Goal: Task Accomplishment & Management: Use online tool/utility

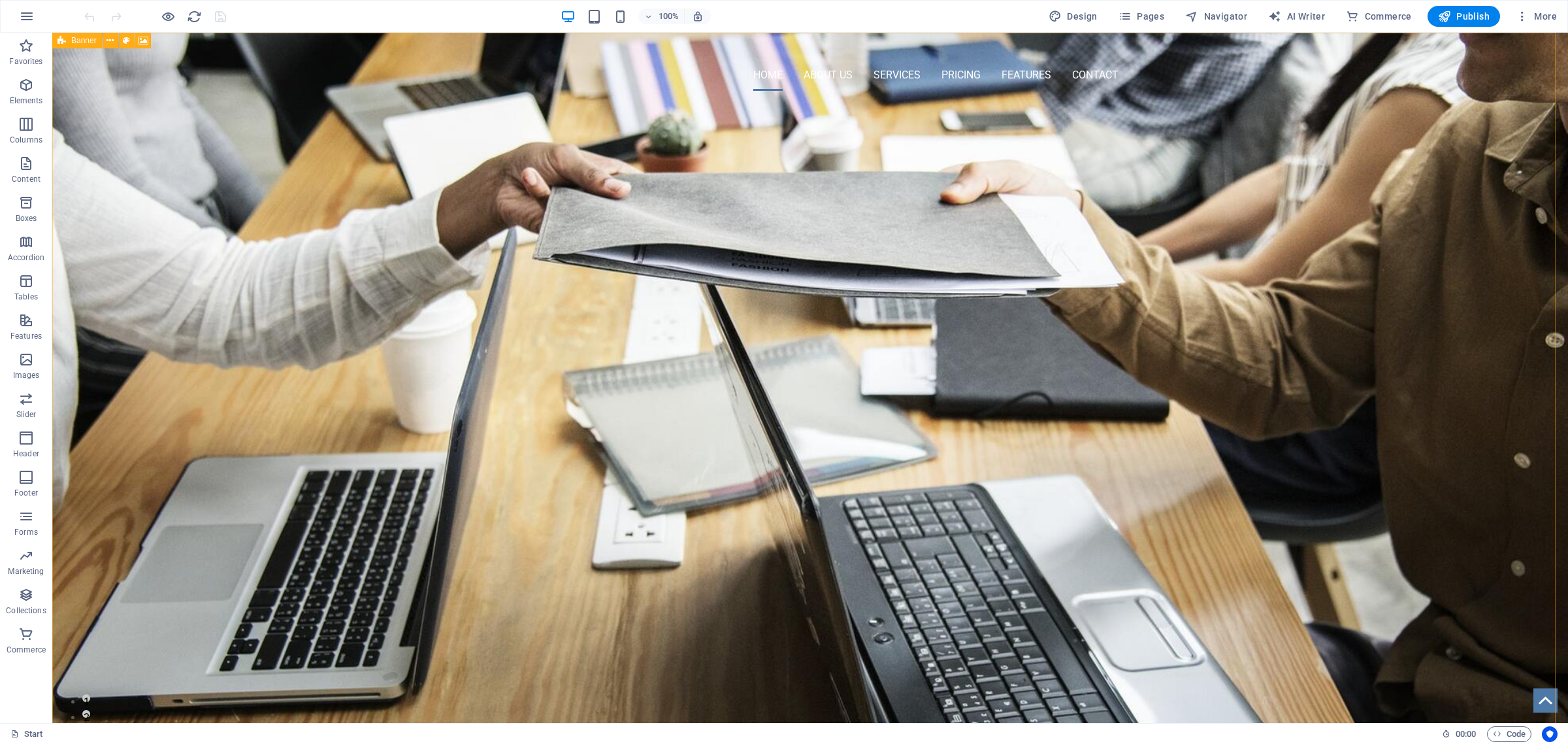
click at [63, 38] on icon at bounding box center [61, 40] width 8 height 16
click at [68, 40] on div "Banner" at bounding box center [77, 40] width 50 height 16
select select "vh"
select select "header"
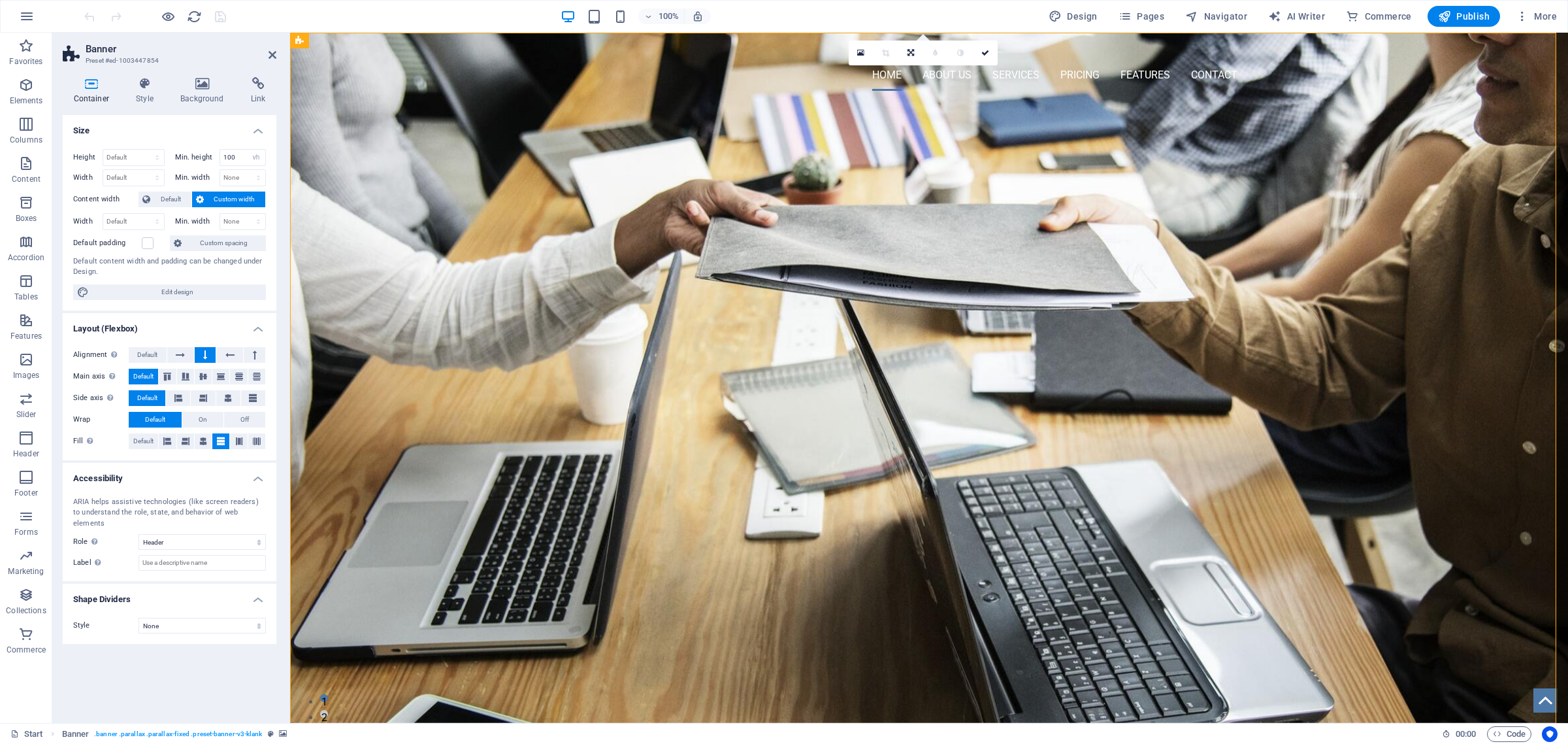
click at [200, 76] on div "Container Style Background Link Size Height Default px rem % vh vw Min. height …" at bounding box center [169, 395] width 235 height 656
click at [200, 79] on icon at bounding box center [203, 84] width 66 height 13
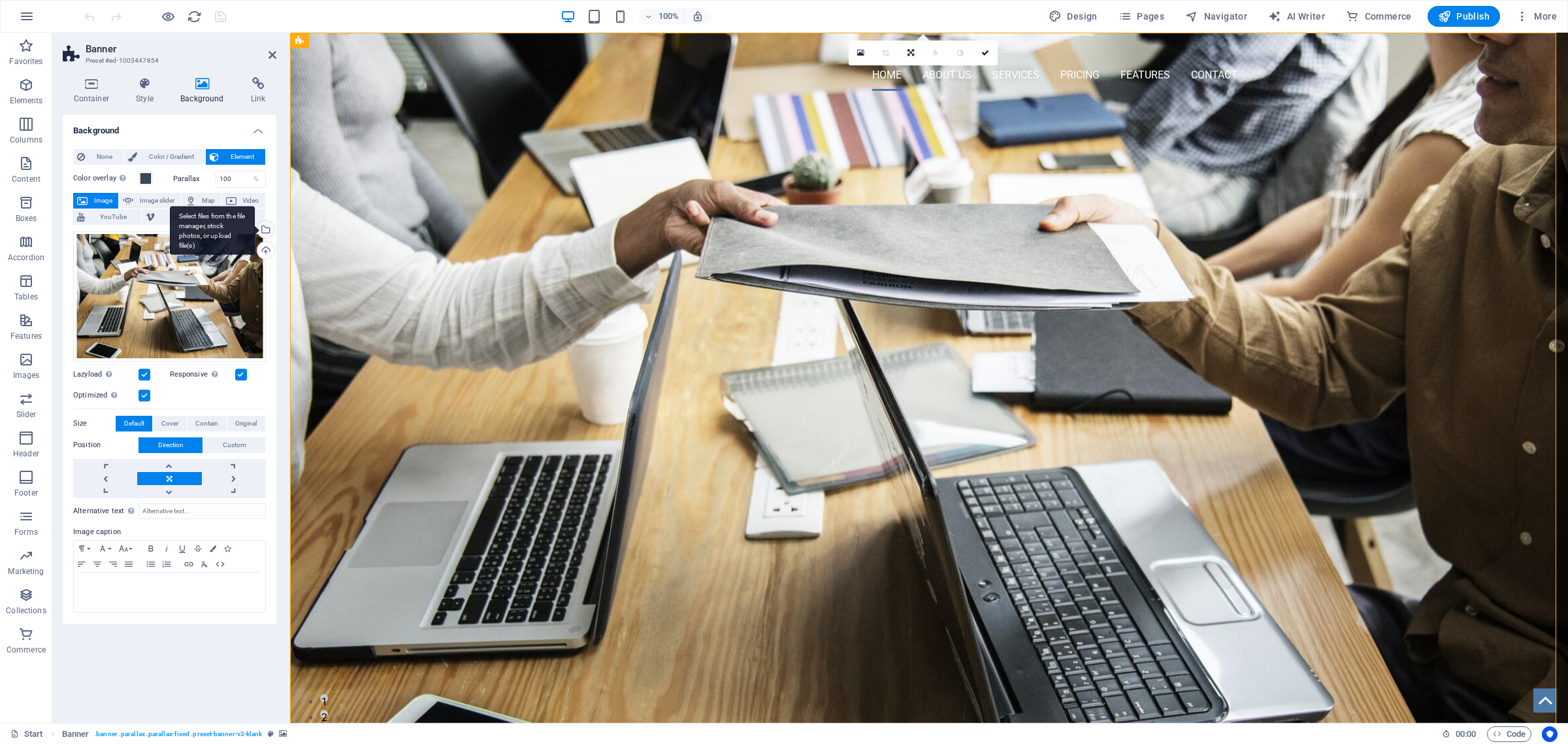
click at [267, 229] on div "Select files from the file manager, stock photos, or upload file(s)" at bounding box center [264, 231] width 19 height 19
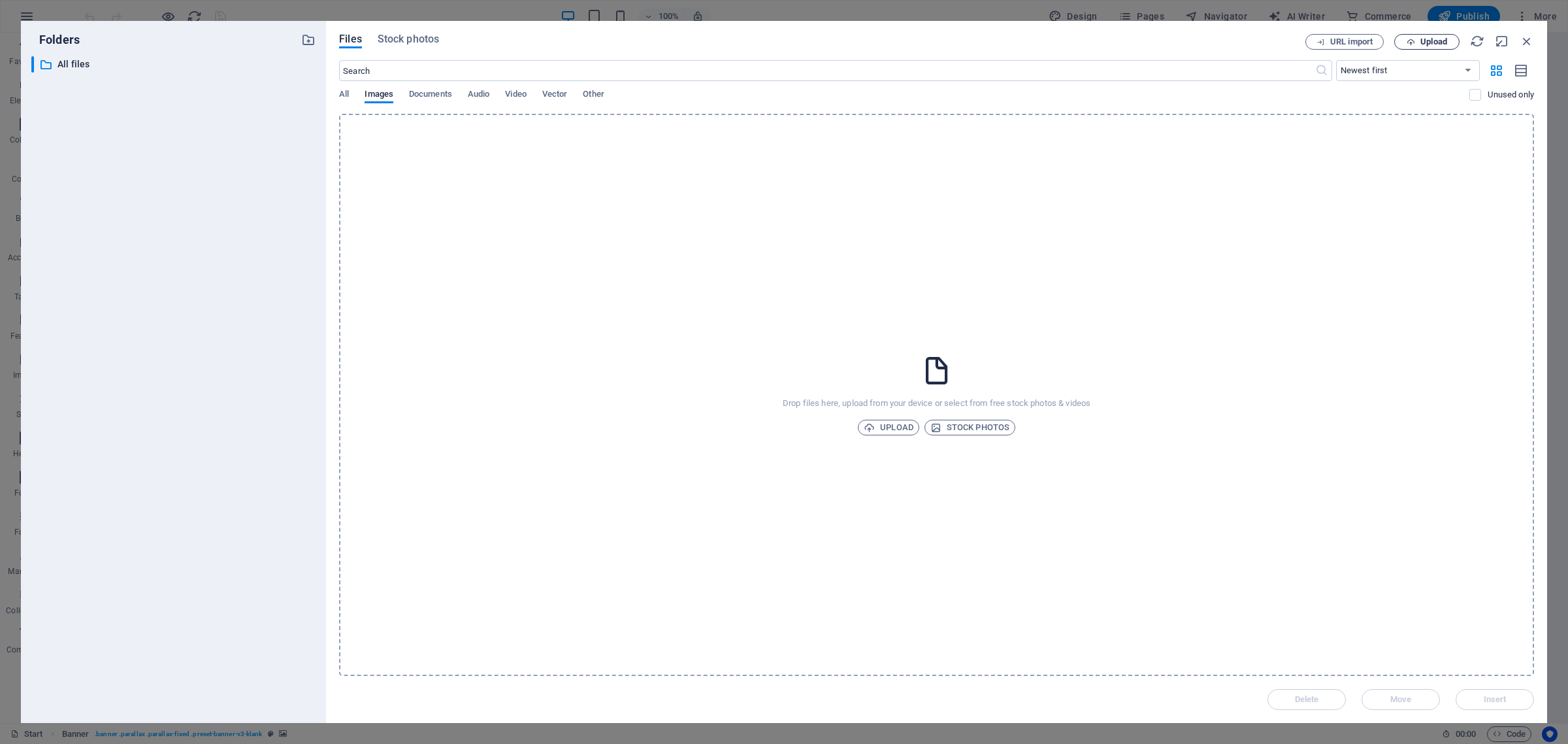
click at [1419, 42] on span "Upload" at bounding box center [1427, 42] width 54 height 8
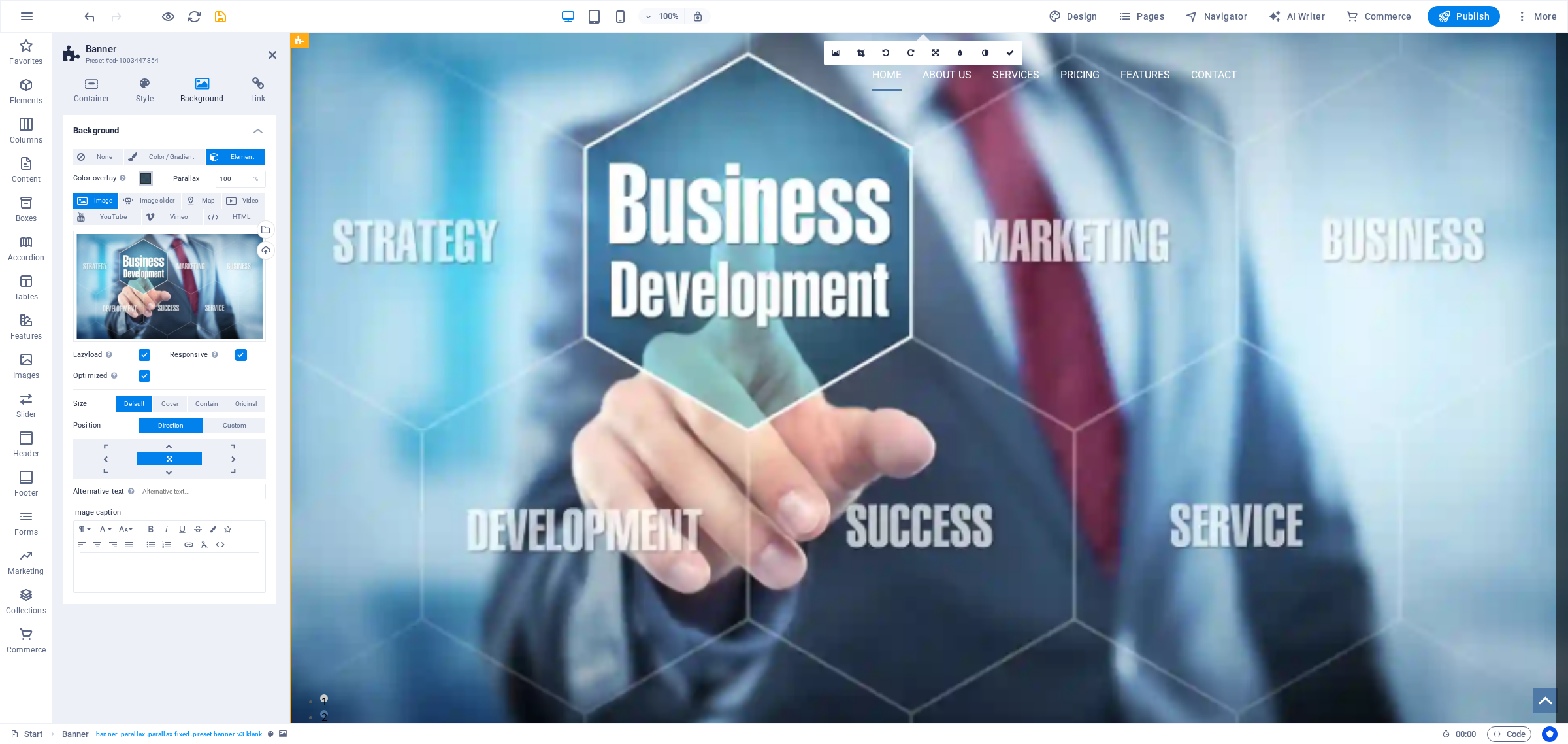
click at [142, 179] on span at bounding box center [146, 179] width 10 height 10
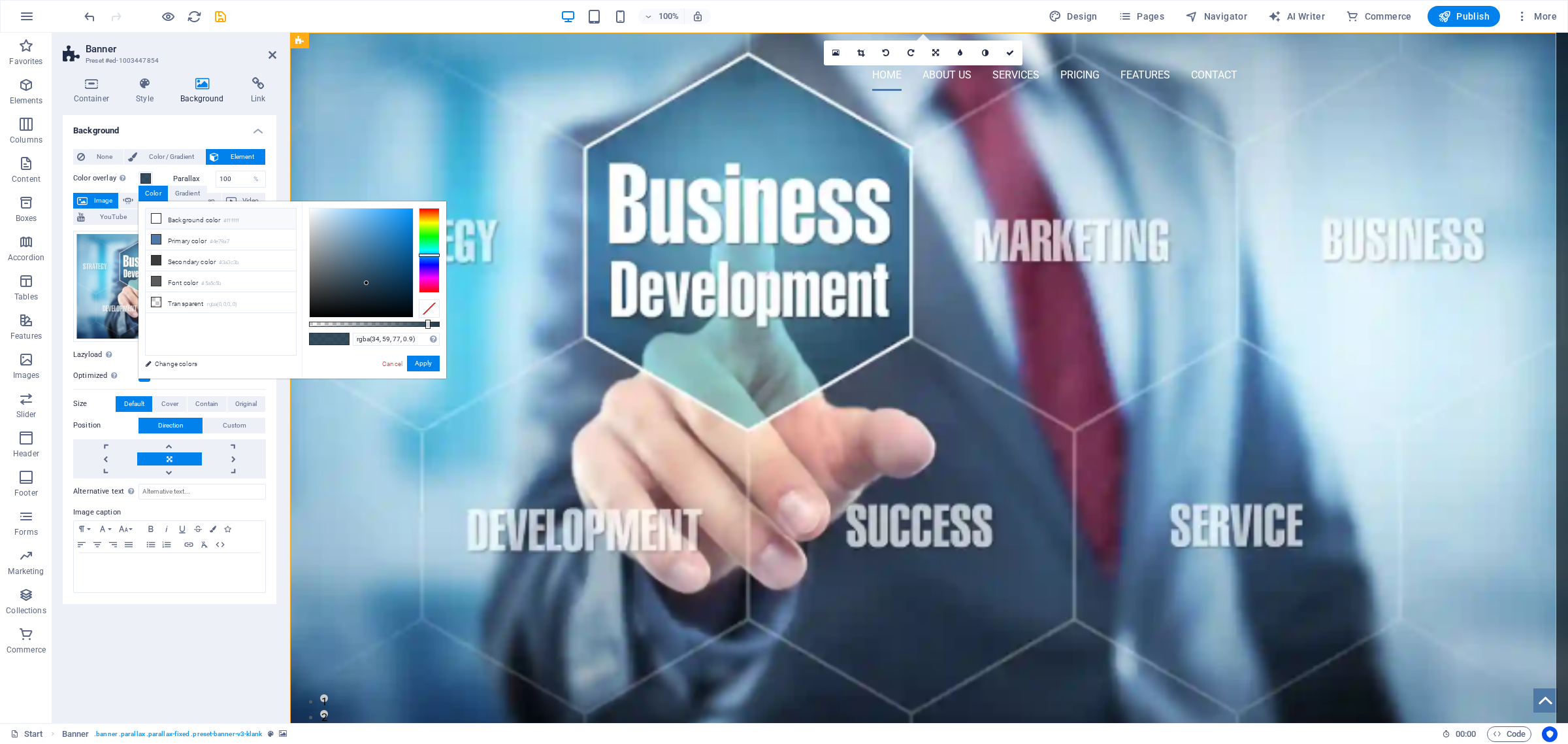
click at [153, 214] on icon at bounding box center [156, 218] width 9 height 9
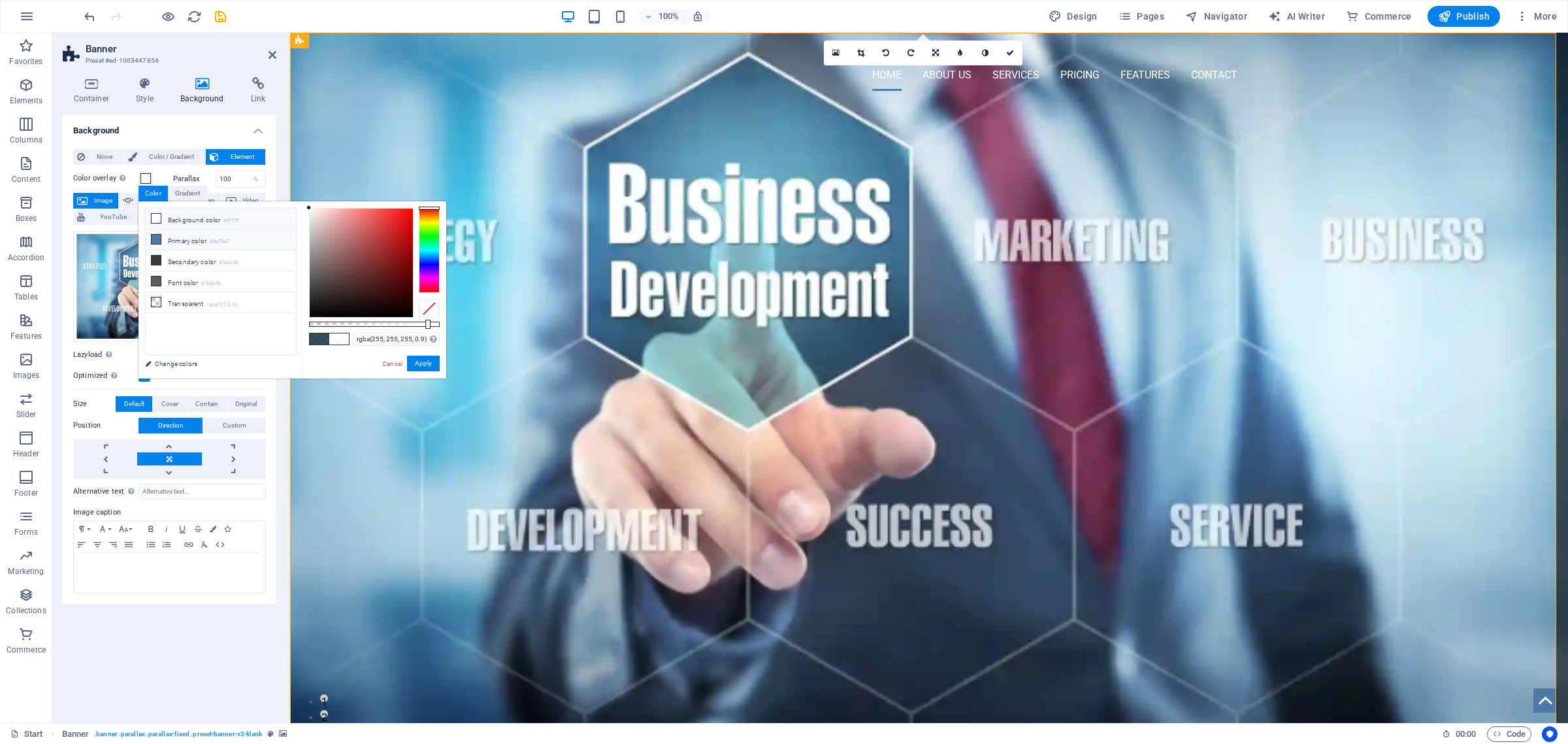
click at [153, 239] on icon at bounding box center [156, 239] width 9 height 9
drag, startPoint x: 427, startPoint y: 320, endPoint x: 404, endPoint y: 321, distance: 23.0
click at [404, 321] on div at bounding box center [405, 324] width 5 height 9
click at [155, 262] on icon at bounding box center [156, 260] width 9 height 9
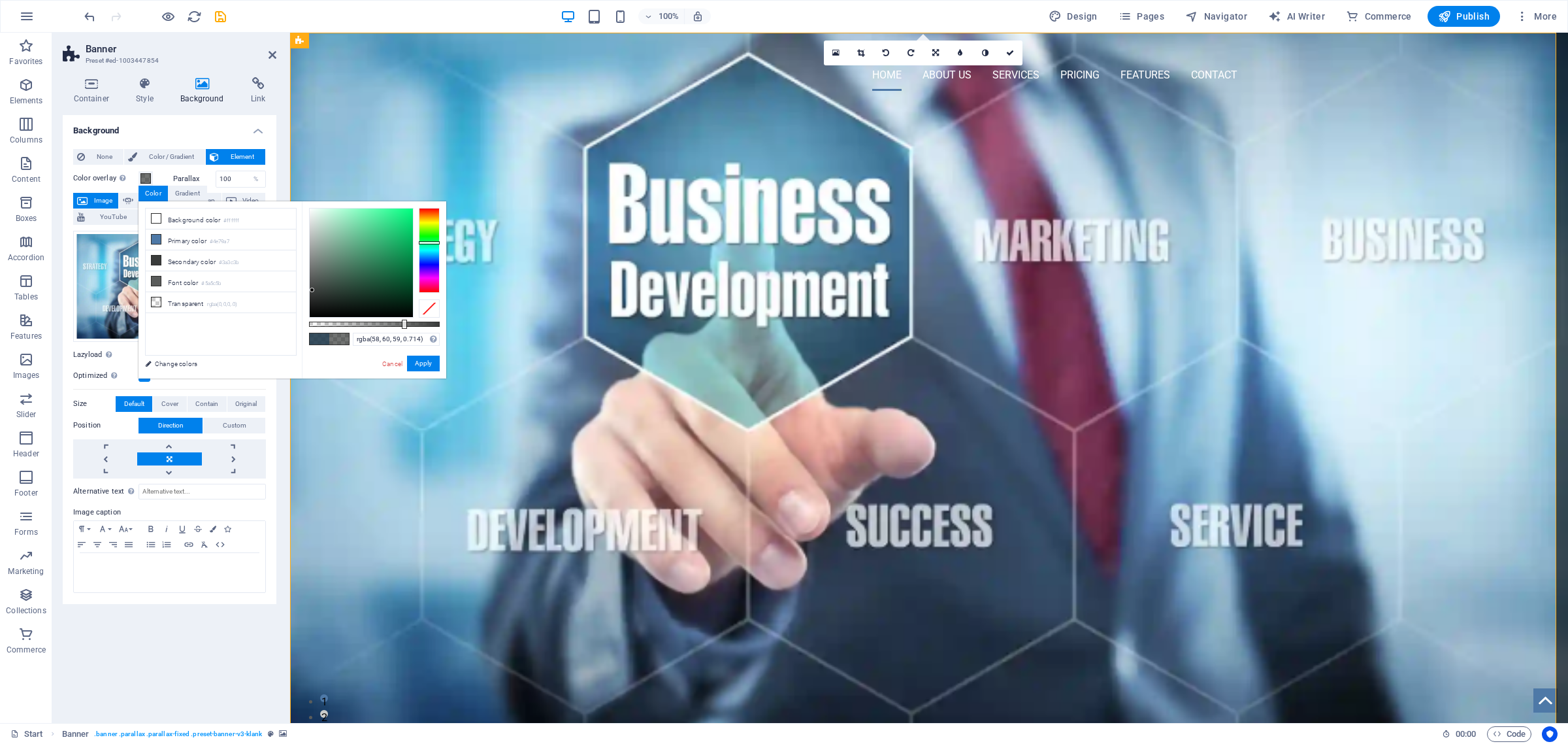
type input "rgba(58, 60, 59, 0.709)"
click at [402, 320] on div at bounding box center [403, 324] width 5 height 9
click at [430, 364] on button "Apply" at bounding box center [424, 363] width 33 height 16
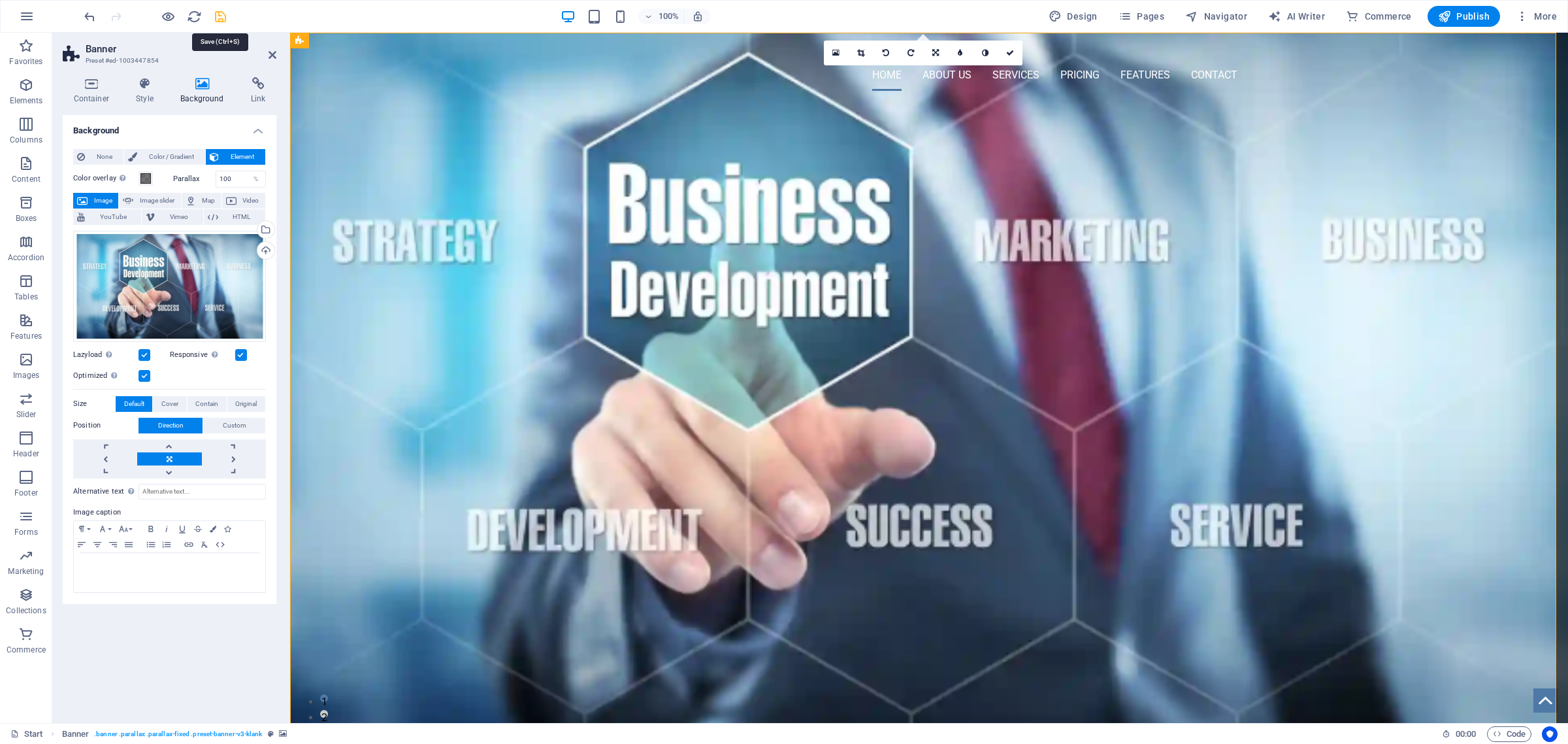
click at [220, 11] on icon "save" at bounding box center [220, 16] width 15 height 15
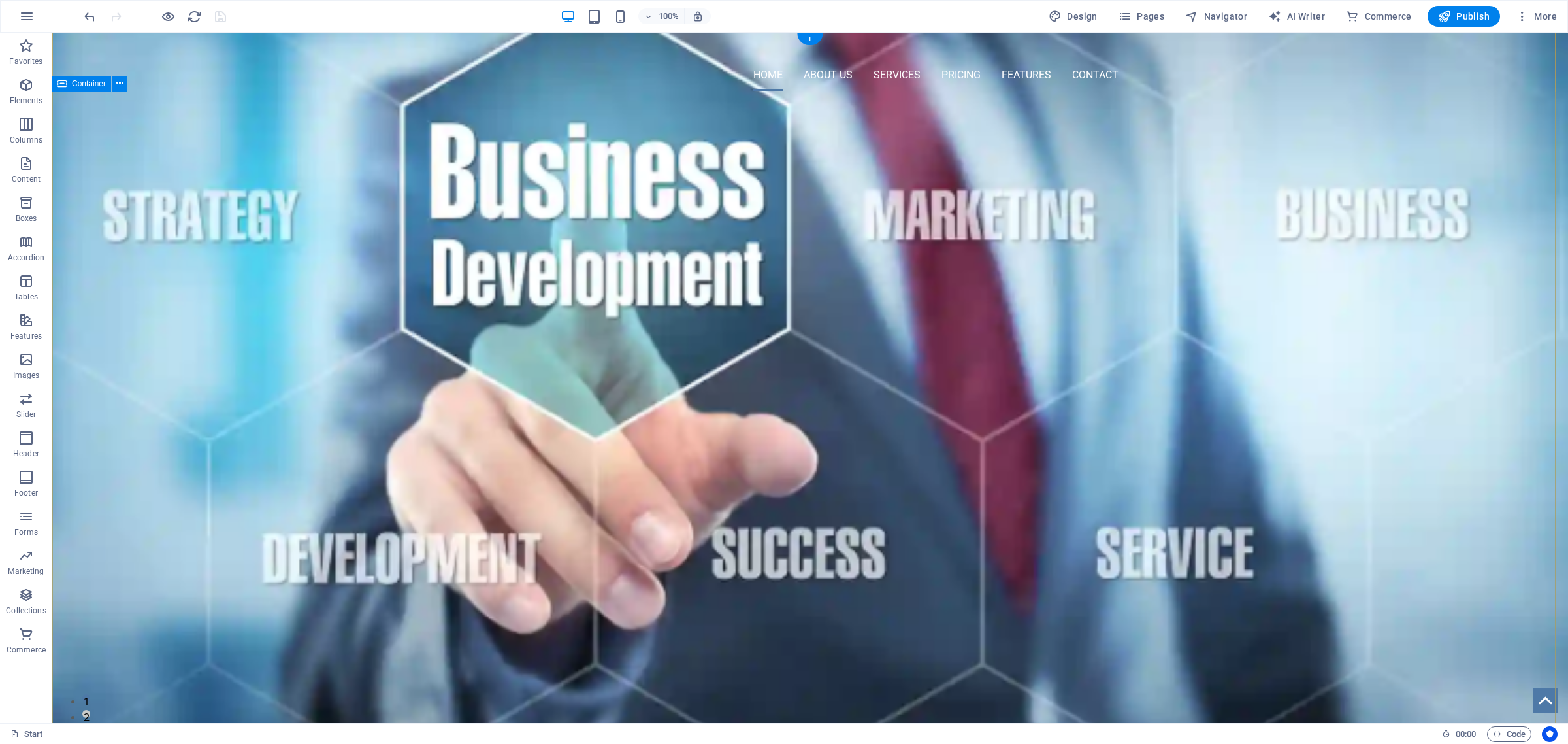
click at [1123, 345] on div "OMNI-SERVICES GROUP Your LEAD to Business Development About US New text element" at bounding box center [810, 594] width 1516 height 973
click at [638, 177] on div "OMNI-SERVICES GROUP" at bounding box center [810, 196] width 638 height 39
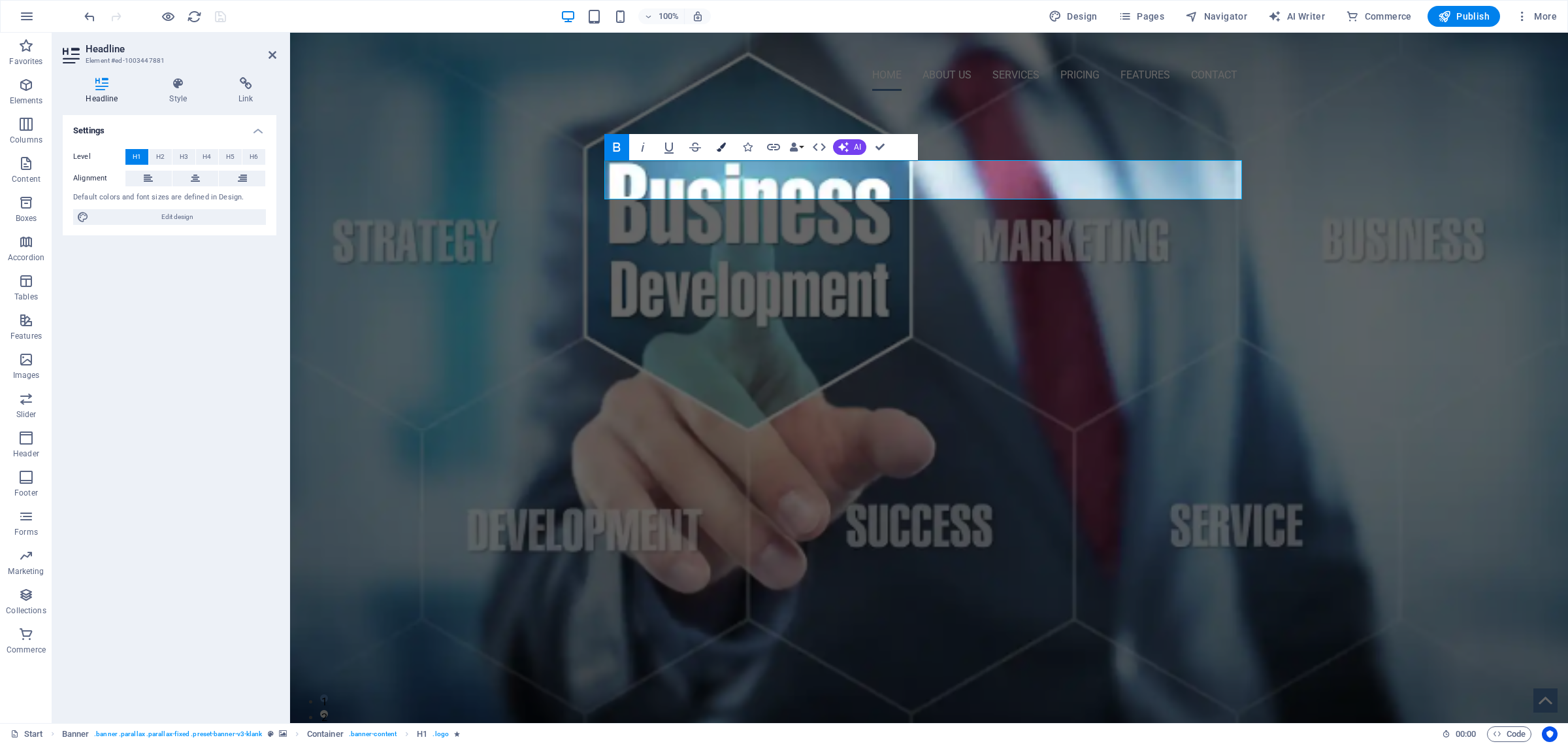
click at [719, 148] on icon "button" at bounding box center [721, 147] width 9 height 9
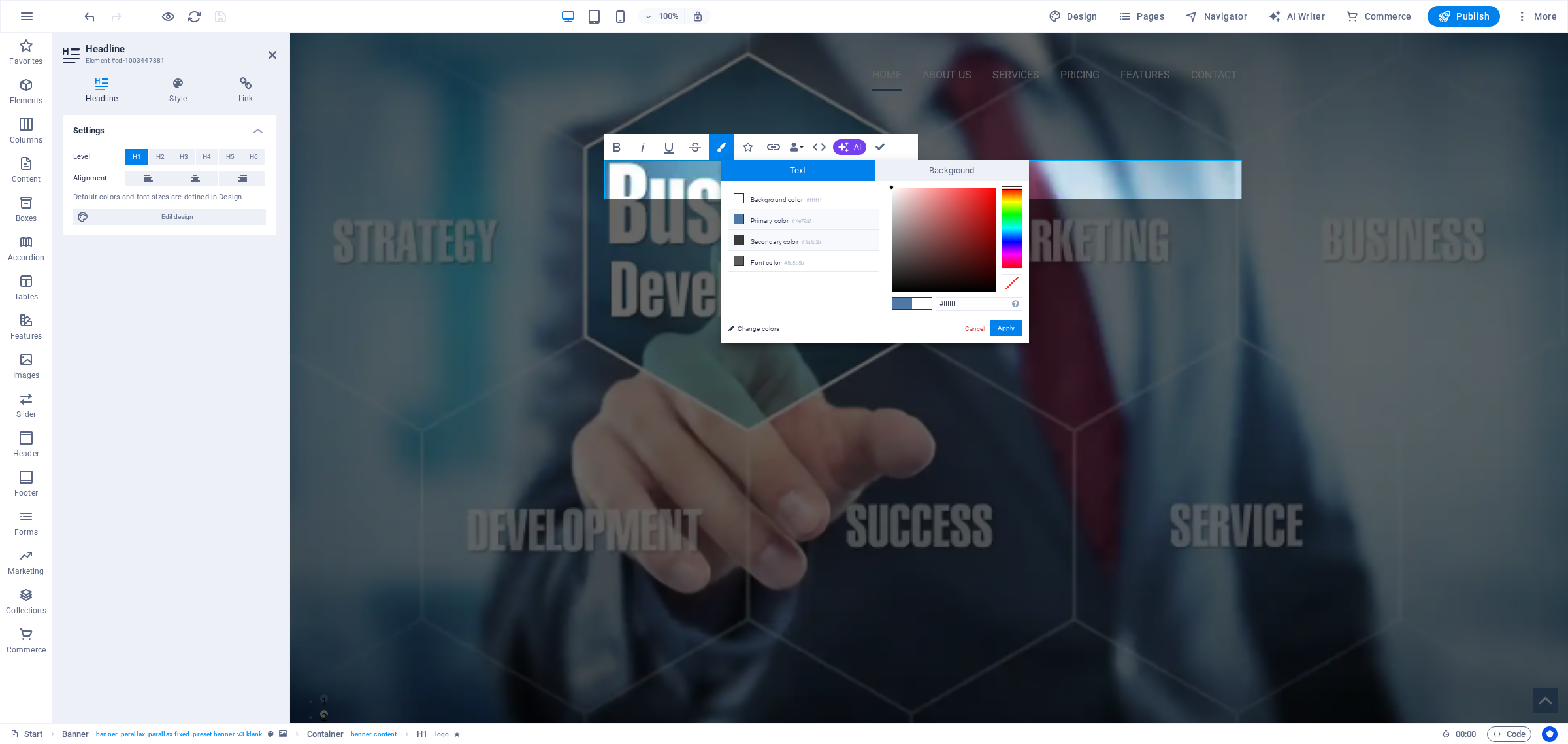
click at [739, 242] on icon at bounding box center [739, 240] width 9 height 9
type input "#000000"
drag, startPoint x: 893, startPoint y: 264, endPoint x: 873, endPoint y: 308, distance: 48.3
click at [873, 308] on div "less Background color #ffffff Primary color #4e79a7 Secondary color #3a3c3b Fon…" at bounding box center [875, 262] width 307 height 162
click at [1004, 328] on button "Apply" at bounding box center [1007, 328] width 33 height 16
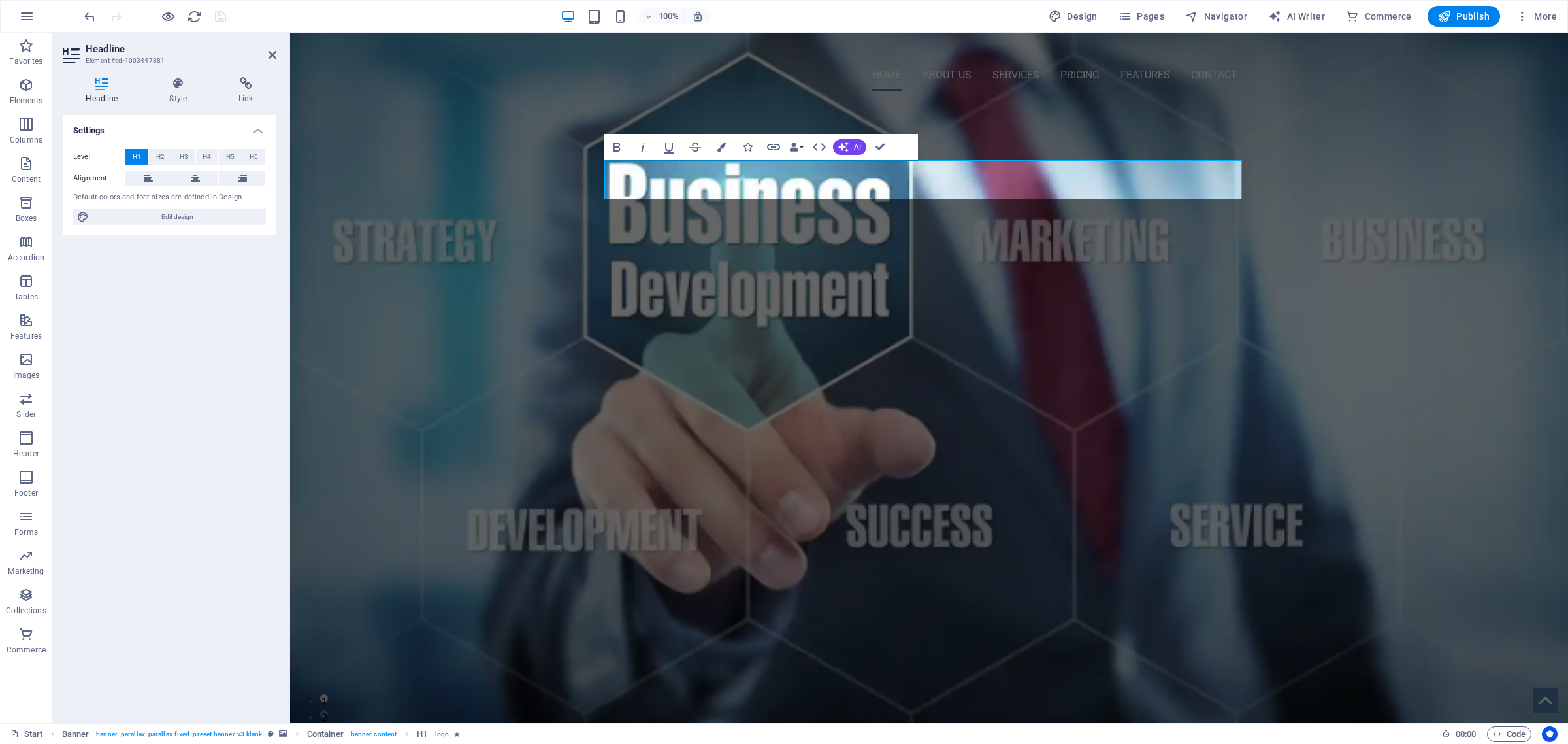
click at [1196, 276] on div "H1 Banner Container Text Spacer H1 Spacer Logo Banner Menu Bar H3 Container Hor…" at bounding box center [929, 378] width 1278 height 690
drag, startPoint x: 878, startPoint y: 145, endPoint x: 958, endPoint y: 315, distance: 187.9
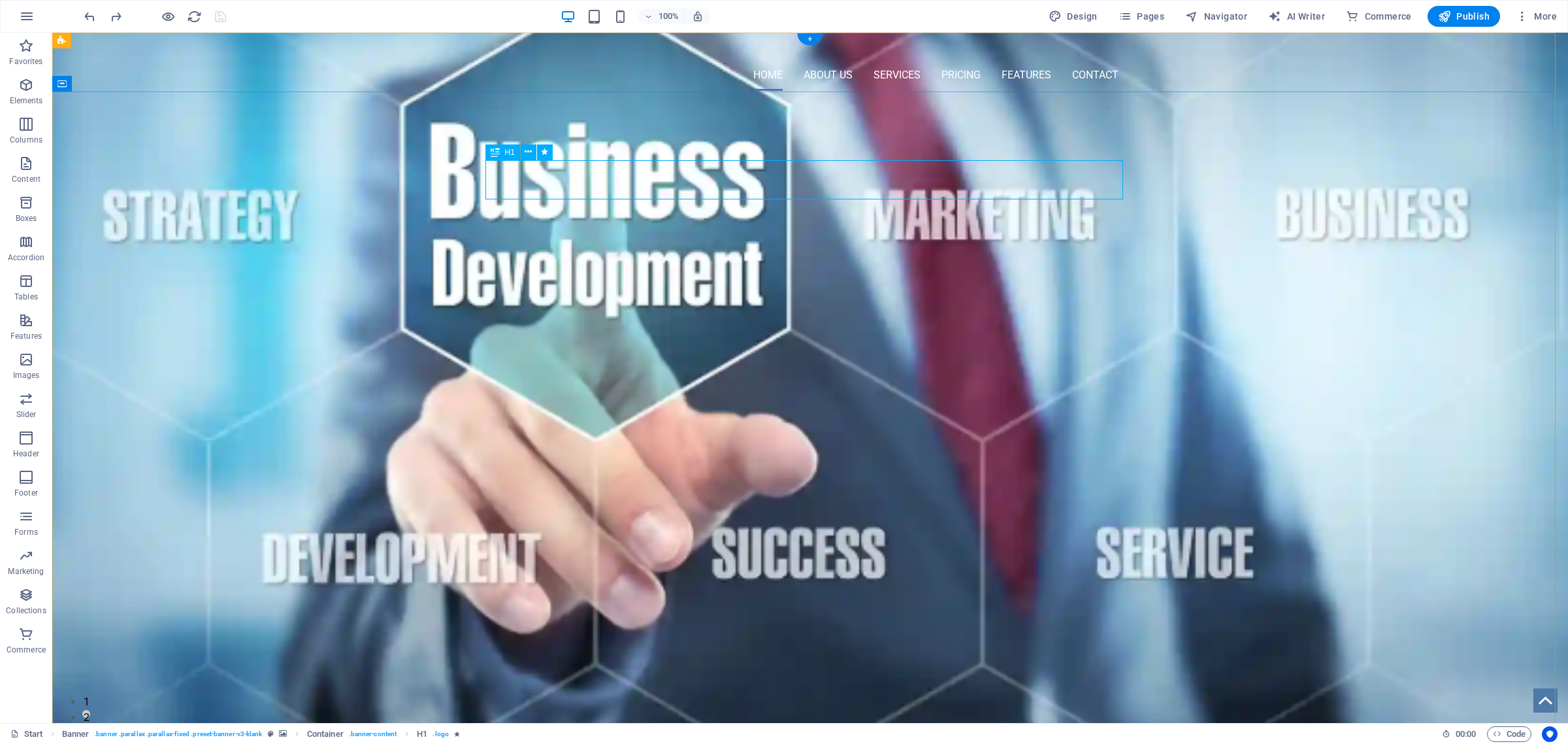
click at [662, 182] on div "OMNI-SERVICES GROUP" at bounding box center [810, 196] width 638 height 39
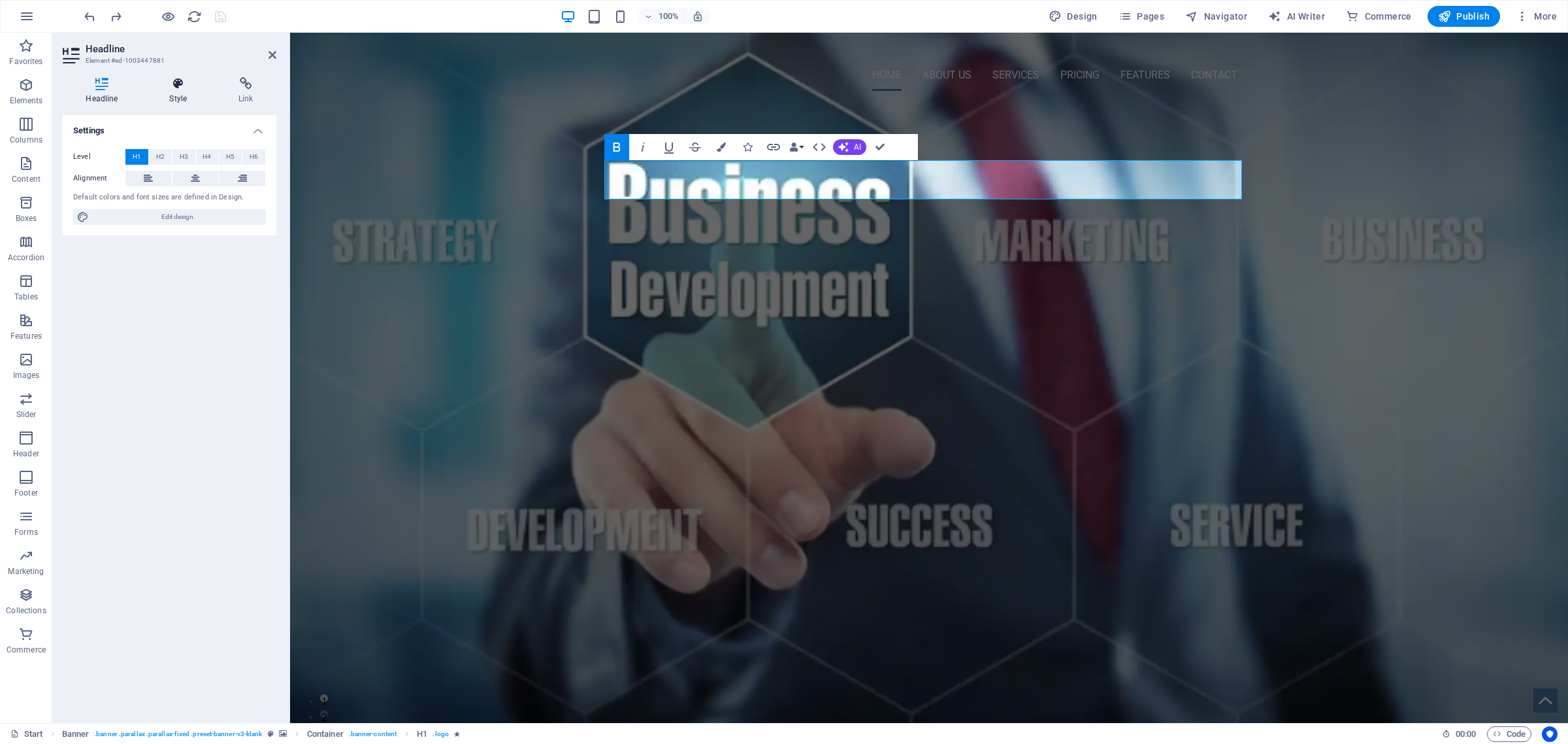
click at [174, 87] on icon at bounding box center [179, 84] width 64 height 13
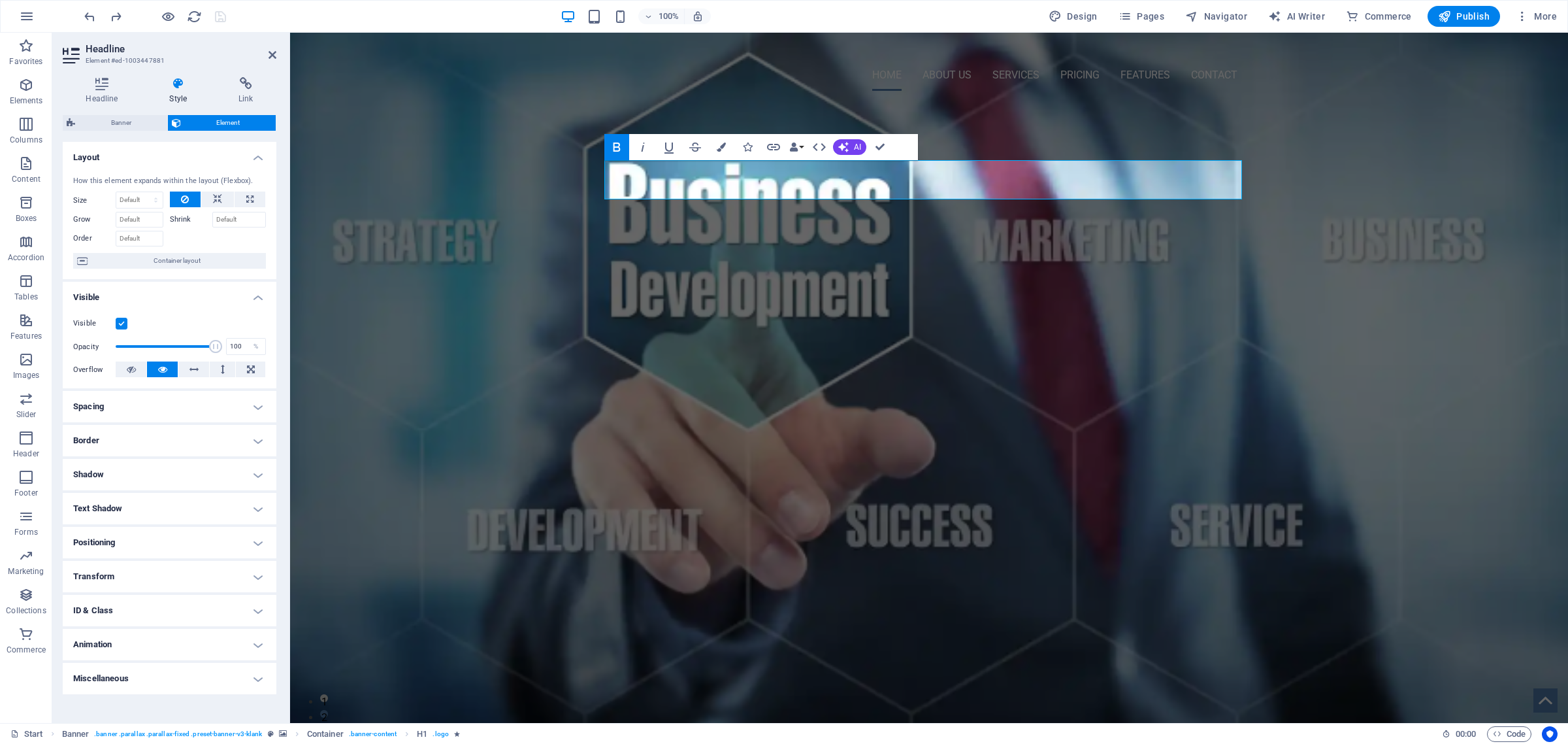
click at [120, 507] on h4 "Text Shadow" at bounding box center [169, 509] width 214 height 31
click at [216, 535] on button "Outside" at bounding box center [232, 534] width 67 height 16
type input "rgba(0, 0, 0, 0.2)"
type input "2"
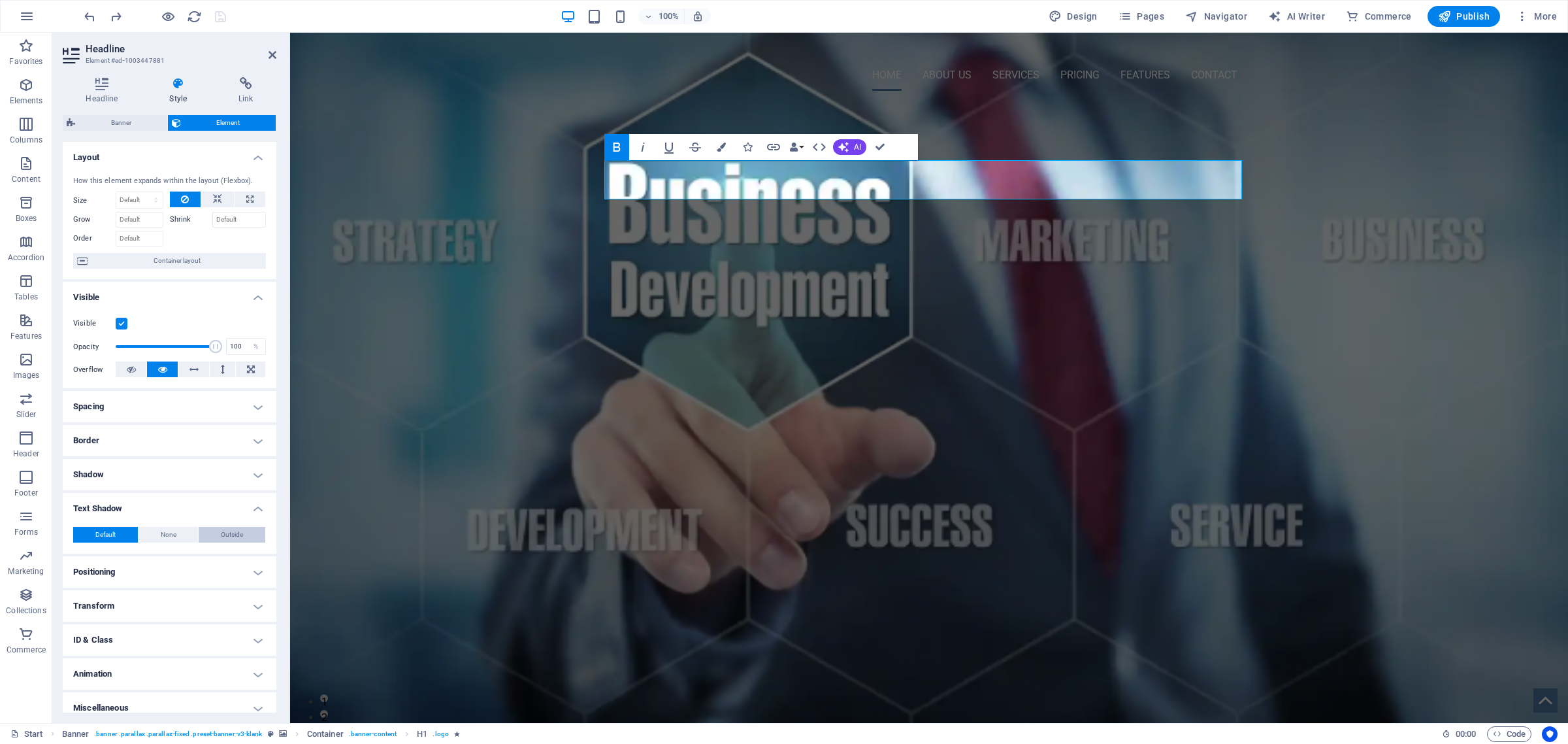
type input "4"
click at [120, 559] on span at bounding box center [123, 556] width 10 height 10
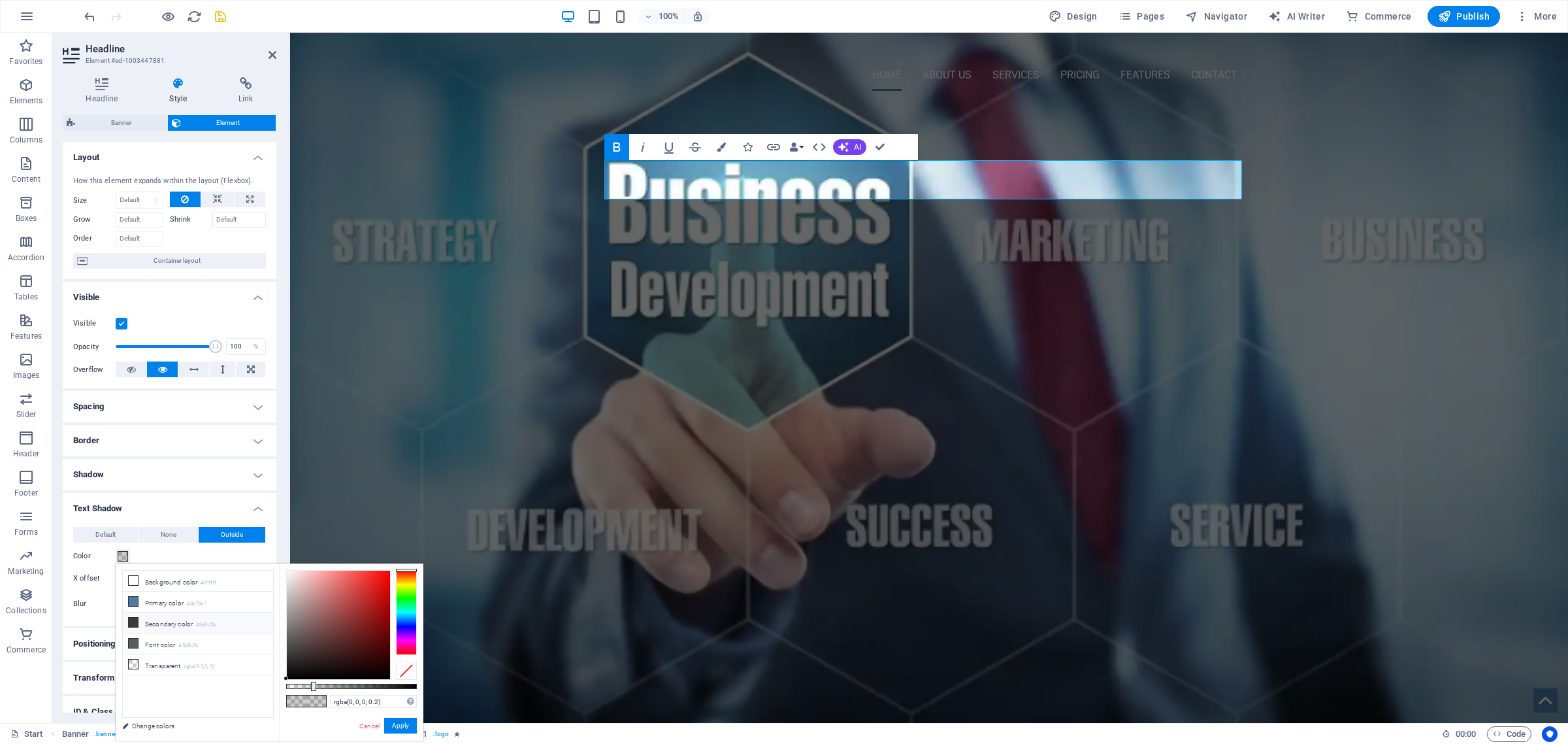
click at [136, 627] on icon at bounding box center [133, 622] width 9 height 9
type input "#000000"
drag, startPoint x: 290, startPoint y: 652, endPoint x: 275, endPoint y: 688, distance: 39.0
click at [275, 688] on div "less Background color #ffffff Primary color #4e79a7 Secondary color #3a3c3b Fon…" at bounding box center [269, 652] width 307 height 177
click at [403, 726] on button "Apply" at bounding box center [401, 725] width 33 height 16
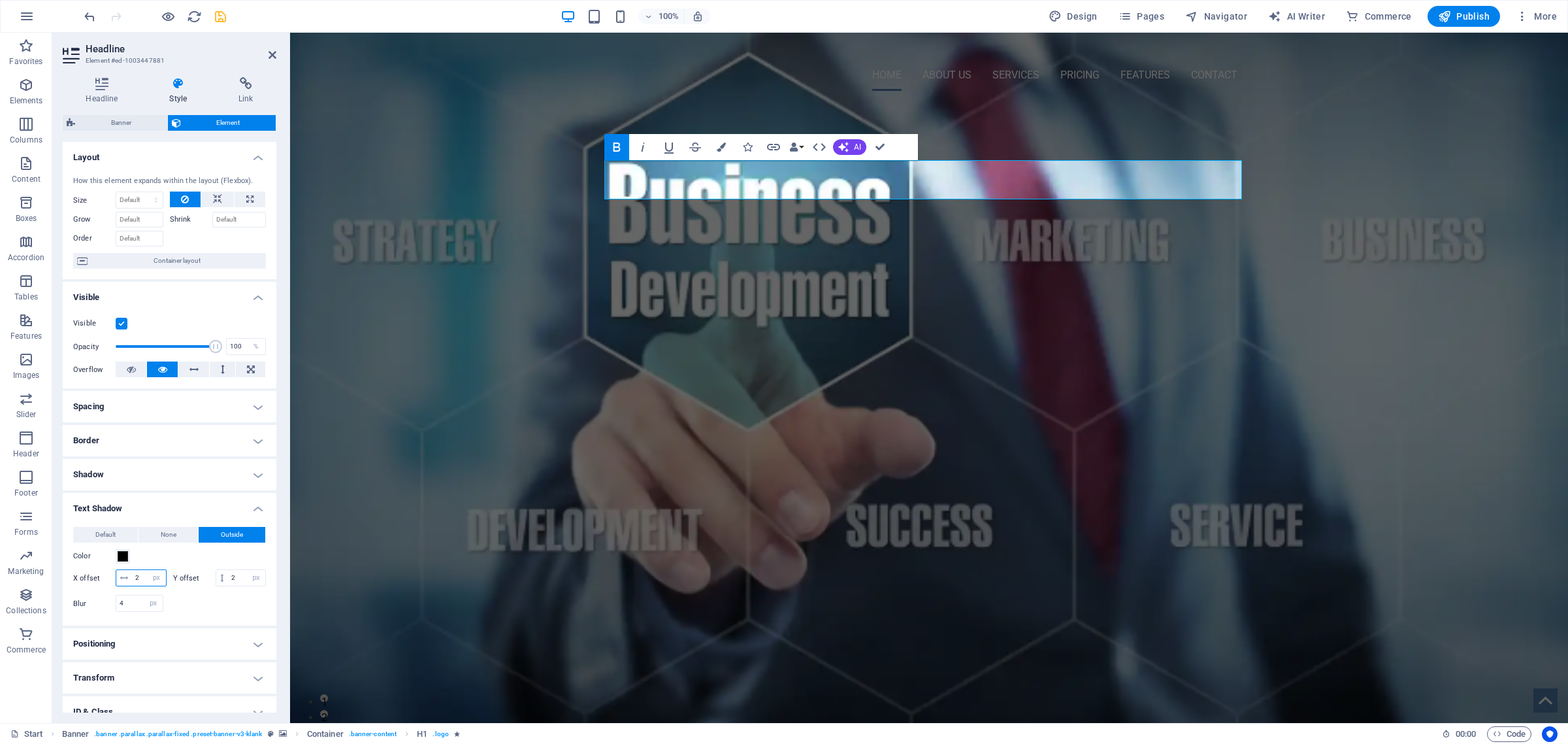
click at [150, 576] on input "2" at bounding box center [149, 577] width 34 height 16
type input "2"
type input "8"
drag, startPoint x: 144, startPoint y: 591, endPoint x: 150, endPoint y: 605, distance: 15.2
click at [228, 585] on input "2" at bounding box center [246, 577] width 37 height 16
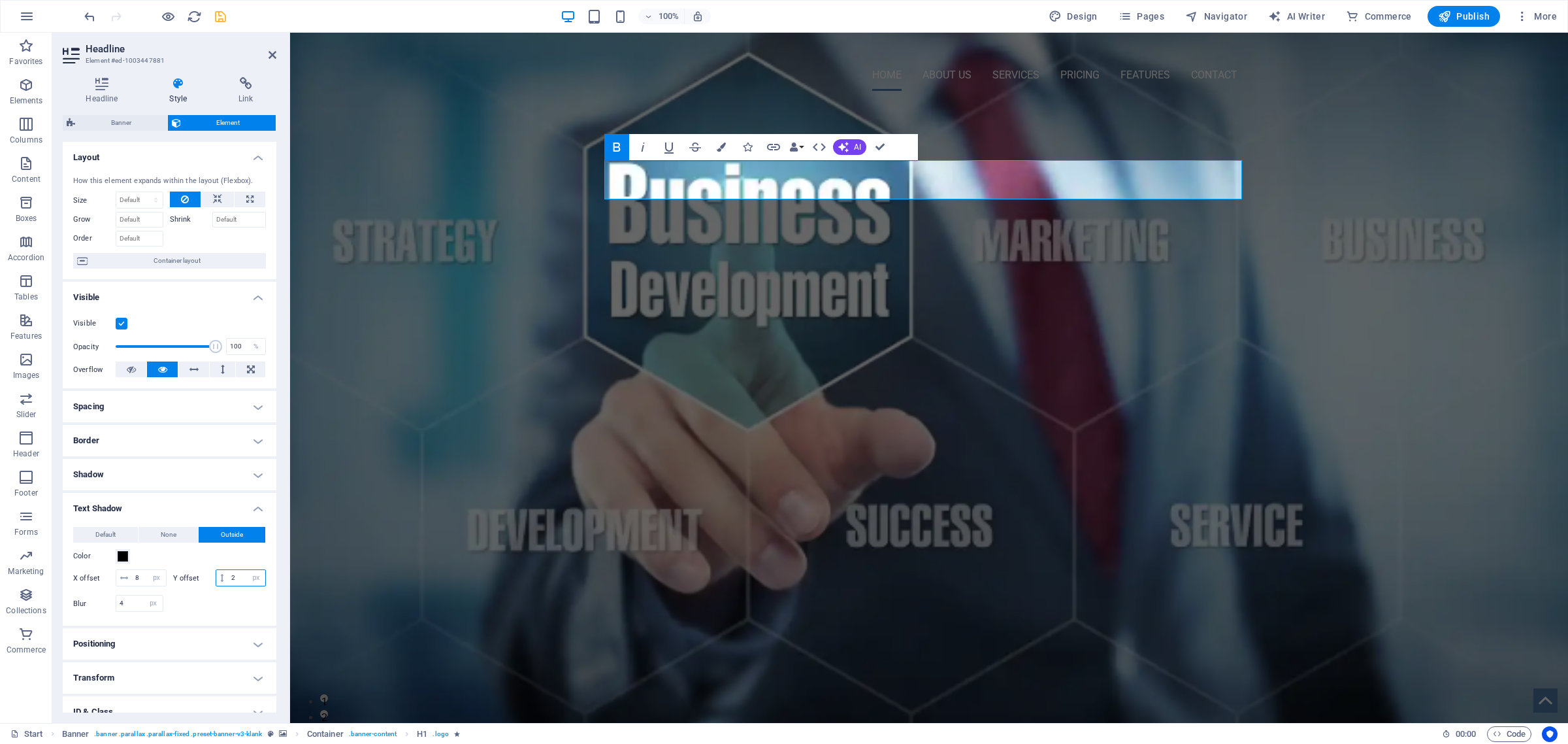
type input "8"
drag, startPoint x: 880, startPoint y: 146, endPoint x: 820, endPoint y: 131, distance: 61.8
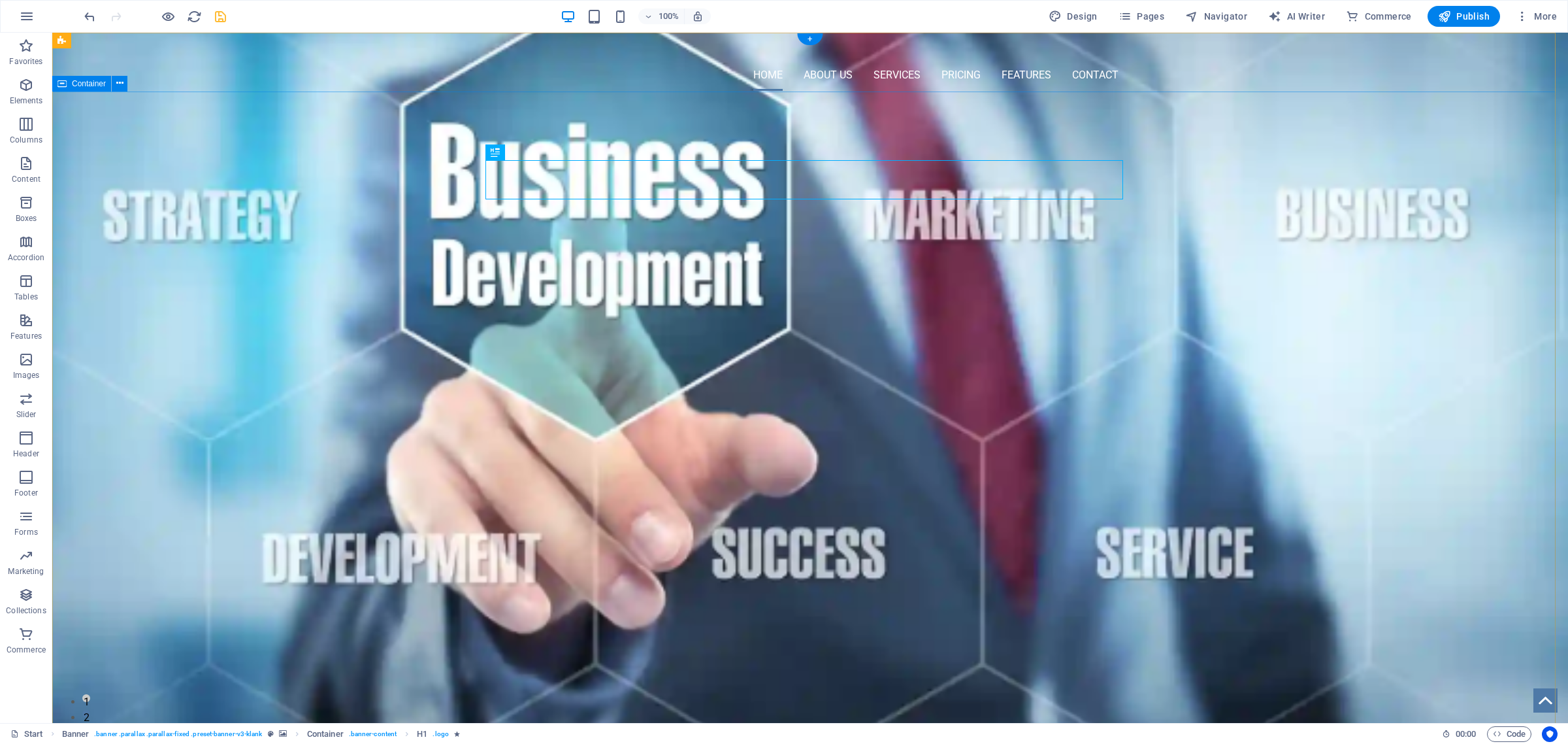
click at [1210, 191] on div "OMNI-SERVICES GROUP Your LEAD to Business Development About US New text element" at bounding box center [810, 594] width 1516 height 973
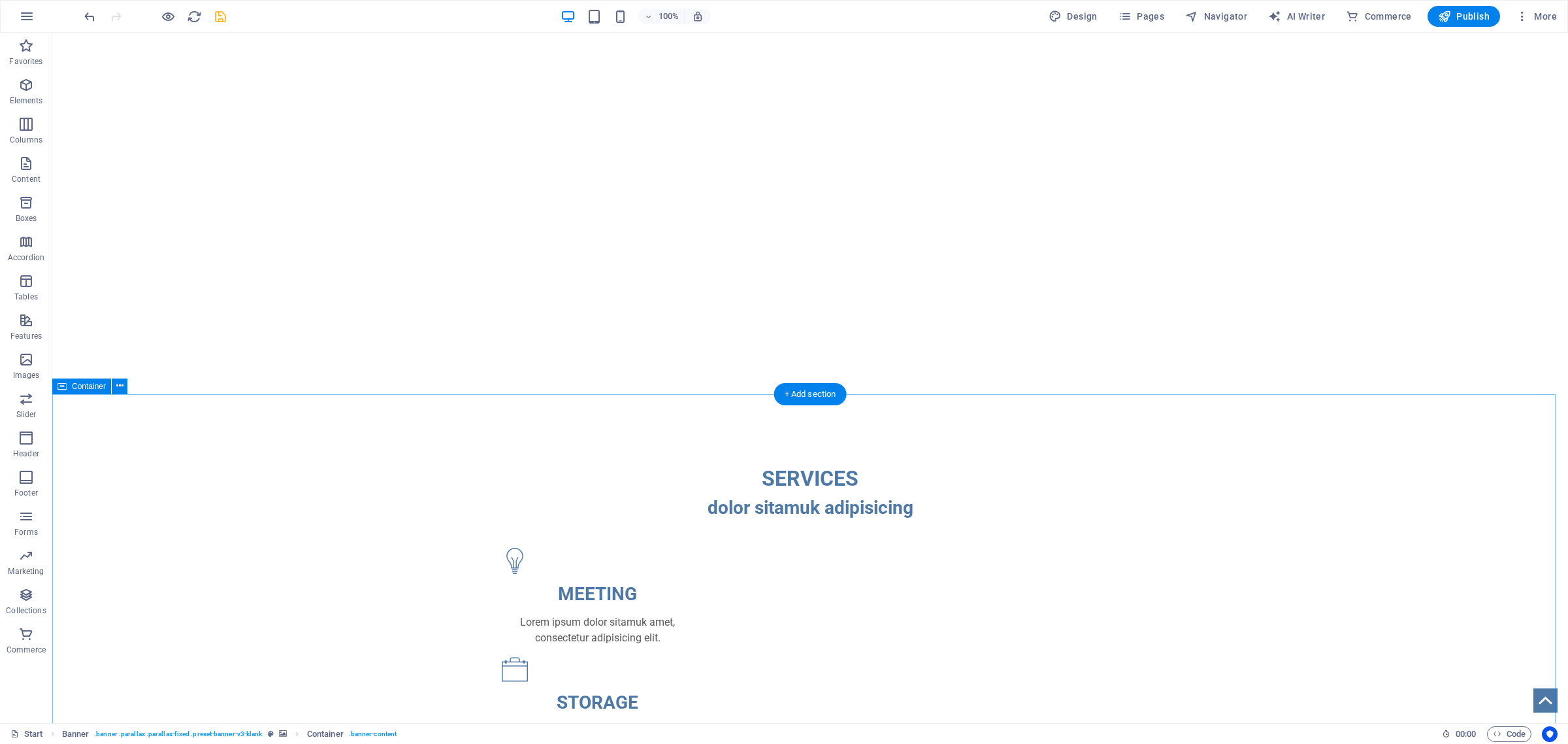
scroll to position [1879, 0]
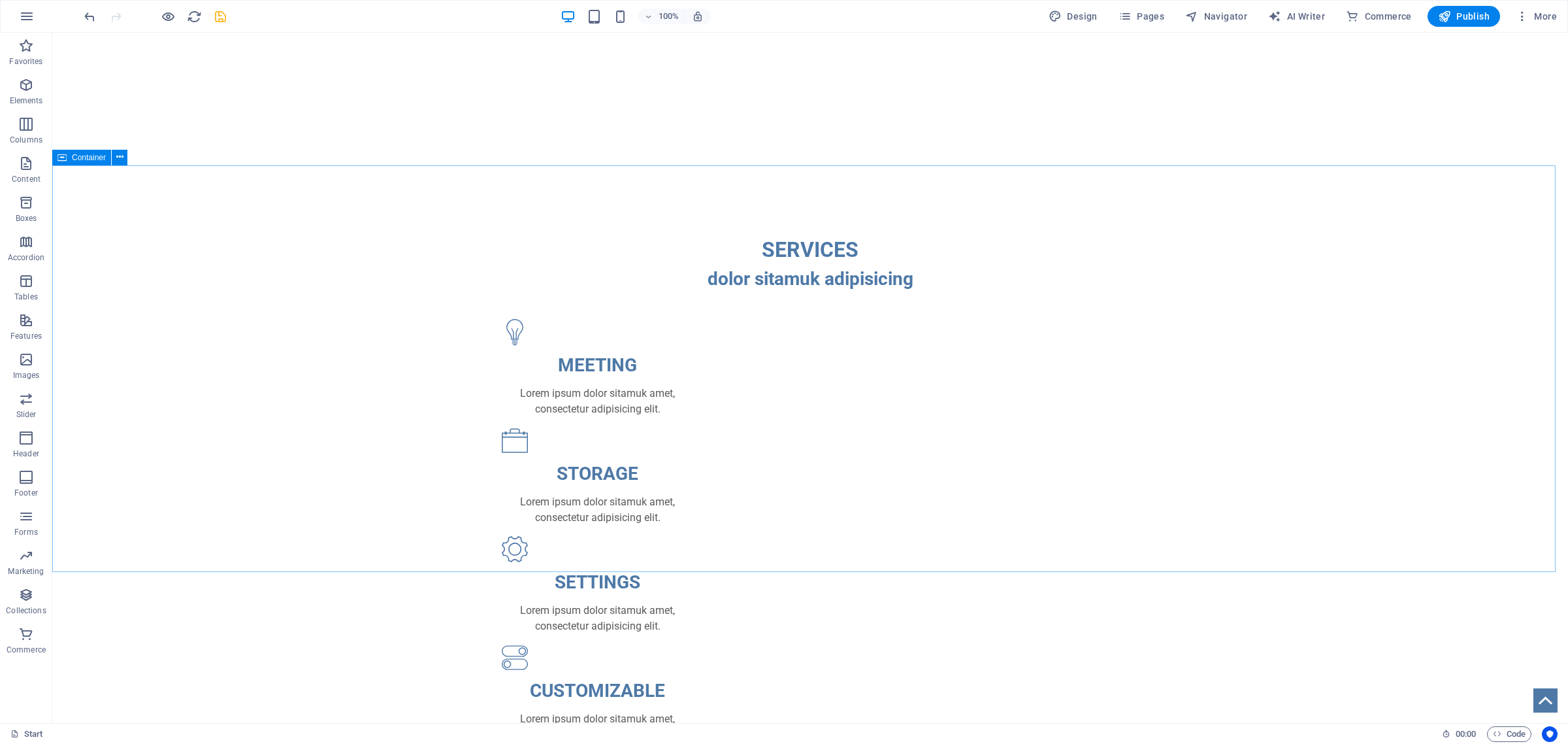
click at [69, 156] on div "Container" at bounding box center [81, 157] width 59 height 16
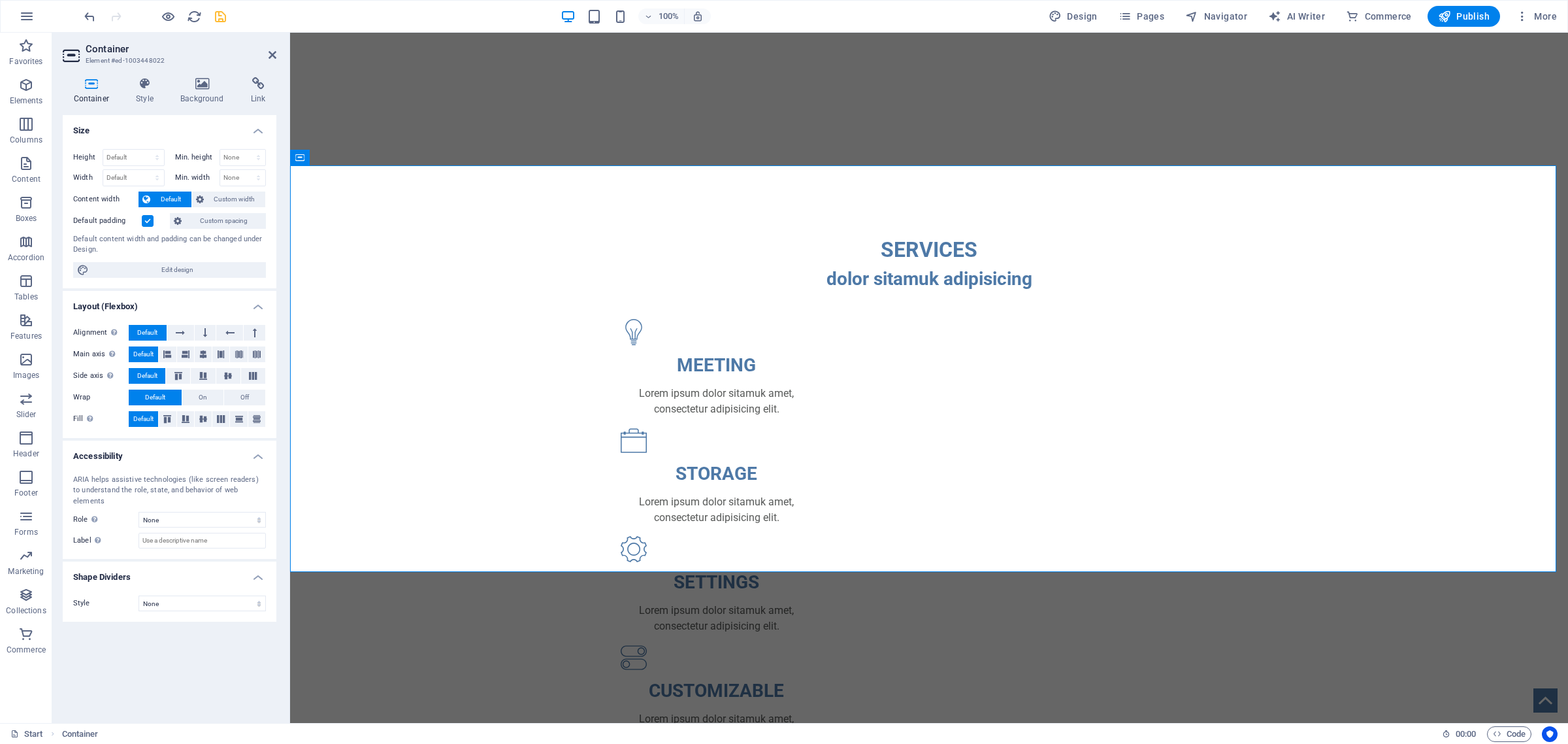
click at [197, 76] on div "Container Style Background Link Size Height Default px rem % vh vw Min. height …" at bounding box center [169, 395] width 235 height 656
click at [203, 90] on h4 "Background" at bounding box center [205, 91] width 71 height 28
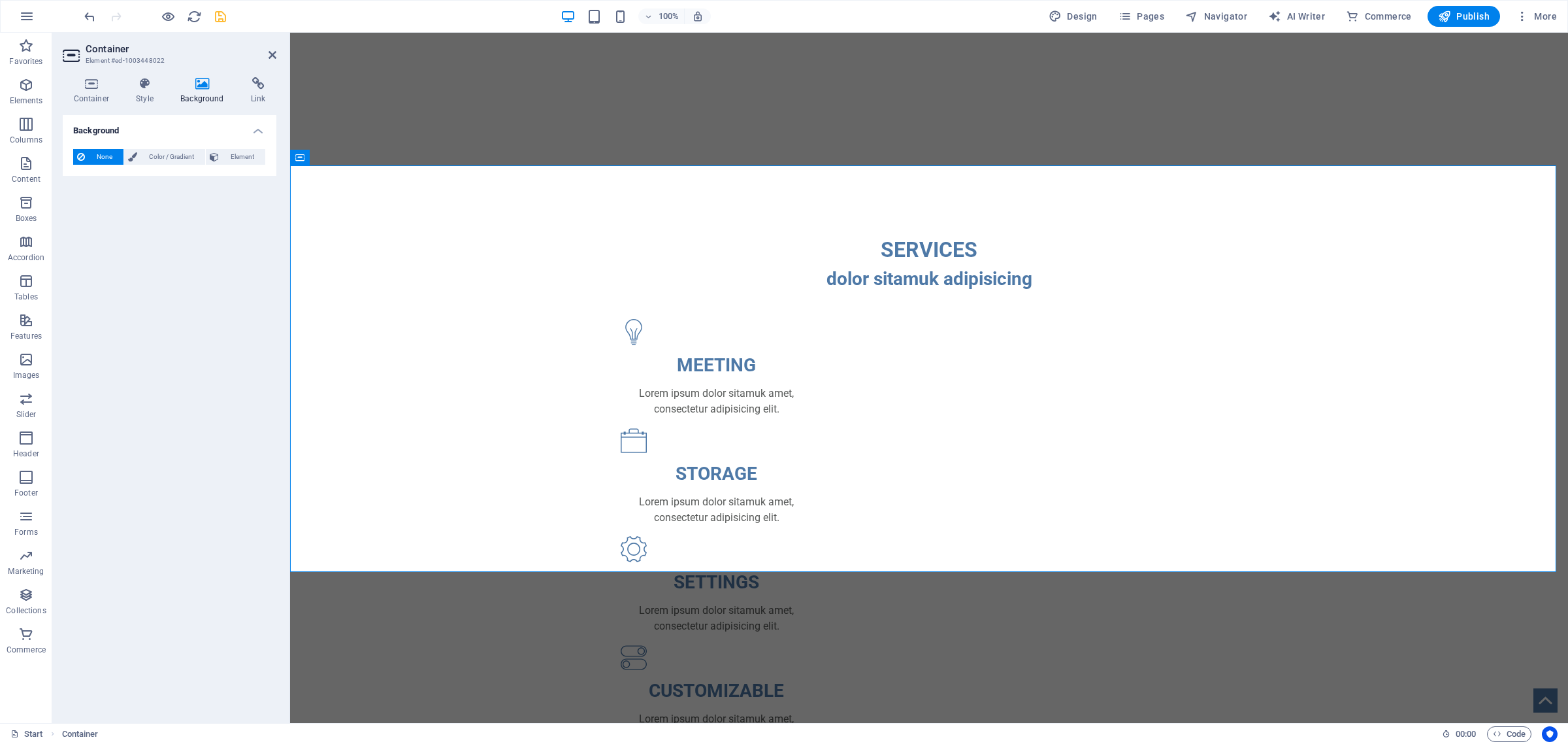
click at [196, 83] on icon at bounding box center [203, 84] width 66 height 13
click at [227, 156] on span "Element" at bounding box center [242, 156] width 39 height 16
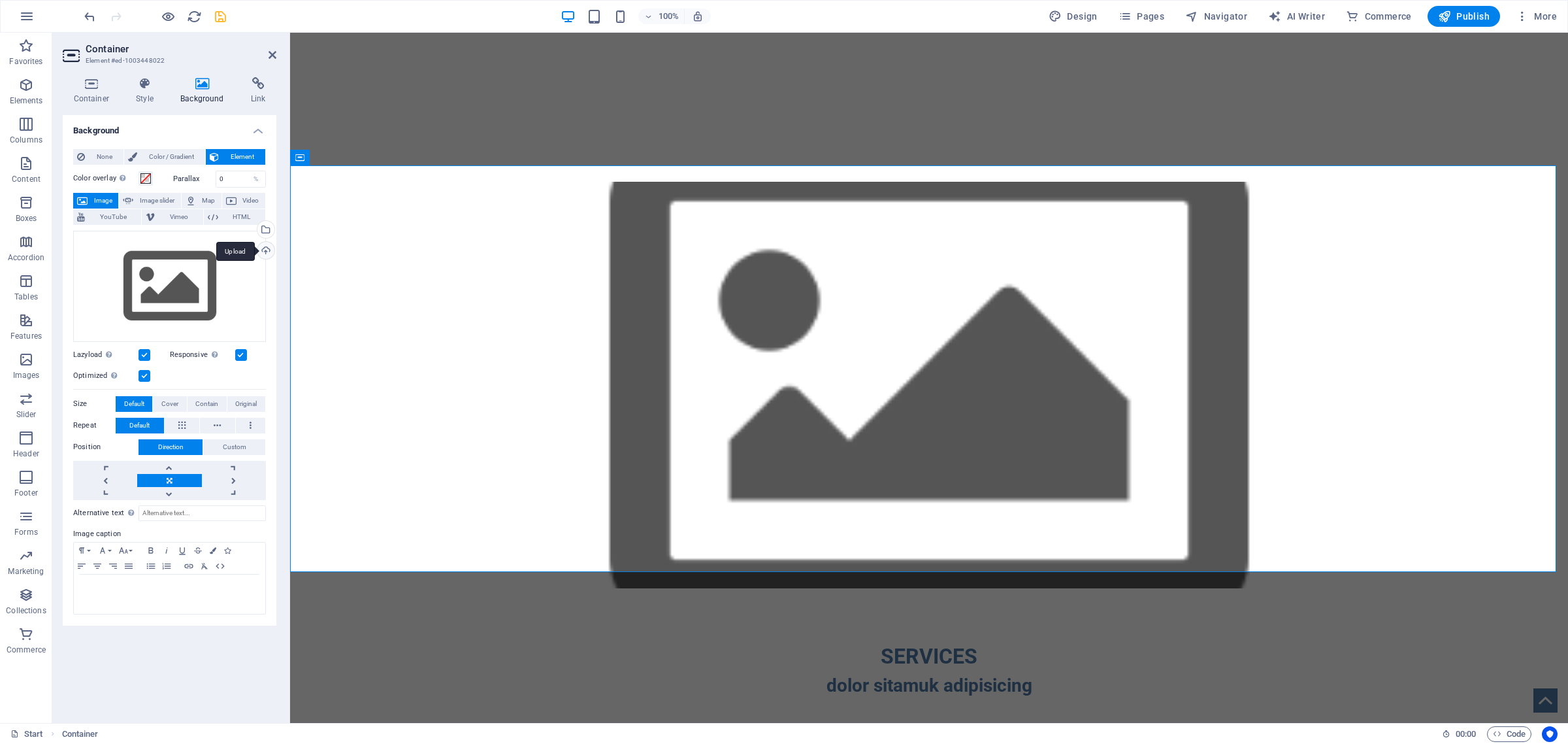
click at [264, 249] on div "Upload" at bounding box center [264, 252] width 19 height 19
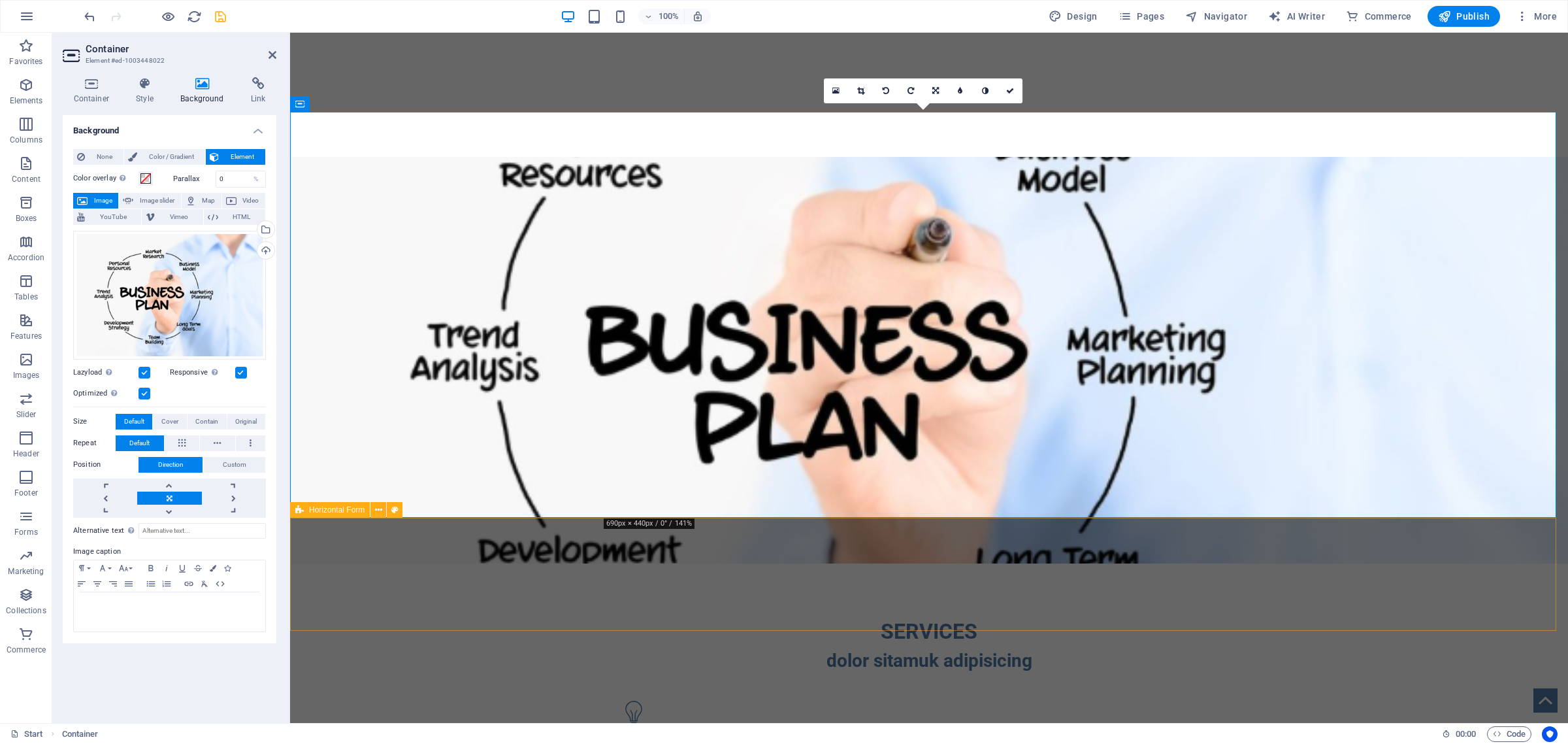
scroll to position [1879, 0]
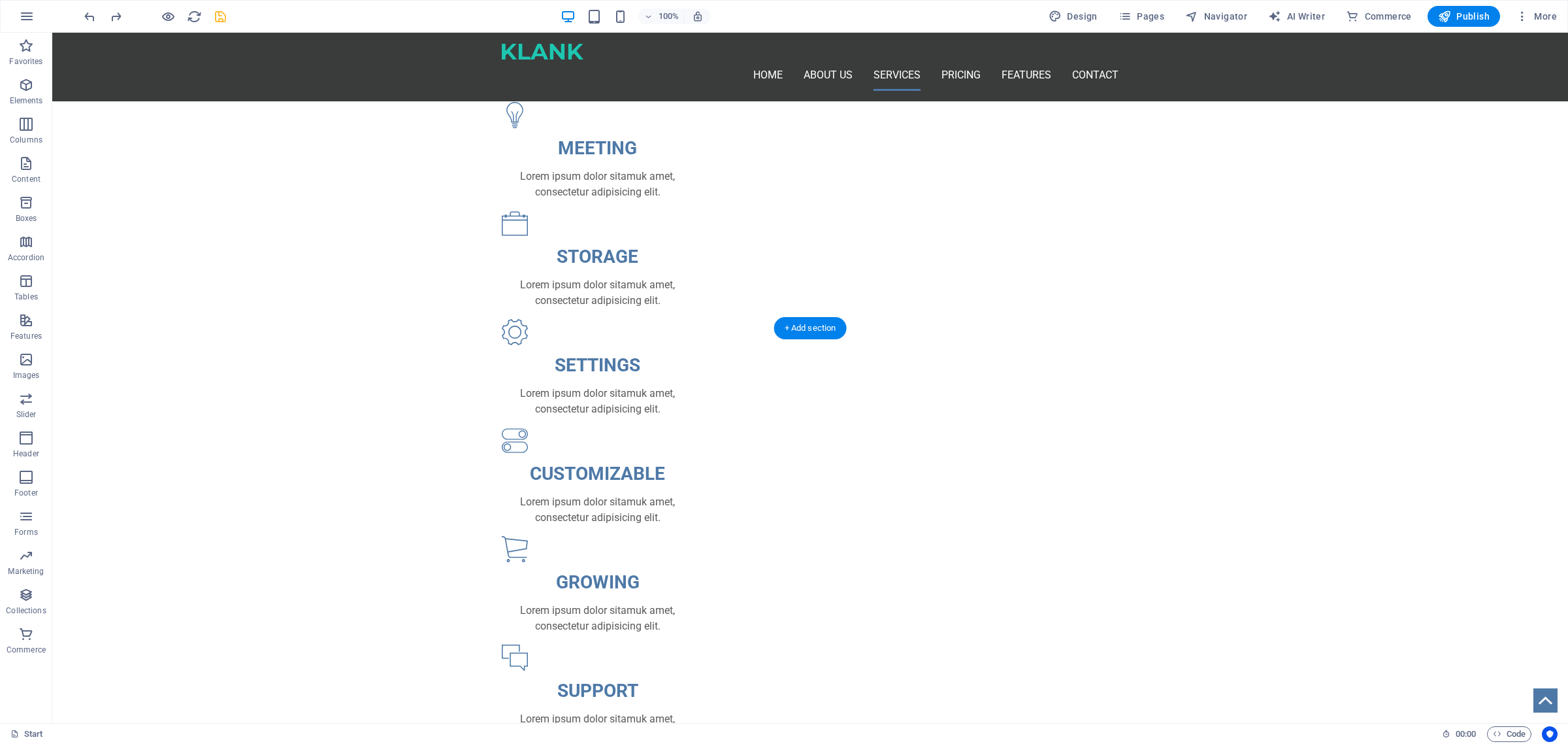
scroll to position [2257, 0]
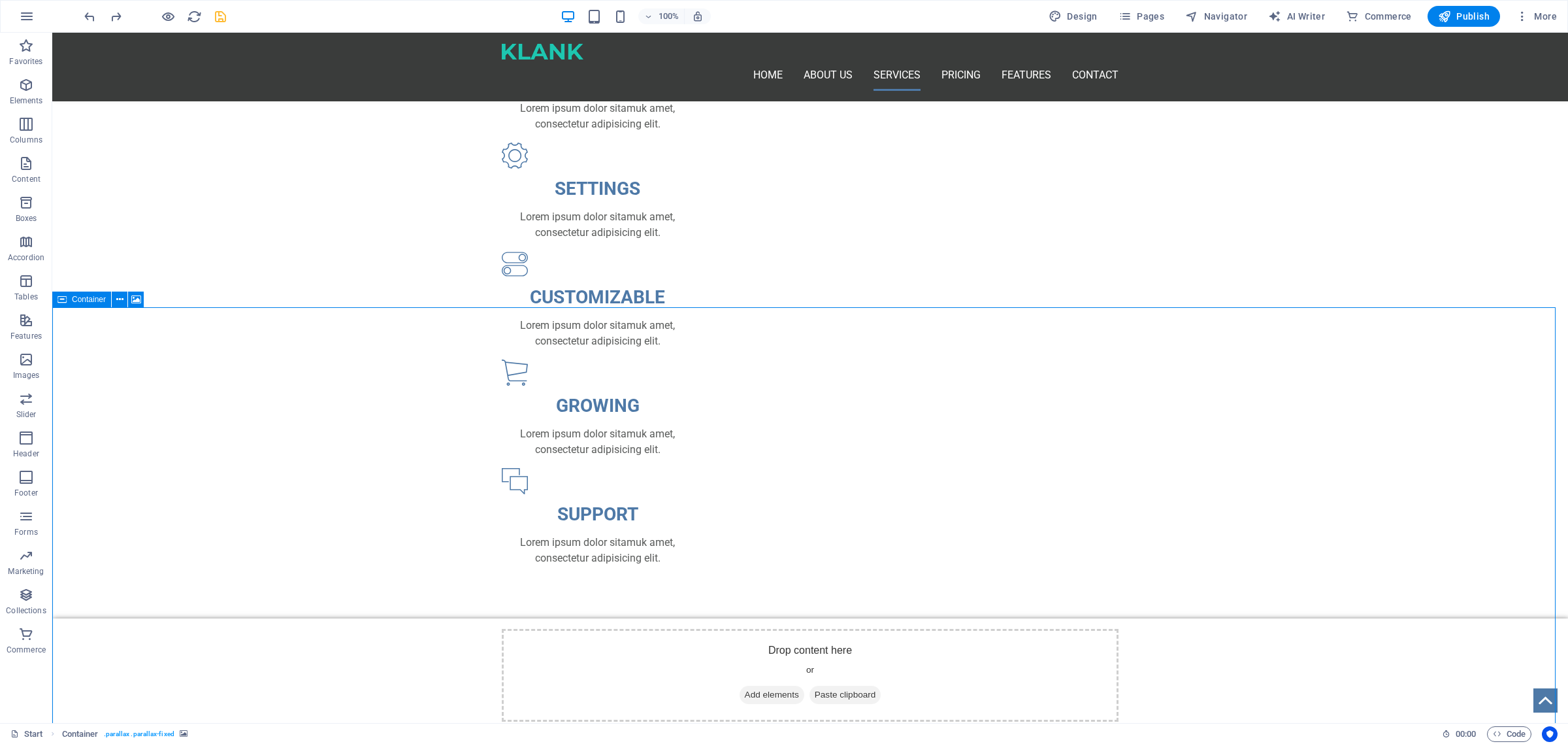
click at [83, 299] on span "Container" at bounding box center [89, 299] width 34 height 8
click at [83, 299] on span "Container" at bounding box center [89, 299] width 34 height 8
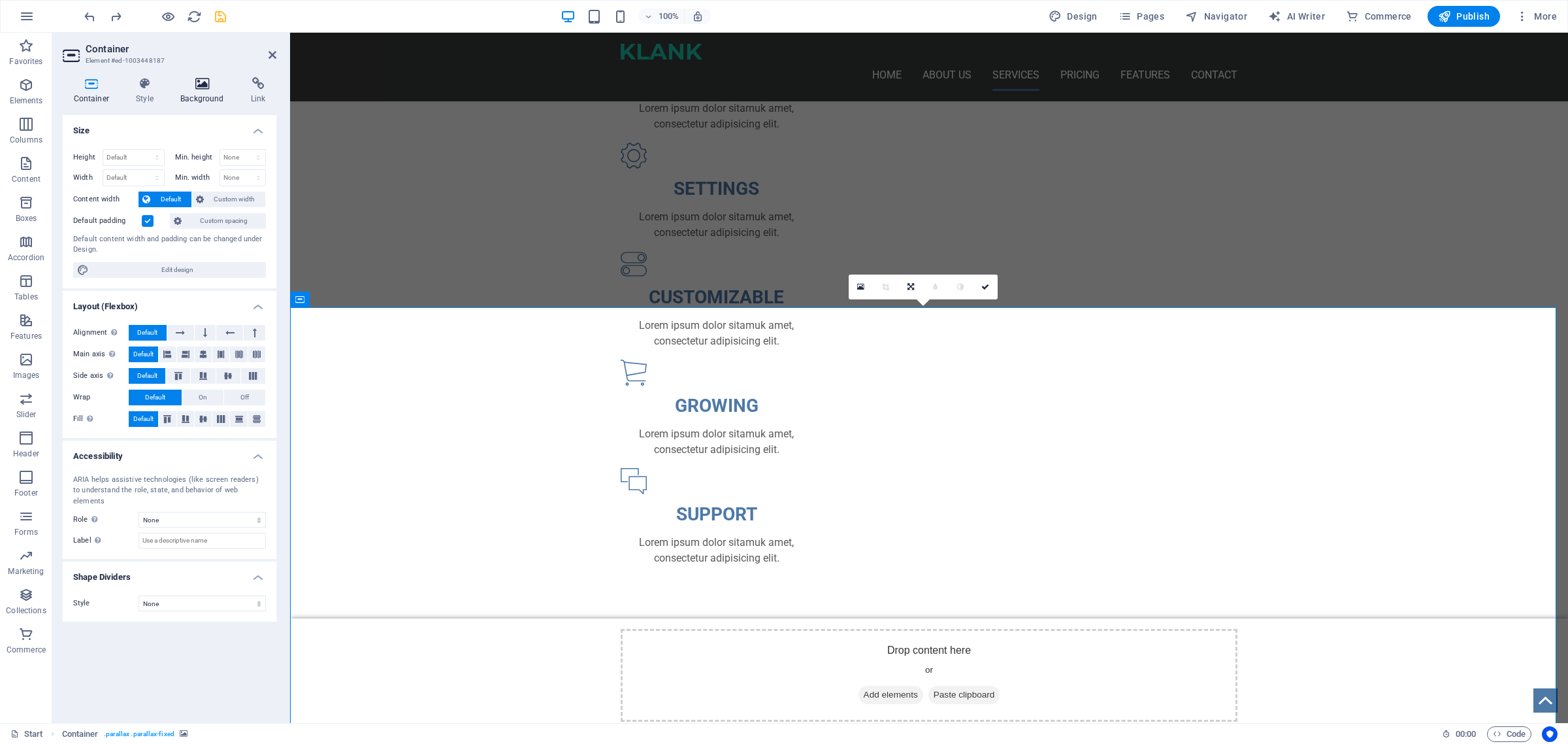
click at [191, 89] on icon at bounding box center [203, 84] width 66 height 13
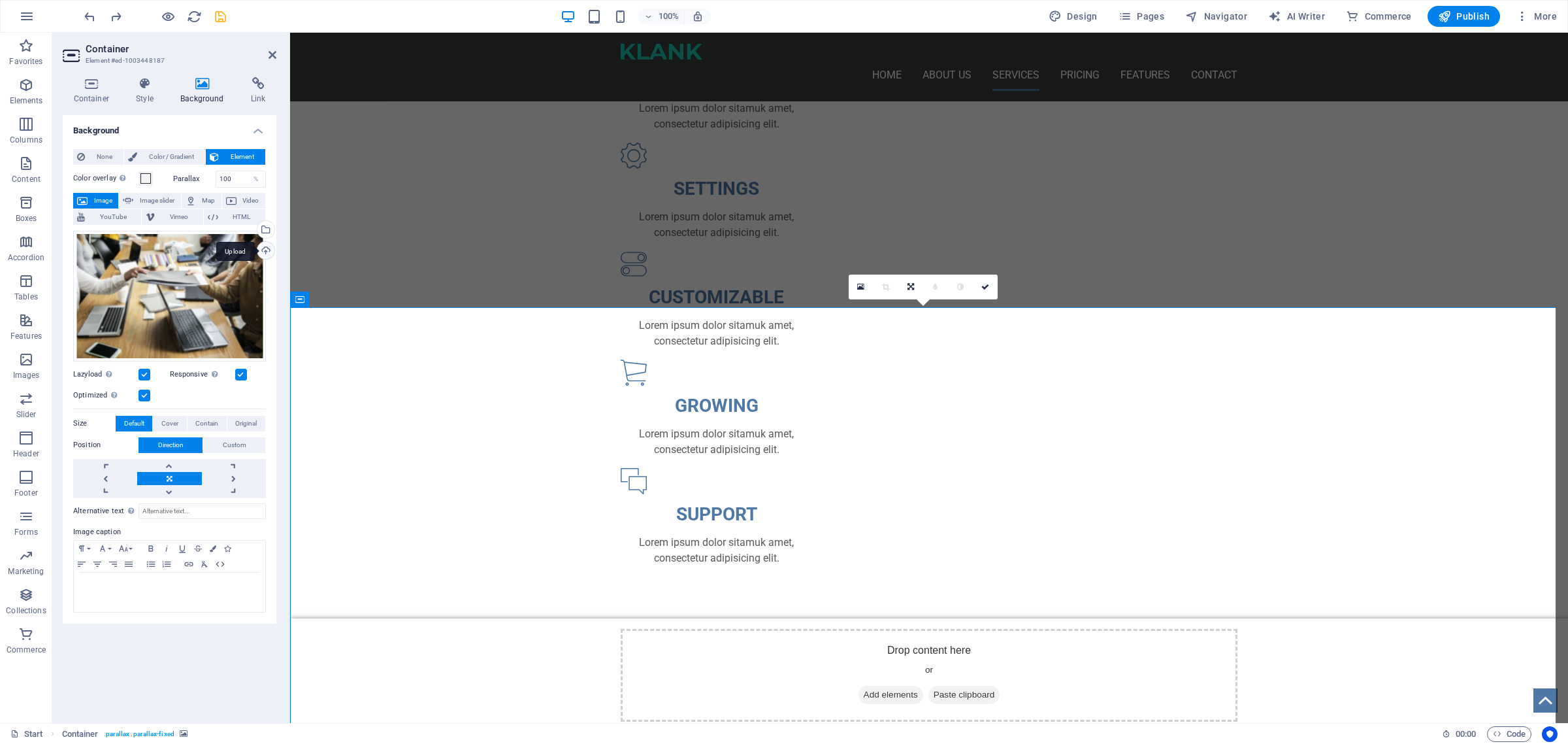
click at [265, 249] on div "Upload" at bounding box center [264, 252] width 19 height 19
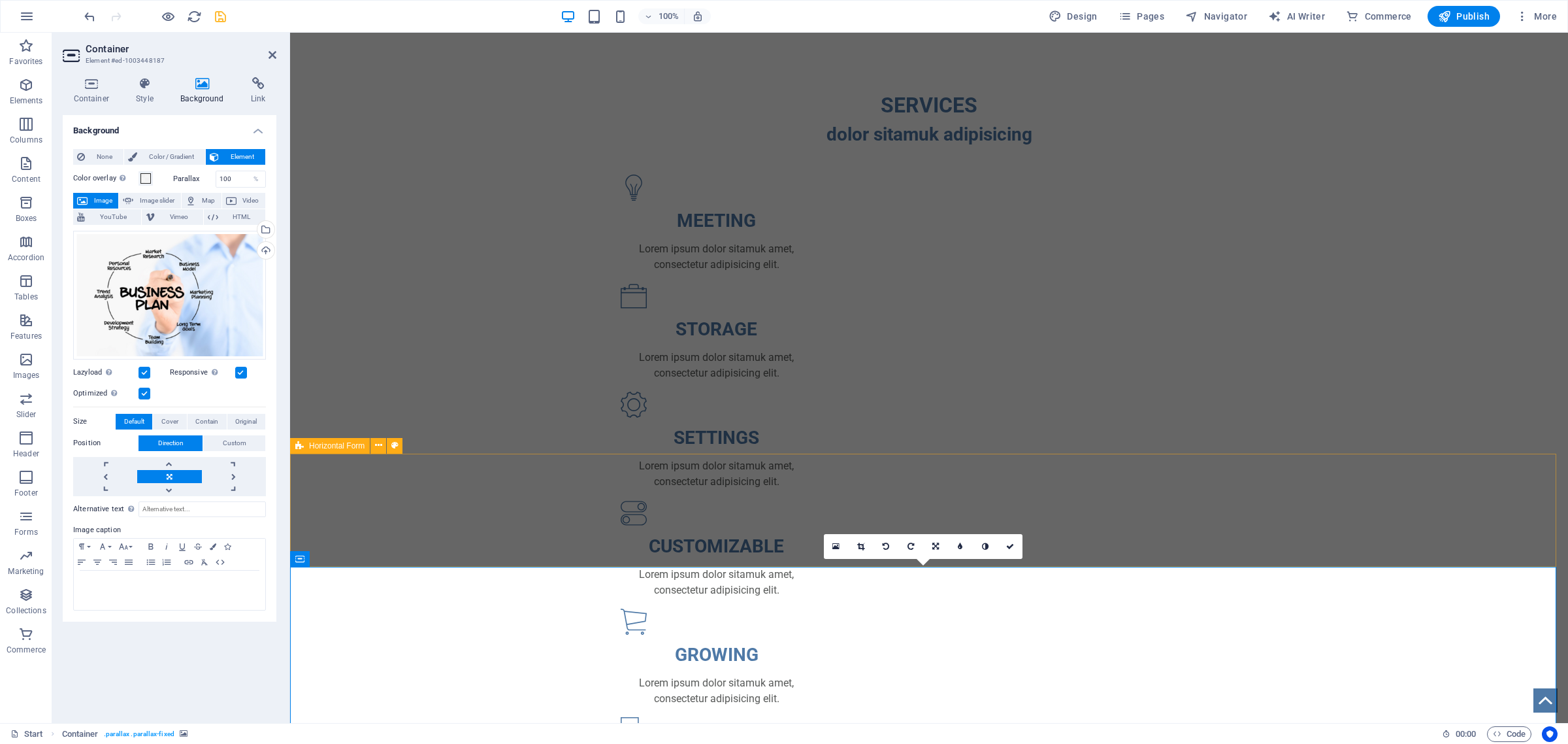
scroll to position [1848, 0]
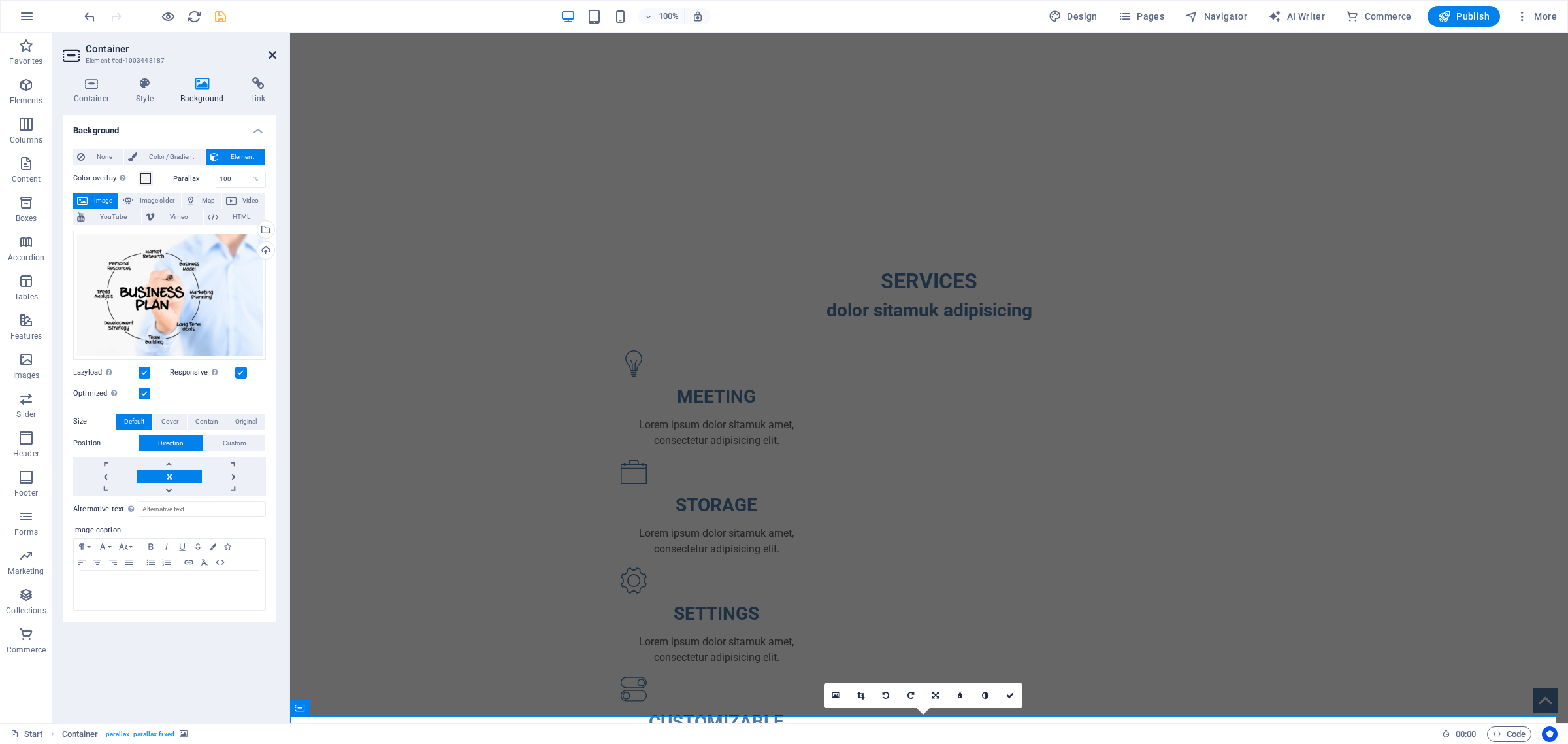
click at [269, 50] on icon at bounding box center [273, 55] width 8 height 10
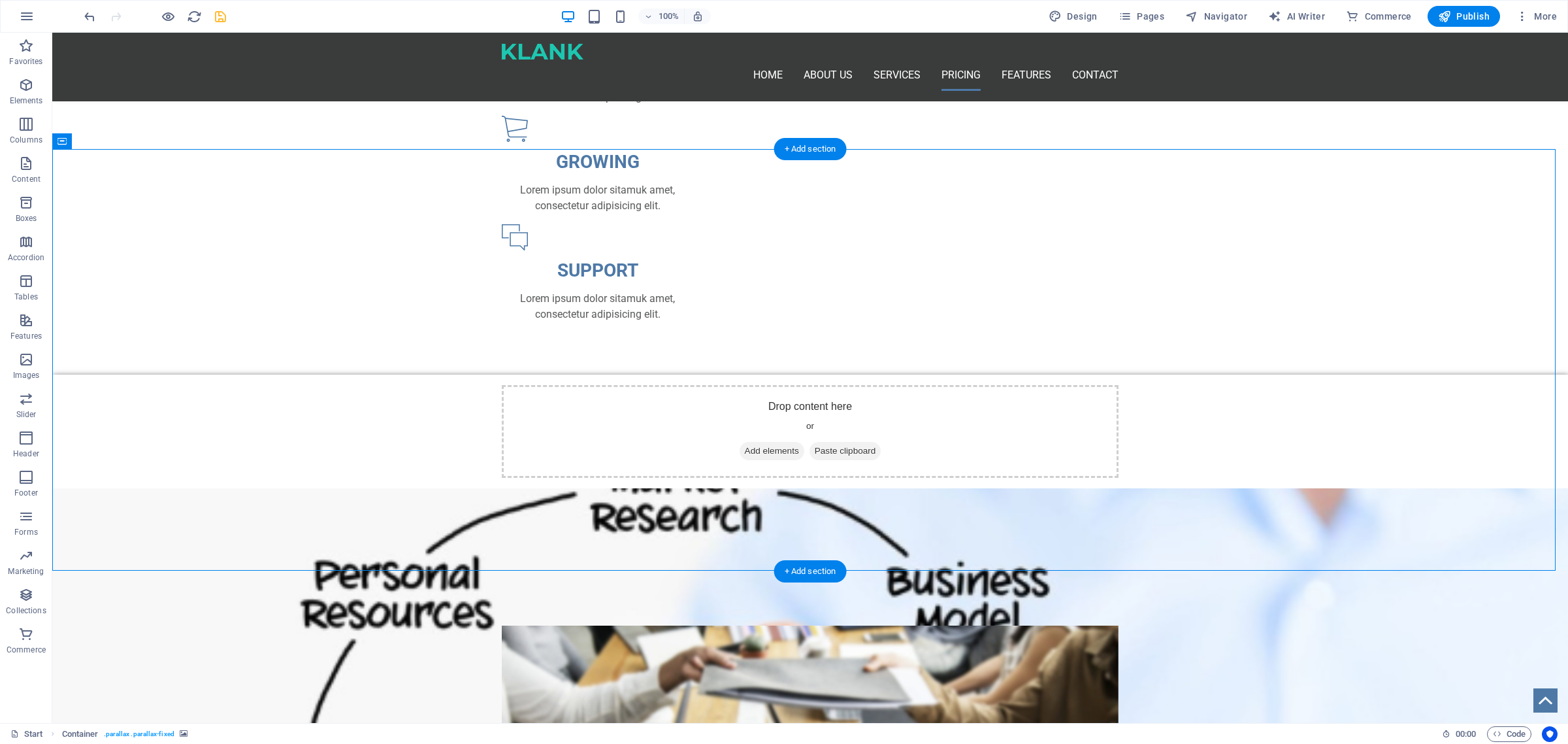
scroll to position [2502, 0]
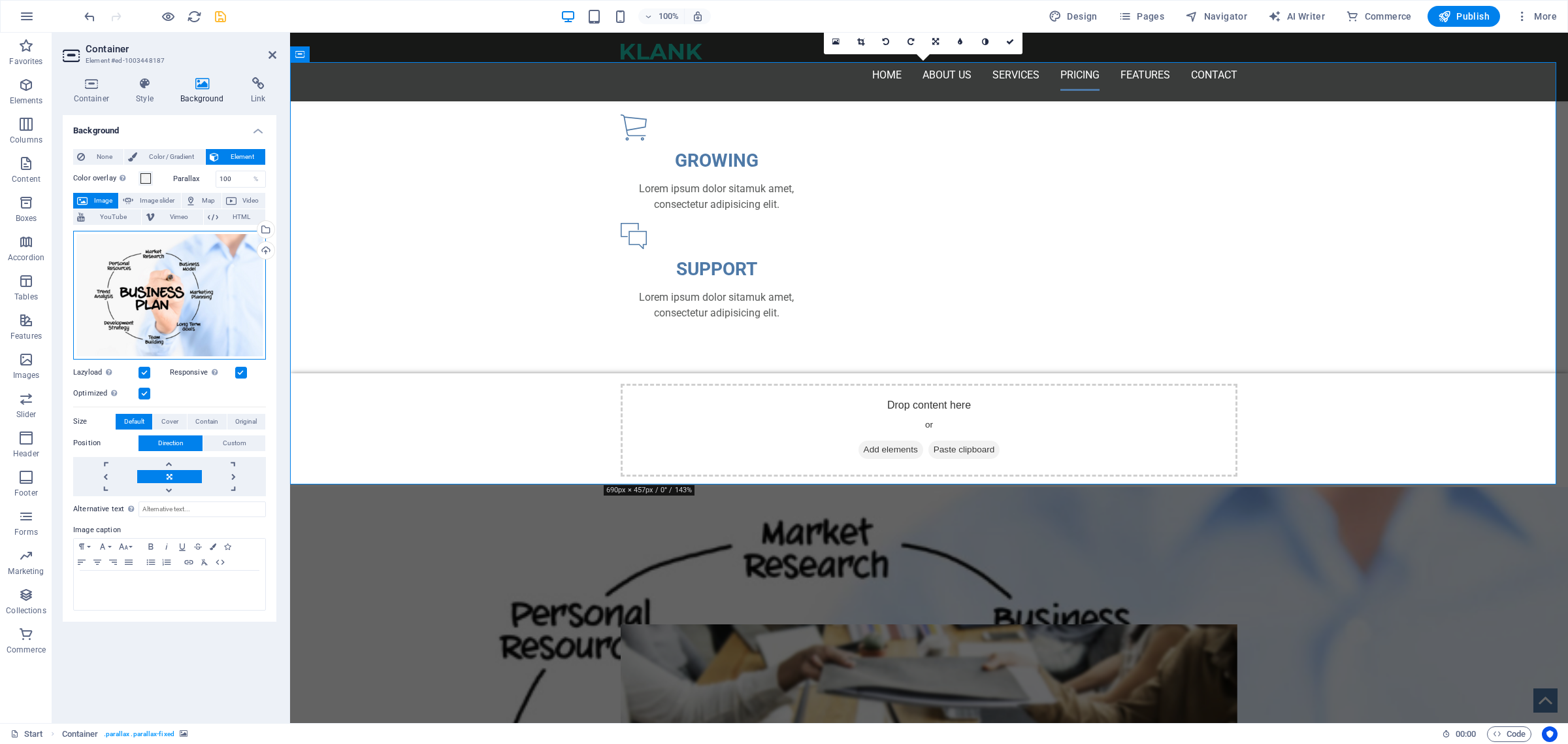
click at [181, 294] on div "Drag files here, click to choose files or select files from Files or our free s…" at bounding box center [169, 295] width 193 height 129
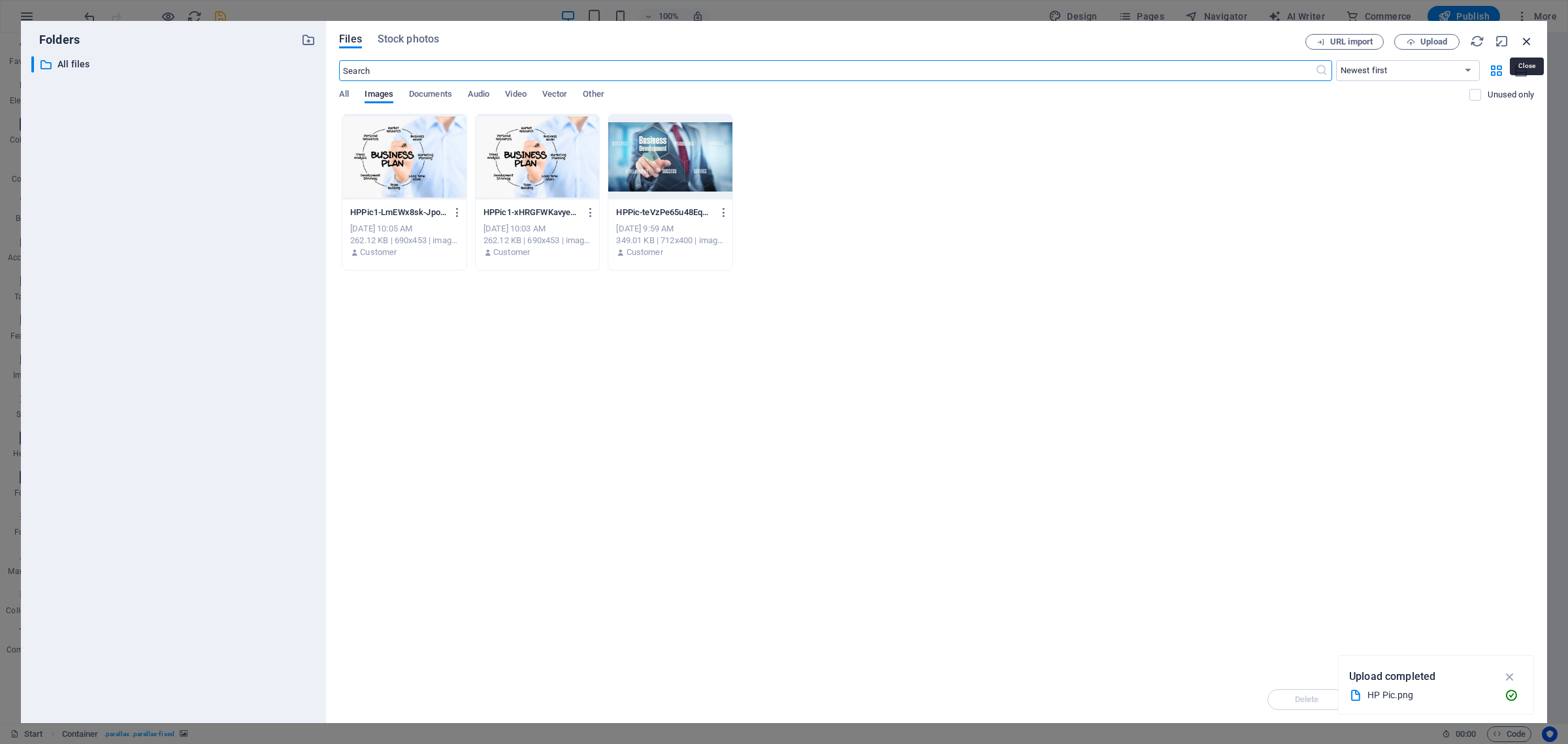
click at [1530, 41] on icon "button" at bounding box center [1526, 41] width 14 height 14
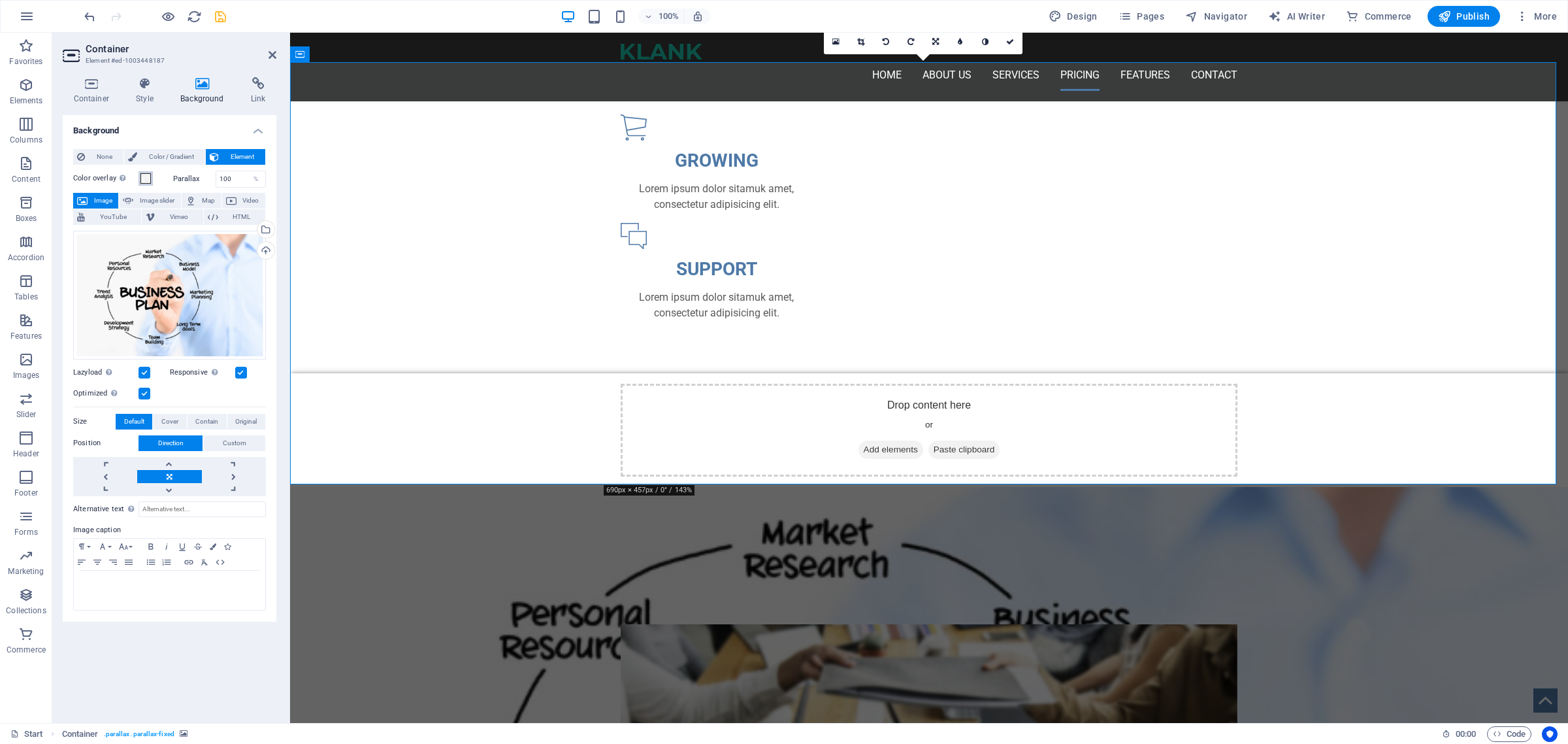
click at [144, 175] on span at bounding box center [146, 179] width 10 height 10
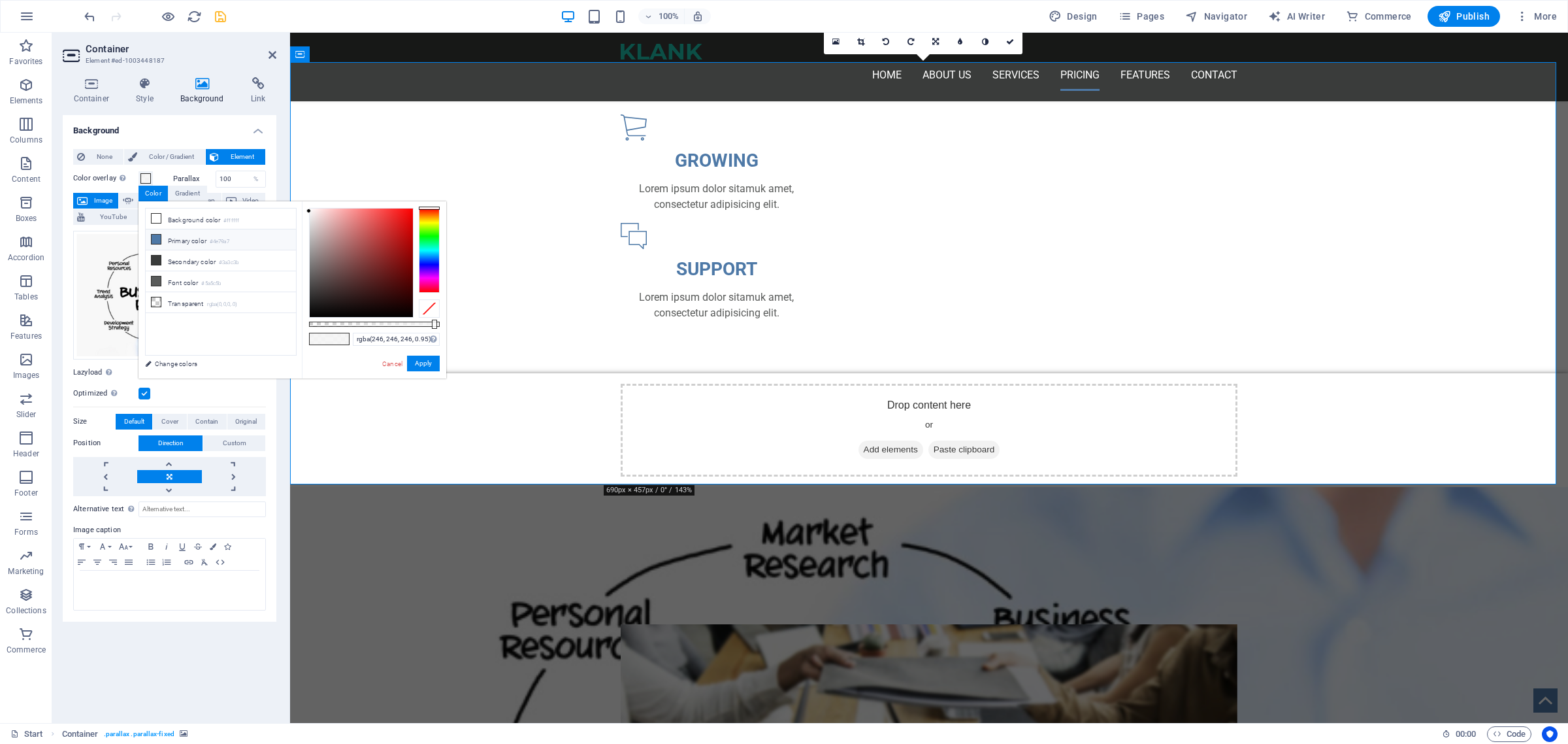
click at [156, 238] on icon at bounding box center [156, 239] width 9 height 9
click at [156, 216] on icon at bounding box center [156, 218] width 9 height 9
click at [155, 259] on icon at bounding box center [156, 260] width 9 height 9
type input "rgba(58, 60, 59, 0.774)"
drag, startPoint x: 432, startPoint y: 322, endPoint x: 410, endPoint y: 322, distance: 22.0
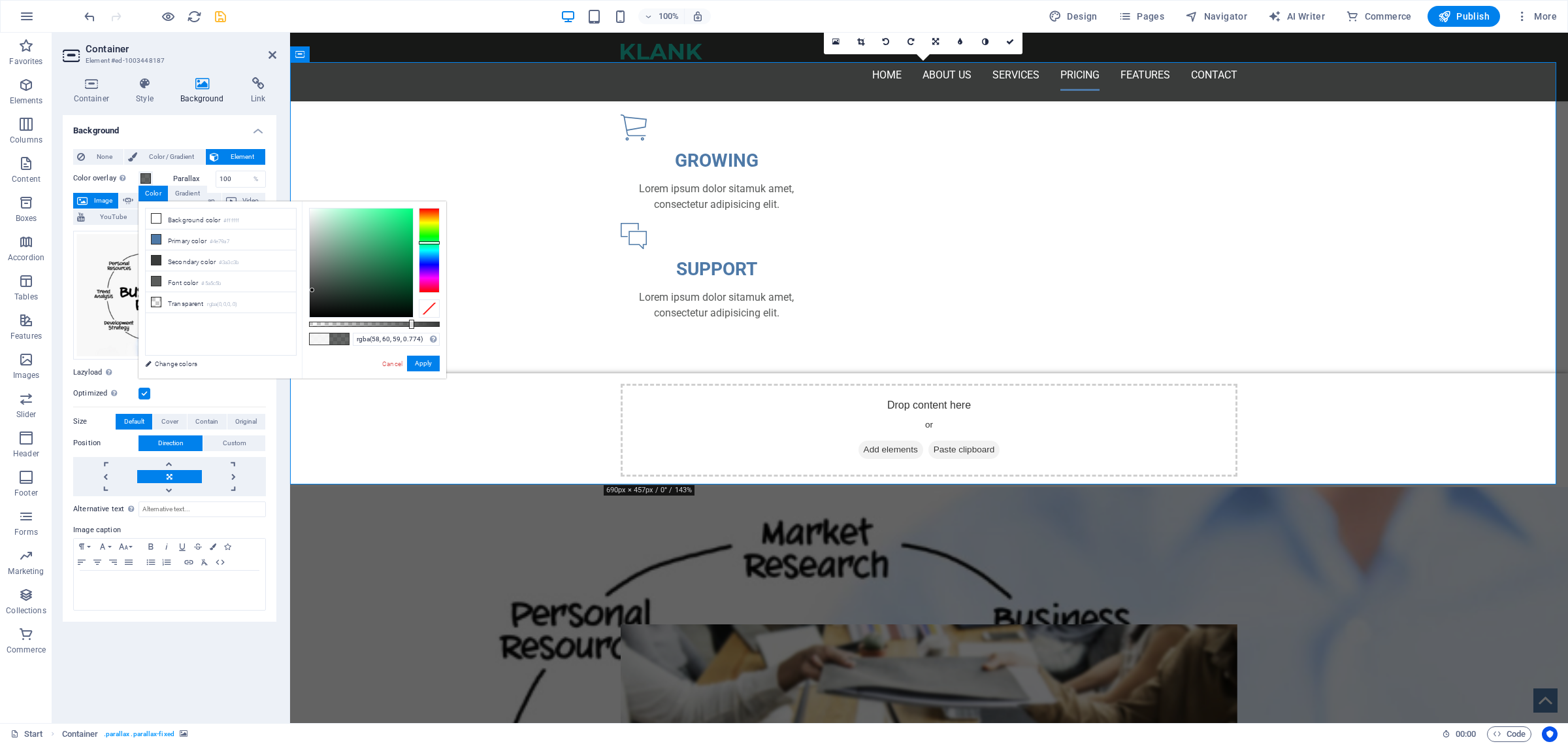
click at [410, 322] on div at bounding box center [411, 324] width 5 height 9
drag, startPoint x: 420, startPoint y: 360, endPoint x: 120, endPoint y: 392, distance: 301.7
click at [420, 360] on button "Apply" at bounding box center [424, 363] width 33 height 16
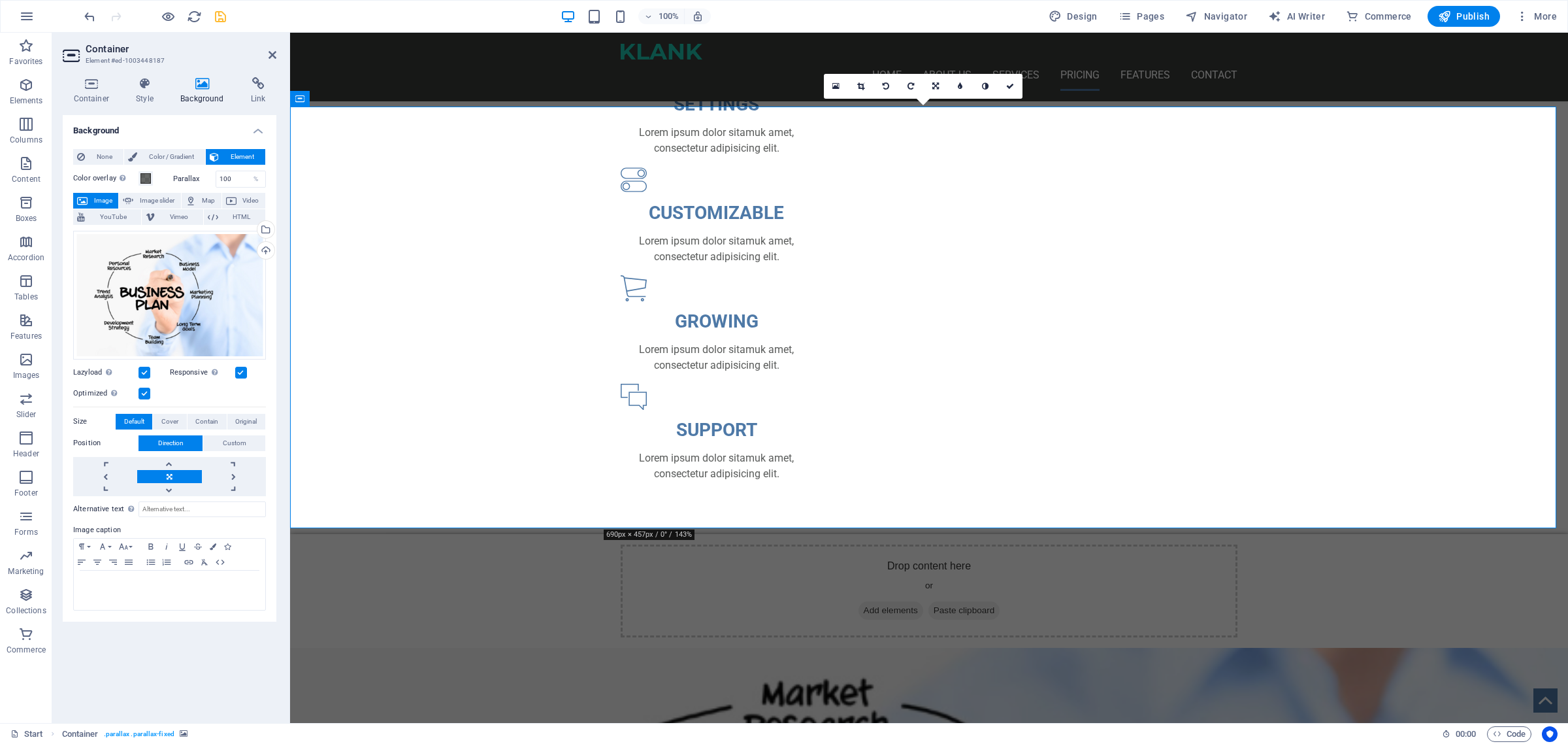
scroll to position [2338, 0]
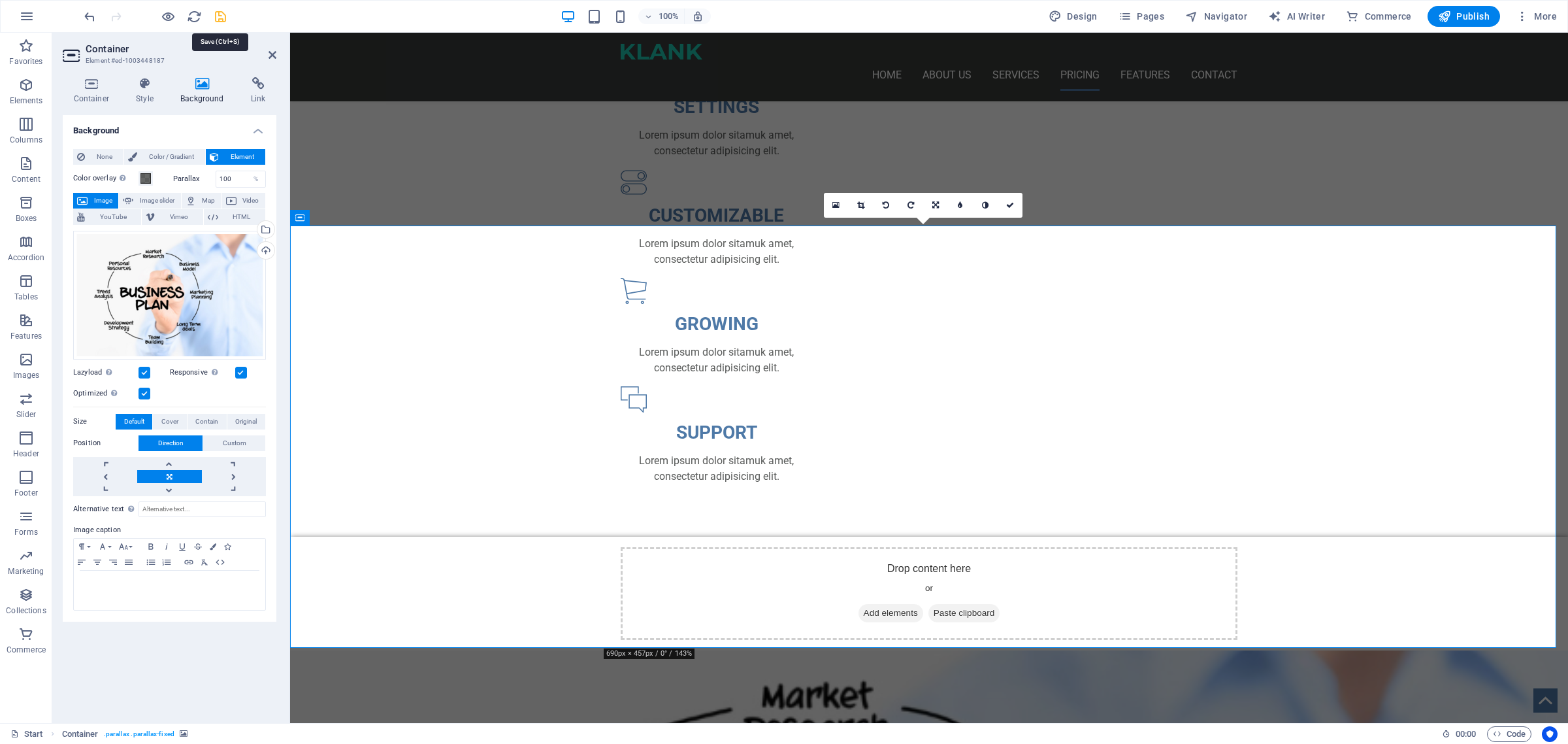
click at [220, 18] on icon "save" at bounding box center [220, 16] width 15 height 15
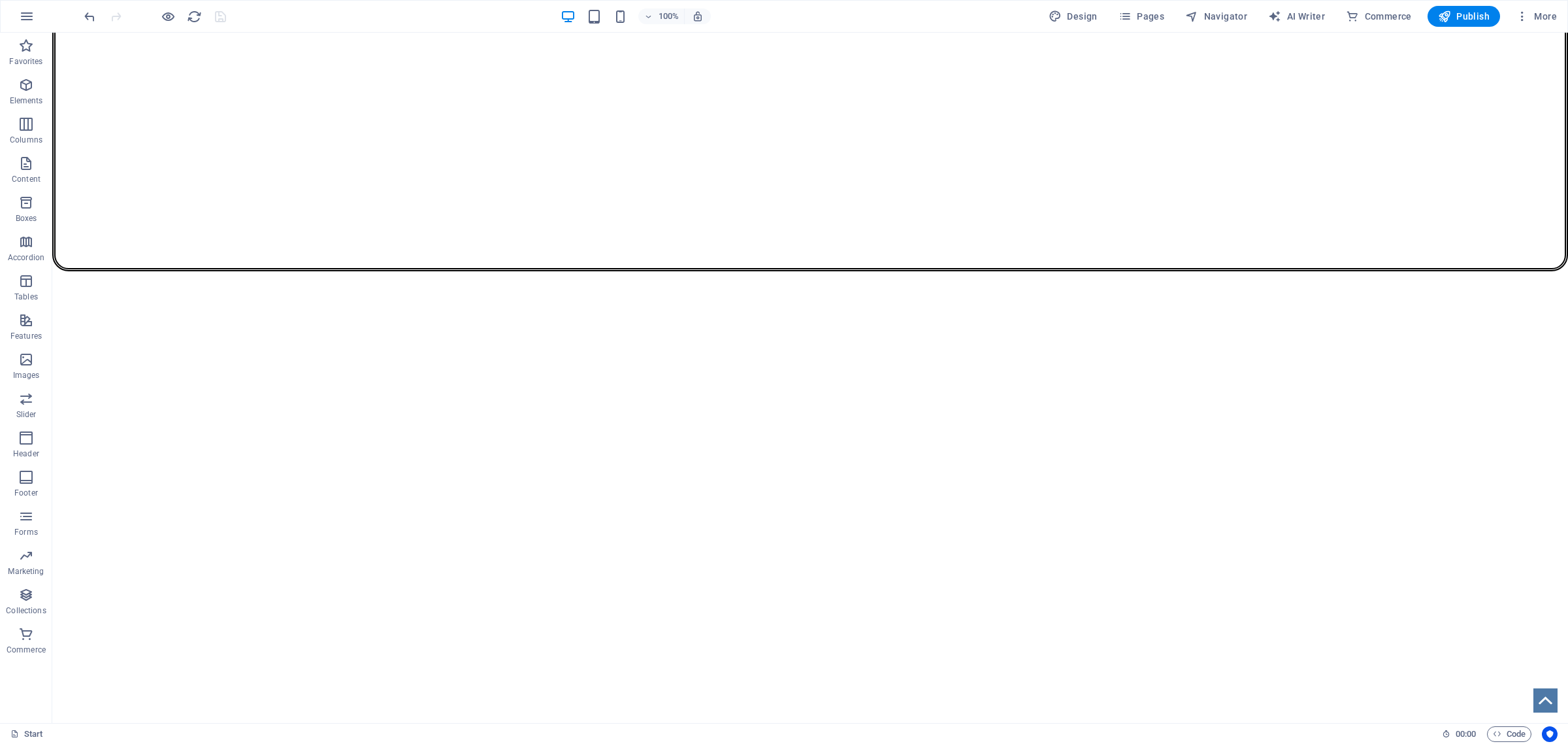
scroll to position [817, 0]
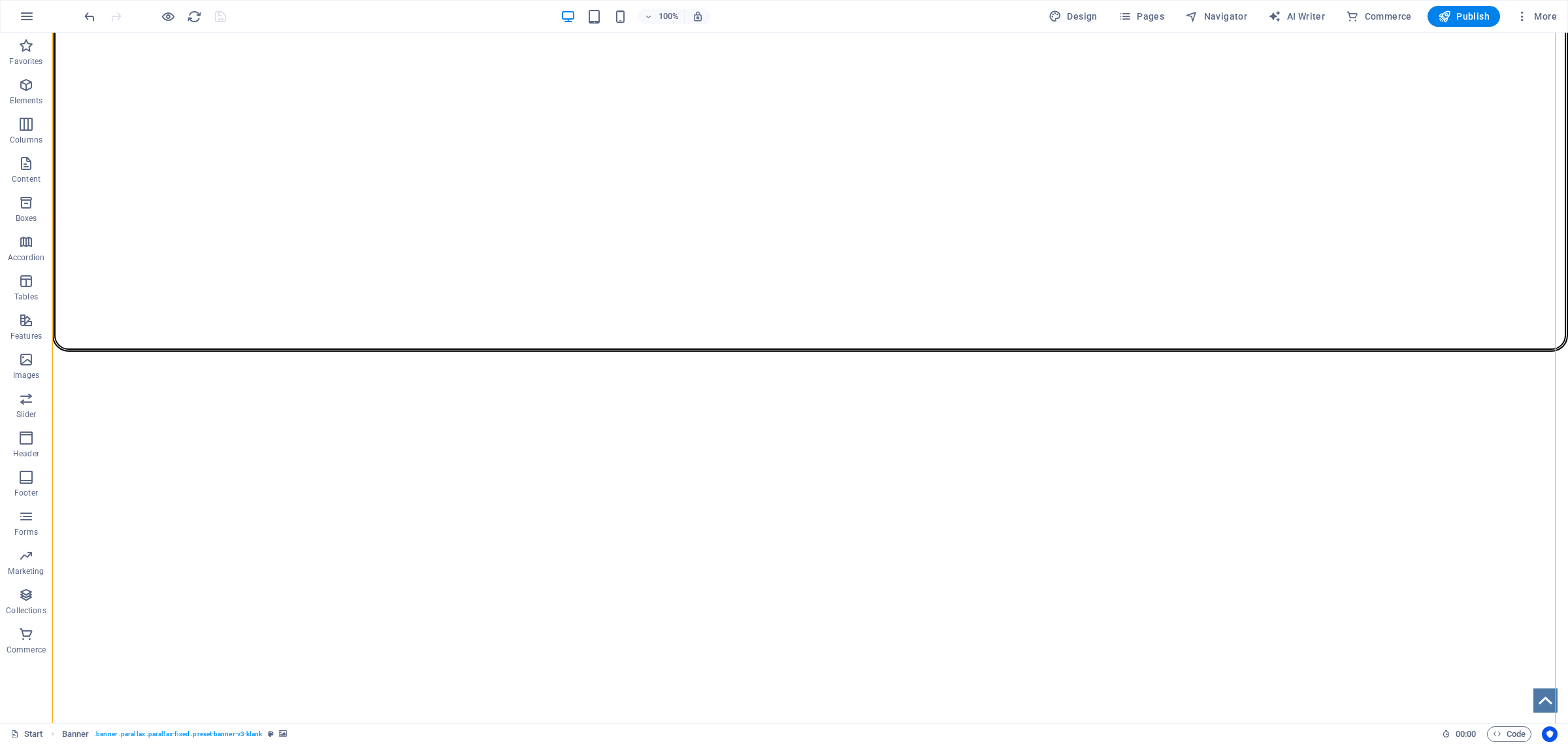
scroll to position [735, 0]
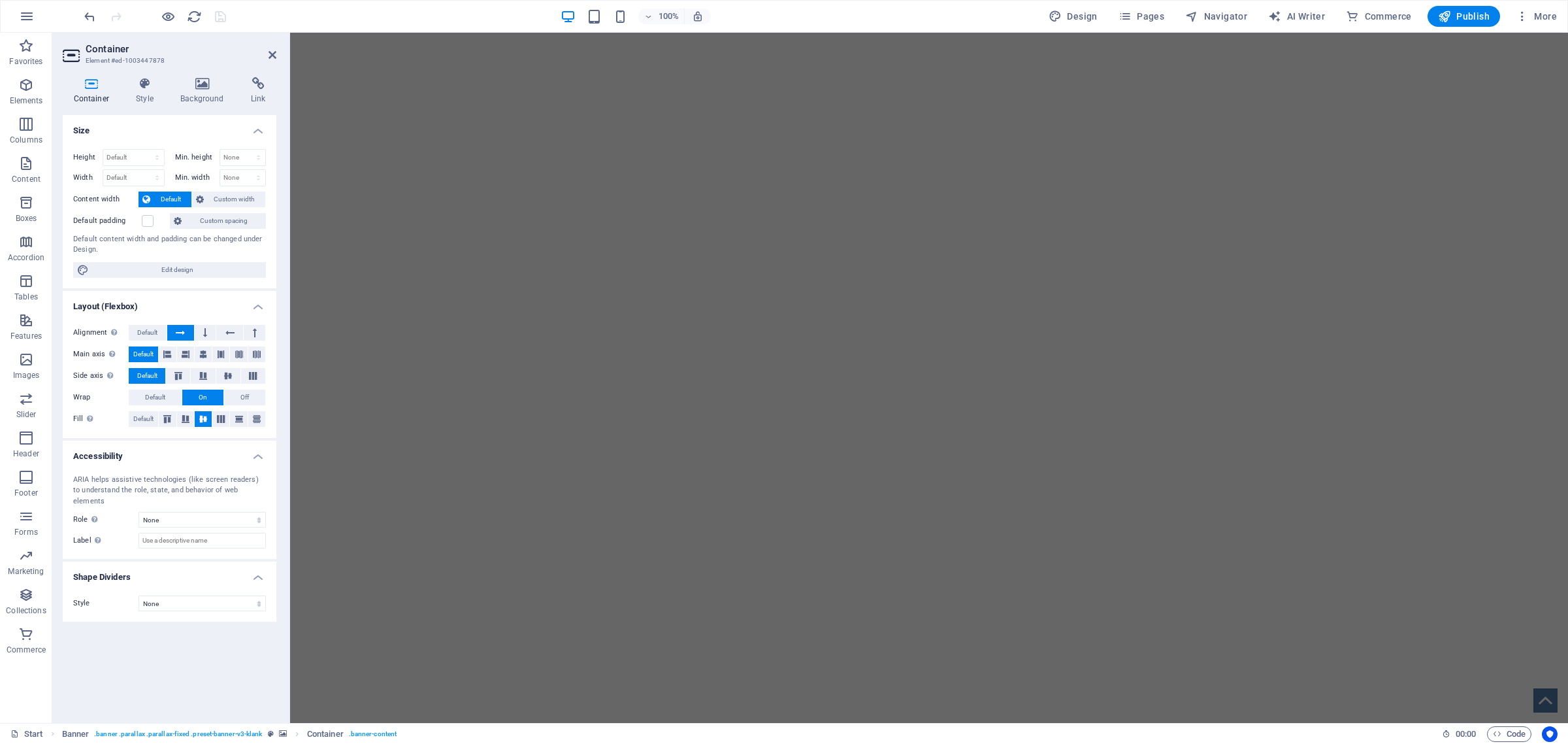
scroll to position [1226, 0]
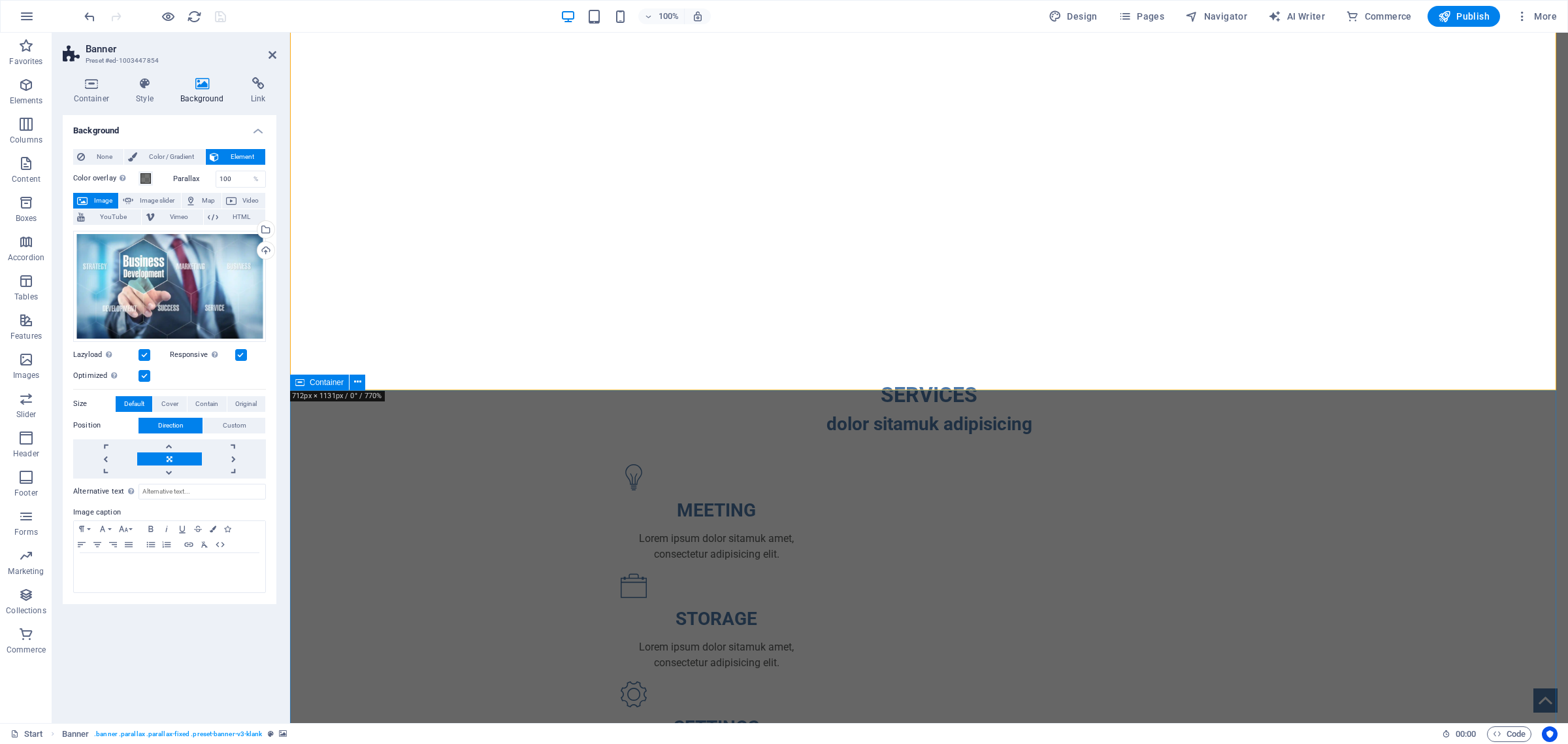
scroll to position [1798, 0]
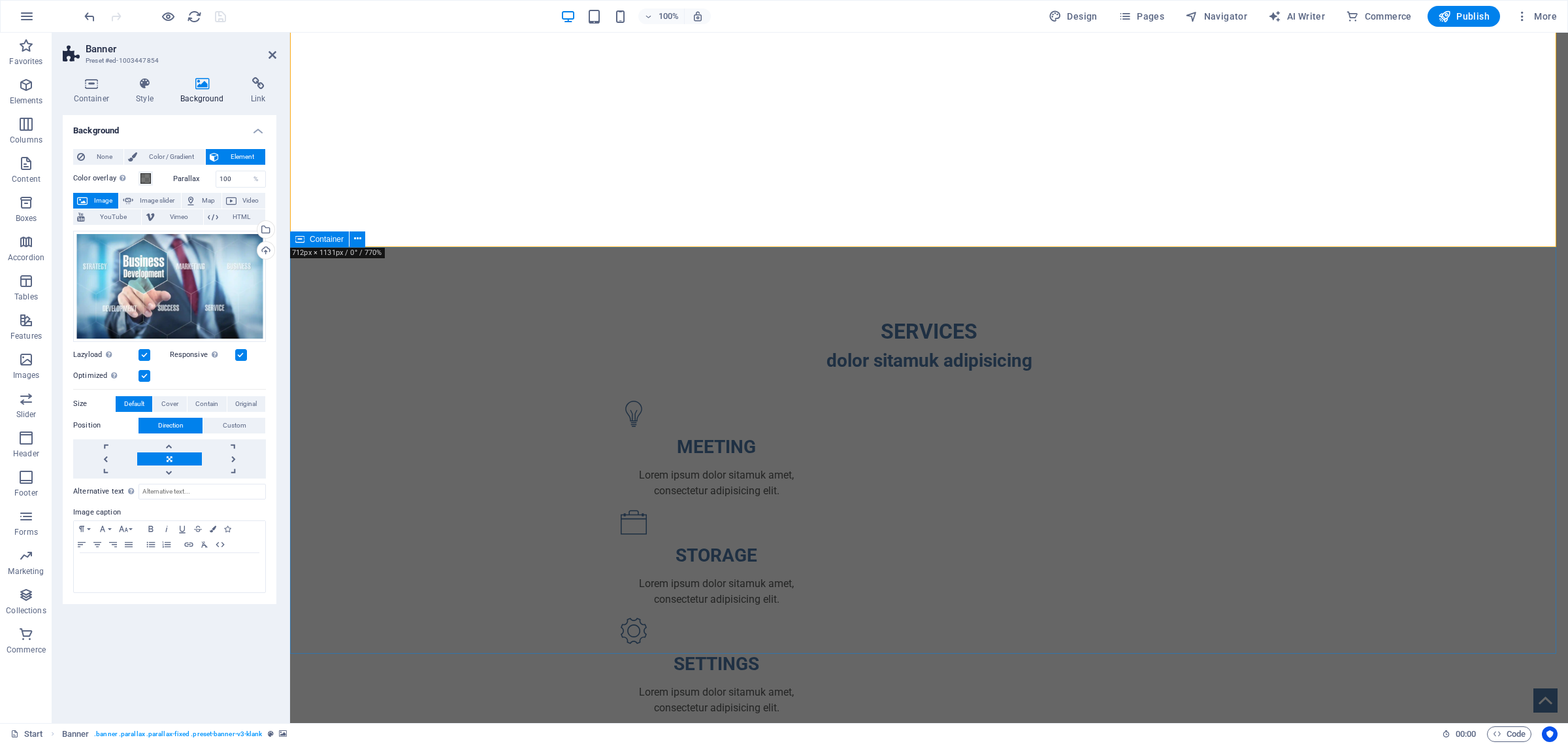
click at [366, 308] on div "SERVICES dolor sitamuk adipisicing MEETING Lorem ipsum dolor sitamuk amet, cons…" at bounding box center [929, 678] width 1278 height 830
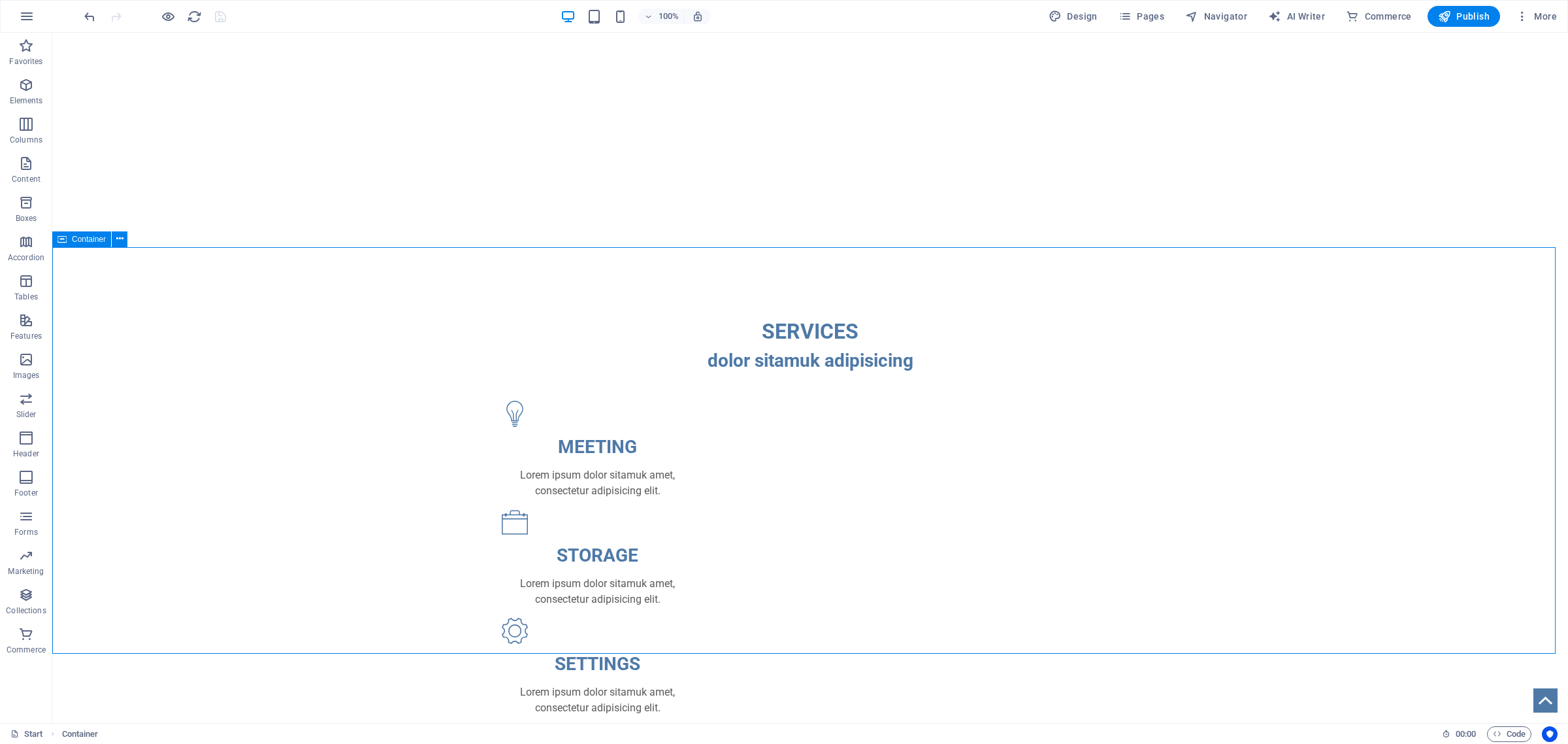
click at [78, 240] on span "Container" at bounding box center [89, 239] width 34 height 8
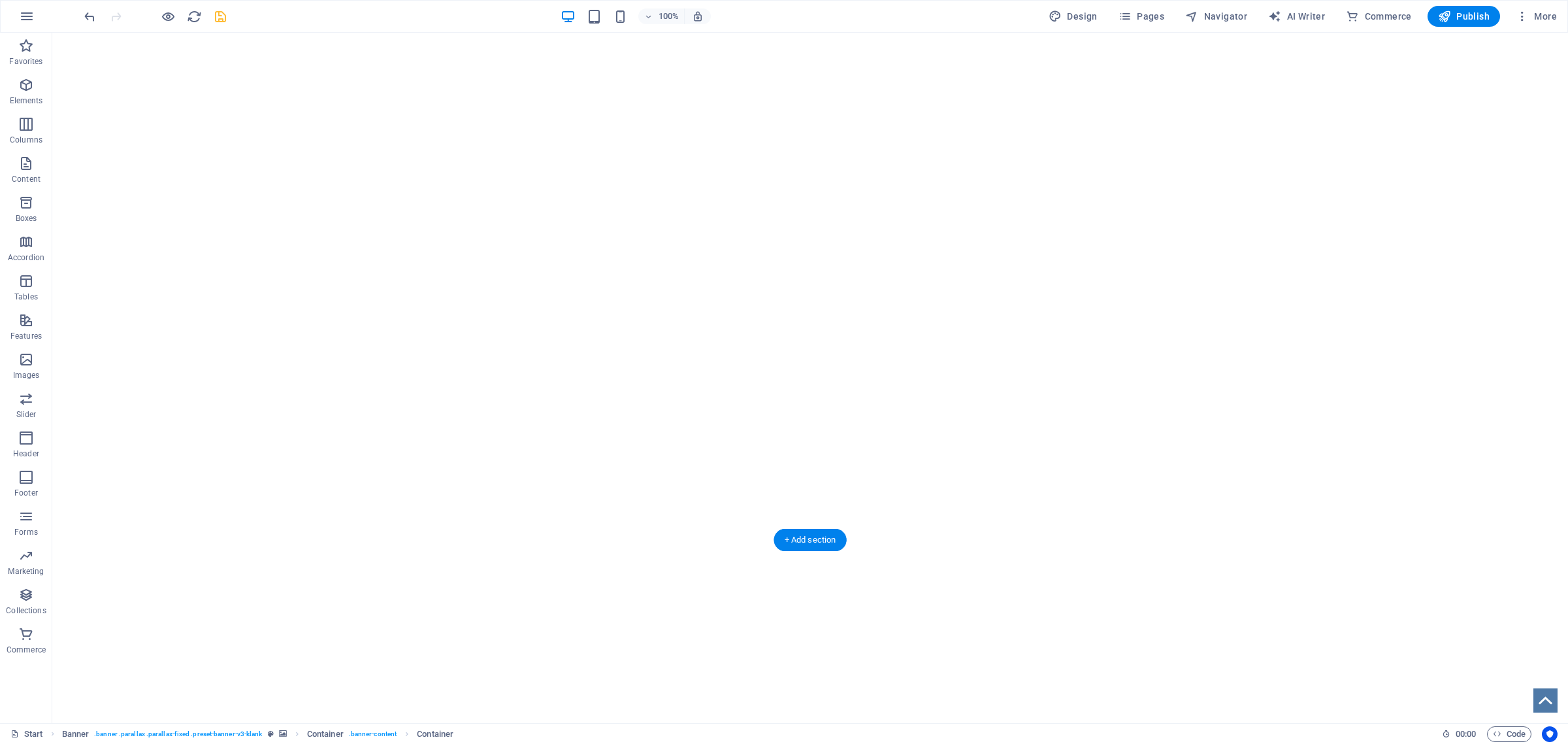
scroll to position [2043, 0]
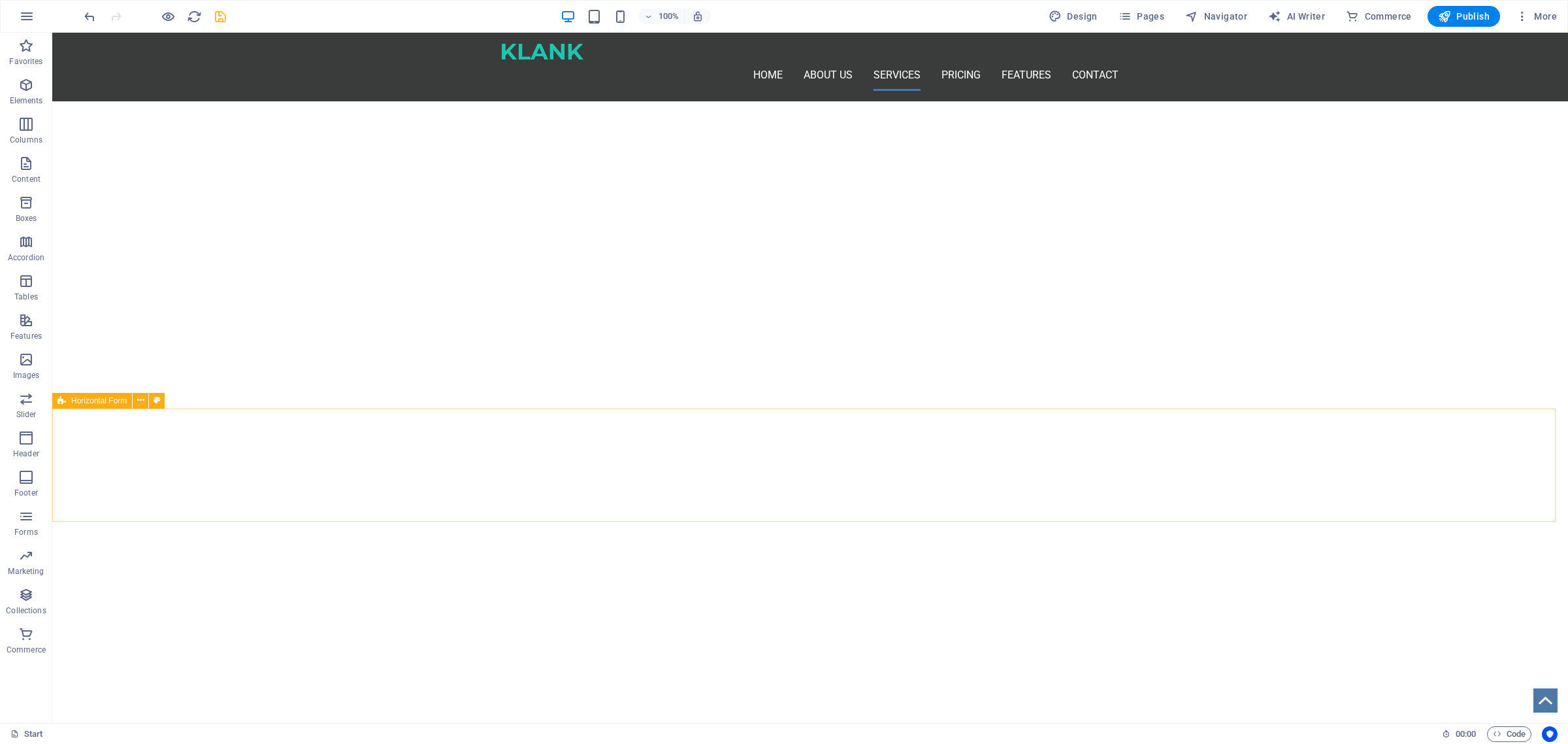
click at [92, 401] on span "Horizontal Form" at bounding box center [99, 401] width 56 height 8
click at [66, 349] on icon at bounding box center [62, 347] width 9 height 16
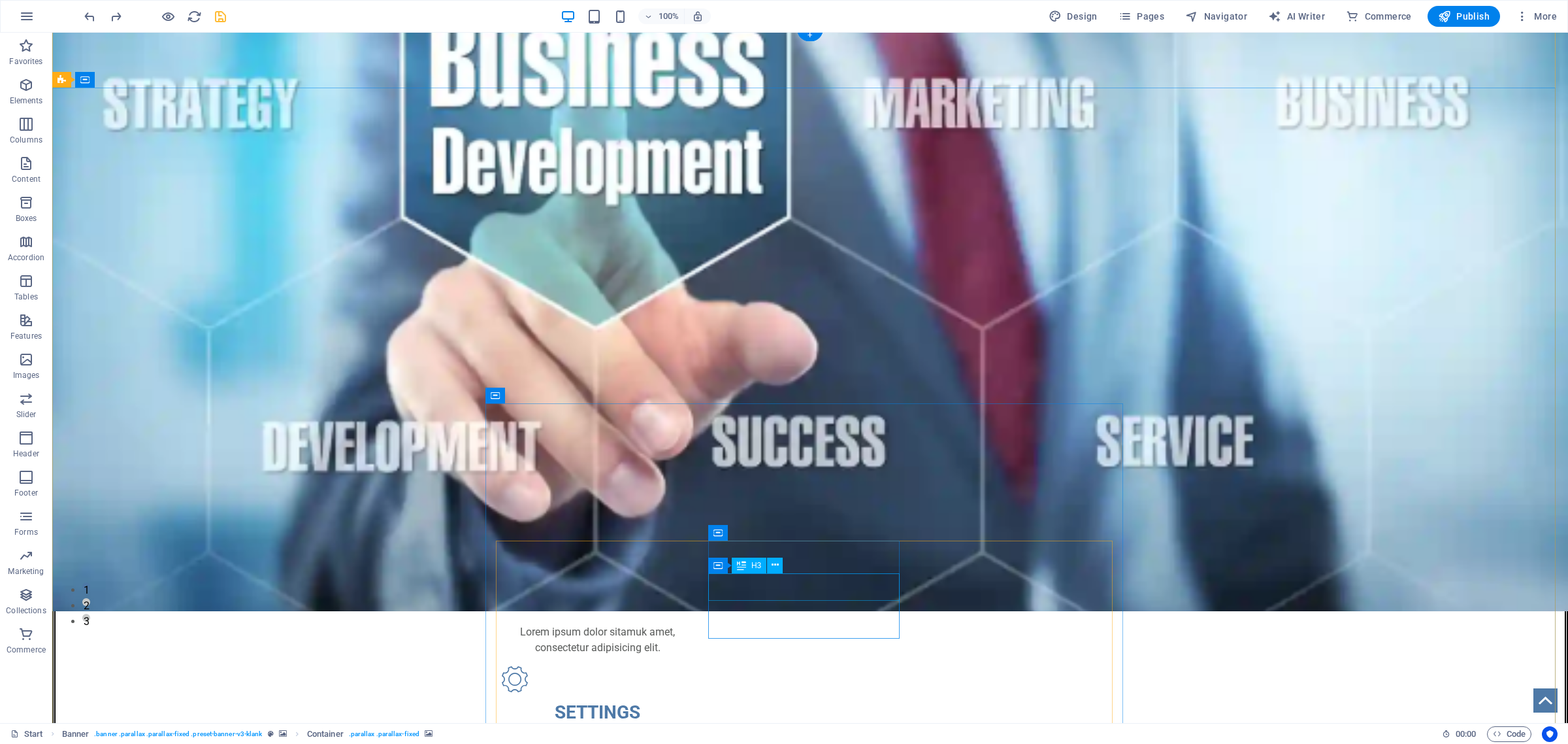
scroll to position [0, 0]
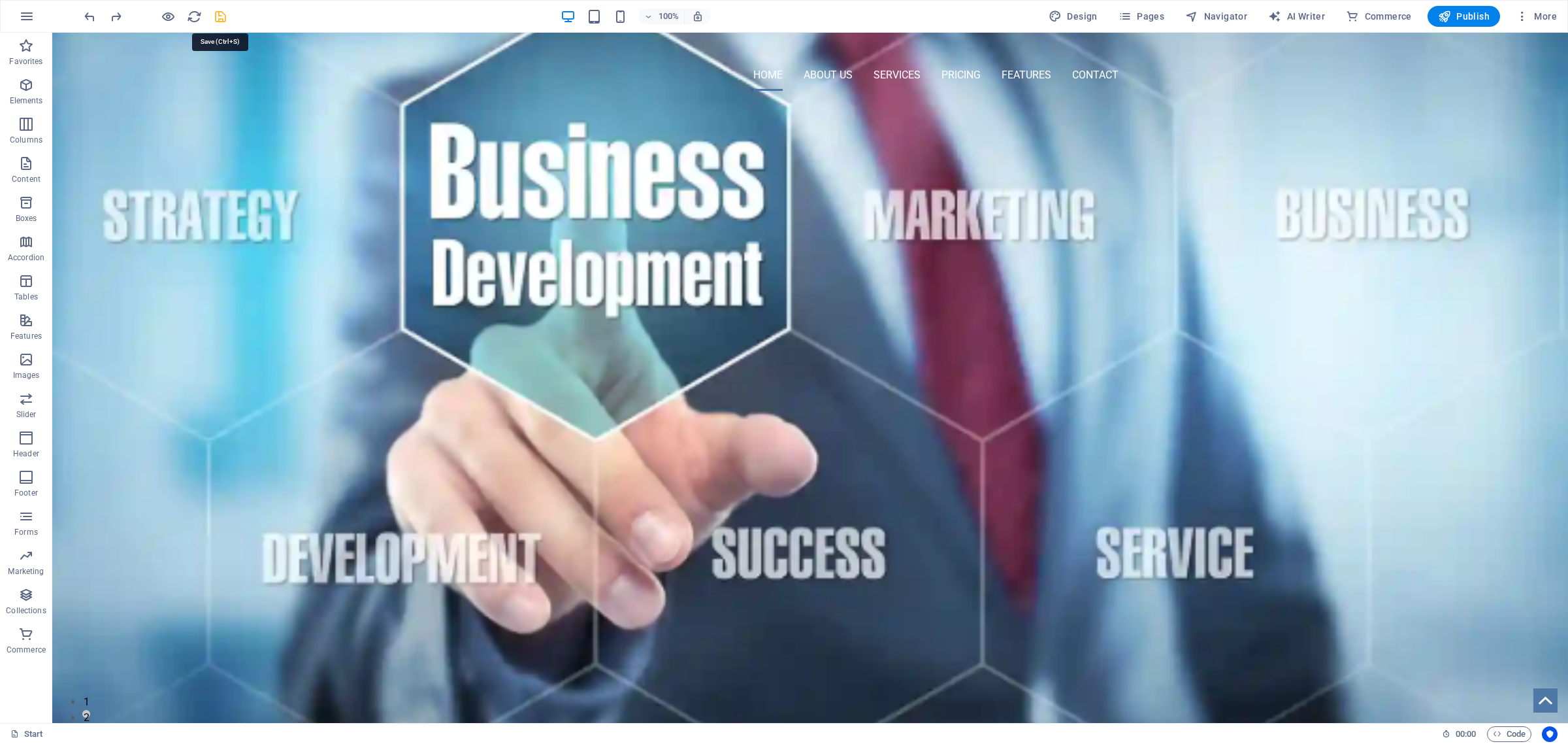
click at [214, 21] on icon "save" at bounding box center [220, 16] width 15 height 15
click at [517, 217] on span "Spacer" at bounding box center [517, 219] width 25 height 8
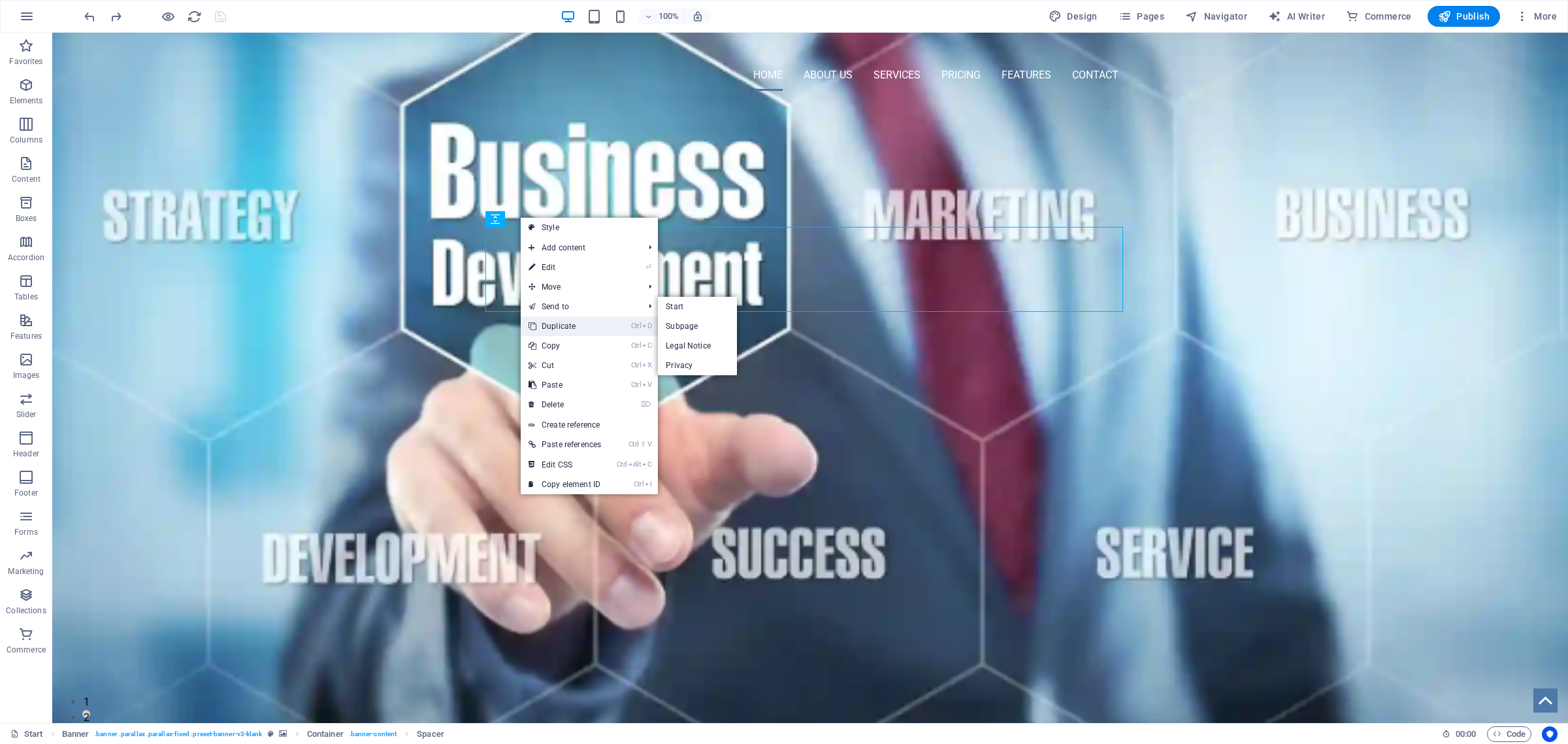
click at [558, 331] on link "Ctrl D Duplicate" at bounding box center [564, 326] width 88 height 19
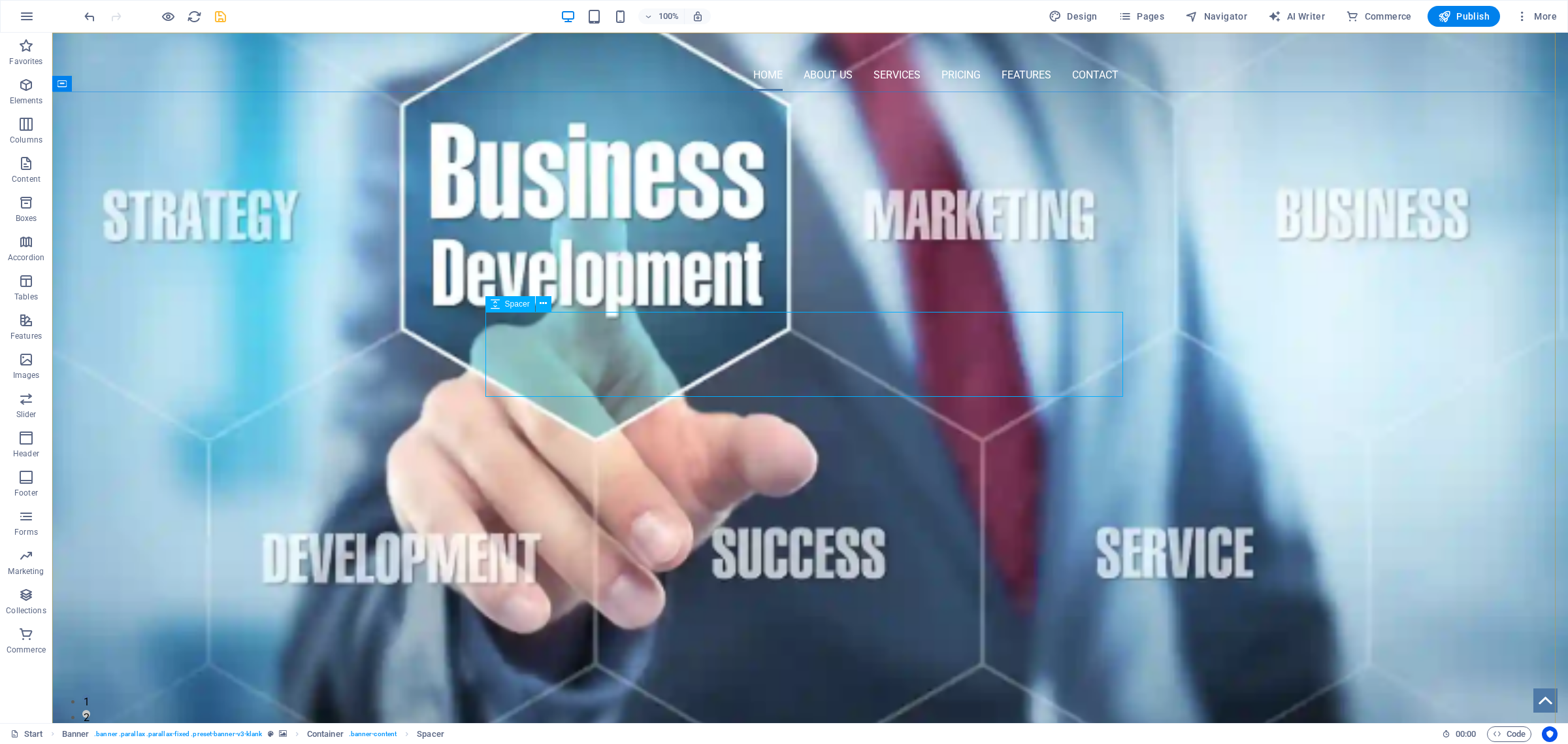
click at [517, 302] on span "Spacer" at bounding box center [517, 304] width 25 height 8
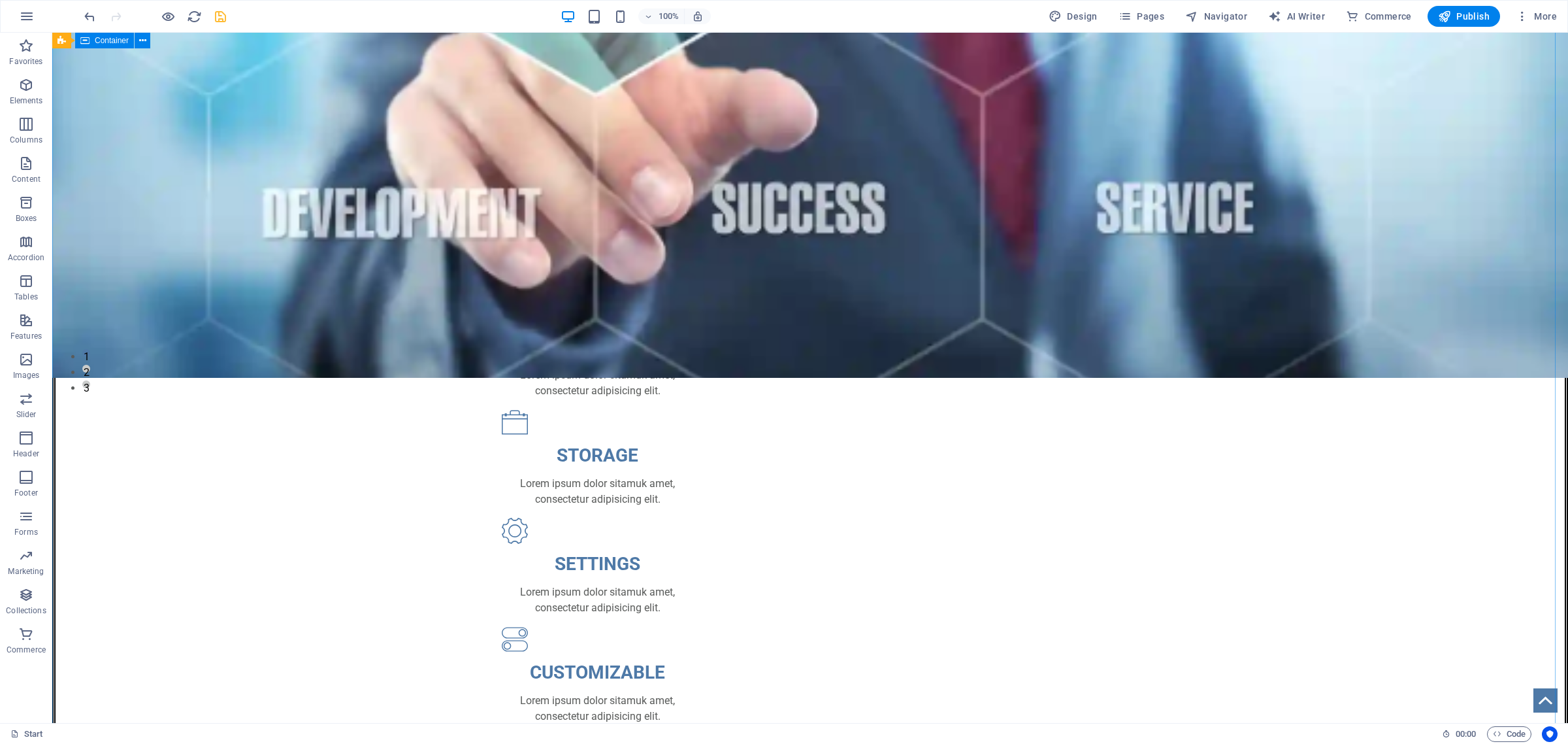
scroll to position [327, 0]
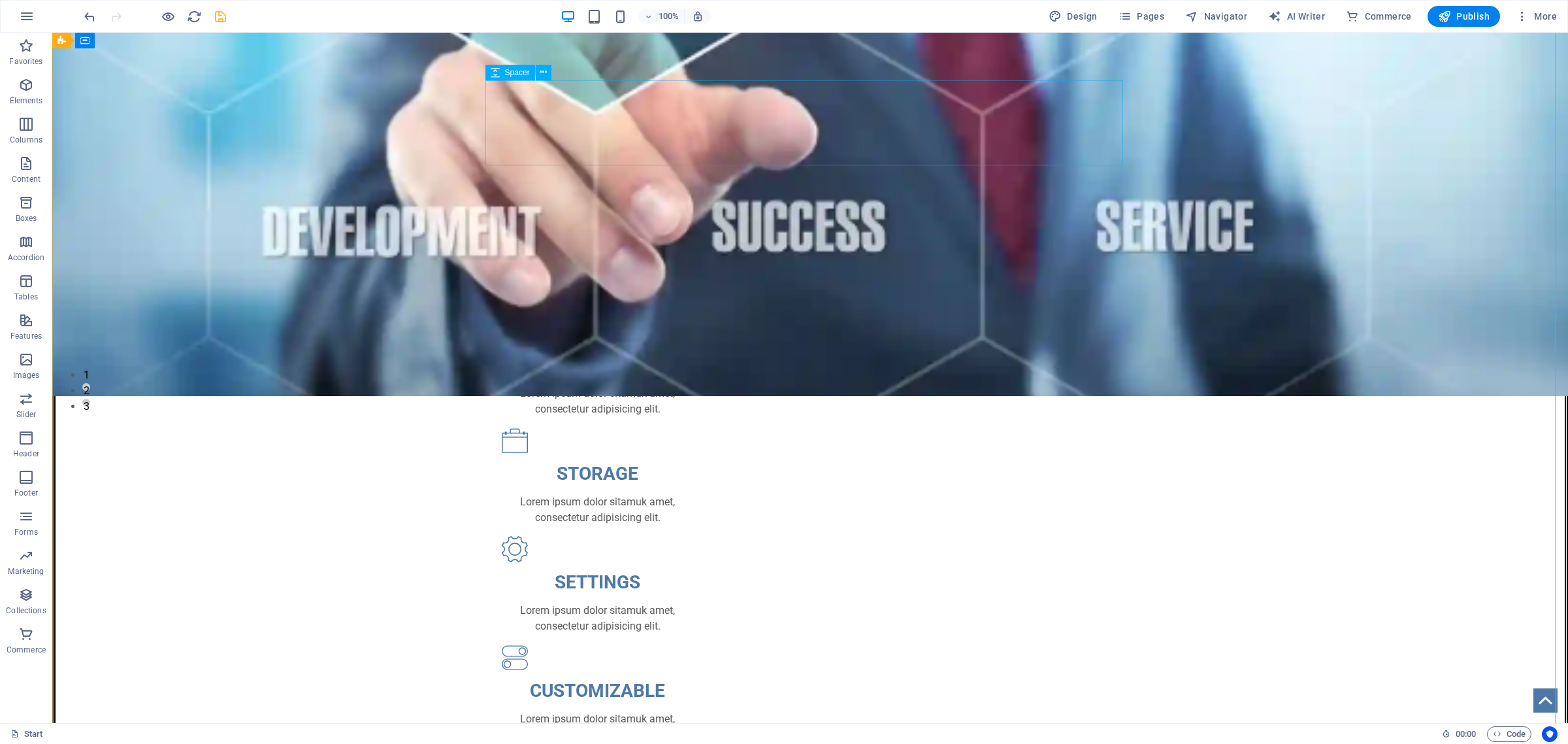
click at [508, 73] on span "Spacer" at bounding box center [517, 72] width 25 height 8
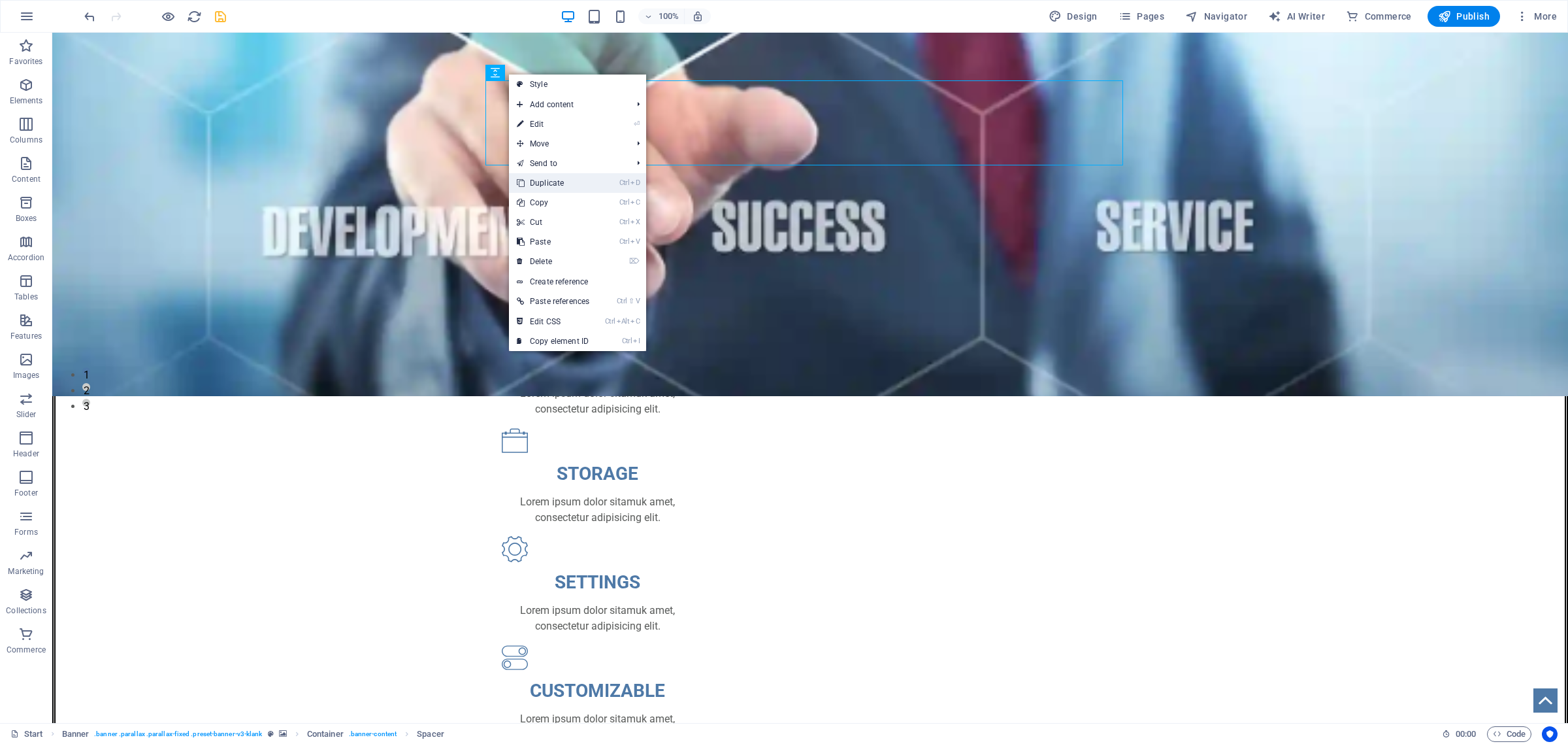
click at [541, 180] on link "Ctrl D Duplicate" at bounding box center [553, 183] width 88 height 19
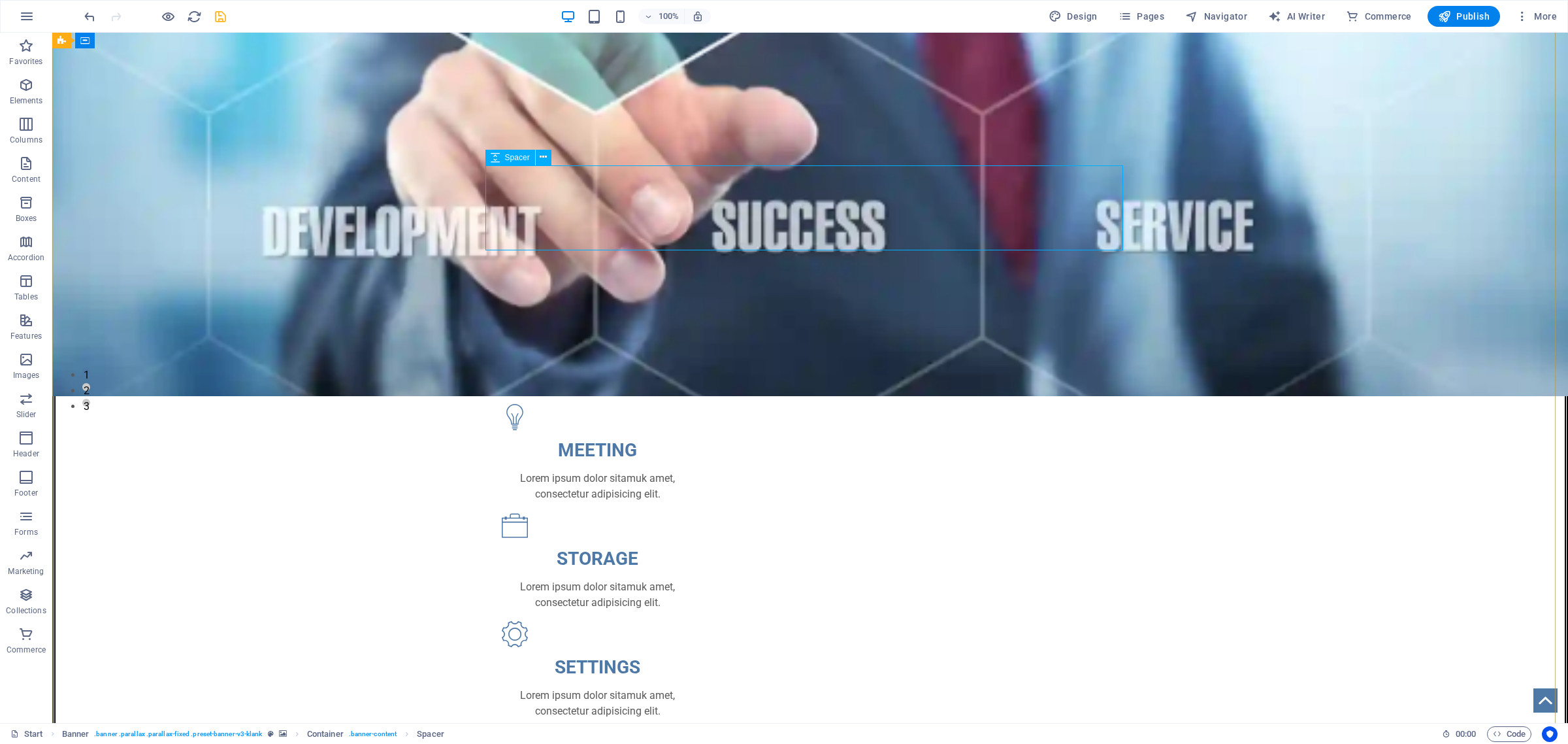
click at [514, 158] on span "Spacer" at bounding box center [517, 157] width 25 height 8
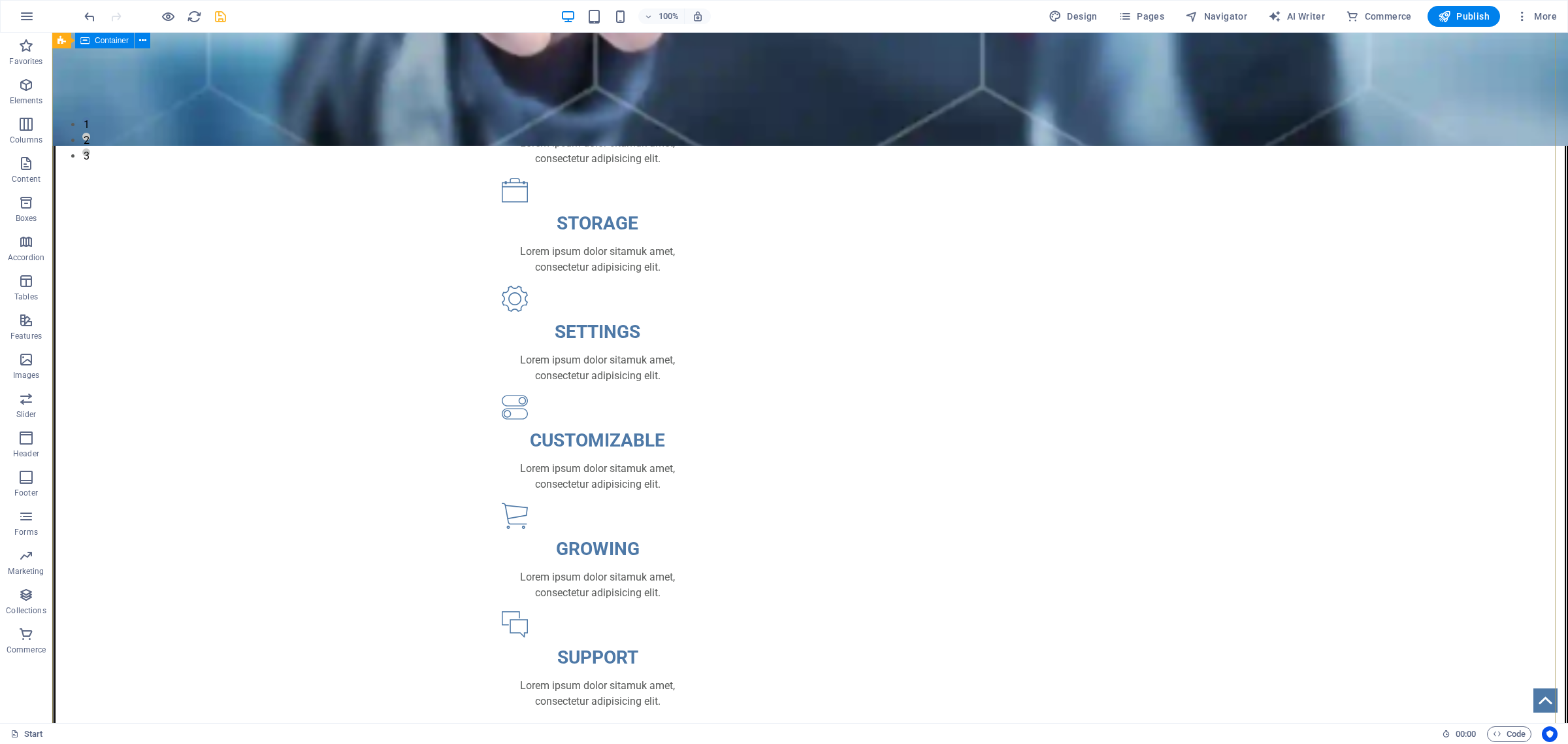
scroll to position [547, 0]
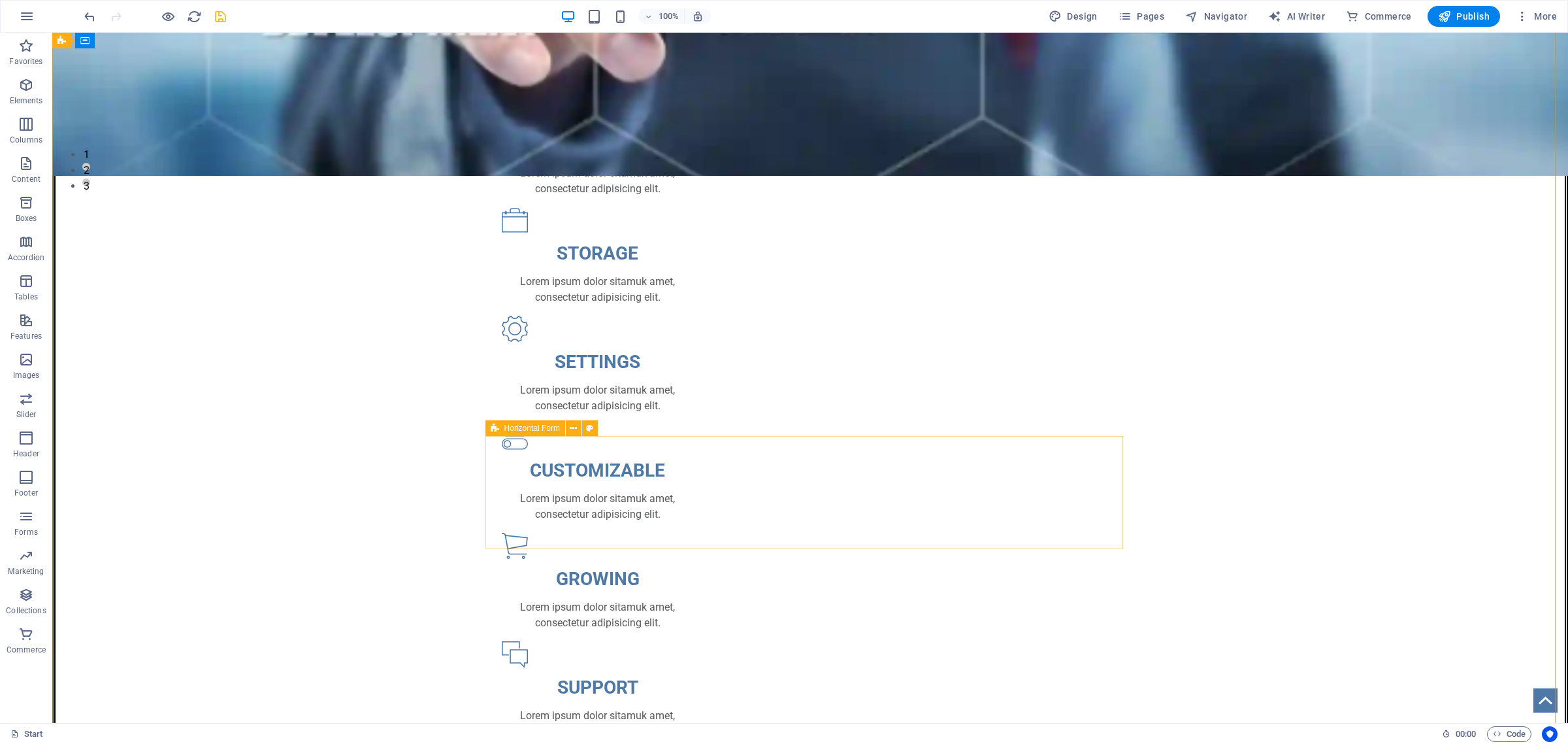
click at [526, 427] on span "Horizontal Form" at bounding box center [532, 428] width 56 height 8
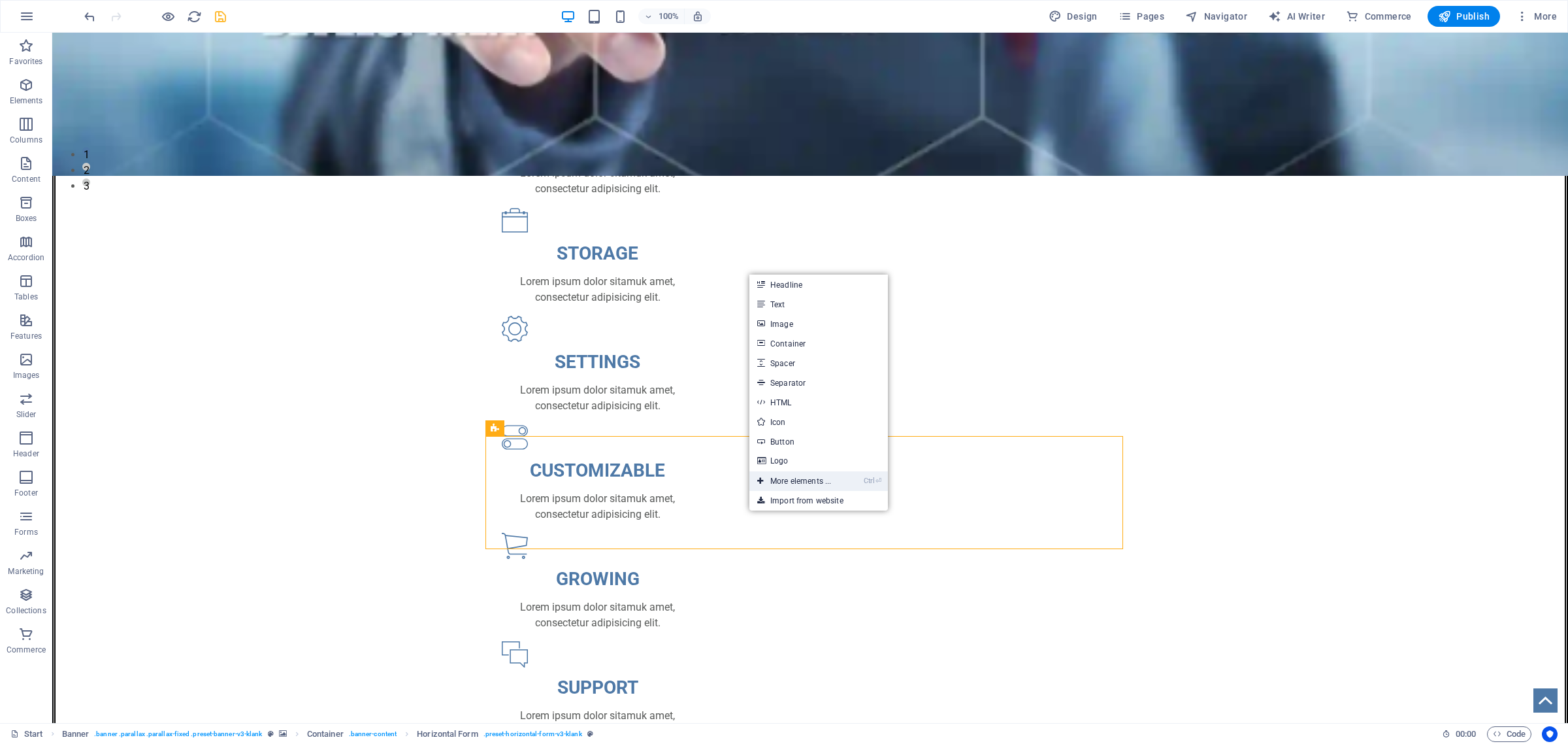
click at [799, 480] on link "Ctrl ⏎ More elements ..." at bounding box center [794, 481] width 89 height 19
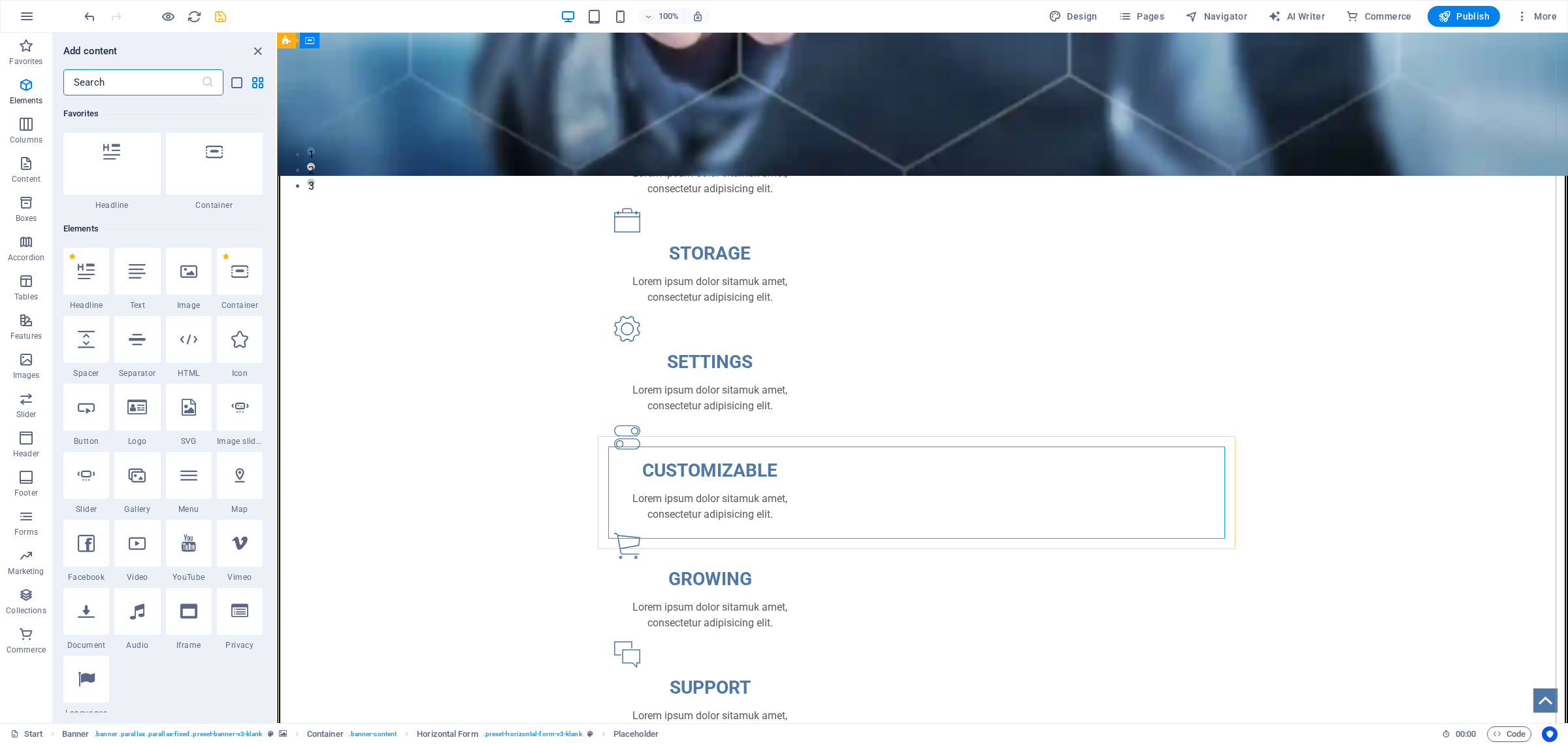
scroll to position [139, 0]
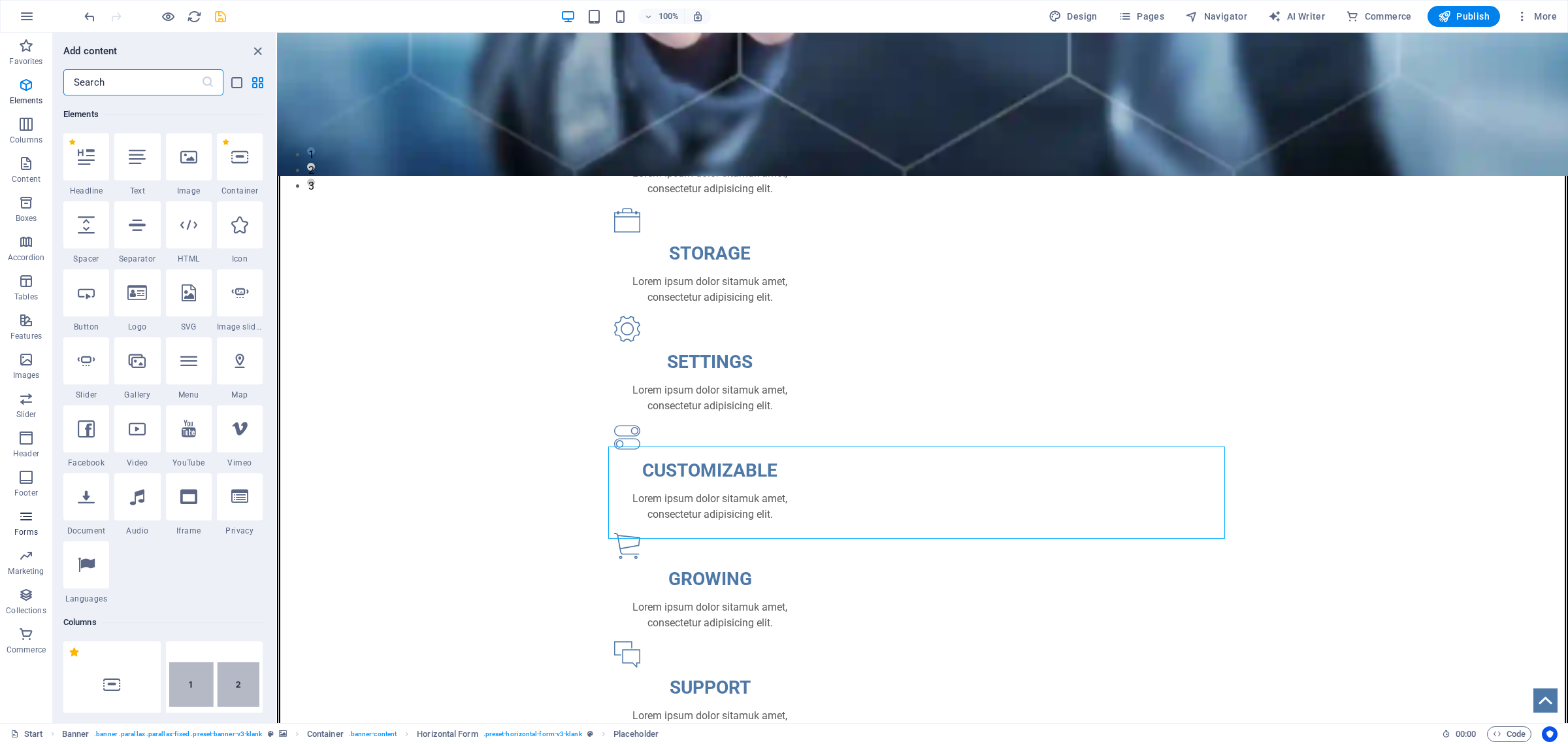
click at [19, 518] on icon "button" at bounding box center [26, 516] width 16 height 16
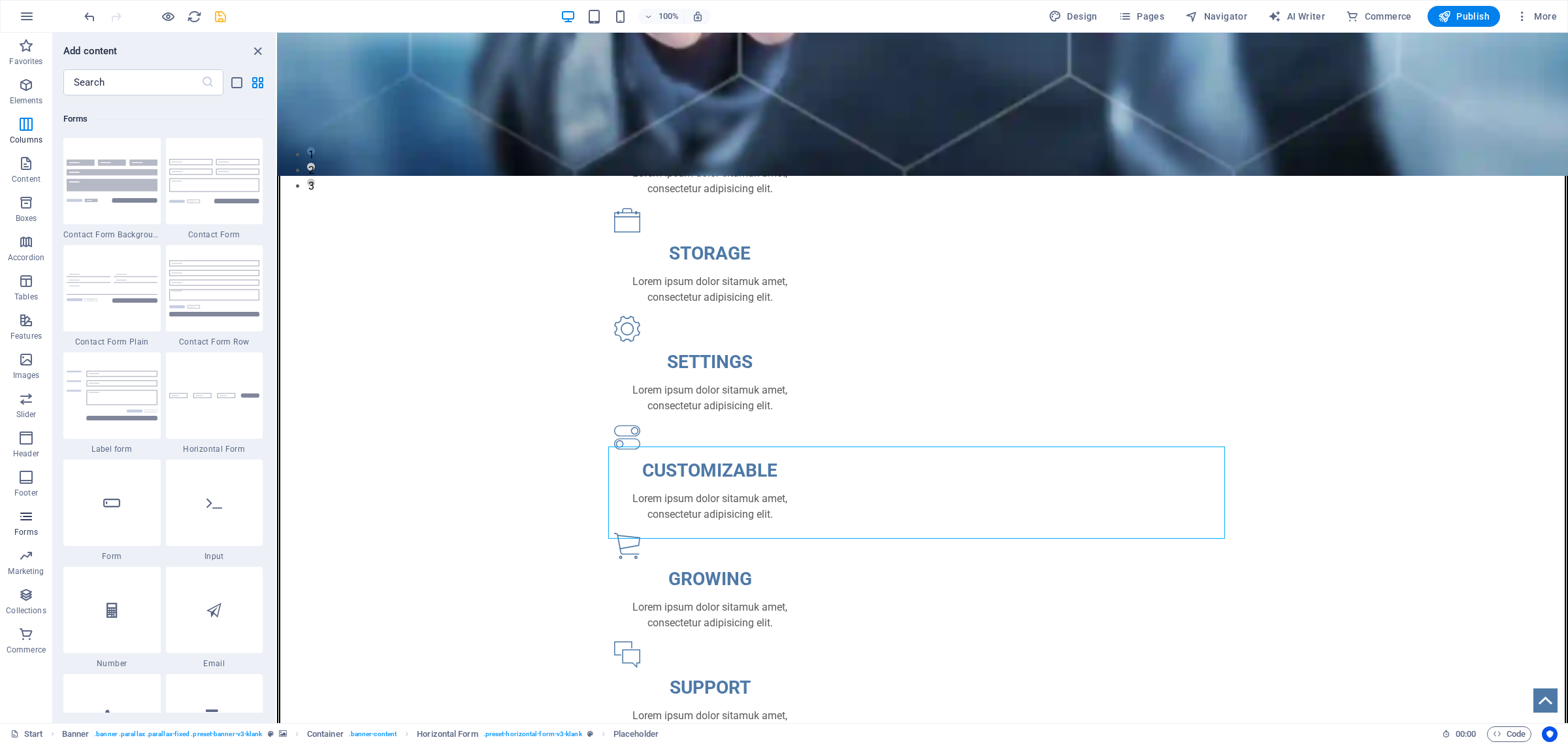
scroll to position [9541, 0]
click at [203, 174] on img at bounding box center [214, 177] width 91 height 44
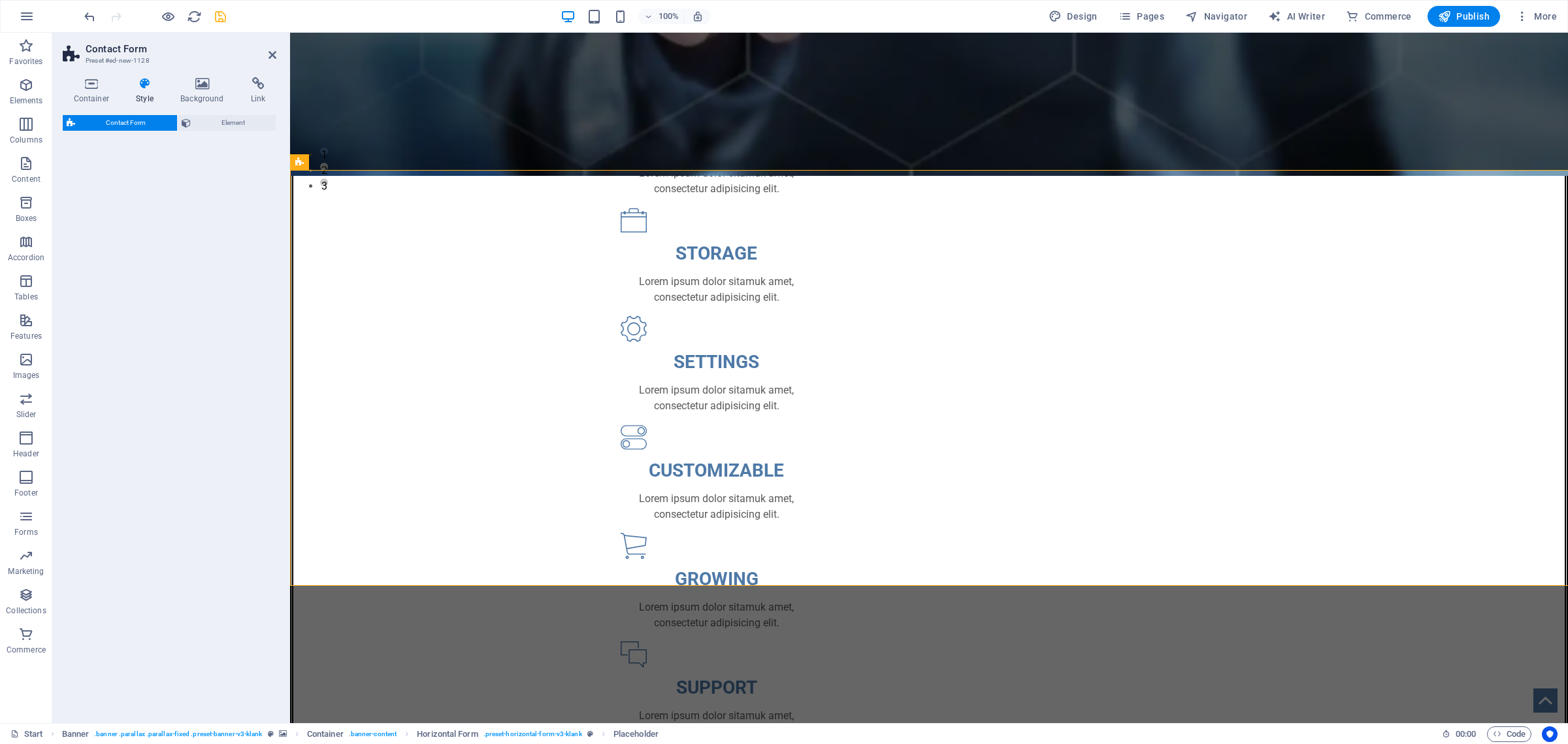
select select "rem"
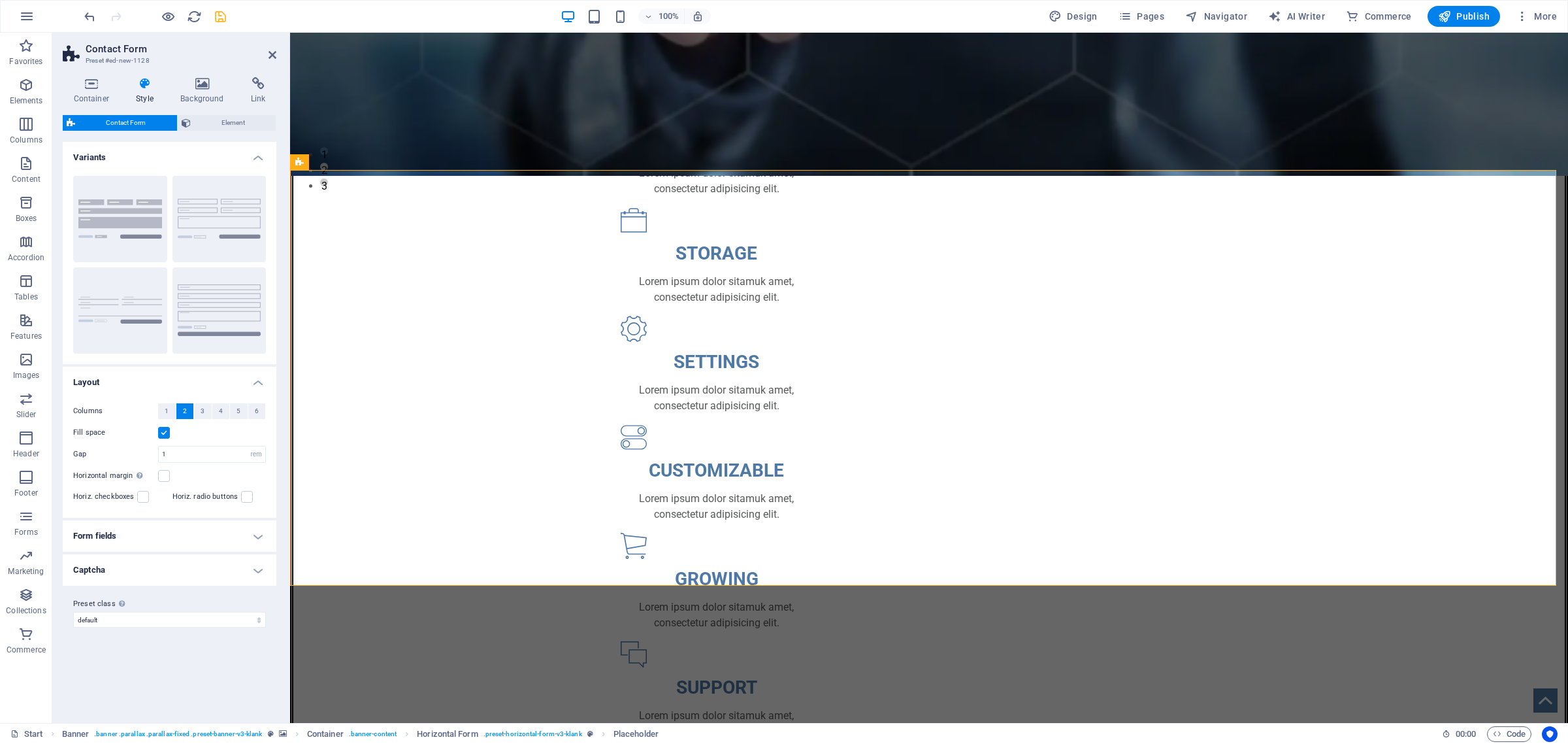
scroll to position [2986, 0]
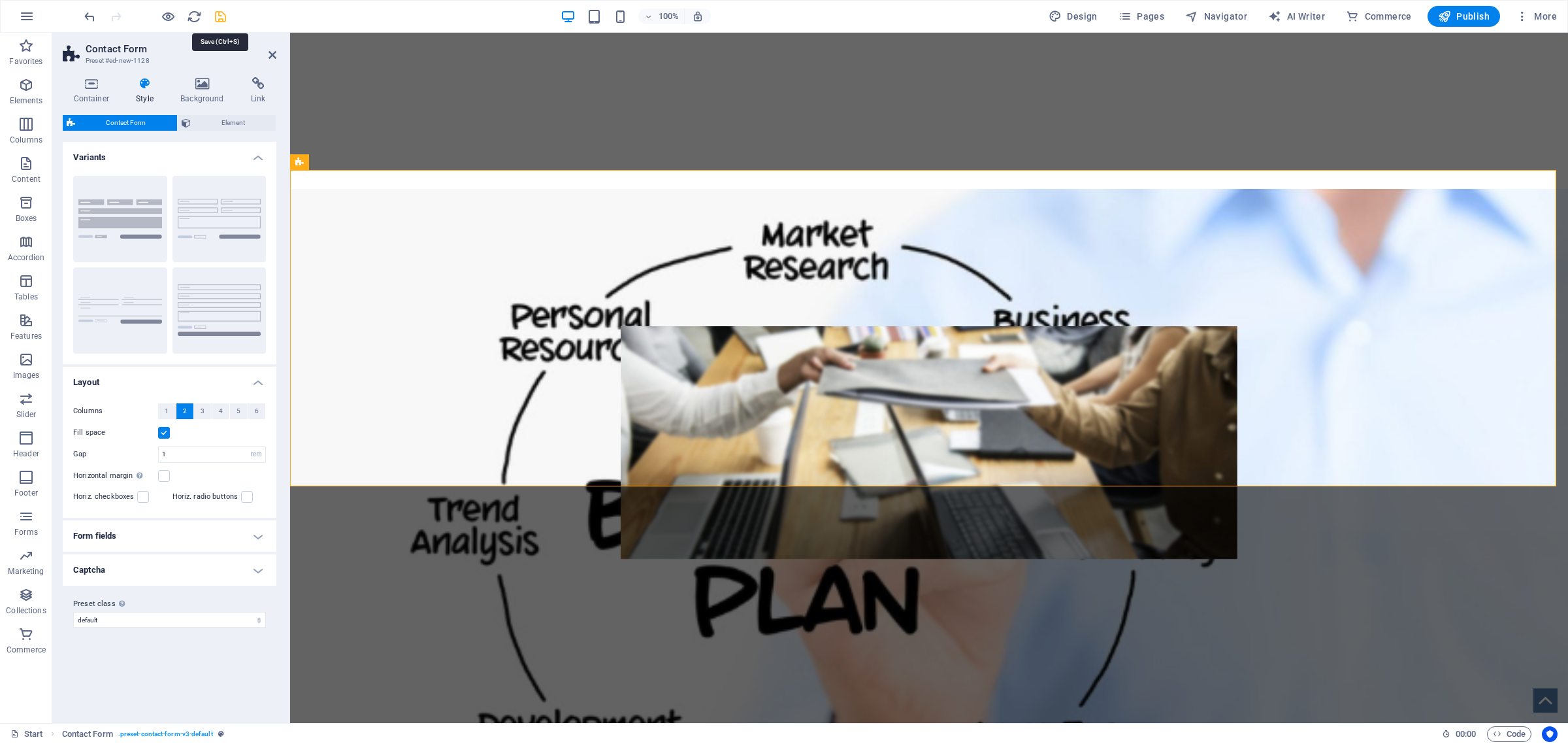
drag, startPoint x: 214, startPoint y: 16, endPoint x: 201, endPoint y: 78, distance: 63.3
click at [214, 16] on icon "save" at bounding box center [220, 16] width 15 height 15
checkbox input "false"
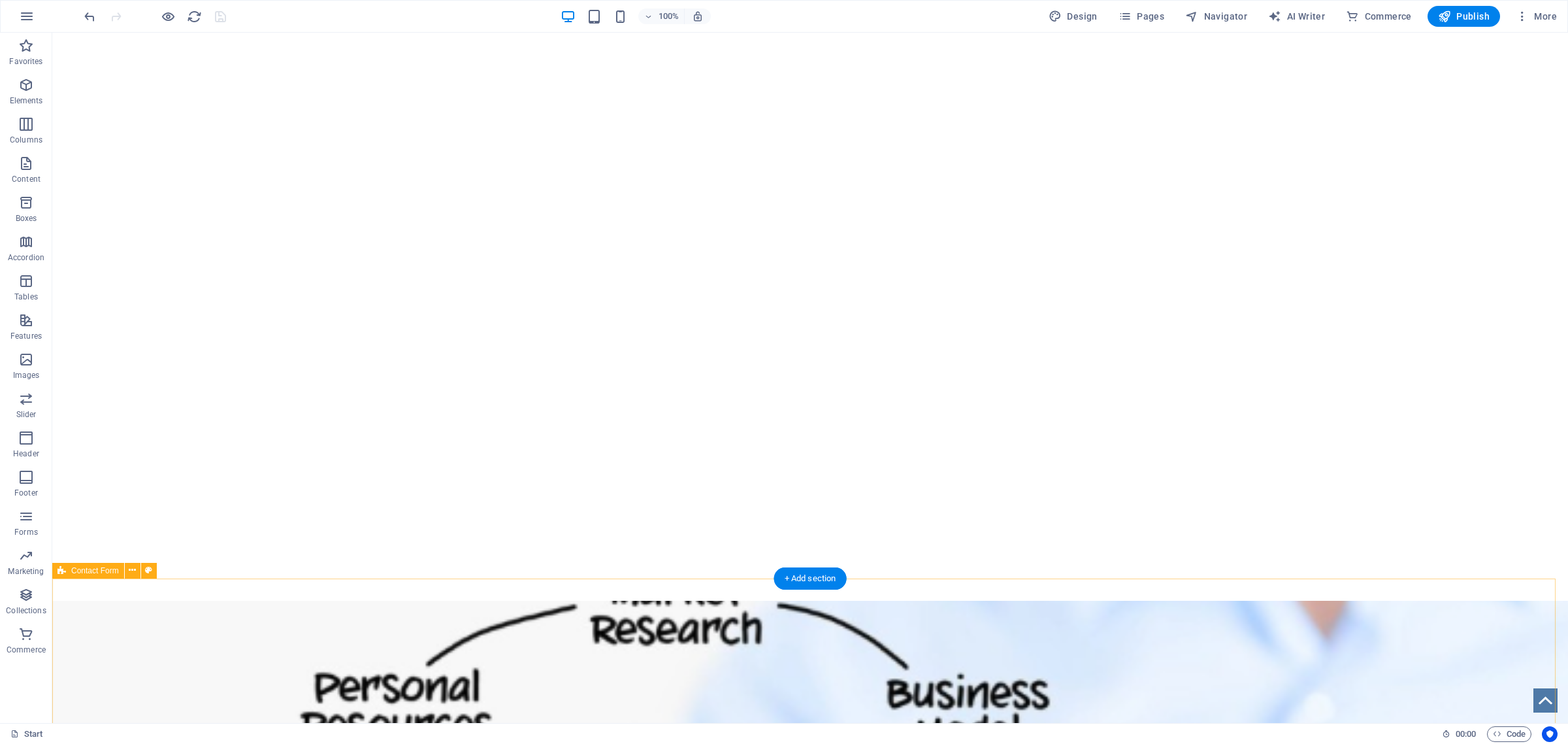
scroll to position [2578, 0]
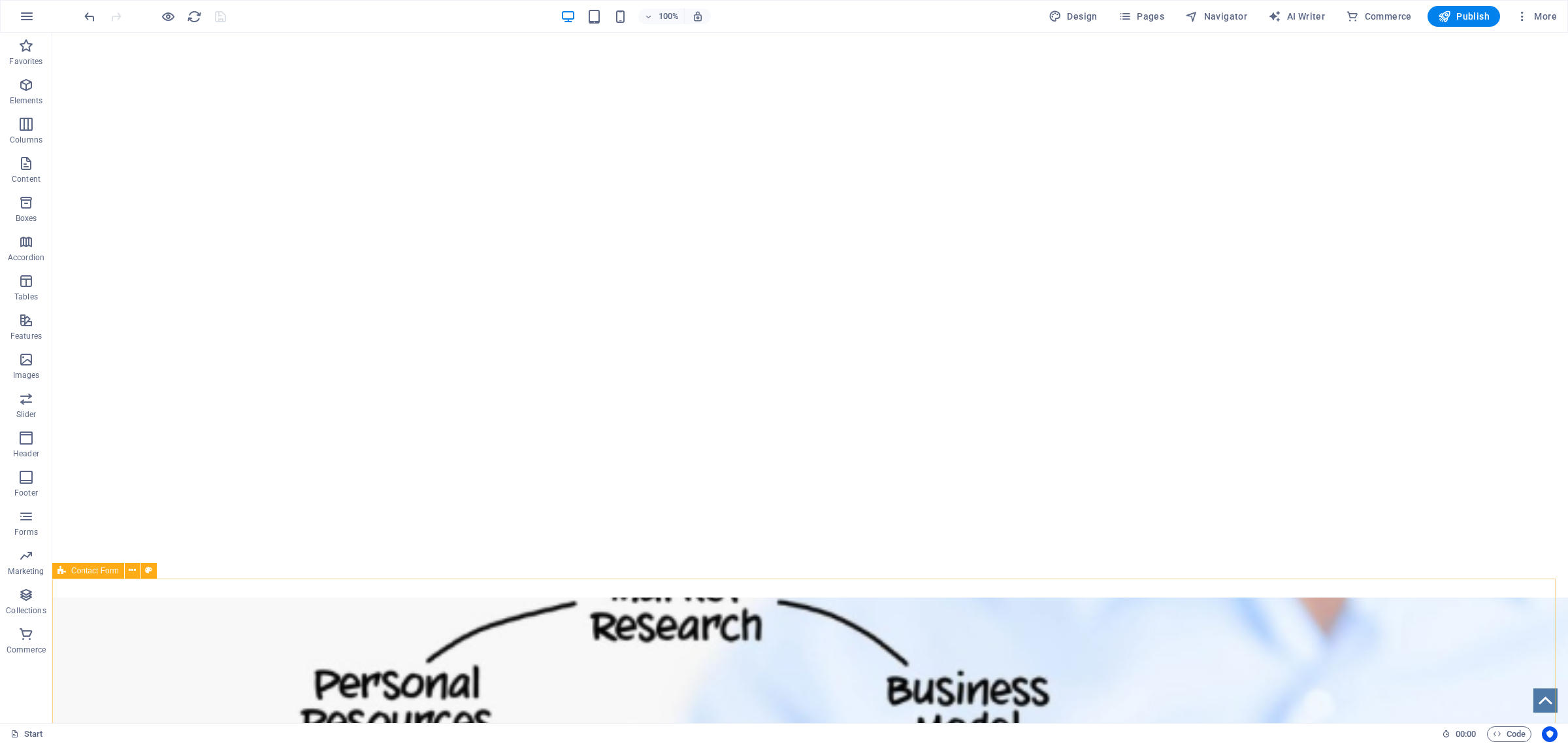
click at [92, 567] on span "Contact Form" at bounding box center [95, 570] width 48 height 8
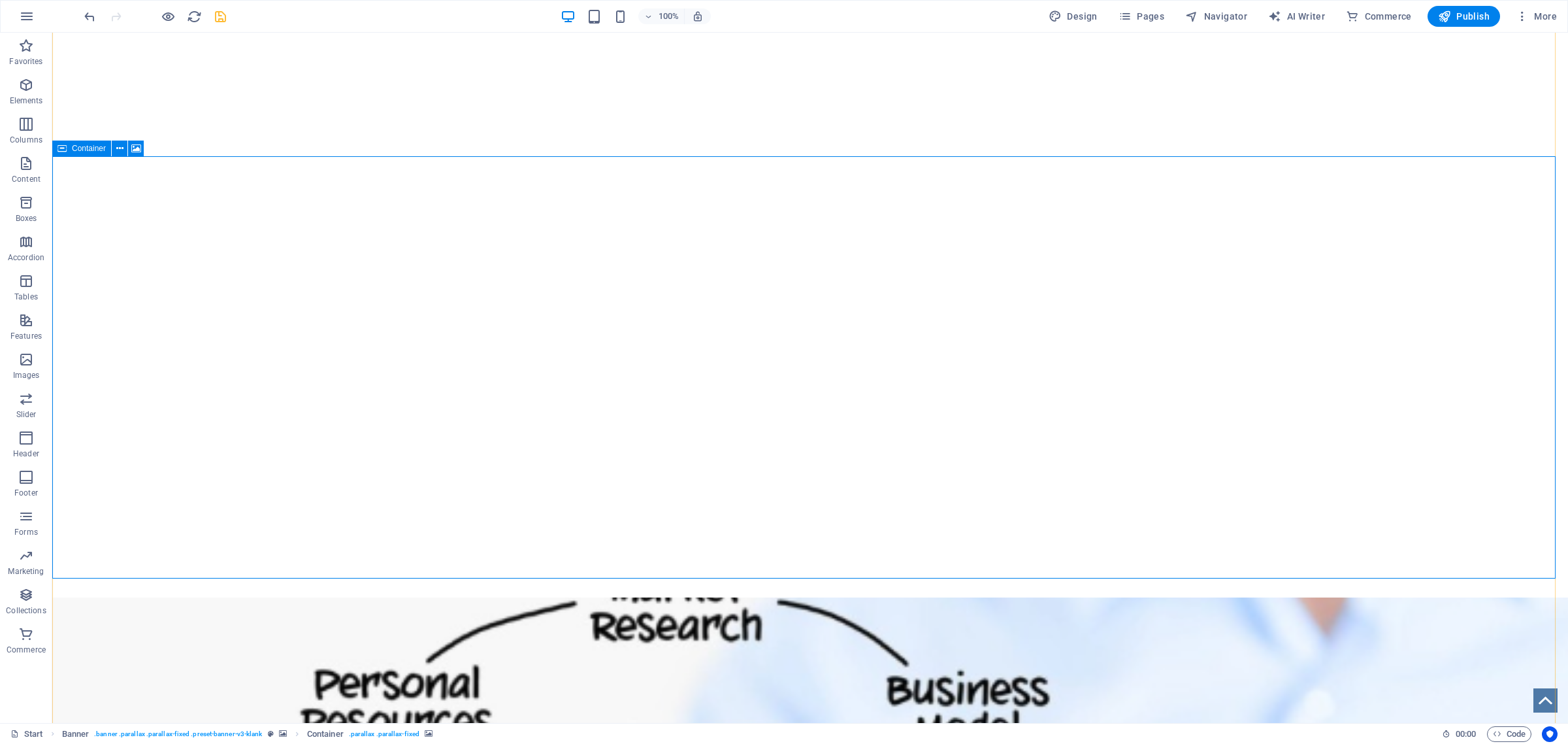
click at [80, 150] on span "Container" at bounding box center [89, 148] width 34 height 8
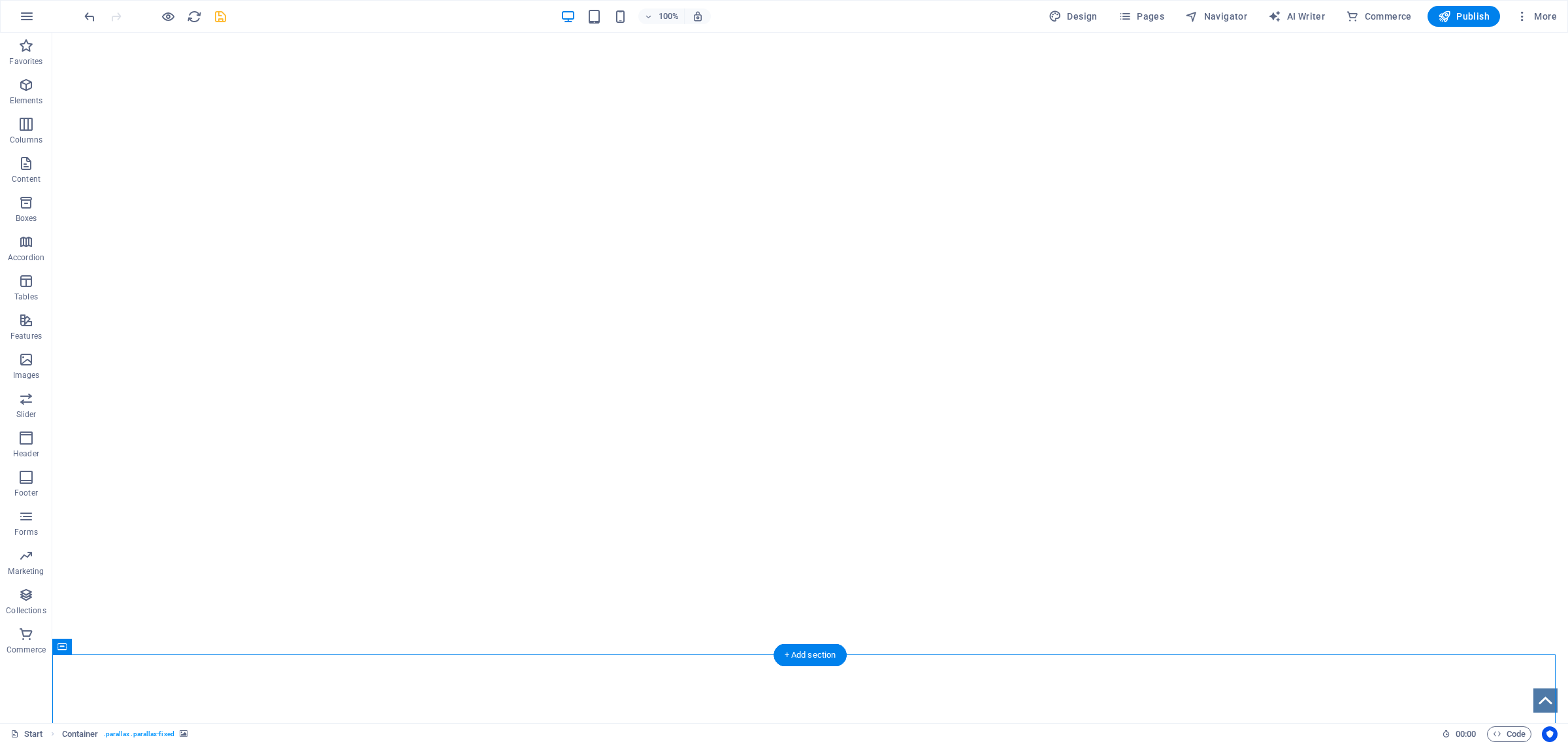
scroll to position [2496, 0]
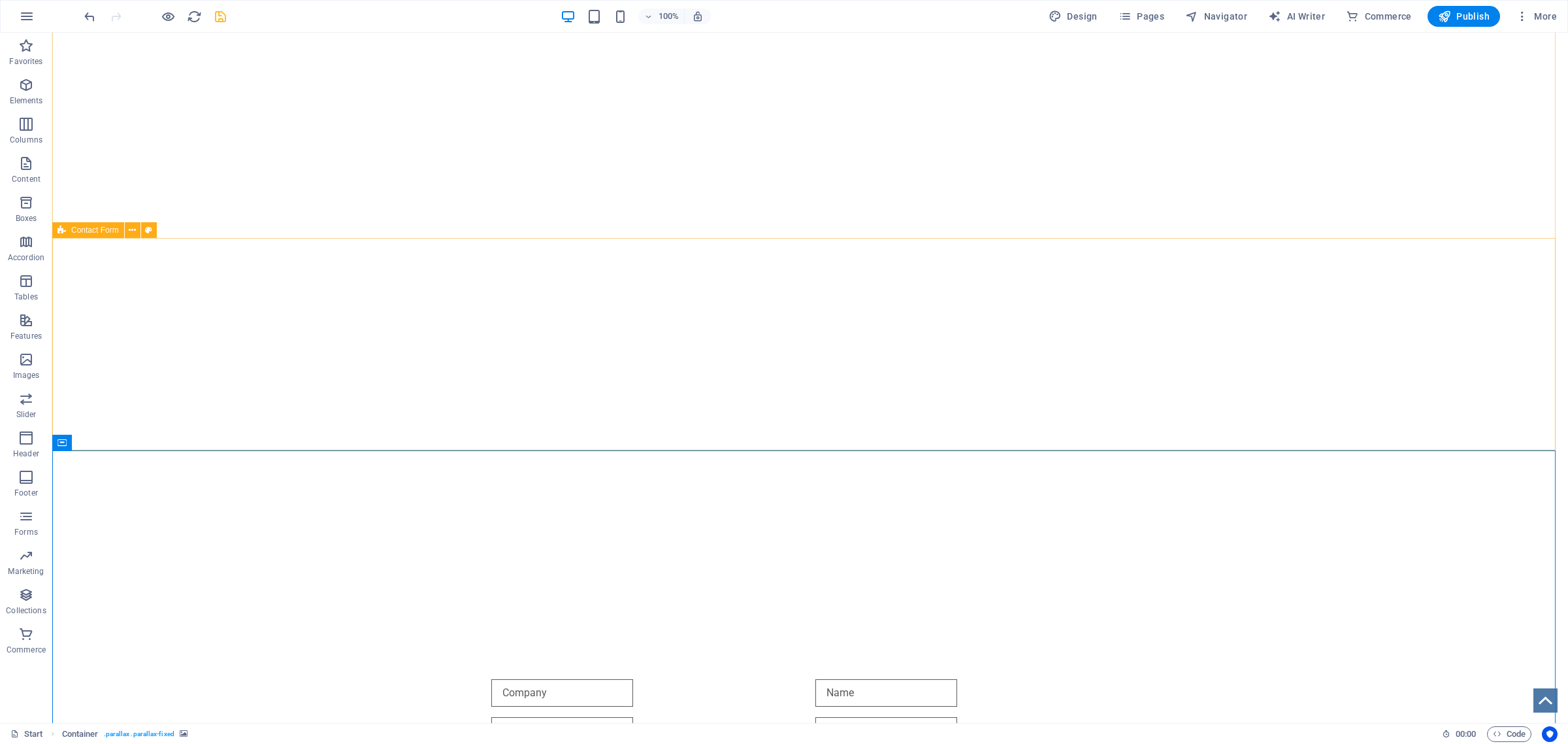
click at [98, 231] on span "Contact Form" at bounding box center [95, 230] width 48 height 8
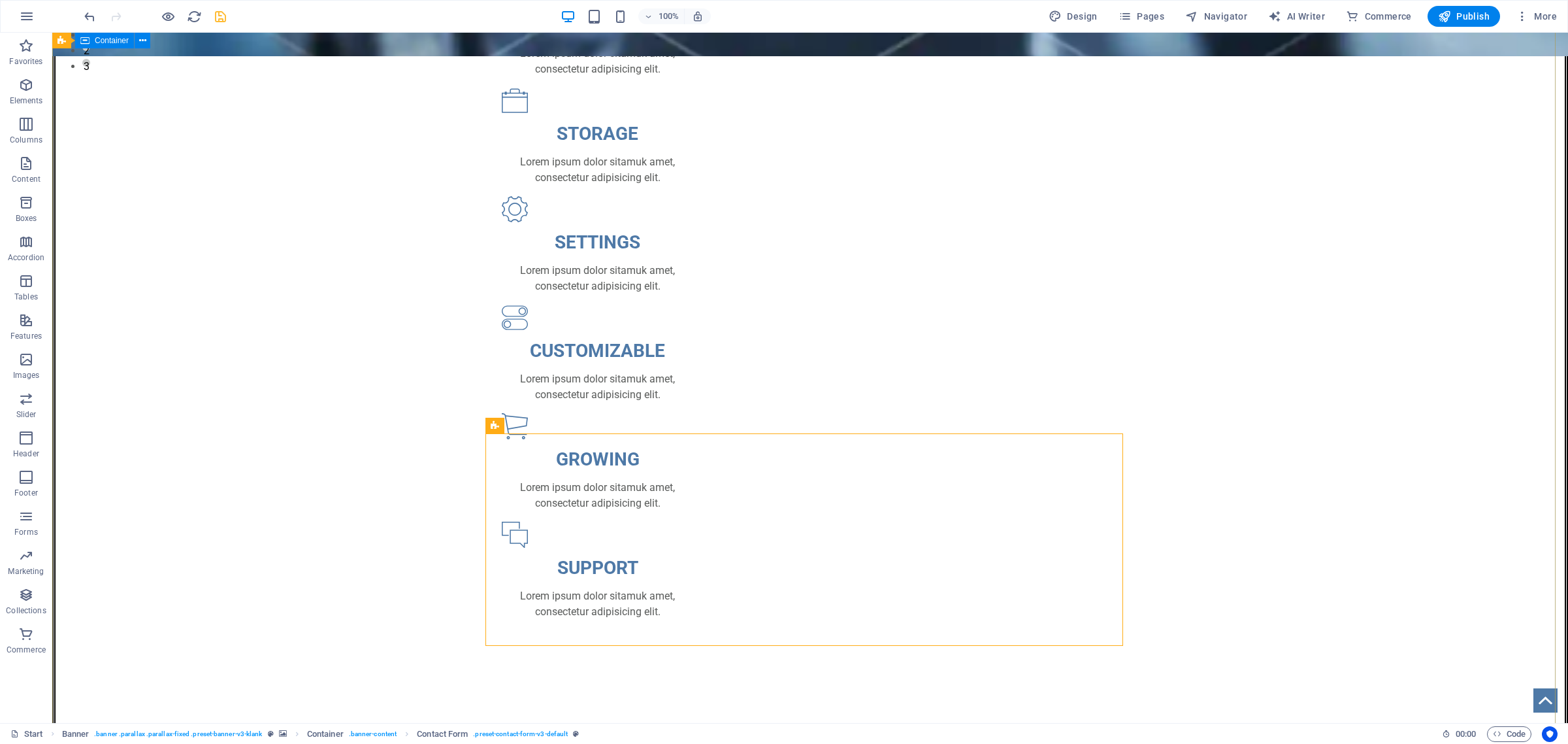
scroll to position [661, 0]
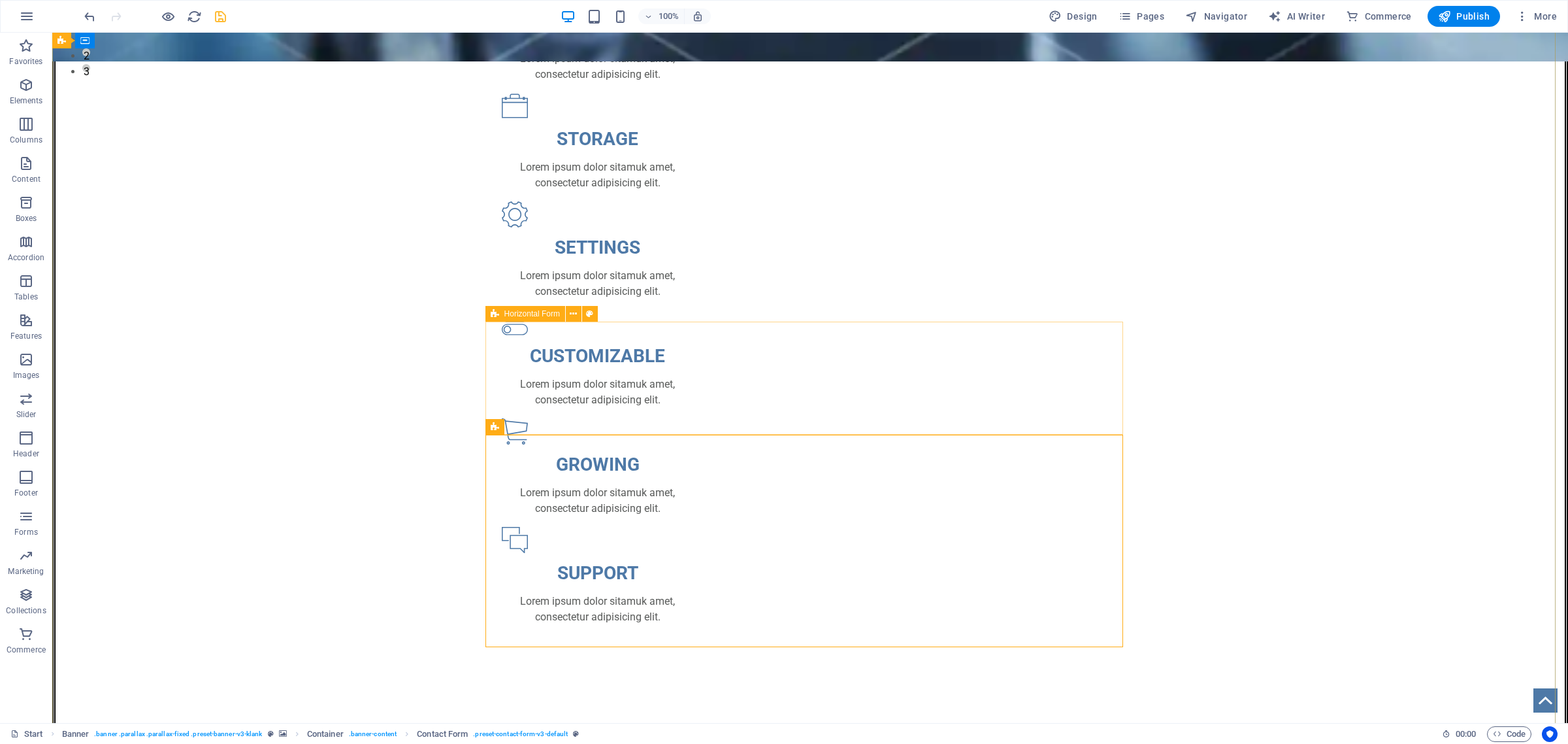
click at [523, 315] on span "Horizontal Form" at bounding box center [532, 314] width 56 height 8
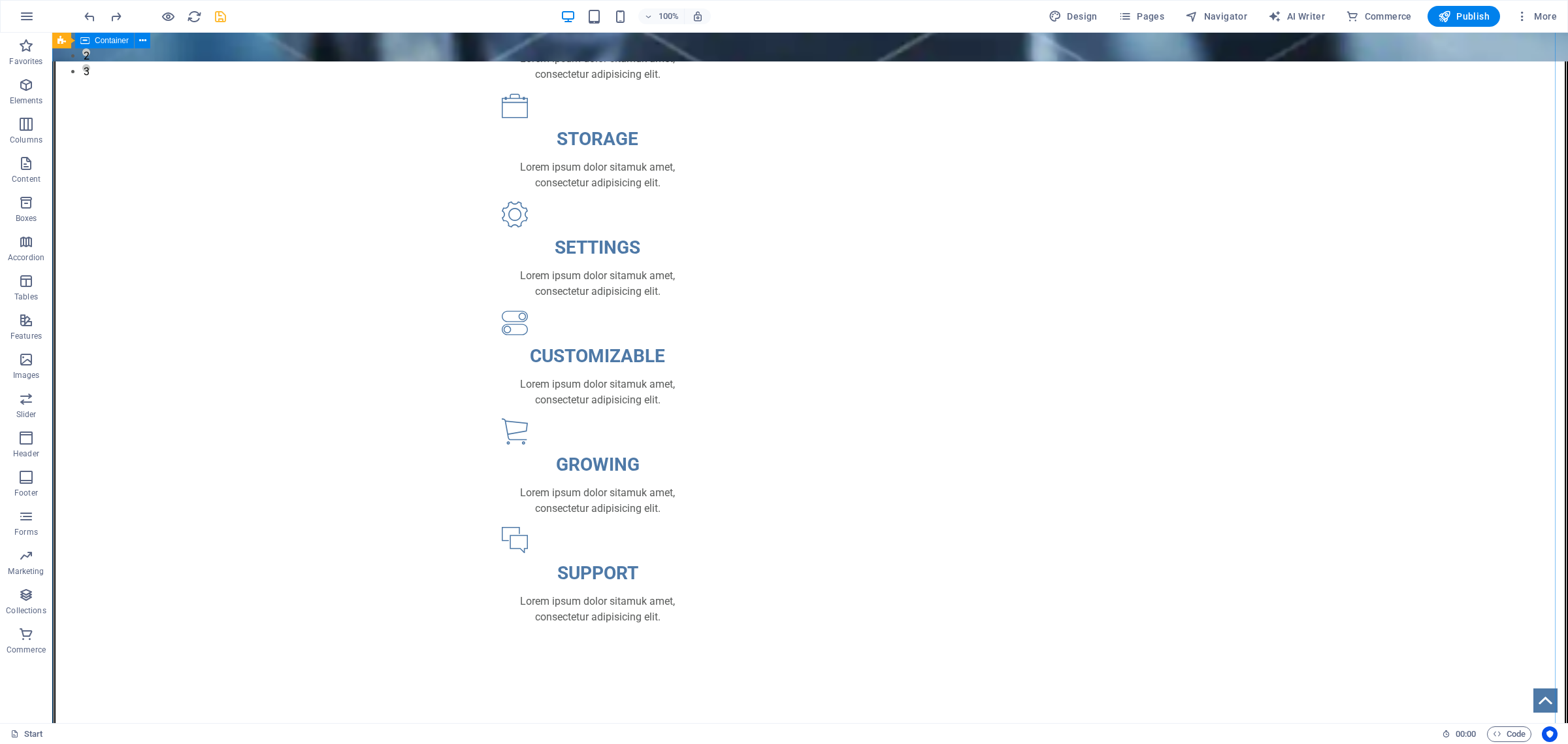
click at [1273, 392] on div "OMNI-SERVICES GROUP Your LEAD to Business Development About US New text element…" at bounding box center [810, 600] width 1516 height 2306
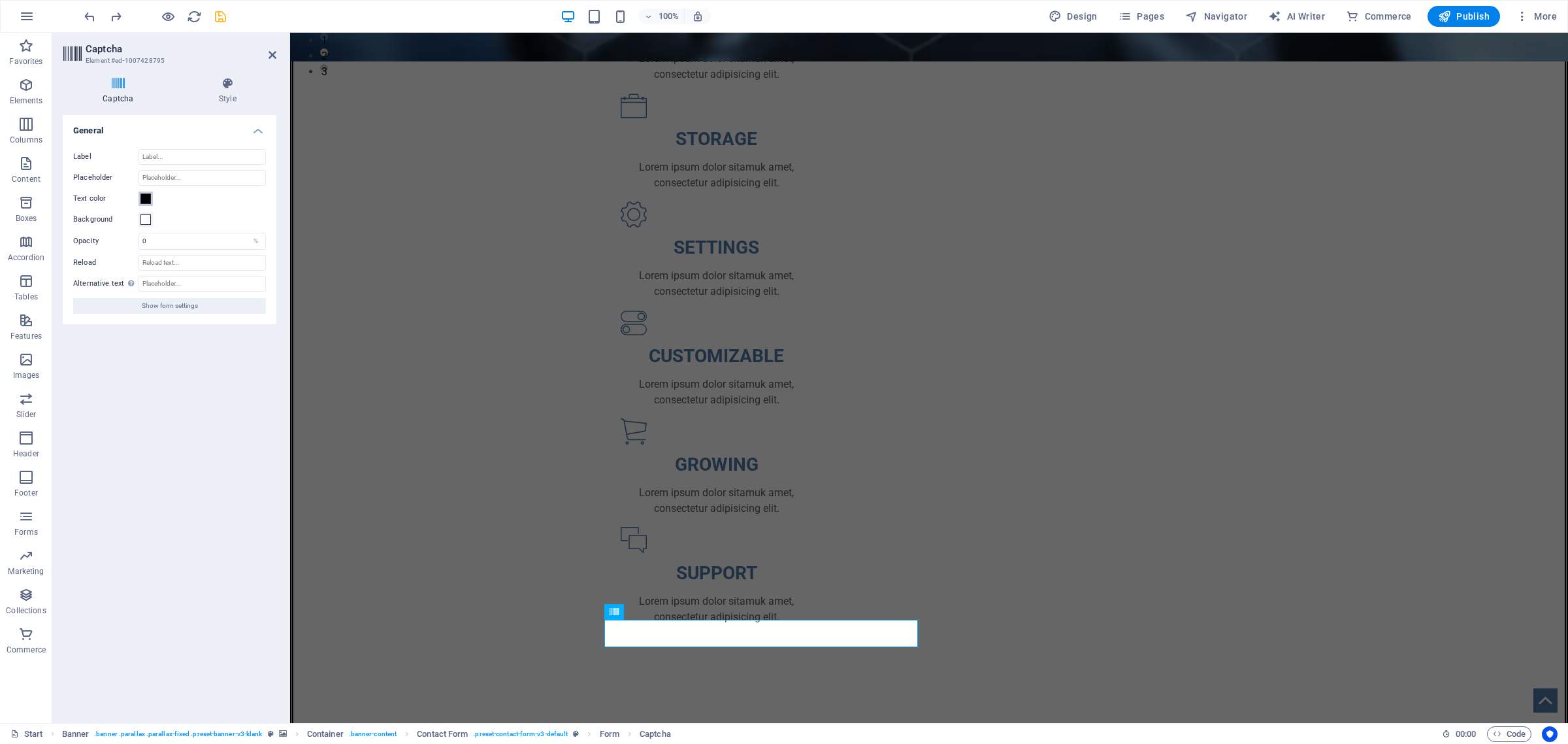
click at [141, 194] on span at bounding box center [146, 199] width 10 height 10
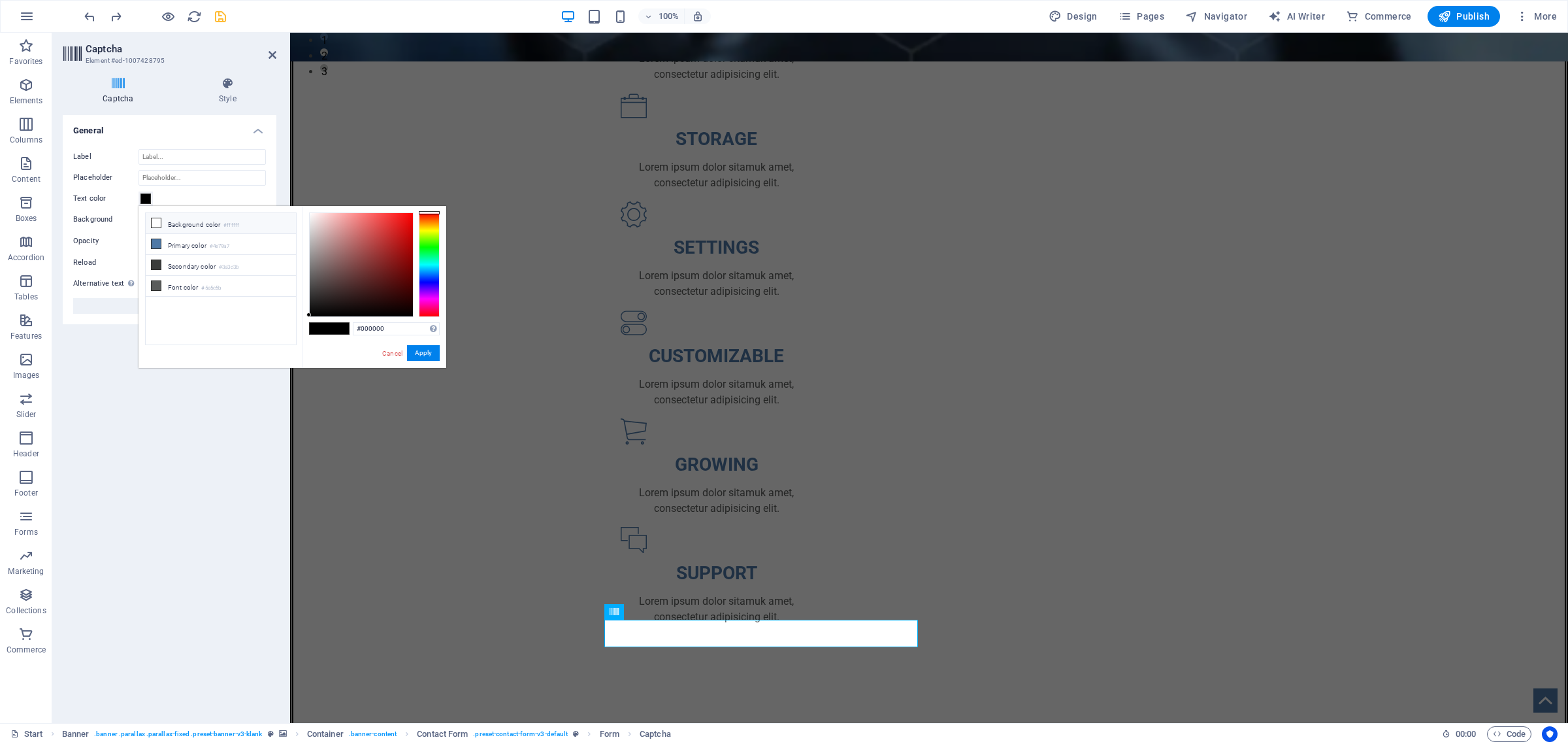
click at [157, 223] on icon at bounding box center [156, 223] width 9 height 9
click at [420, 351] on button "Apply" at bounding box center [424, 352] width 33 height 16
click at [420, 348] on button "Apply" at bounding box center [424, 352] width 33 height 16
click at [442, 532] on div "OMNI-SERVICES GROUP Your LEAD to Business Development About US New text element…" at bounding box center [929, 600] width 1278 height 2306
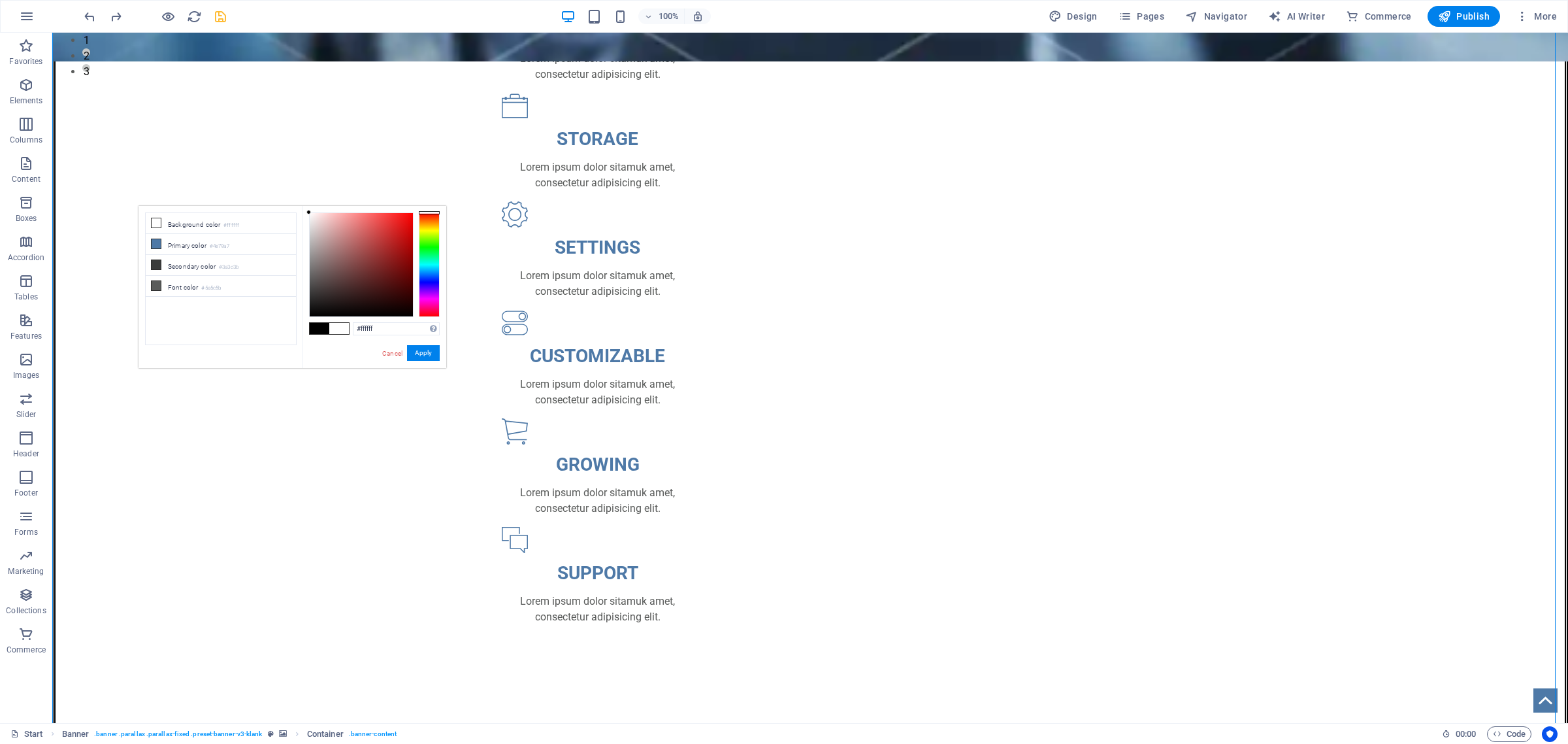
click at [320, 327] on span at bounding box center [319, 328] width 19 height 11
type input "#000000"
click at [424, 355] on button "Apply" at bounding box center [424, 352] width 33 height 16
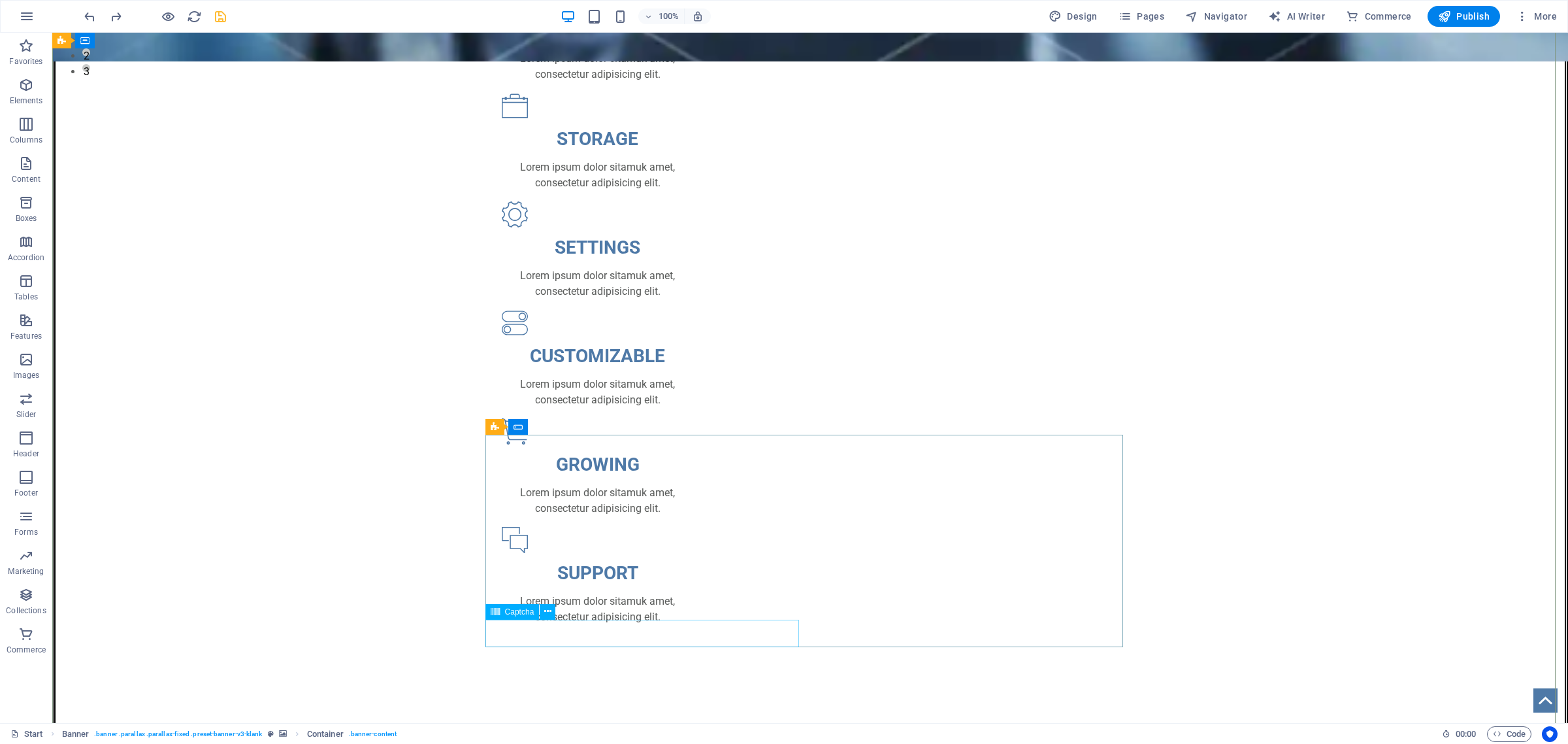
click at [544, 610] on icon at bounding box center [548, 611] width 7 height 13
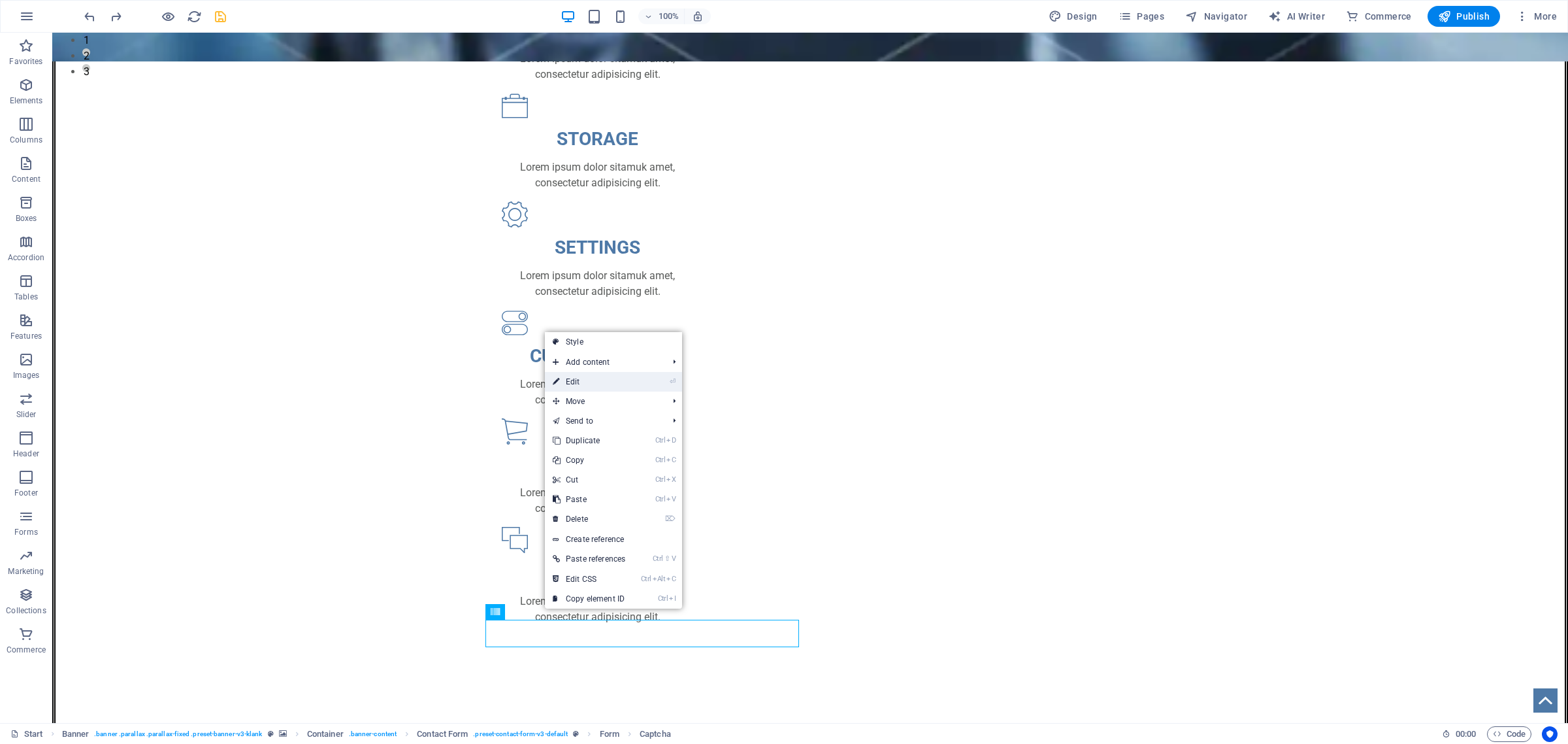
click at [569, 381] on link "⏎ Edit" at bounding box center [589, 381] width 88 height 19
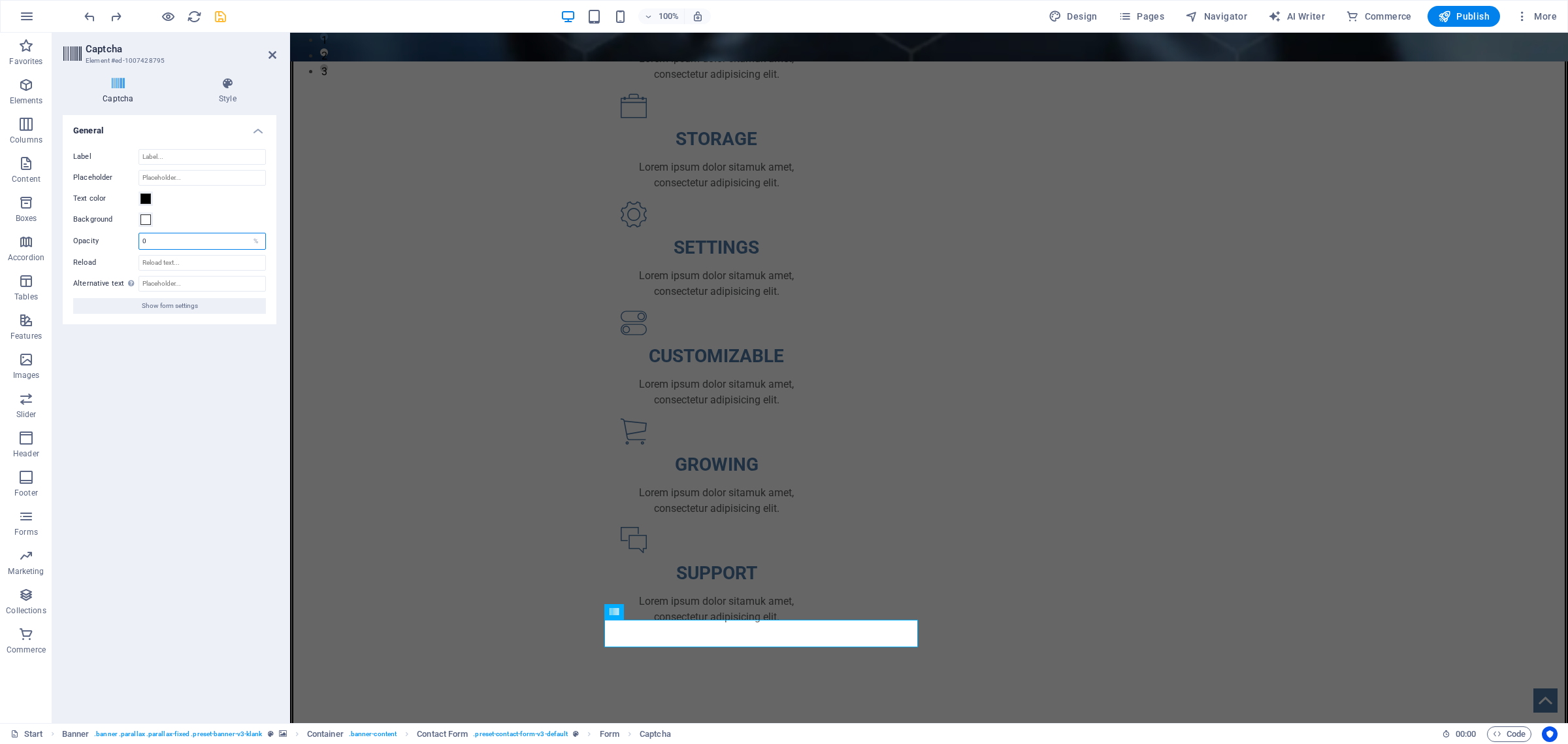
click at [165, 238] on input "0" at bounding box center [202, 241] width 126 height 16
type input "10"
click at [168, 244] on input "Reload" at bounding box center [202, 245] width 127 height 16
click at [222, 85] on icon at bounding box center [227, 84] width 98 height 13
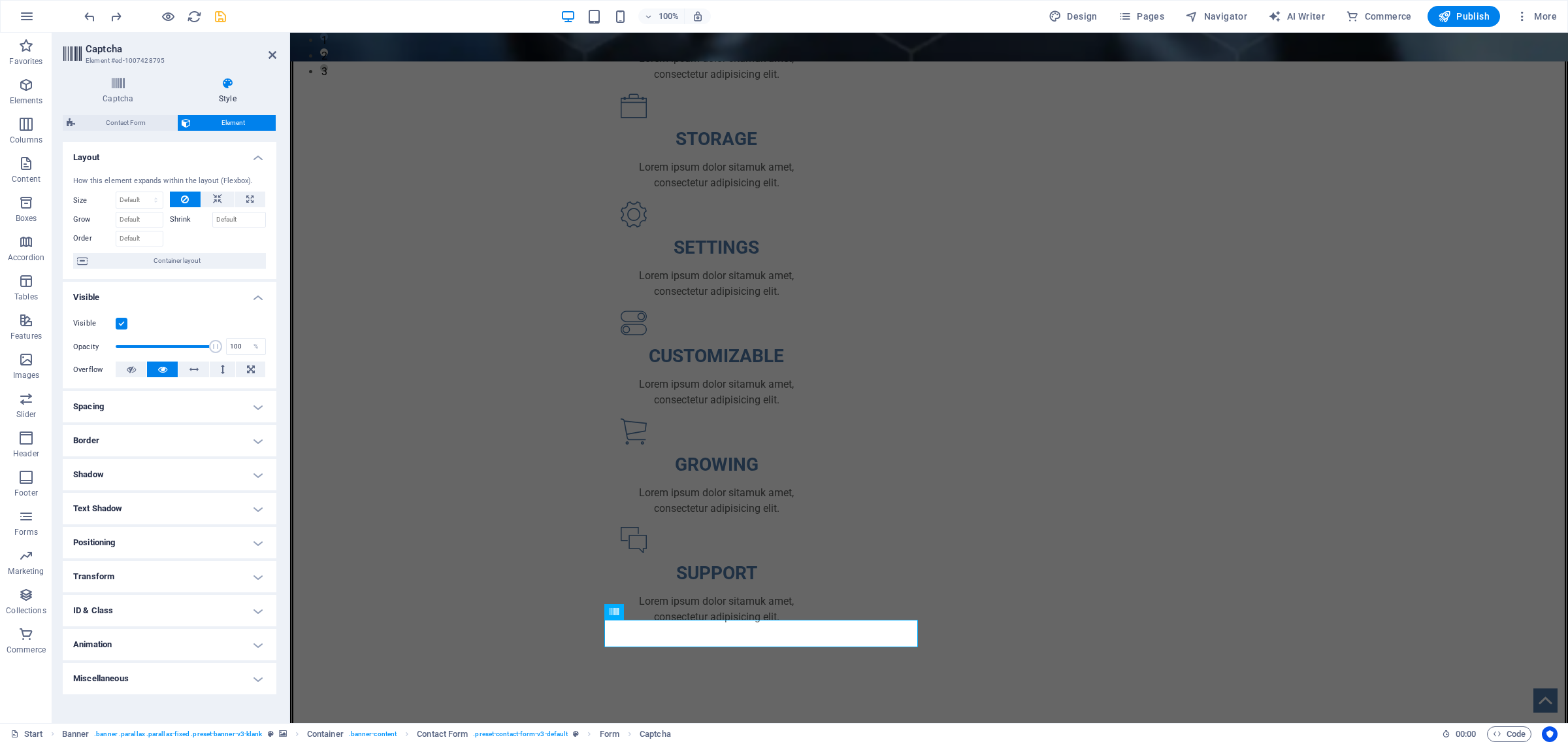
click at [119, 474] on h4 "Shadow" at bounding box center [169, 474] width 214 height 31
click at [182, 499] on span "Outside" at bounding box center [193, 500] width 22 height 16
type input "rgba(0, 0, 0, 0.2)"
type input "2"
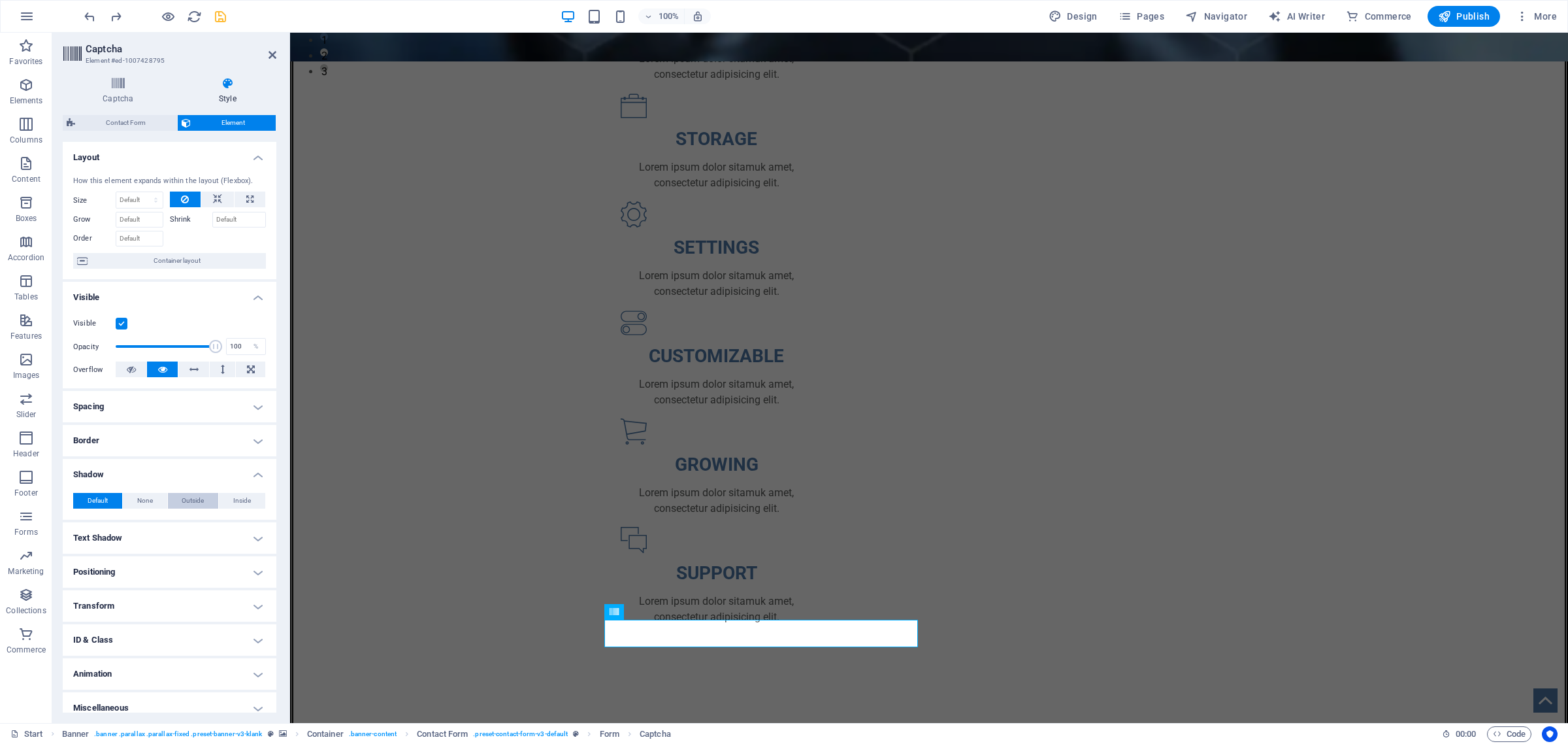
type input "4"
click at [119, 521] on span at bounding box center [123, 522] width 10 height 10
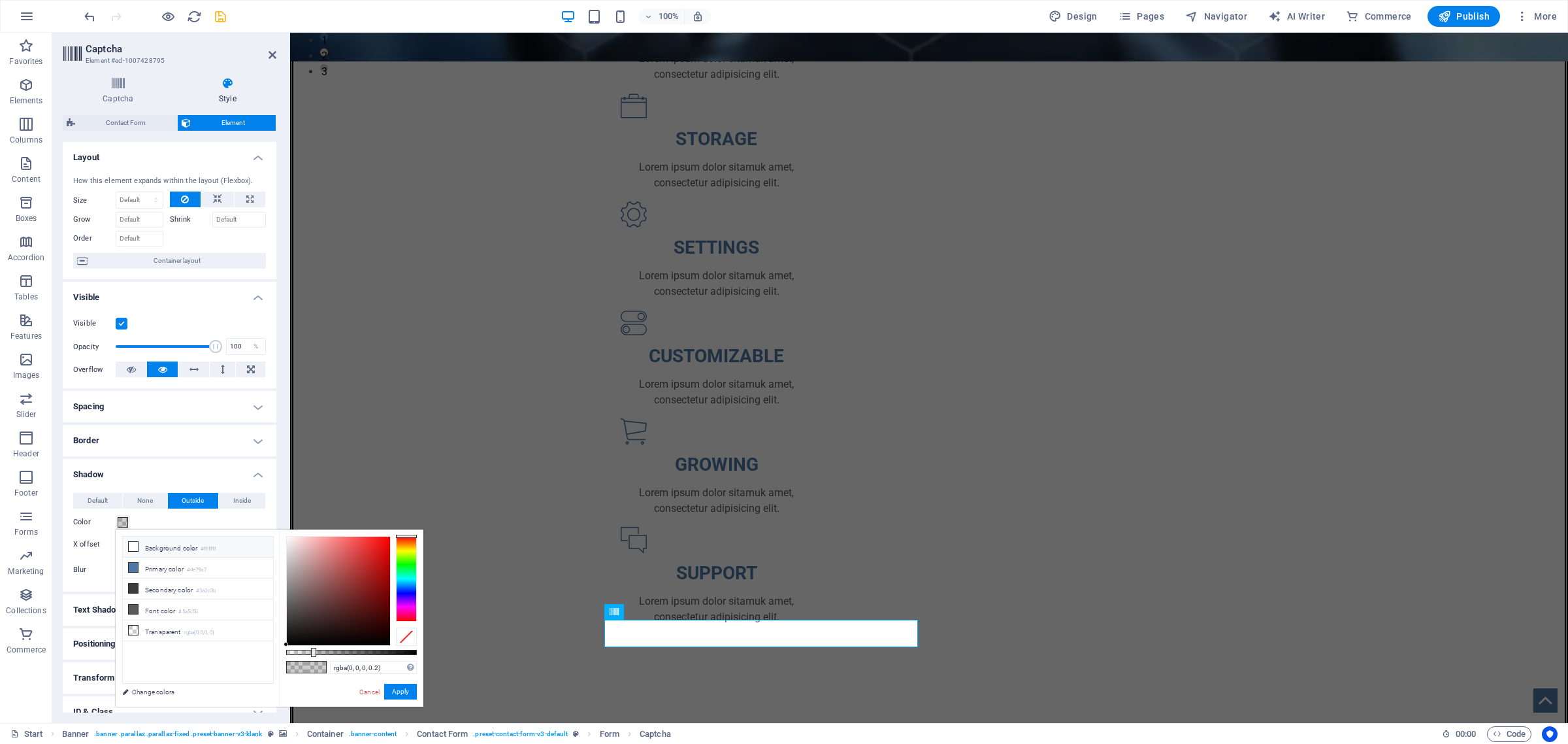
click at [136, 546] on icon at bounding box center [133, 547] width 9 height 9
type input "#ffffff"
click at [133, 543] on icon at bounding box center [133, 547] width 9 height 9
click at [392, 693] on button "Apply" at bounding box center [401, 691] width 33 height 16
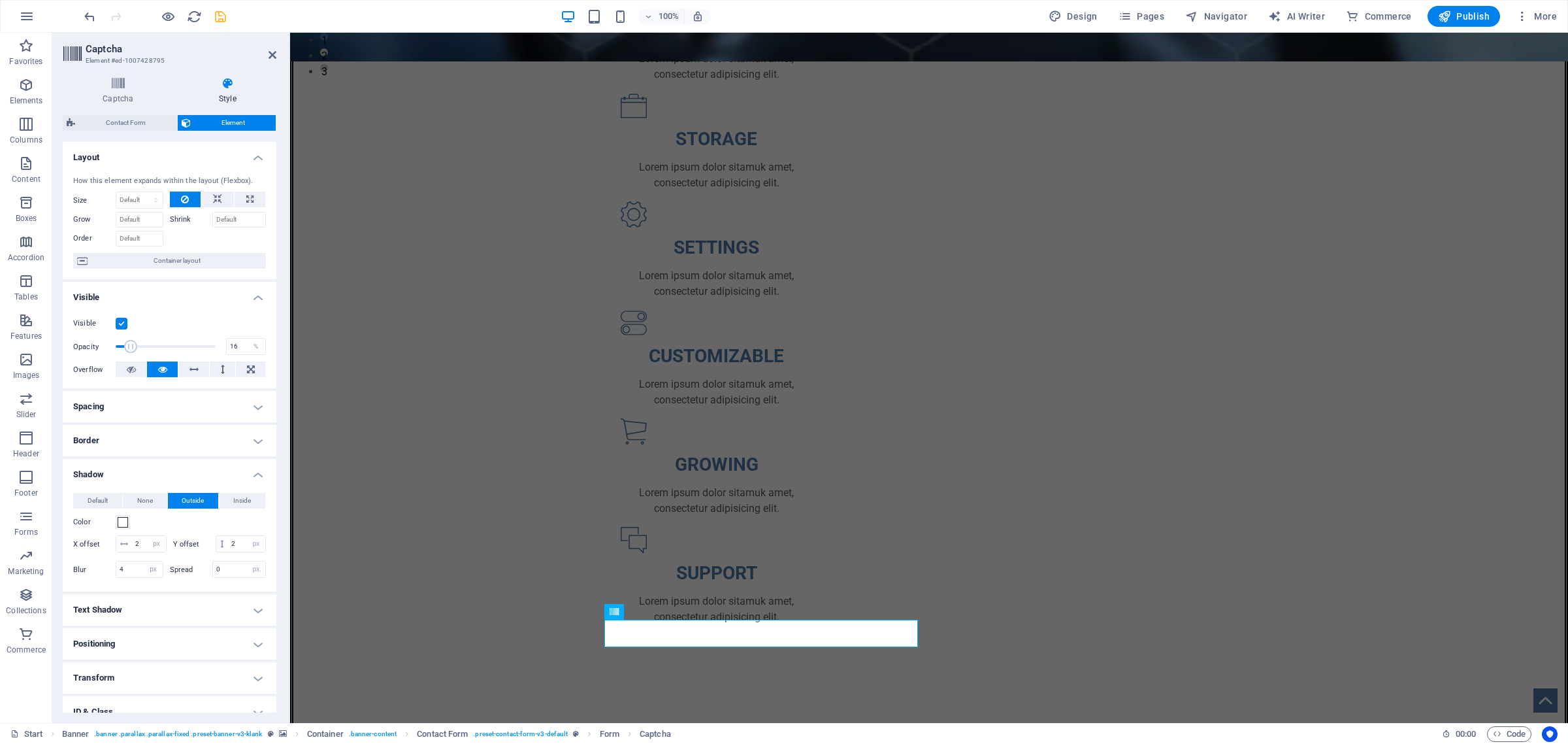
drag, startPoint x: 210, startPoint y: 350, endPoint x: 131, endPoint y: 347, distance: 79.1
click at [131, 347] on span at bounding box center [131, 346] width 13 height 13
type input "100"
drag, startPoint x: 131, startPoint y: 347, endPoint x: 239, endPoint y: 355, distance: 108.3
click at [239, 355] on div "Opacity 100 %" at bounding box center [169, 346] width 193 height 19
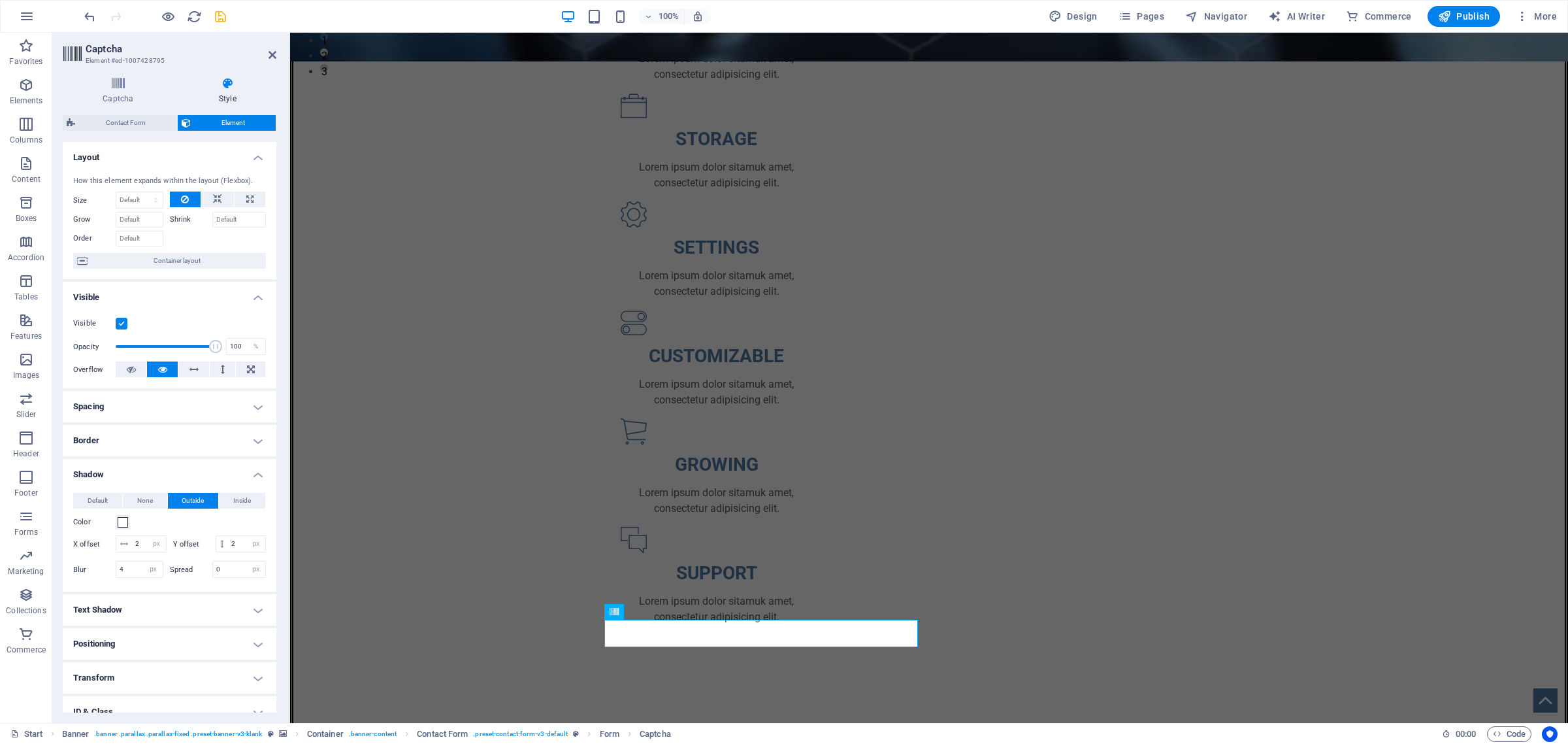
click at [132, 439] on h4 "Border" at bounding box center [169, 440] width 214 height 31
click at [250, 465] on span at bounding box center [252, 467] width 9 height 9
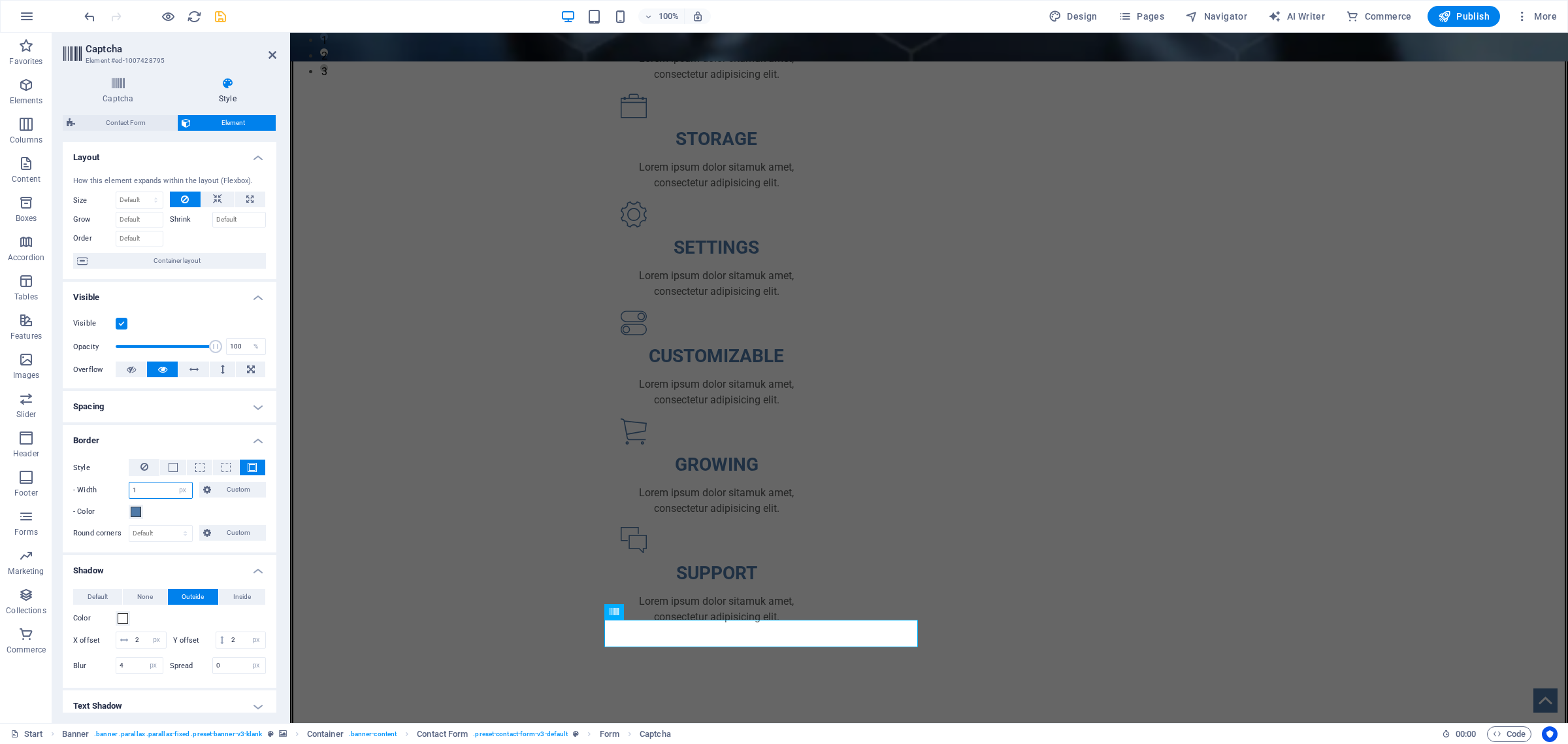
drag, startPoint x: 148, startPoint y: 485, endPoint x: 92, endPoint y: 476, distance: 56.7
click at [92, 476] on div "Style - Width 1 auto px rem % vh vw Custom Custom 1 auto px rem % vh vw 1 auto …" at bounding box center [169, 489] width 193 height 61
type input "5"
click at [138, 513] on span at bounding box center [136, 512] width 10 height 10
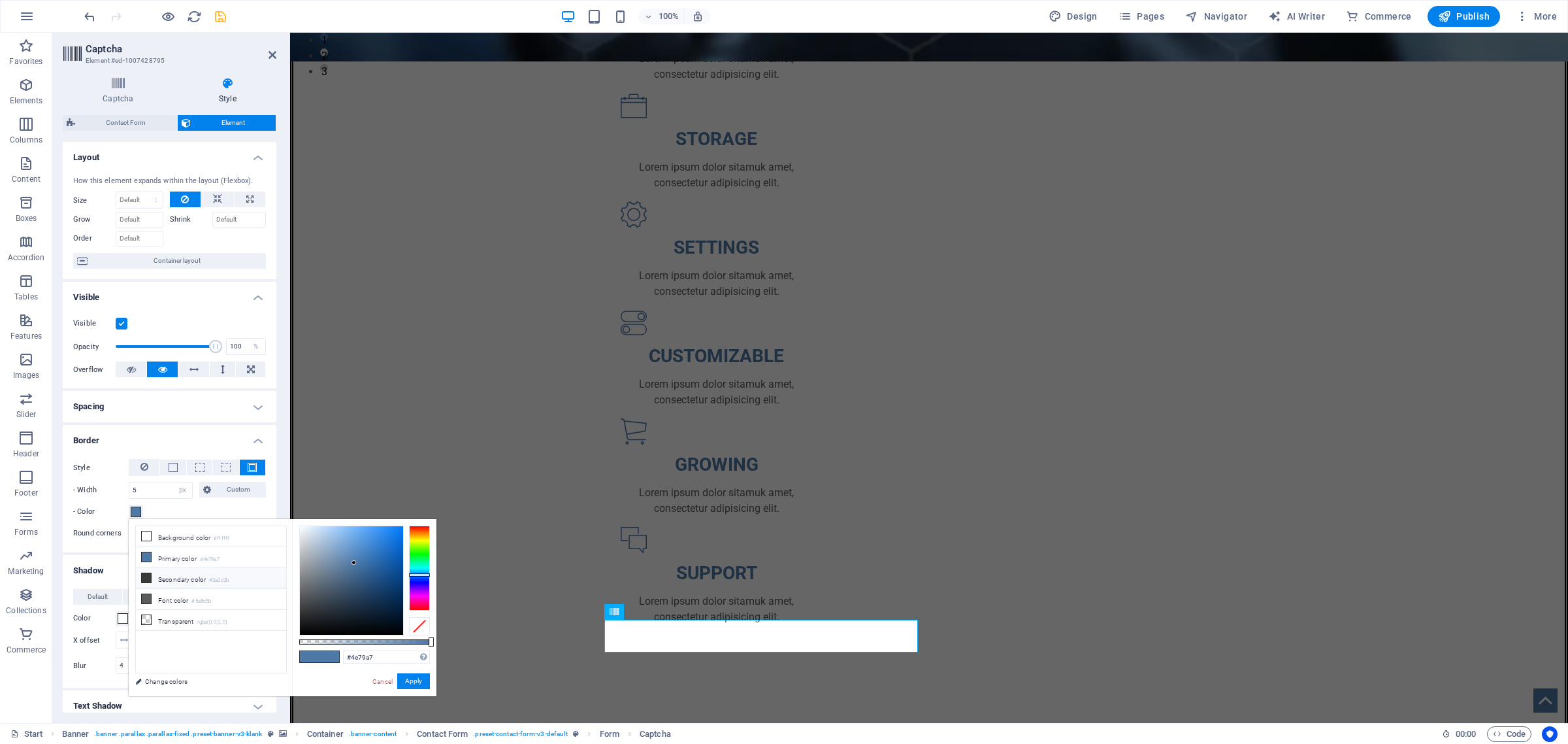
click at [144, 579] on icon at bounding box center [146, 578] width 9 height 9
type input "#000000"
drag, startPoint x: 302, startPoint y: 606, endPoint x: 281, endPoint y: 652, distance: 50.6
click at [281, 652] on div "less Background color #ffffff Primary color #4e79a7 Secondary color #3a3c3b Fon…" at bounding box center [282, 608] width 307 height 177
drag, startPoint x: 416, startPoint y: 681, endPoint x: 87, endPoint y: 643, distance: 331.2
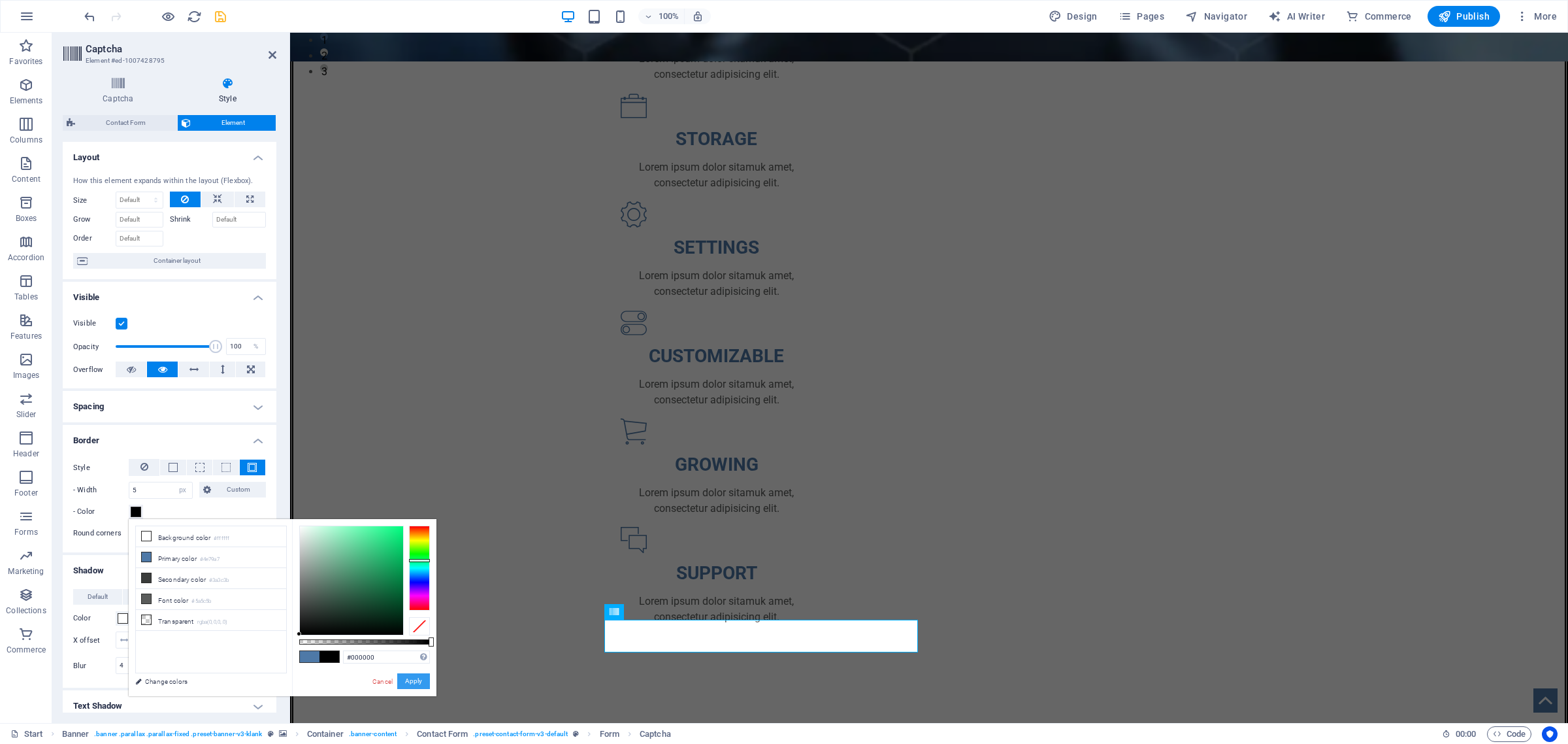
click at [416, 681] on button "Apply" at bounding box center [414, 681] width 33 height 16
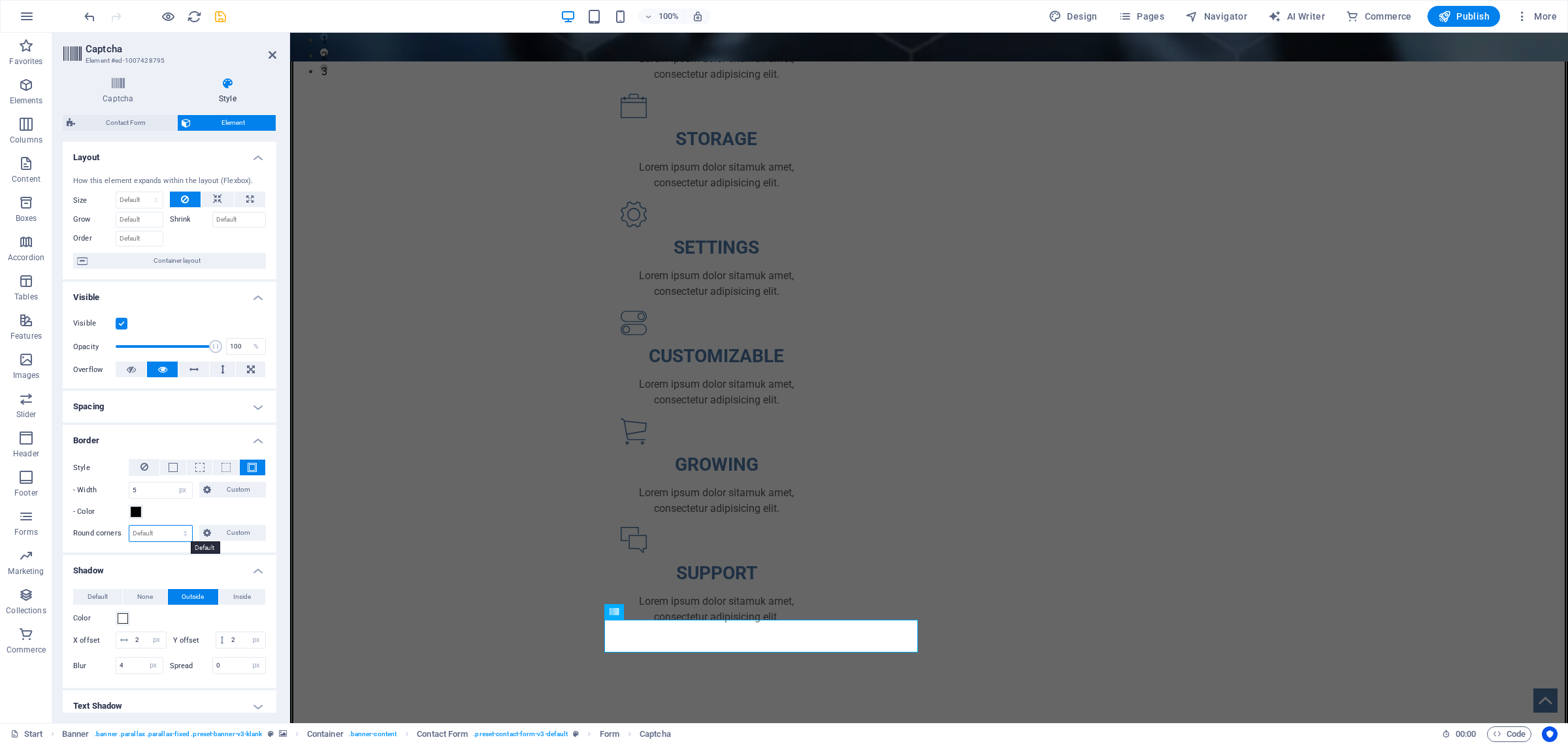
click at [162, 537] on select "Default px rem % vh vw Custom" at bounding box center [161, 533] width 63 height 16
select select "px"
click at [172, 526] on select "Default px rem % vh vw Custom" at bounding box center [161, 533] width 63 height 16
type input "25"
click at [433, 572] on div "OMNI-SERVICES GROUP Your LEAD to Business Development About US New text element…" at bounding box center [929, 602] width 1278 height 2312
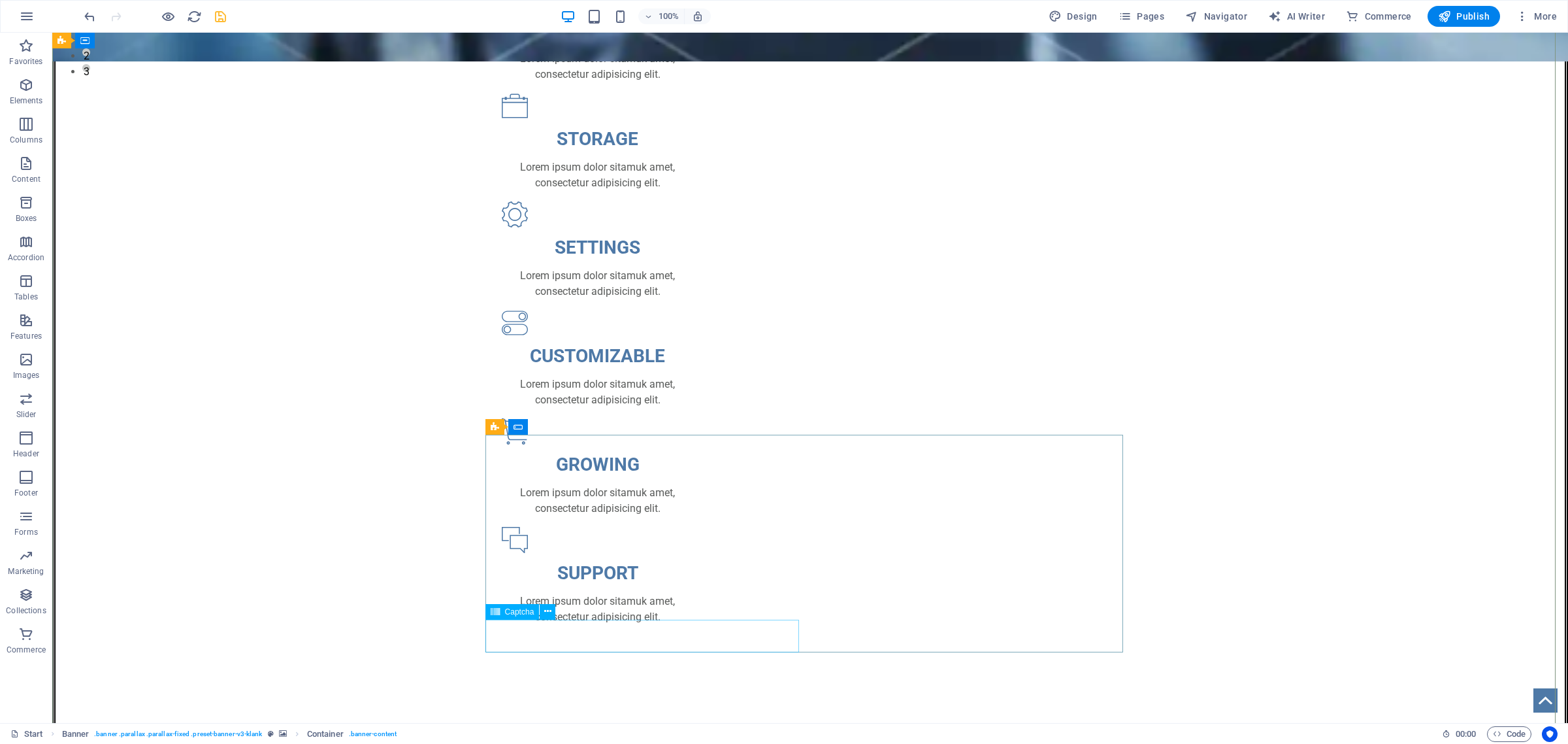
click at [511, 613] on span "Captcha" at bounding box center [519, 611] width 29 height 8
select select "px"
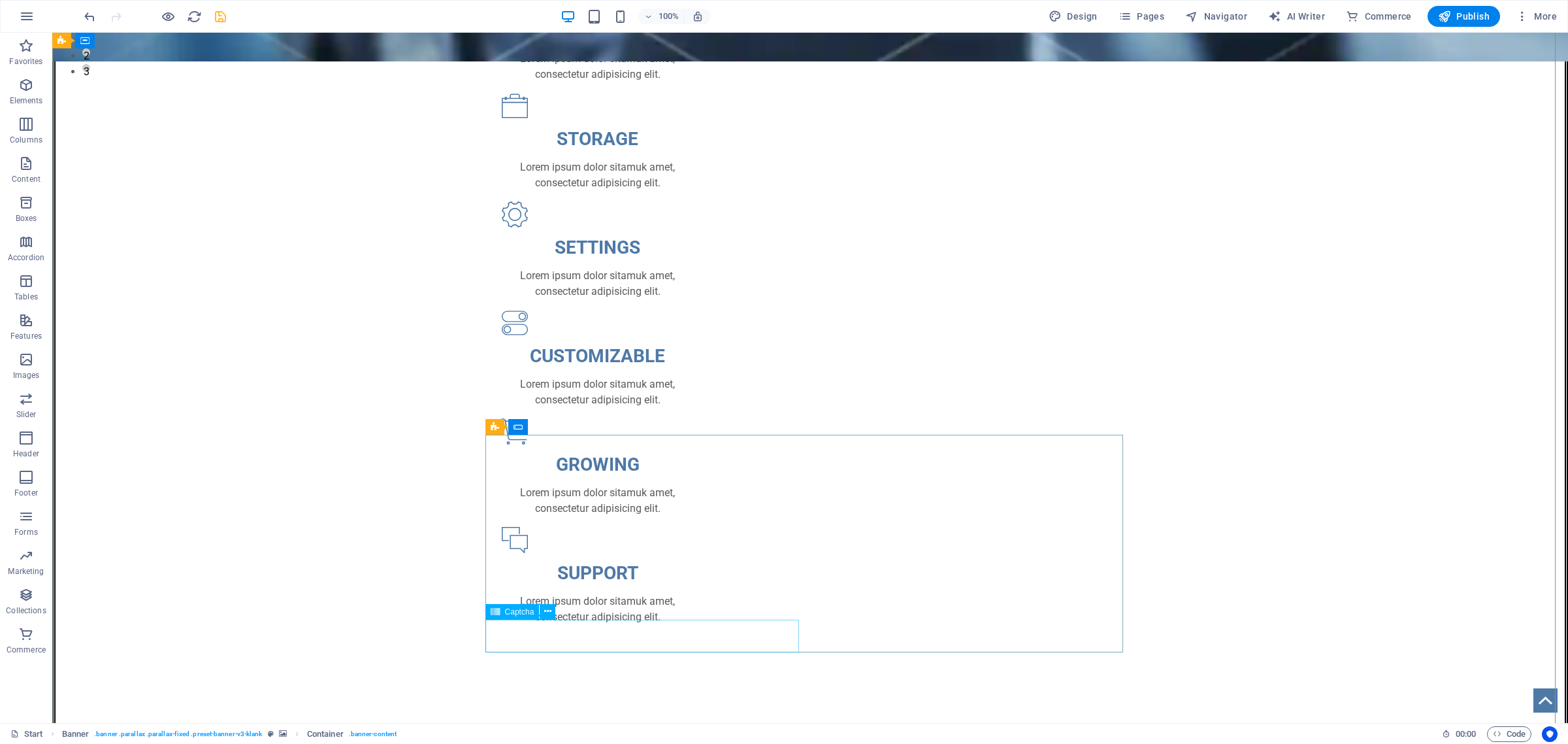
select select "px"
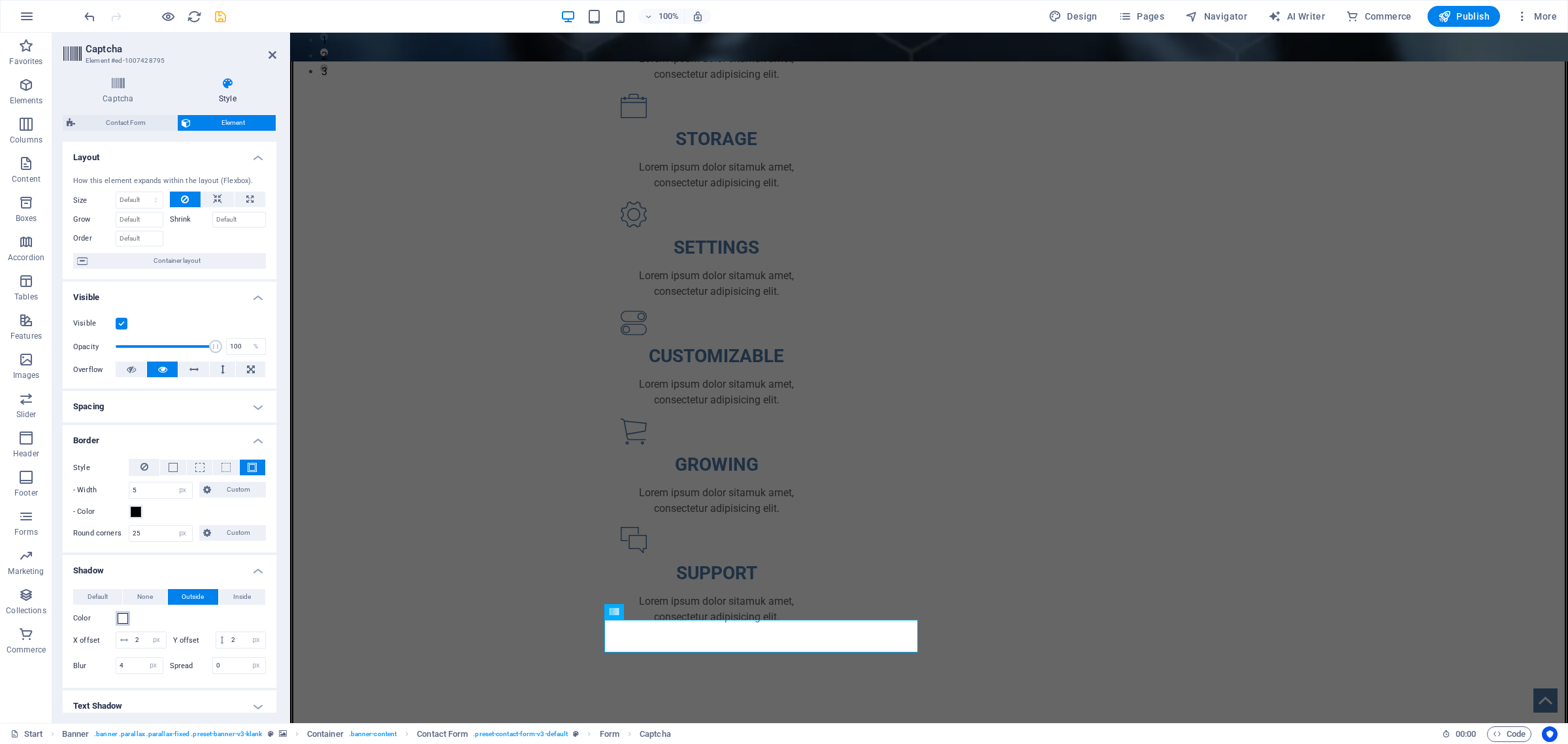
click at [120, 619] on span at bounding box center [123, 618] width 10 height 10
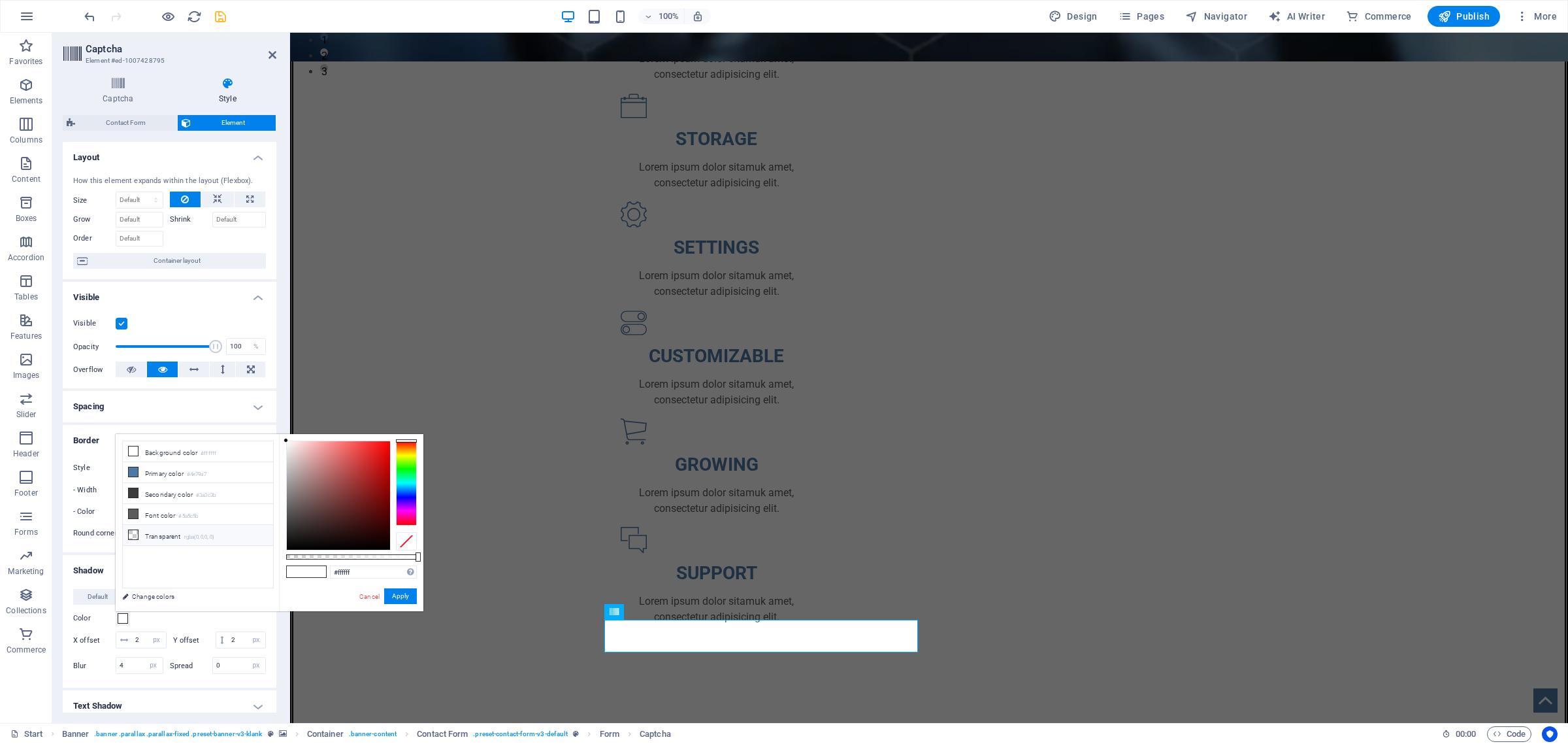
click at [136, 536] on icon at bounding box center [133, 535] width 9 height 9
type input "rgba(0, 0, 0, 0)"
click at [407, 599] on button "Apply" at bounding box center [401, 596] width 33 height 16
type input "2"
type input "4"
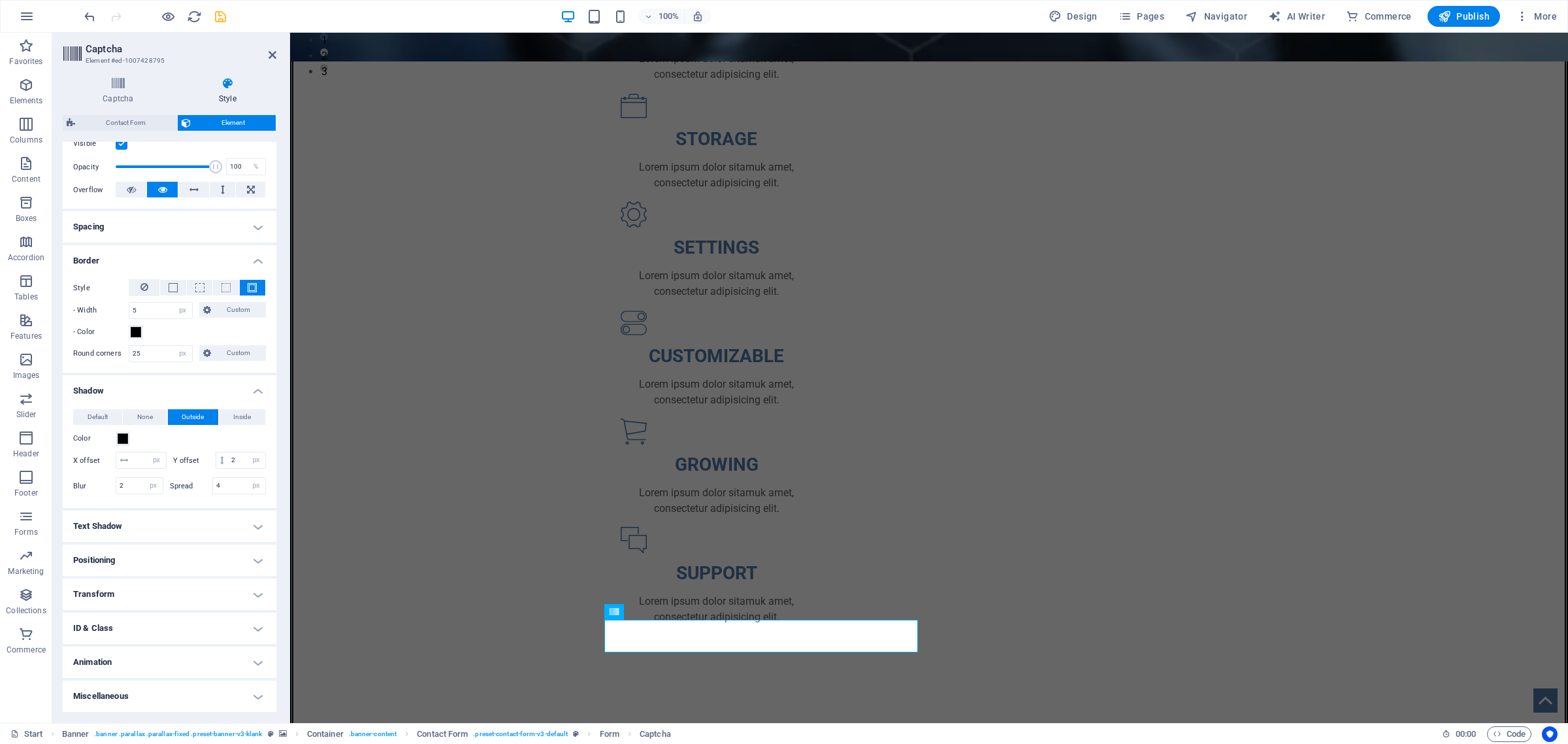
scroll to position [196, 0]
click at [162, 531] on h4 "Text Shadow" at bounding box center [169, 526] width 214 height 31
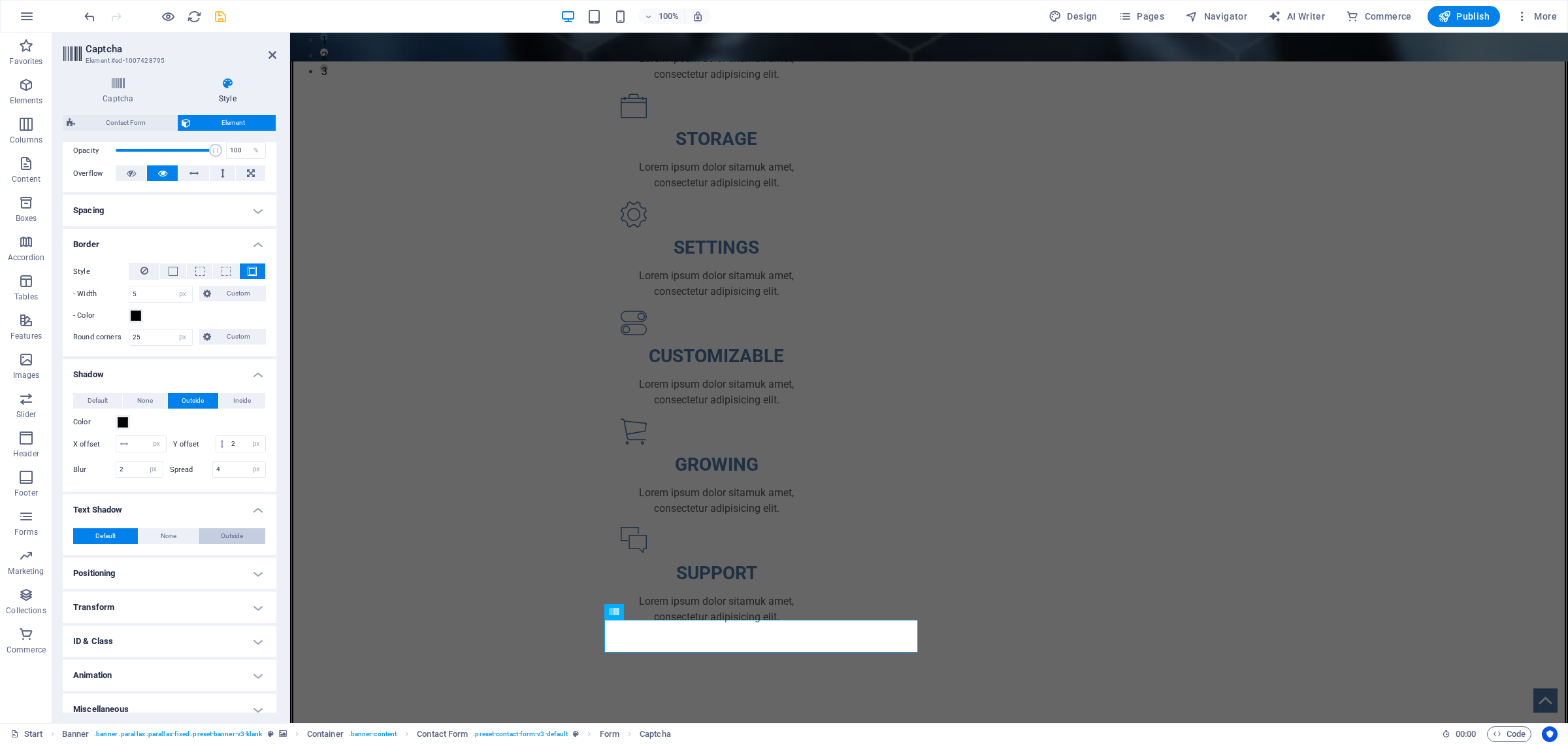
click at [227, 544] on span "Outside" at bounding box center [232, 535] width 22 height 16
type input "2"
type input "4"
click at [123, 563] on span at bounding box center [123, 558] width 10 height 10
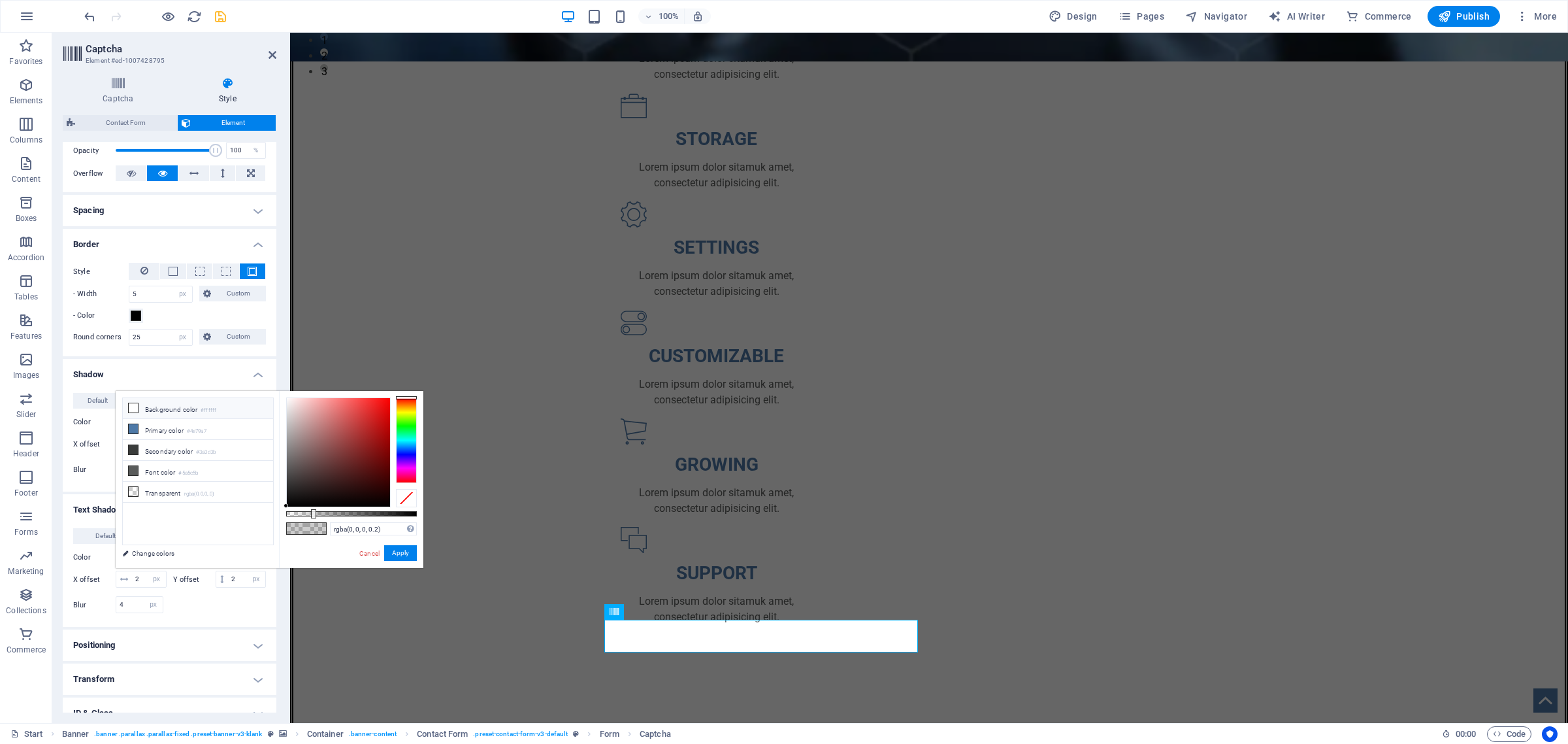
click at [134, 409] on icon at bounding box center [133, 408] width 9 height 9
click at [393, 551] on button "Apply" at bounding box center [401, 553] width 33 height 16
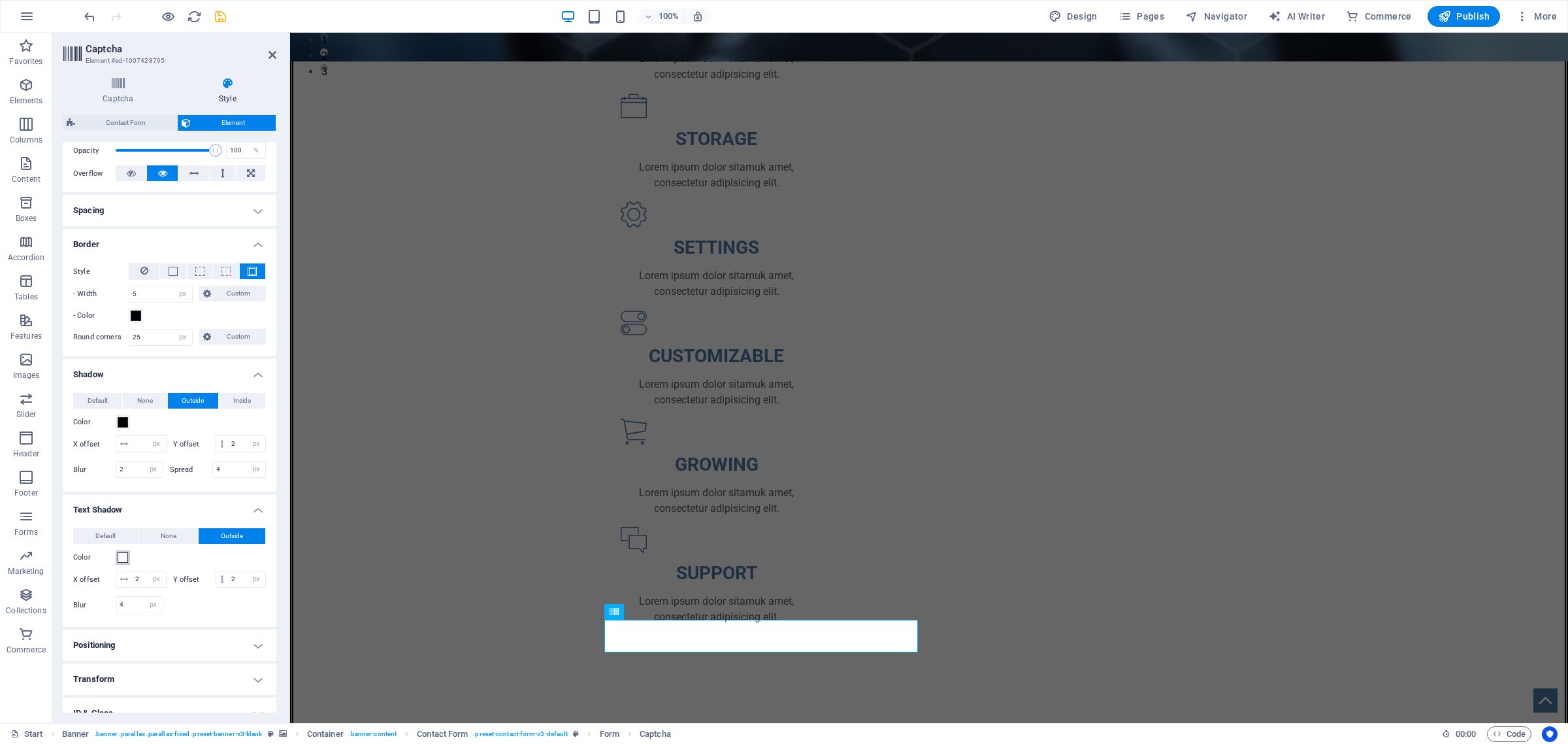
click at [121, 563] on span at bounding box center [123, 558] width 10 height 10
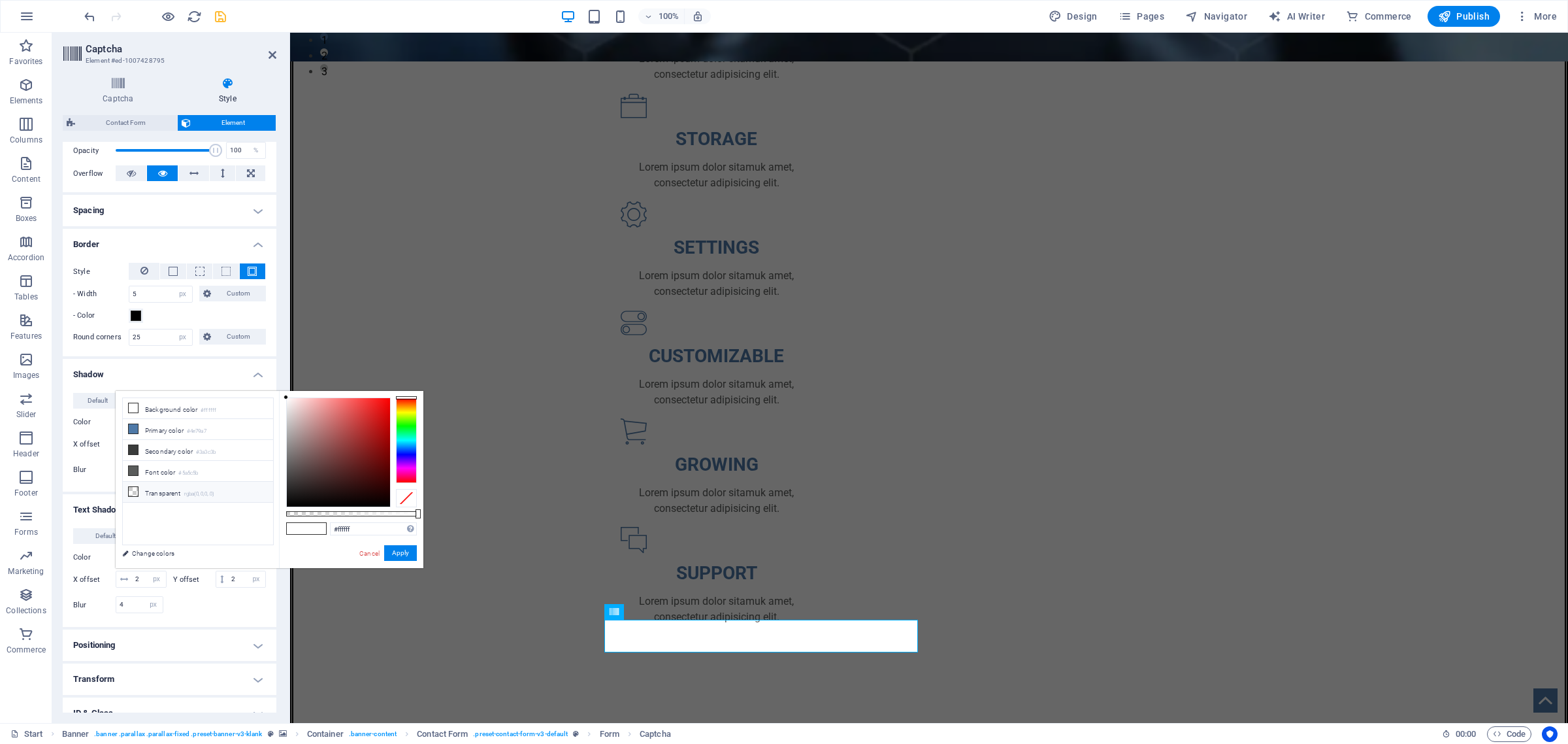
click at [129, 490] on icon at bounding box center [133, 492] width 9 height 9
type input "rgba(0, 0, 0, 0)"
drag, startPoint x: 395, startPoint y: 551, endPoint x: 105, endPoint y: 520, distance: 291.7
click at [395, 551] on button "Apply" at bounding box center [401, 553] width 33 height 16
type input "2"
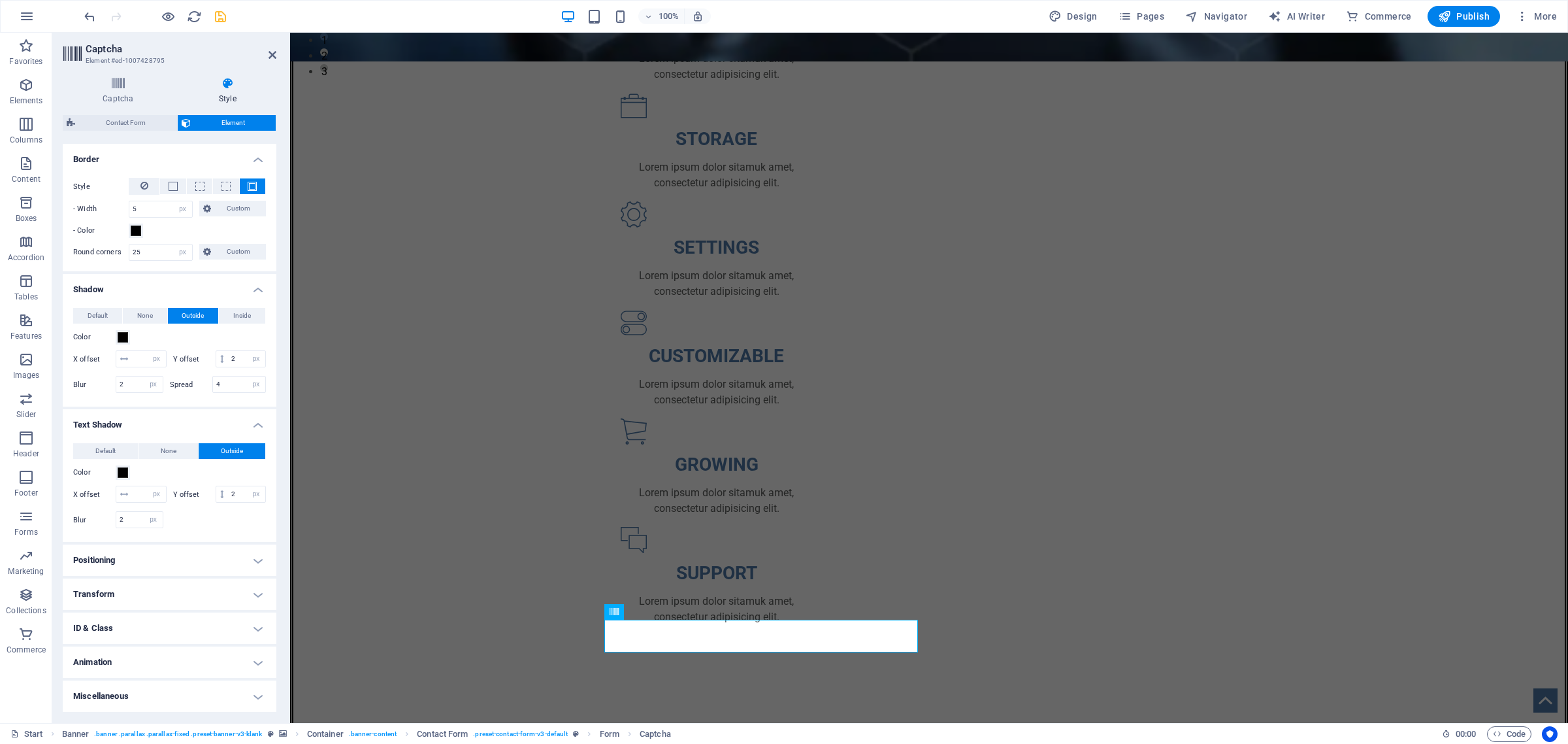
scroll to position [315, 0]
click at [249, 662] on h4 "Animation" at bounding box center [169, 662] width 214 height 31
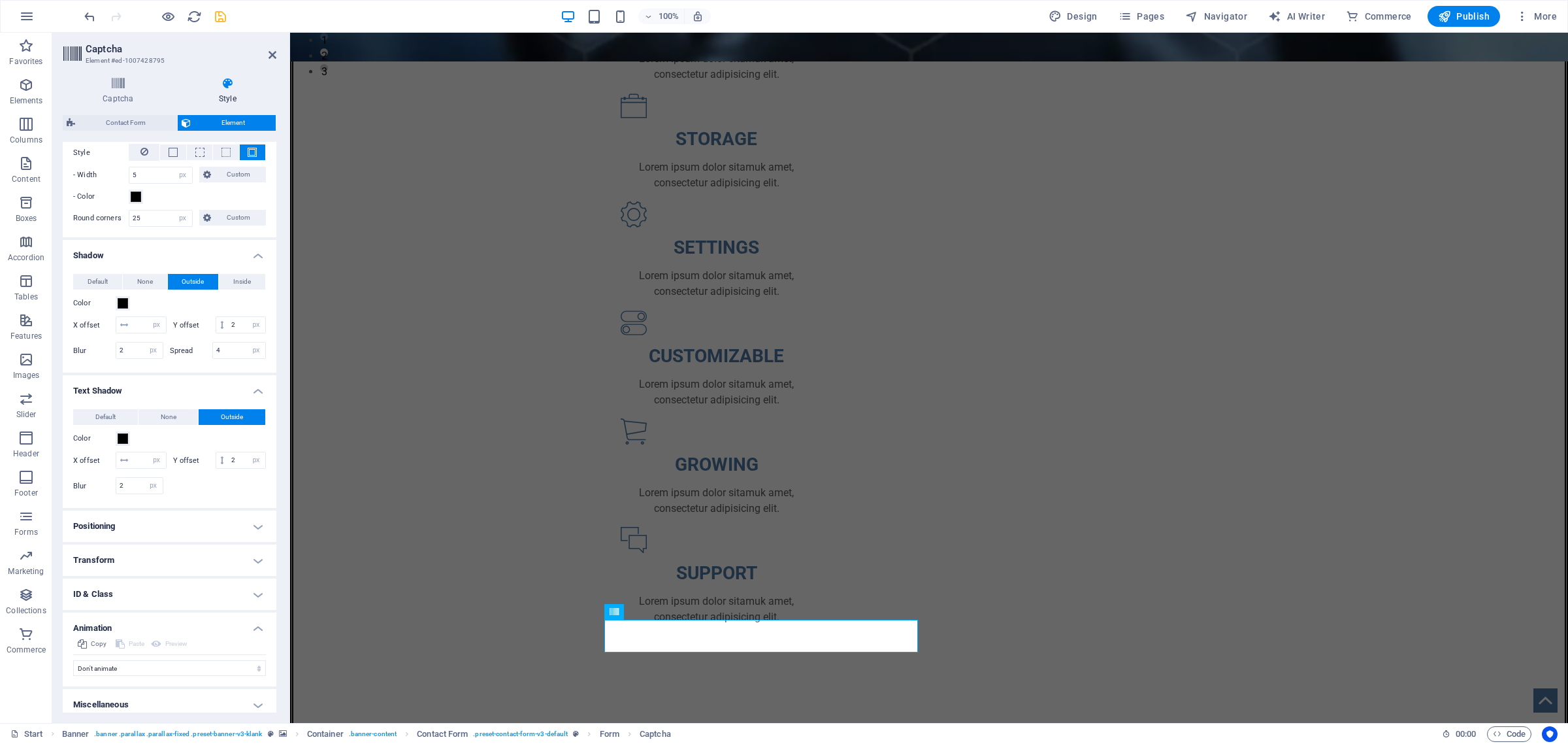
click at [261, 542] on h4 "Positioning" at bounding box center [169, 526] width 214 height 31
click at [250, 622] on h4 "Transform" at bounding box center [169, 606] width 214 height 31
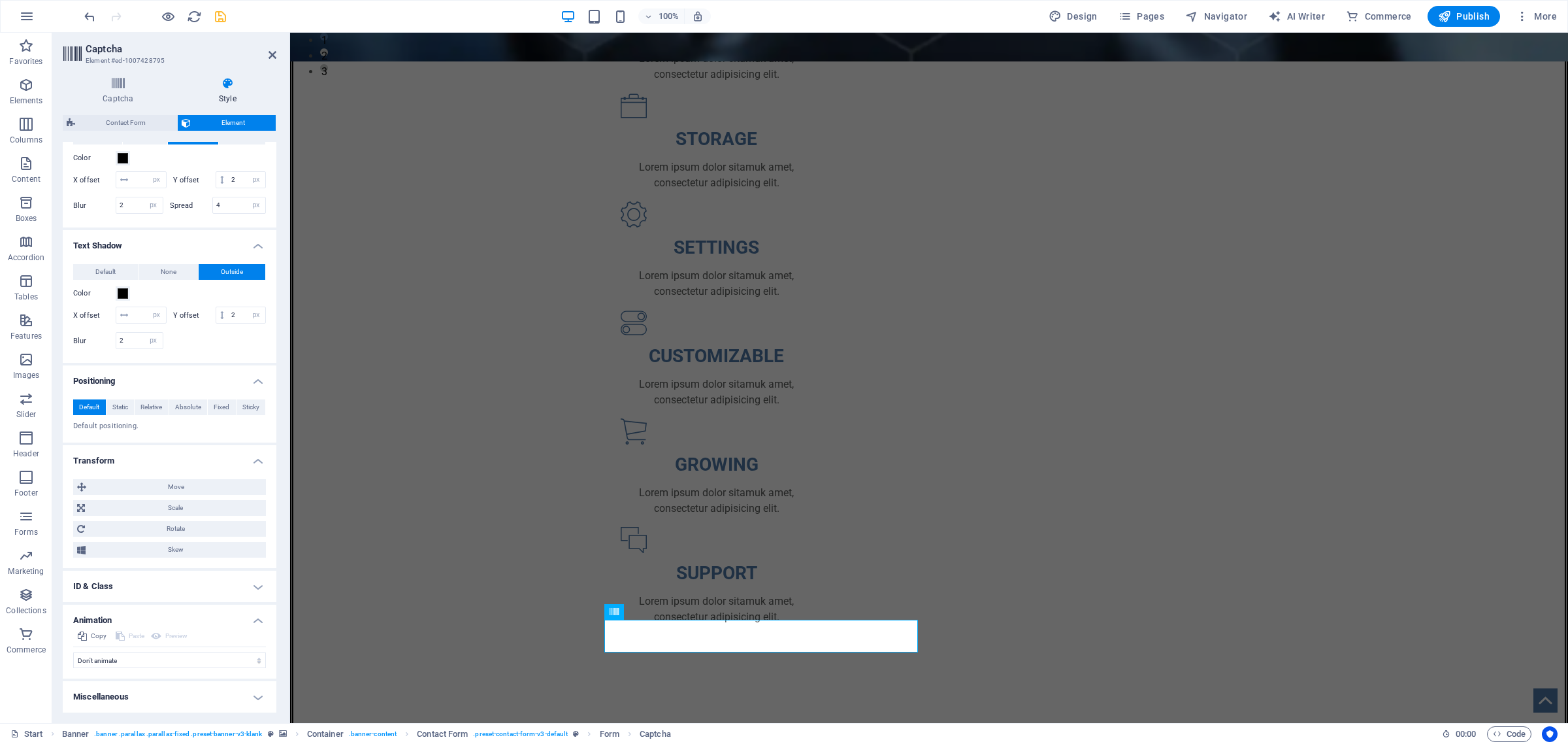
scroll to position [495, 0]
click at [256, 585] on h4 "ID & Class" at bounding box center [169, 586] width 214 height 31
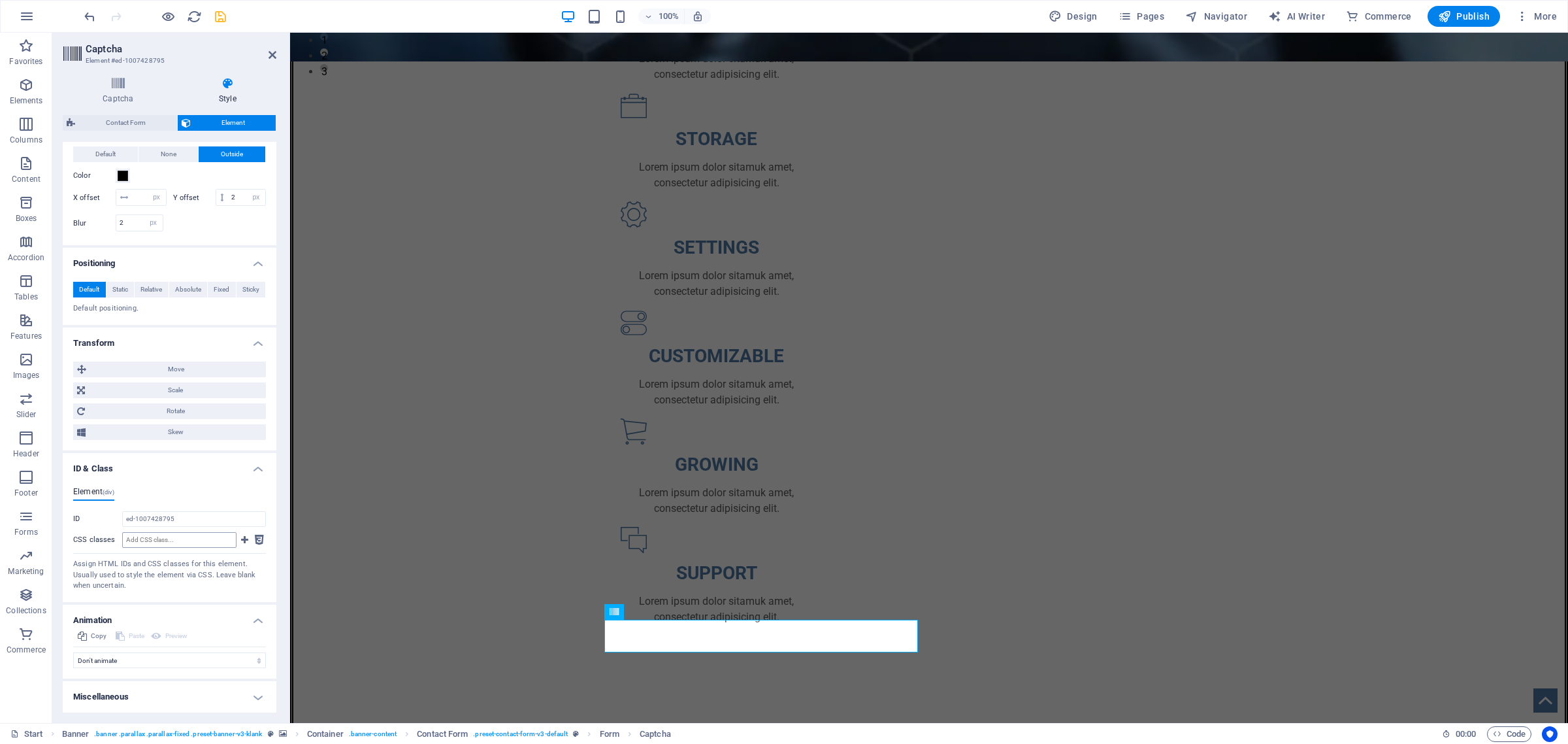
scroll to position [612, 0]
click at [255, 693] on h4 "Miscellaneous" at bounding box center [169, 697] width 214 height 31
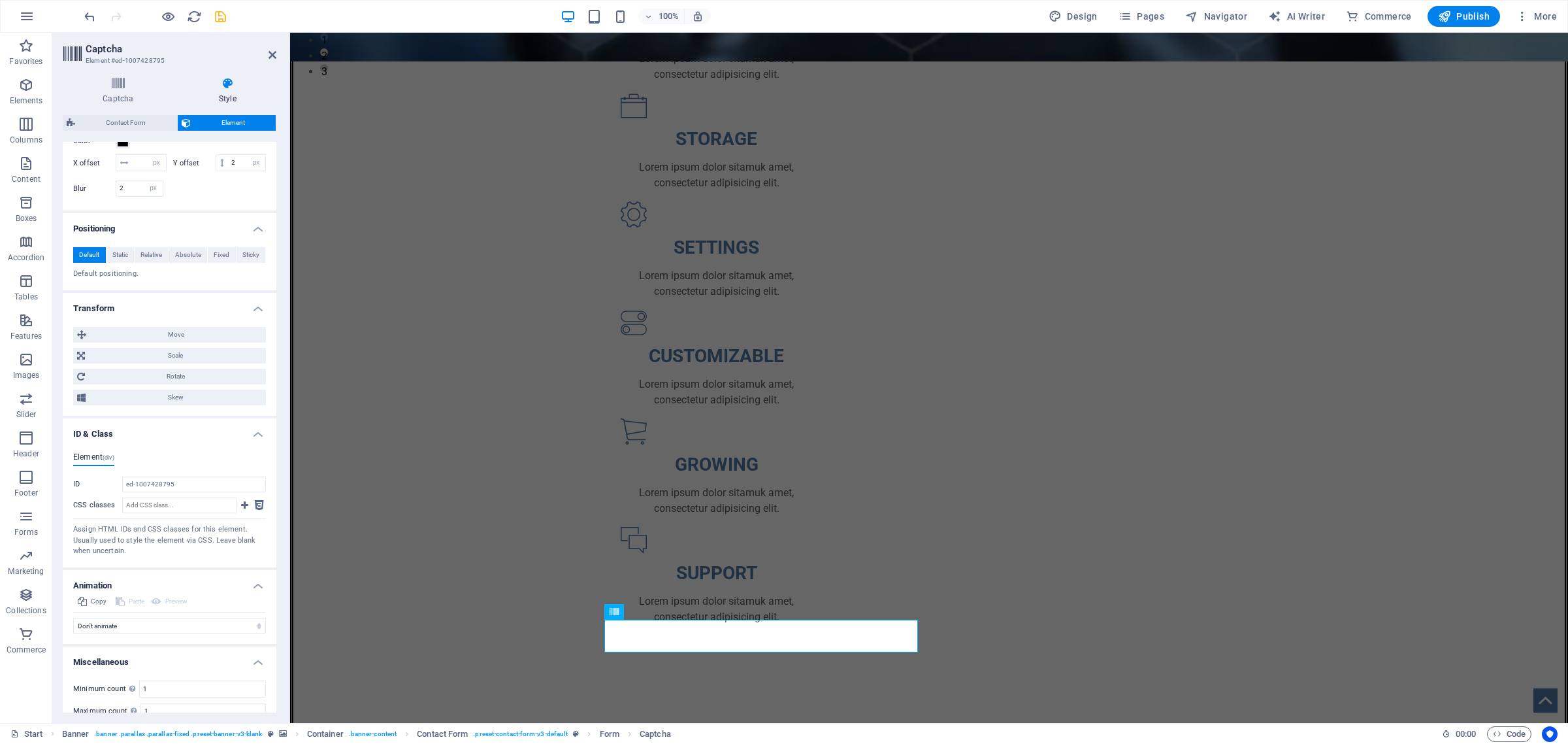
scroll to position [694, 0]
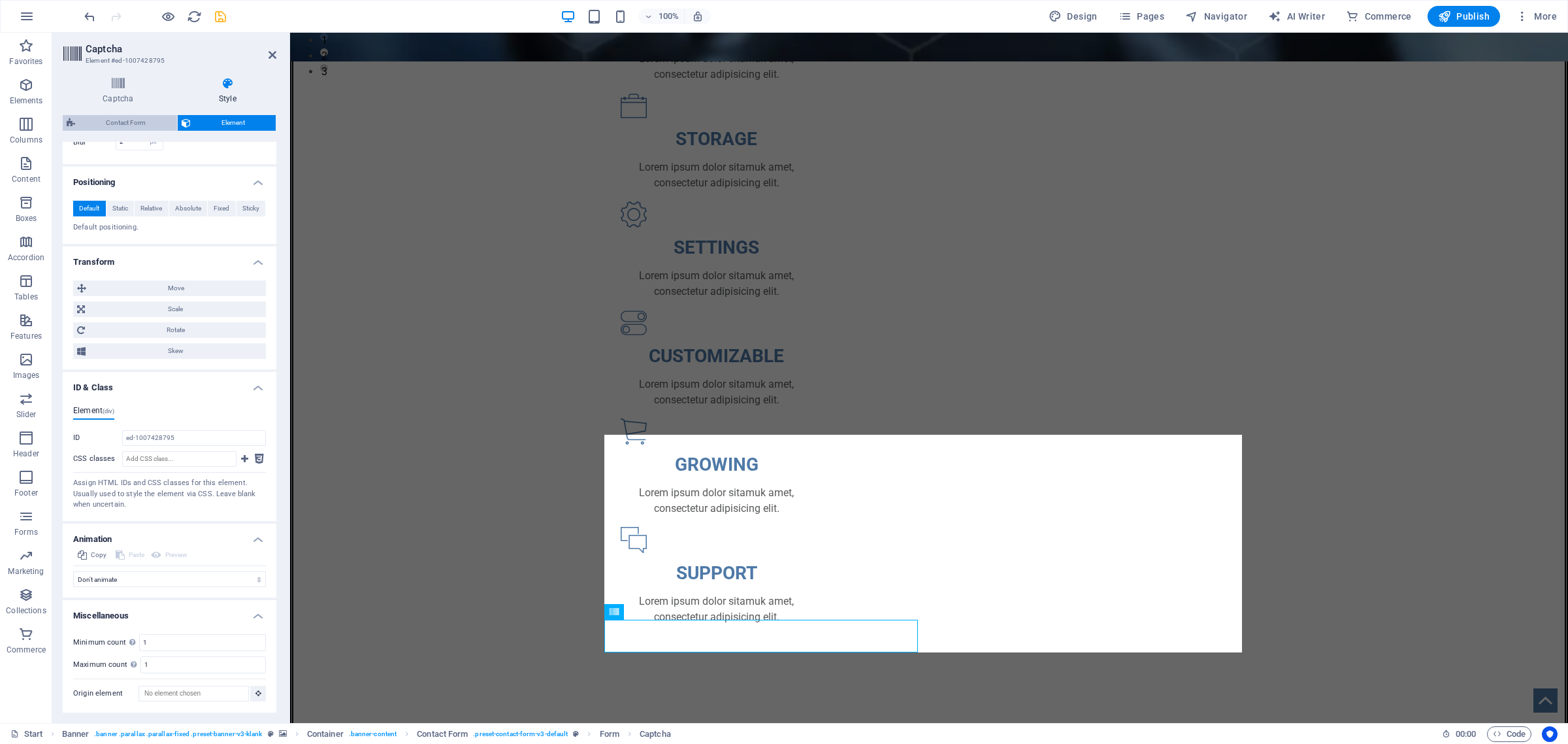
click at [125, 124] on span "Contact Form" at bounding box center [126, 122] width 94 height 16
select select "rem"
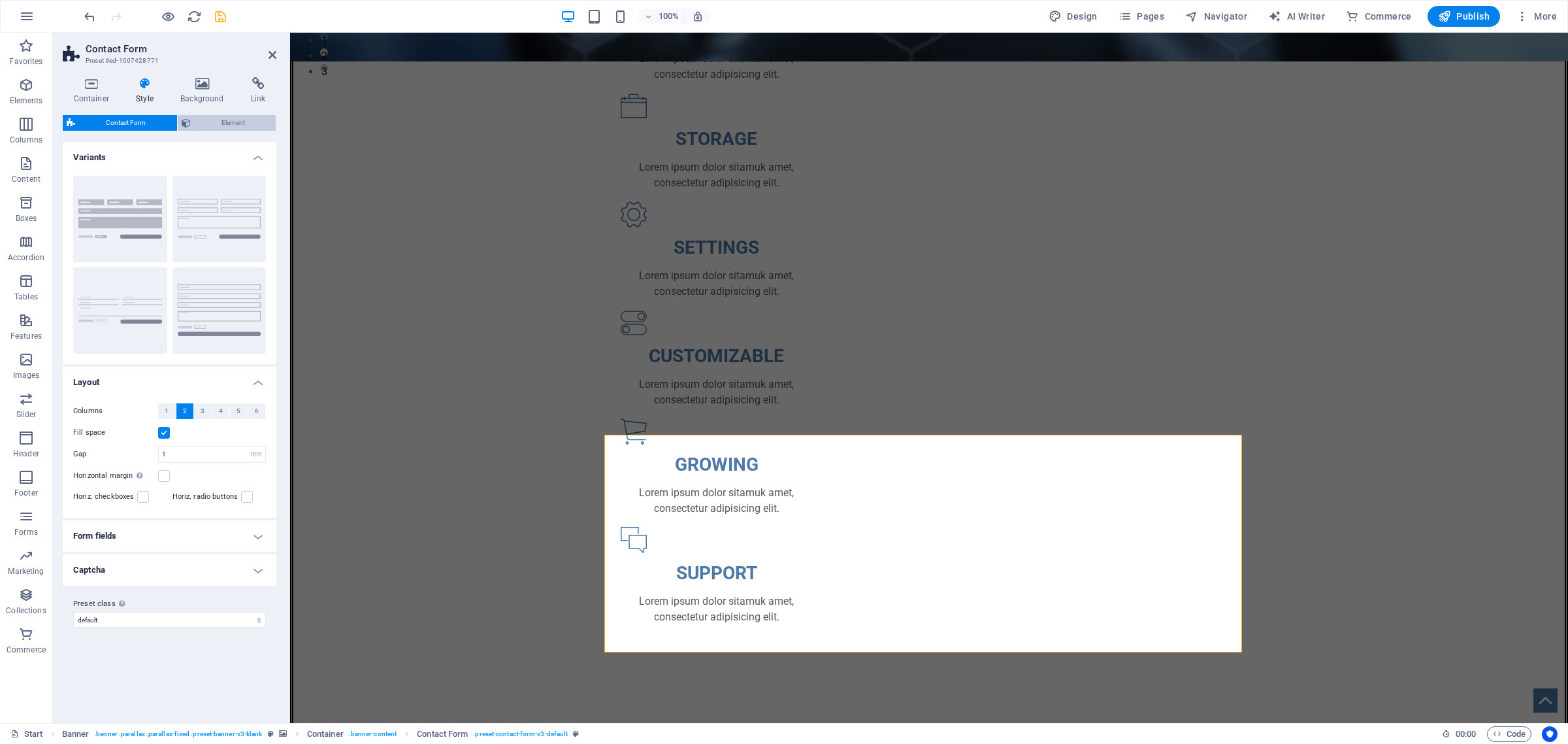
click at [234, 120] on span "Element" at bounding box center [234, 122] width 77 height 16
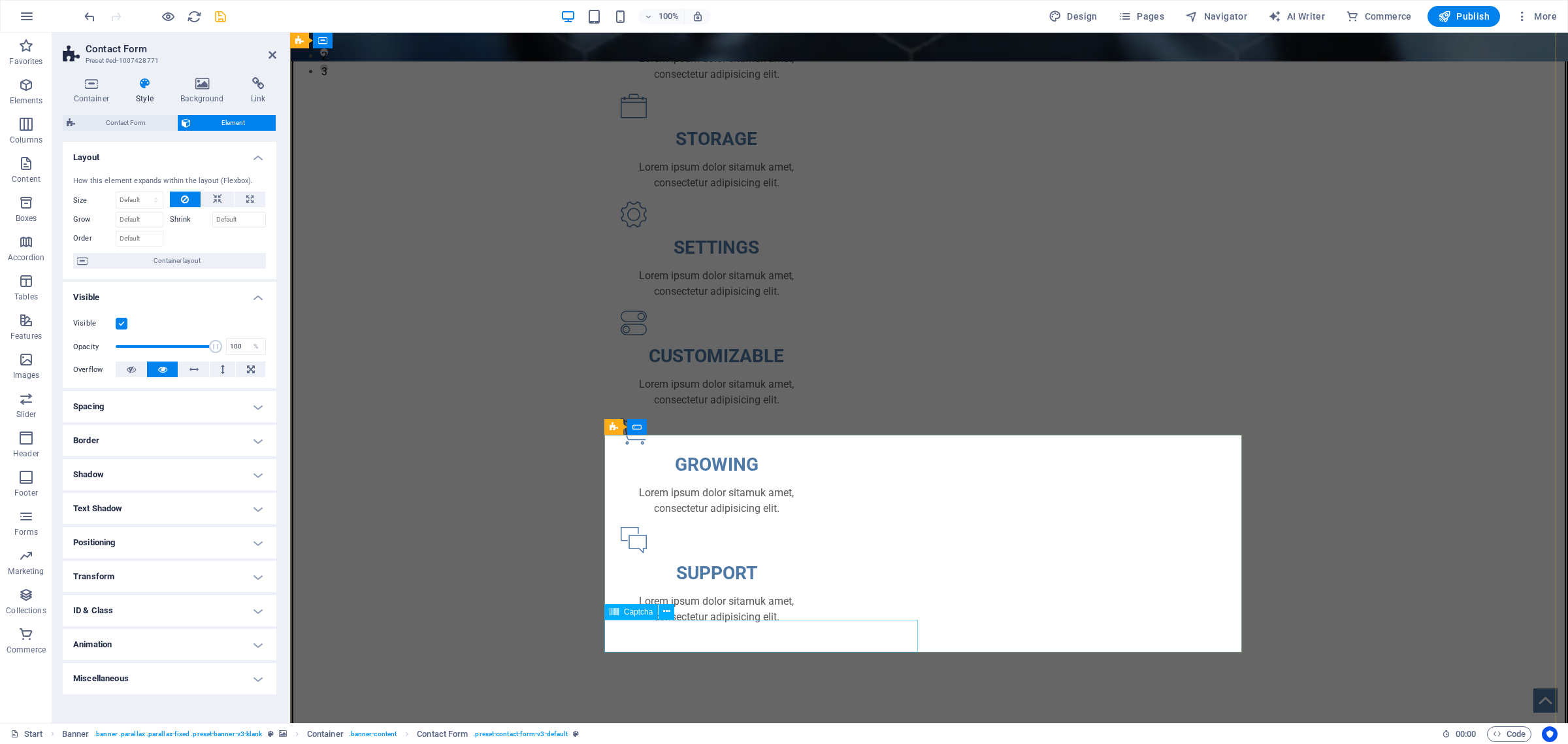
click at [634, 615] on span "Captcha" at bounding box center [638, 611] width 29 height 8
select select "px"
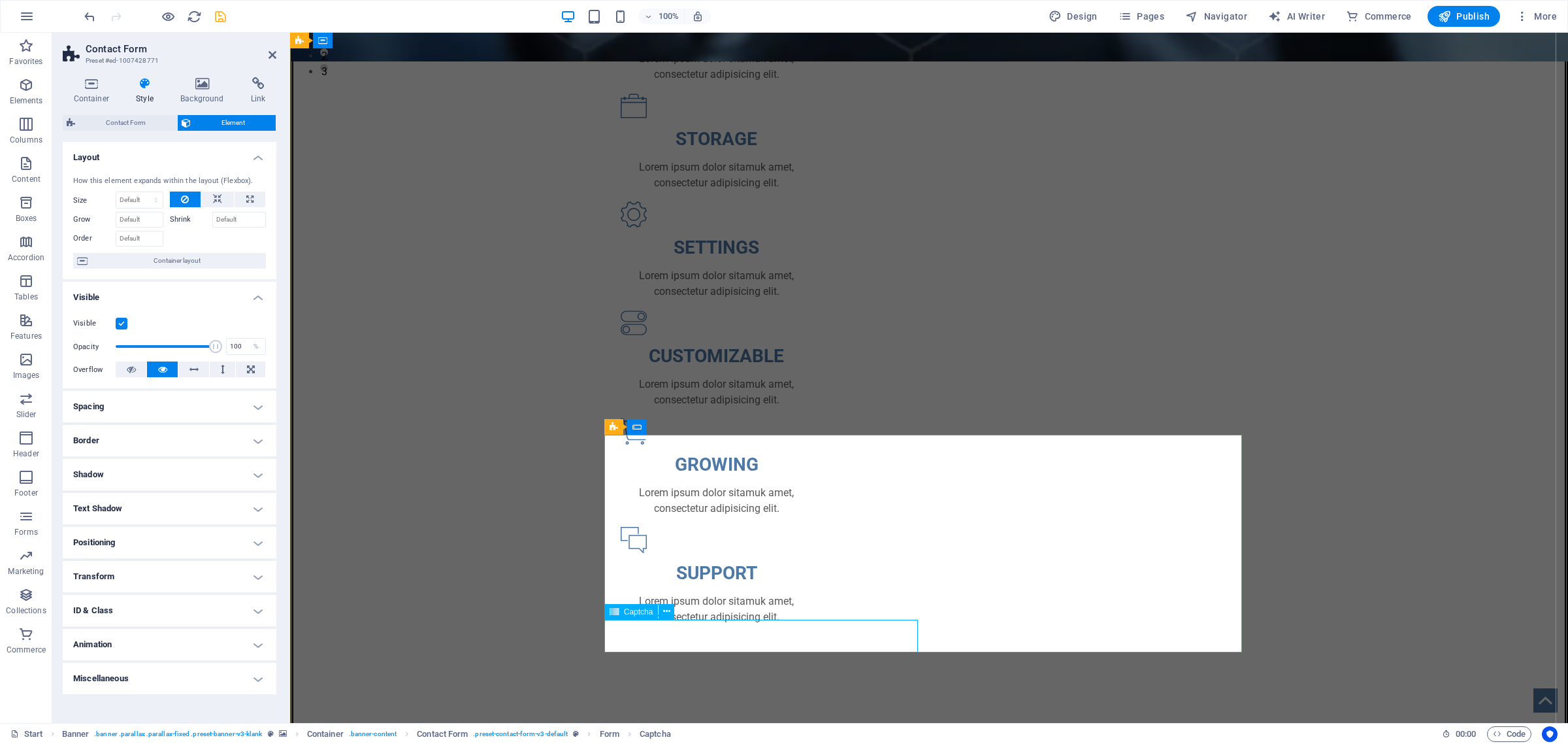
select select "px"
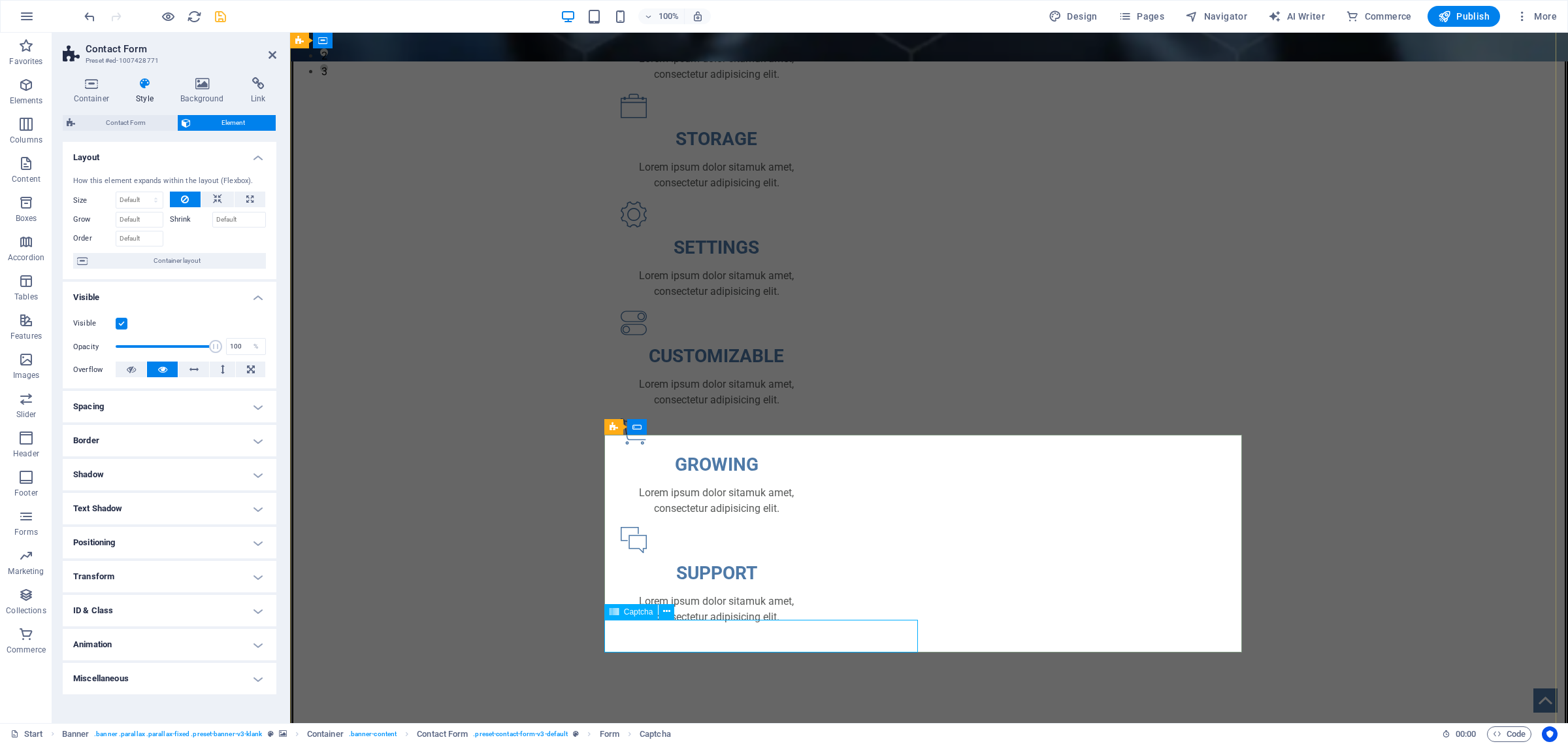
select select "px"
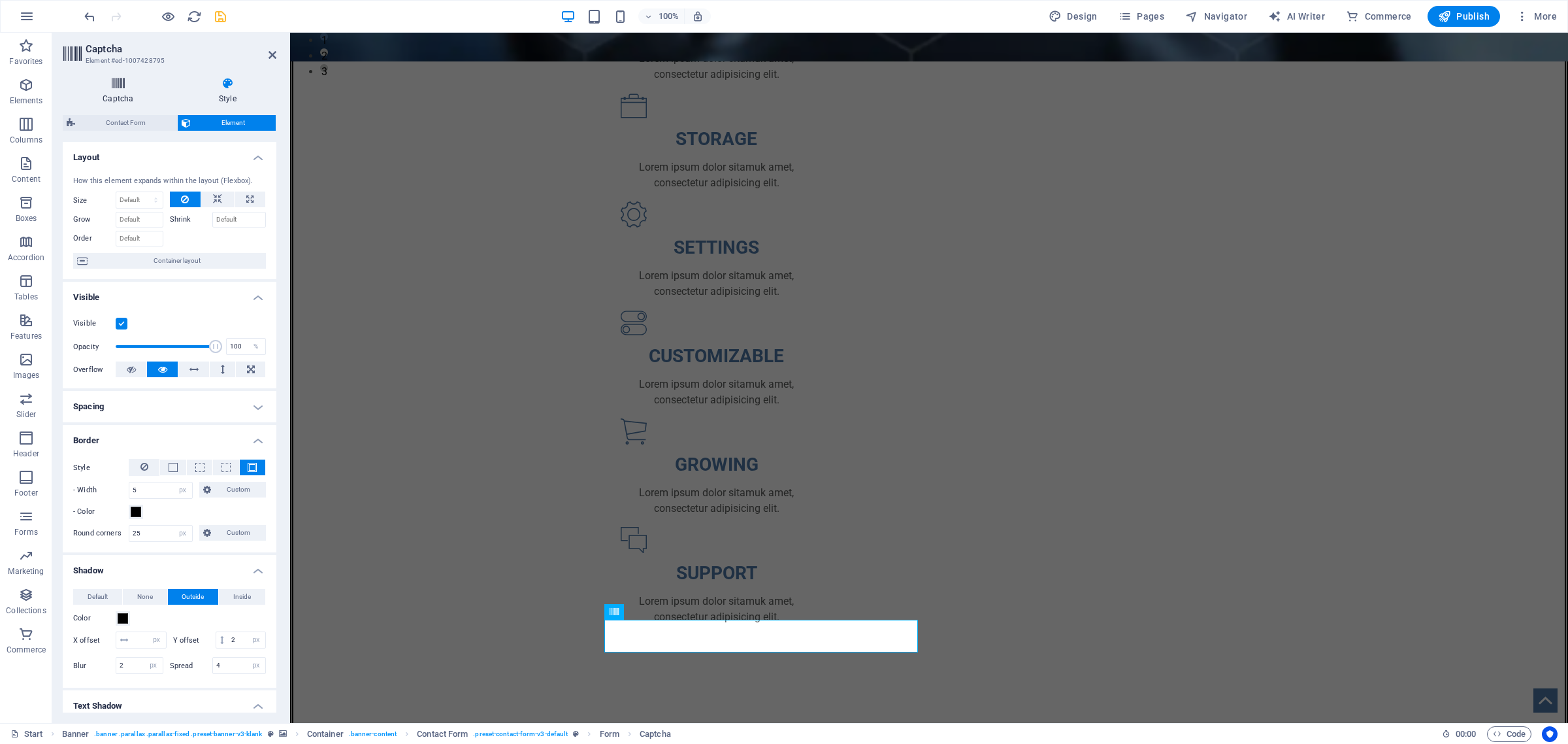
click at [115, 83] on icon at bounding box center [118, 84] width 111 height 13
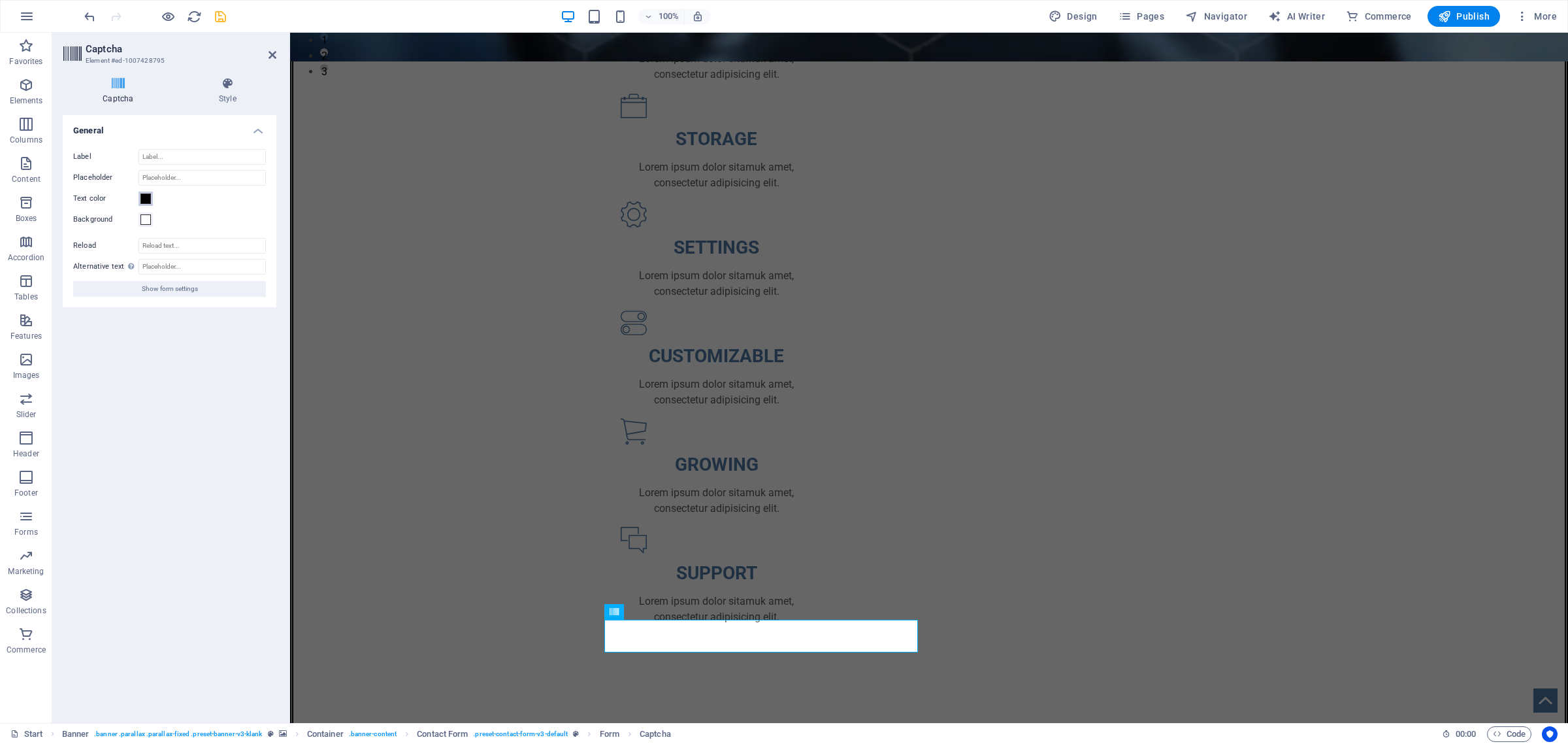
click at [144, 200] on span at bounding box center [146, 199] width 10 height 10
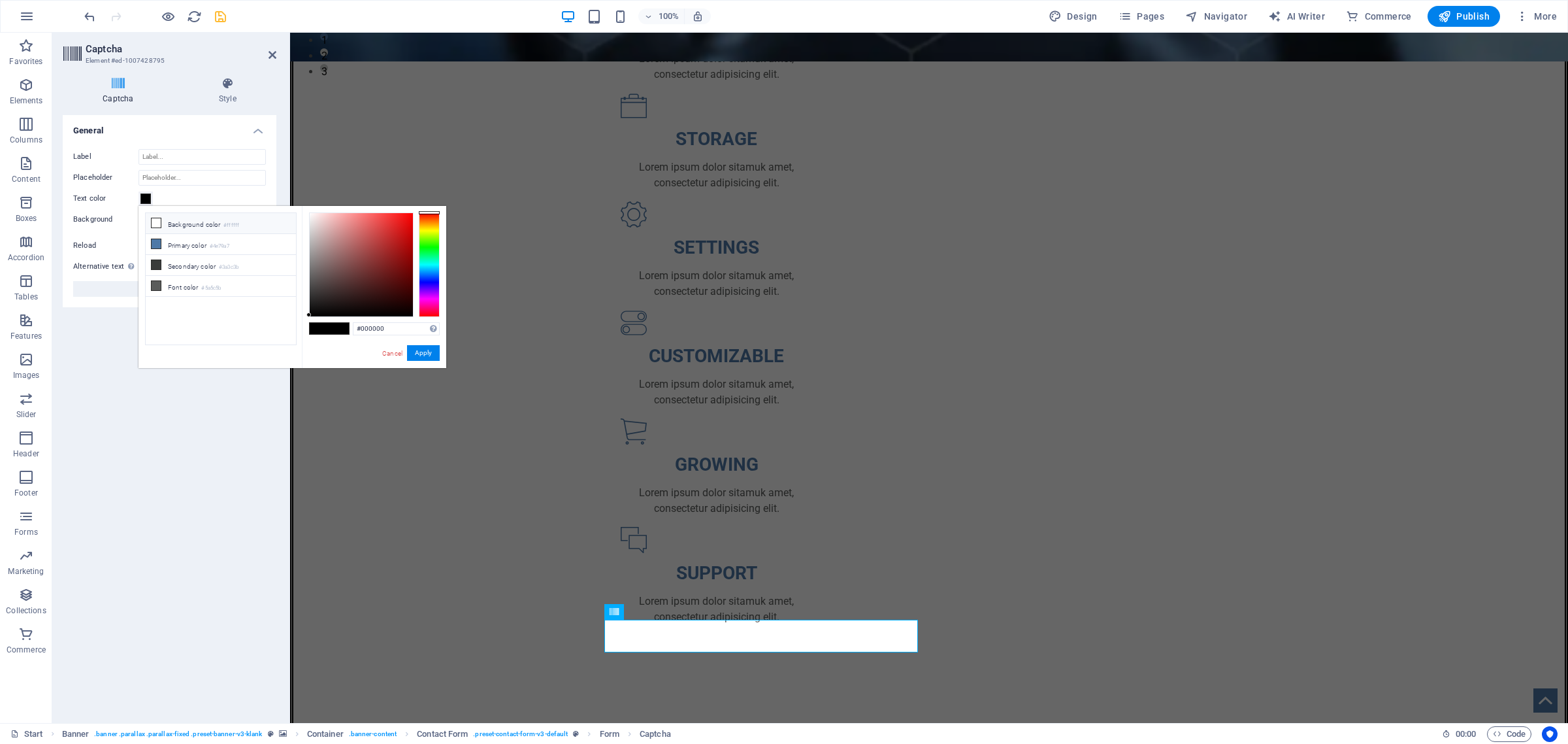
click at [157, 220] on icon at bounding box center [156, 223] width 9 height 9
click at [430, 355] on button "Apply" at bounding box center [424, 352] width 33 height 16
click at [426, 354] on button "Apply" at bounding box center [424, 352] width 33 height 16
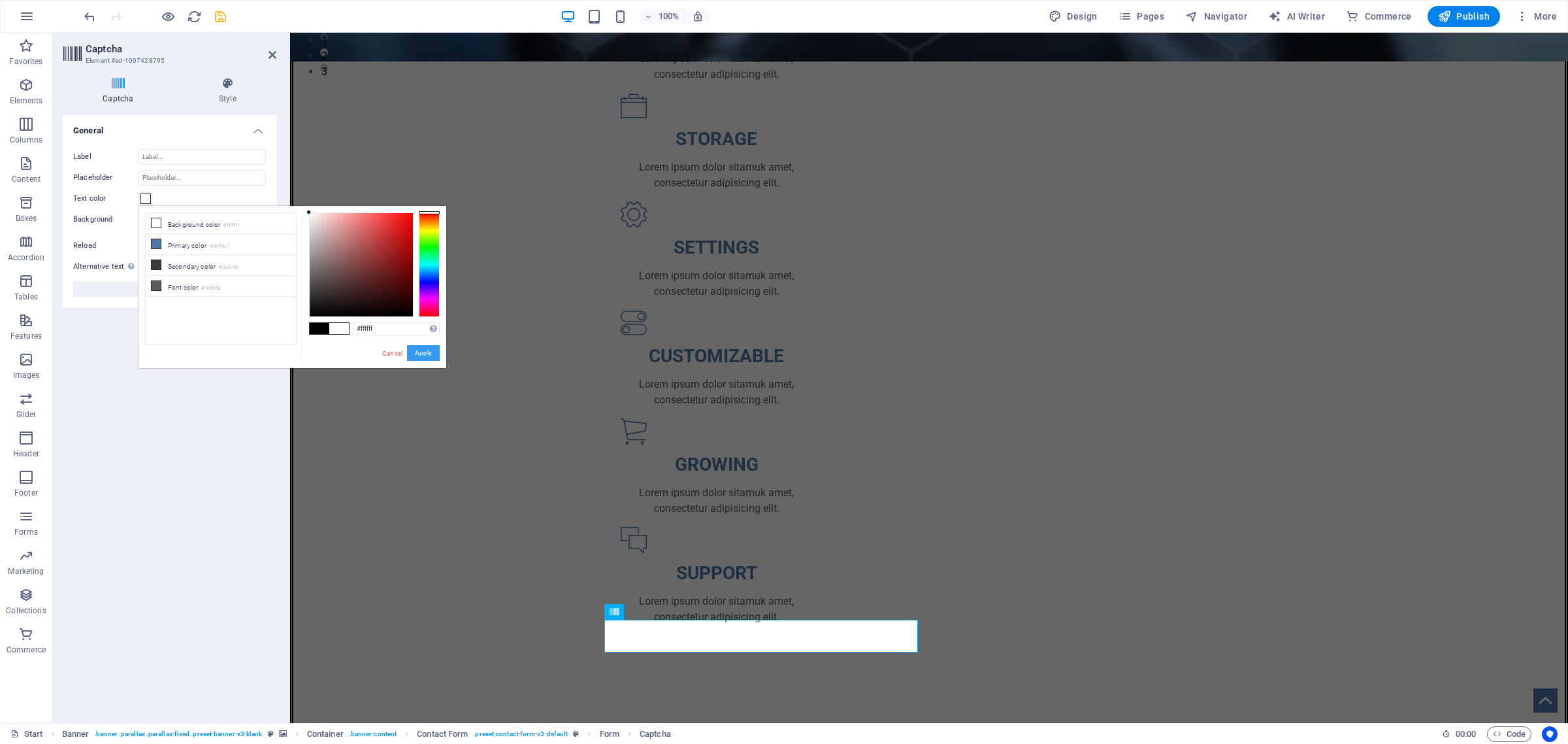
click at [426, 354] on button "Apply" at bounding box center [424, 352] width 33 height 16
drag, startPoint x: 497, startPoint y: 532, endPoint x: 762, endPoint y: 579, distance: 269.1
click at [736, 532] on div "OMNI-SERVICES GROUP Your LEAD to Business Development About US New text element…" at bounding box center [929, 602] width 1278 height 2312
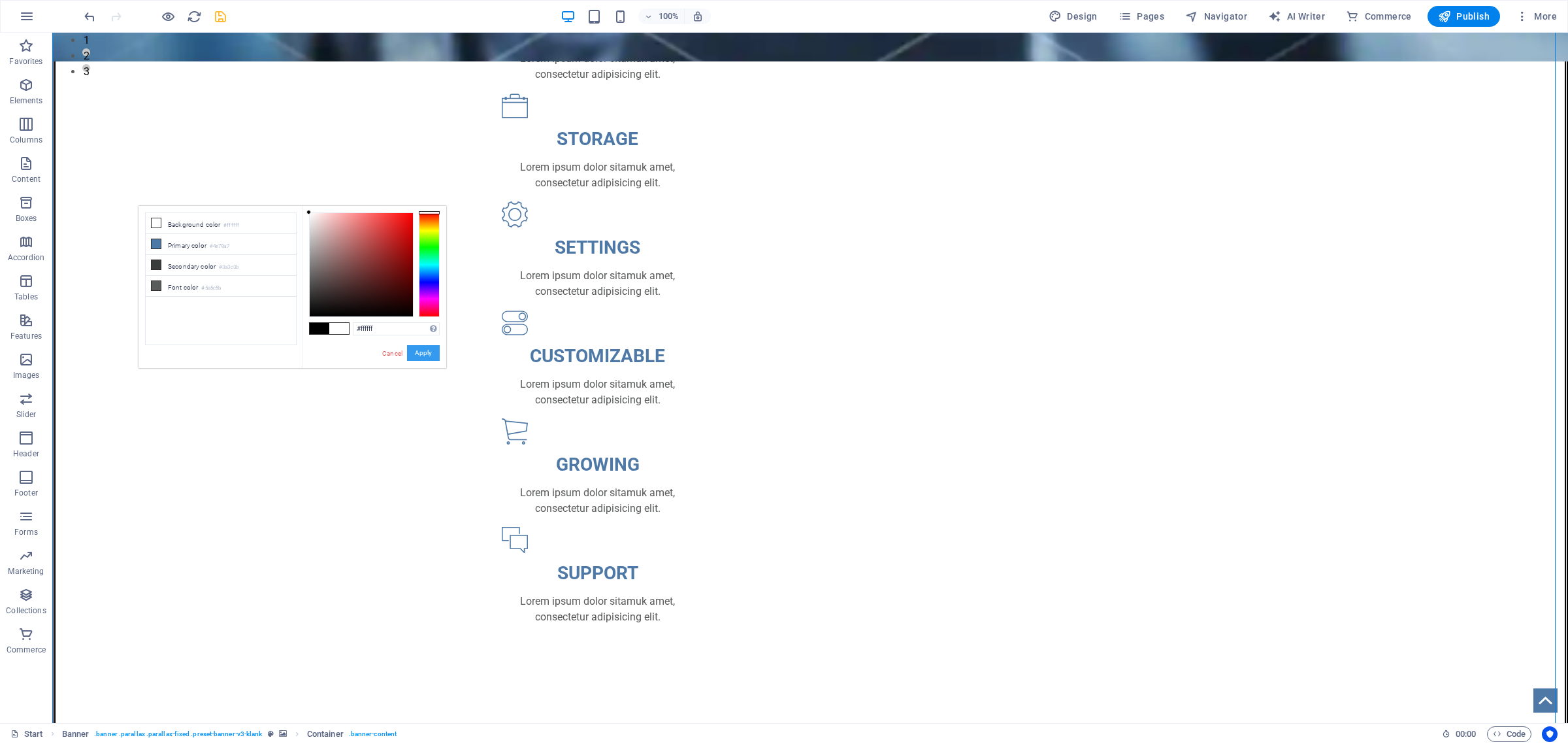
drag, startPoint x: 431, startPoint y: 355, endPoint x: 379, endPoint y: 405, distance: 72.1
click at [431, 355] on button "Apply" at bounding box center [424, 352] width 33 height 16
click at [420, 347] on button "Apply" at bounding box center [424, 352] width 33 height 16
click at [511, 612] on span "Captcha" at bounding box center [519, 611] width 29 height 8
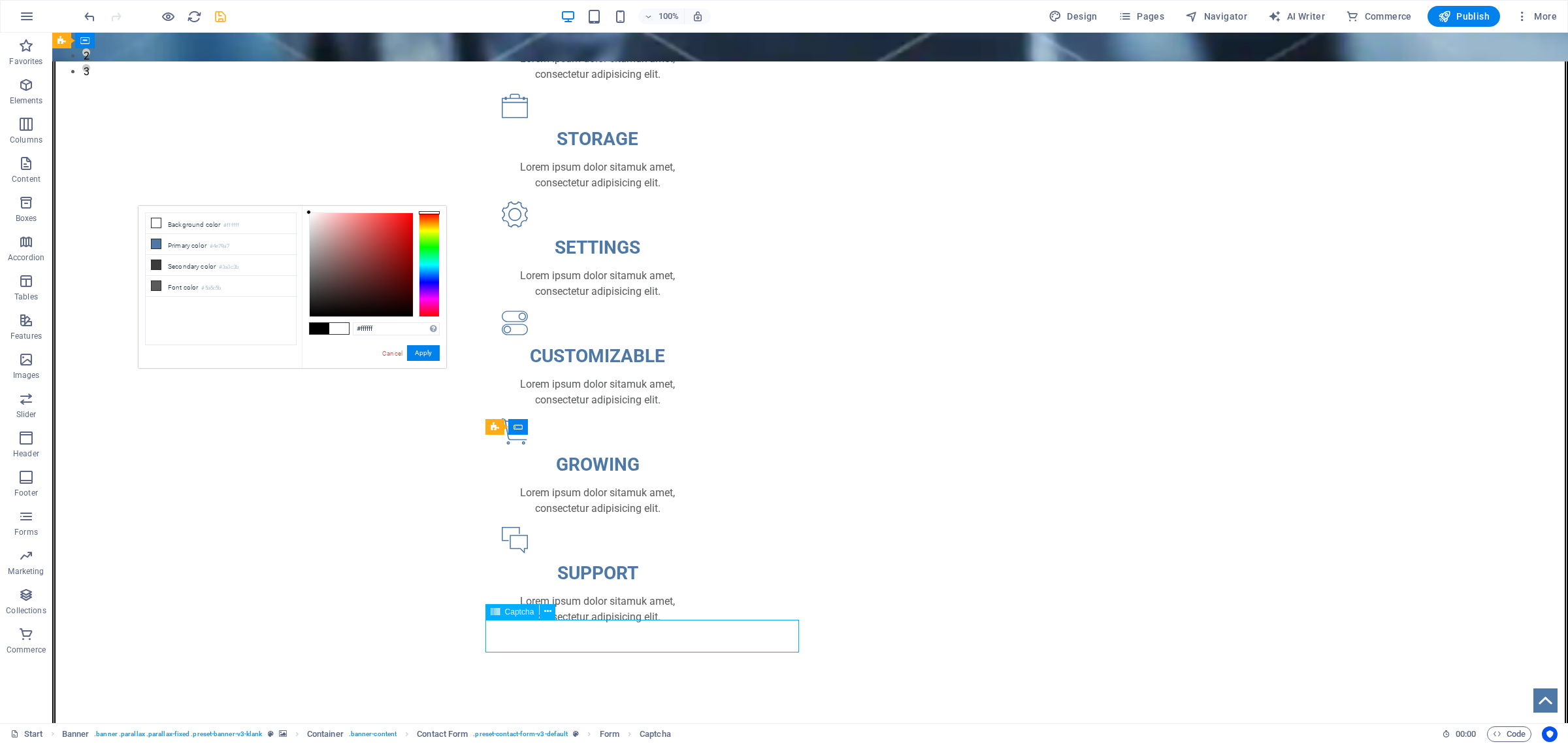
click at [511, 612] on span "Captcha" at bounding box center [519, 611] width 29 height 8
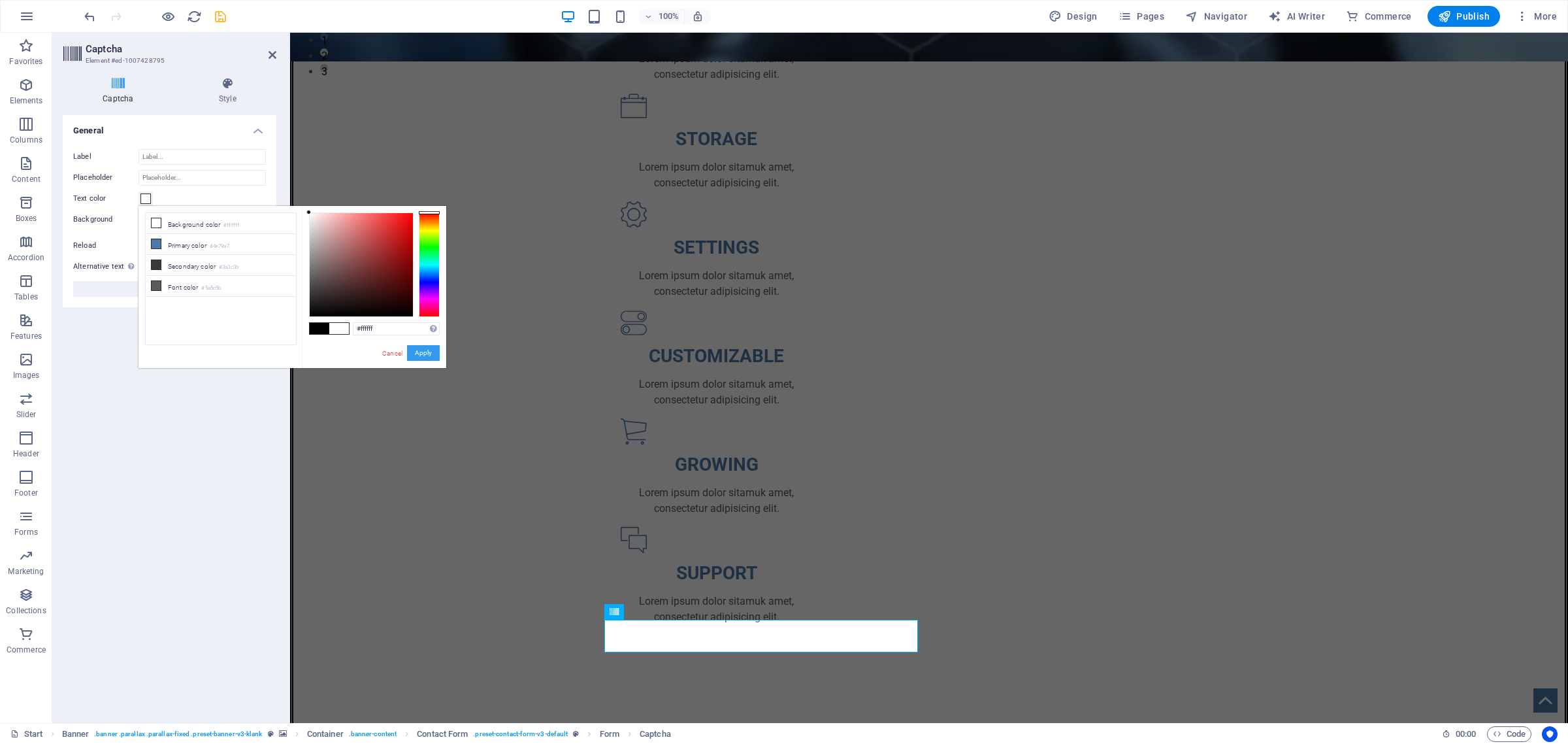
click at [413, 354] on button "Apply" at bounding box center [424, 352] width 33 height 16
click at [186, 264] on li "Secondary color #3a3c3b" at bounding box center [221, 265] width 150 height 21
type input "#000000"
drag, startPoint x: 314, startPoint y: 293, endPoint x: 299, endPoint y: 325, distance: 35.3
click at [299, 325] on div "less Background color #ffffff Primary color #4e79a7 Secondary color #3a3c3b Fon…" at bounding box center [292, 287] width 307 height 162
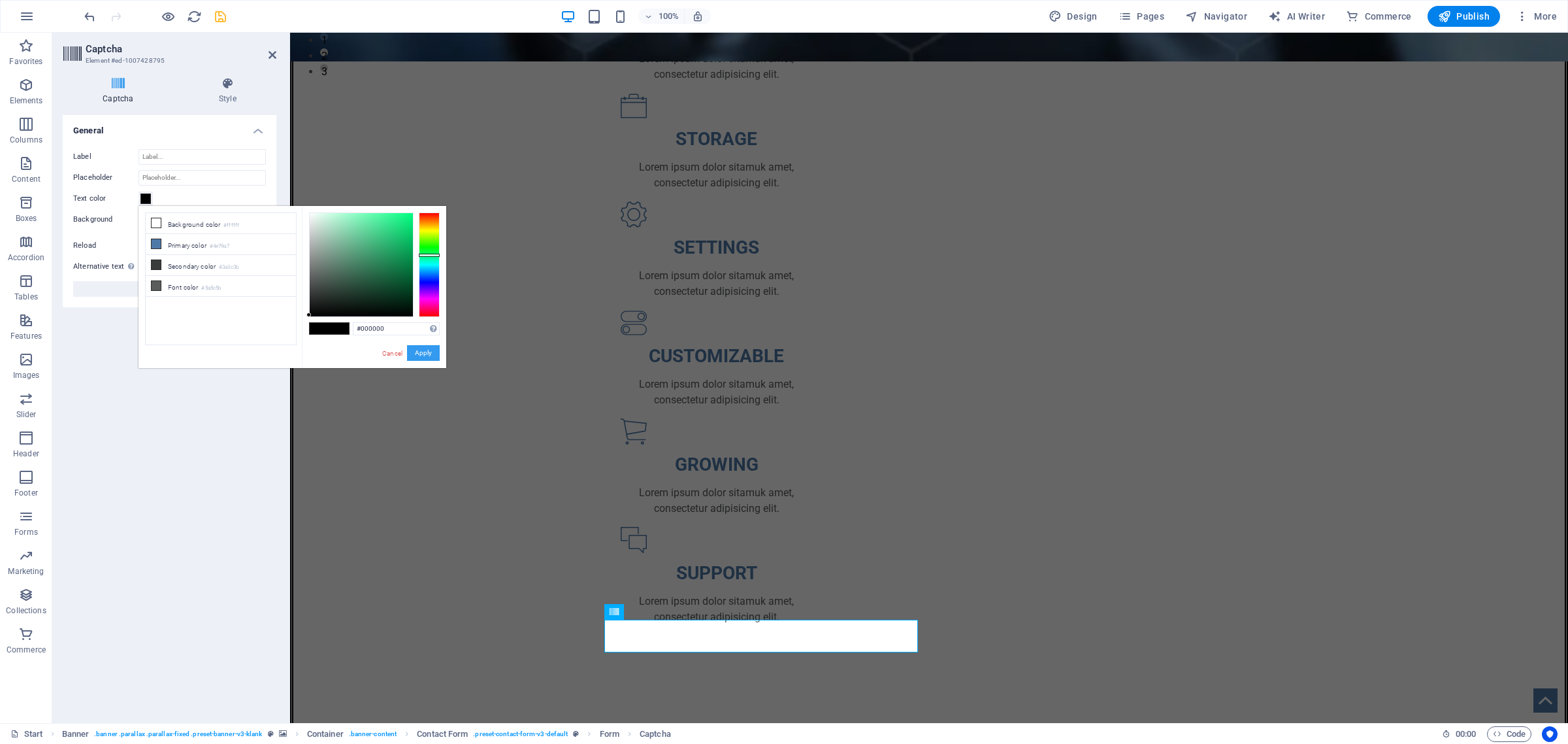
click at [424, 350] on button "Apply" at bounding box center [424, 352] width 33 height 16
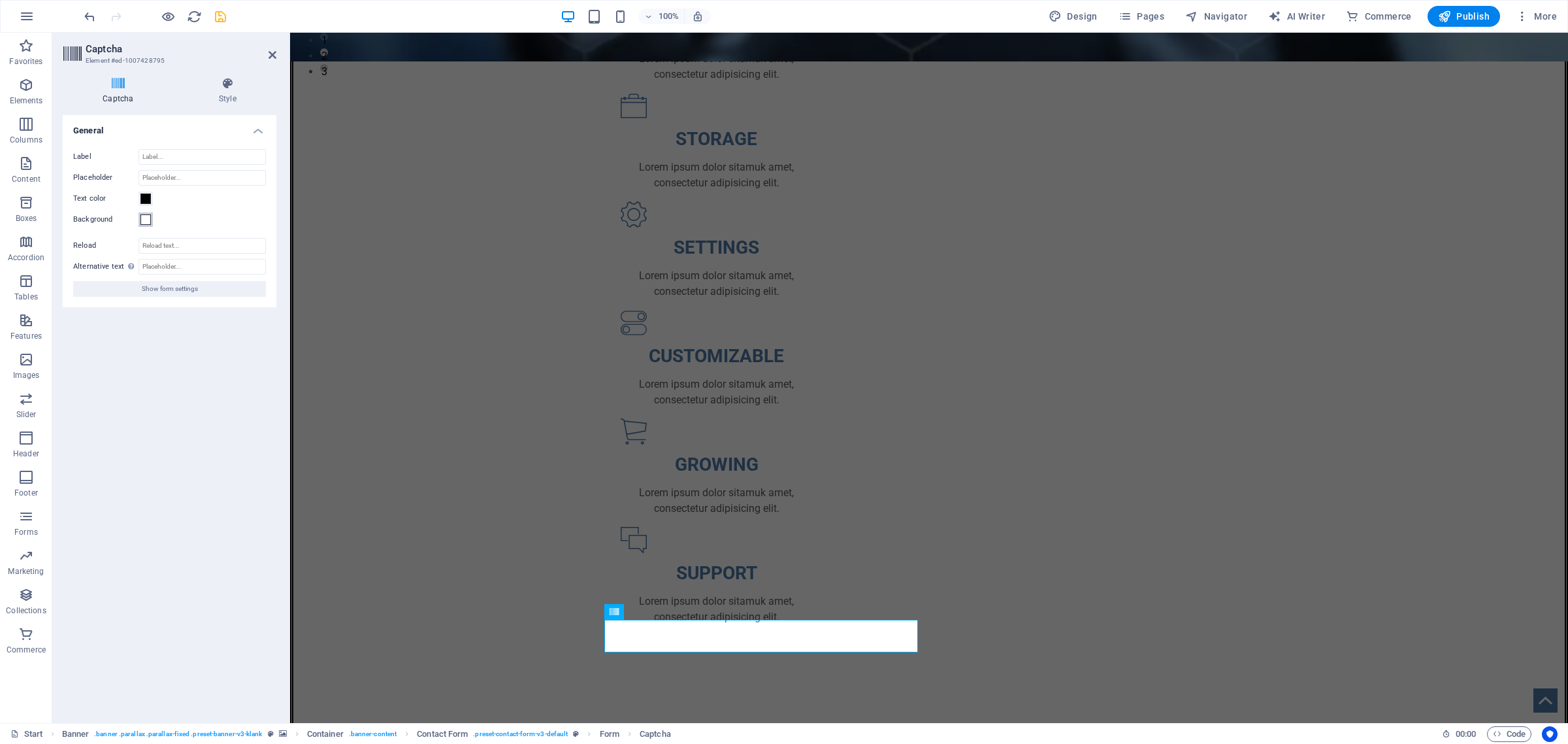
click at [144, 220] on span at bounding box center [146, 220] width 10 height 10
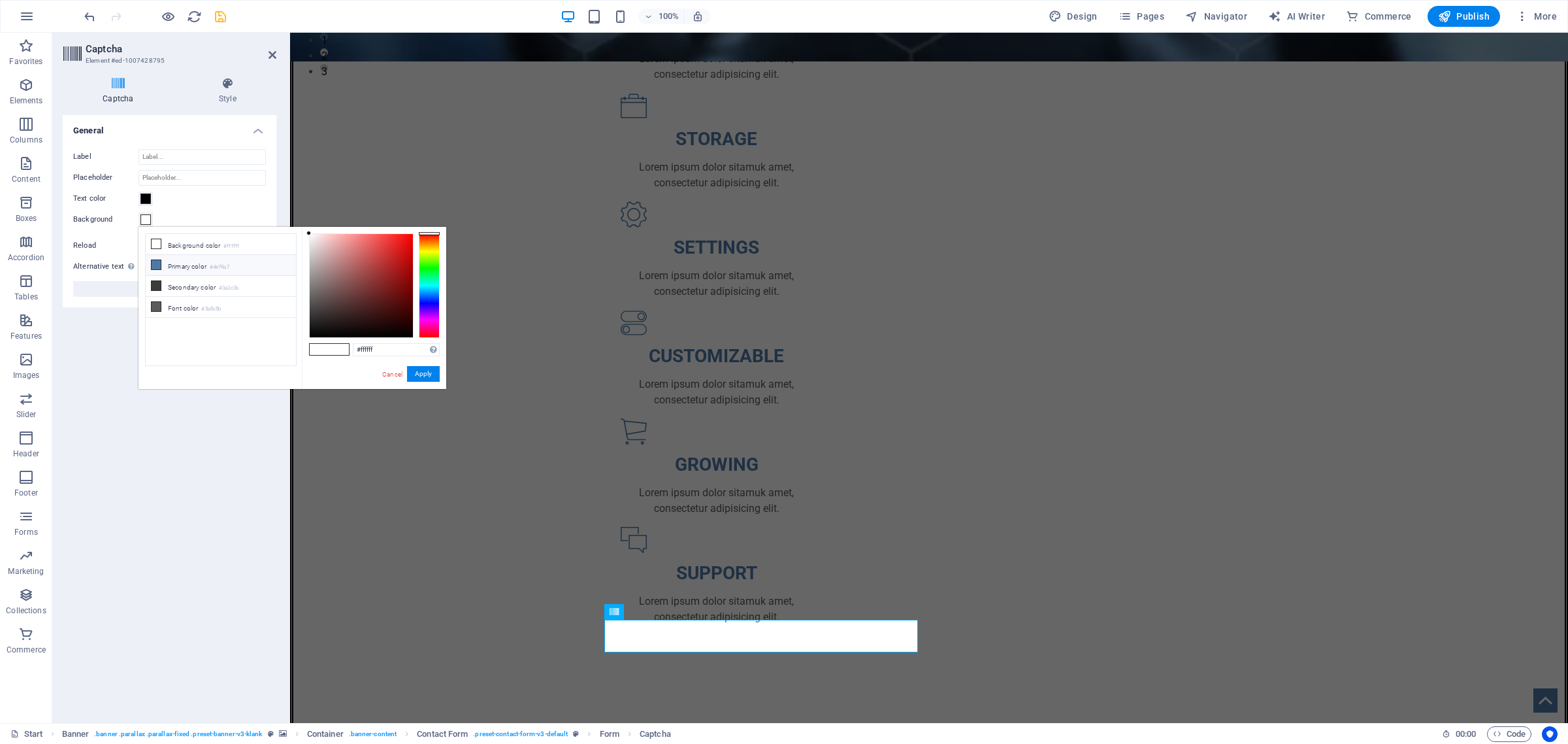
click at [154, 264] on icon at bounding box center [156, 264] width 9 height 9
click at [156, 241] on icon at bounding box center [156, 244] width 9 height 9
click at [156, 285] on icon at bounding box center [156, 285] width 9 height 9
type input "#22b46b"
drag, startPoint x: 312, startPoint y: 311, endPoint x: 392, endPoint y: 264, distance: 92.8
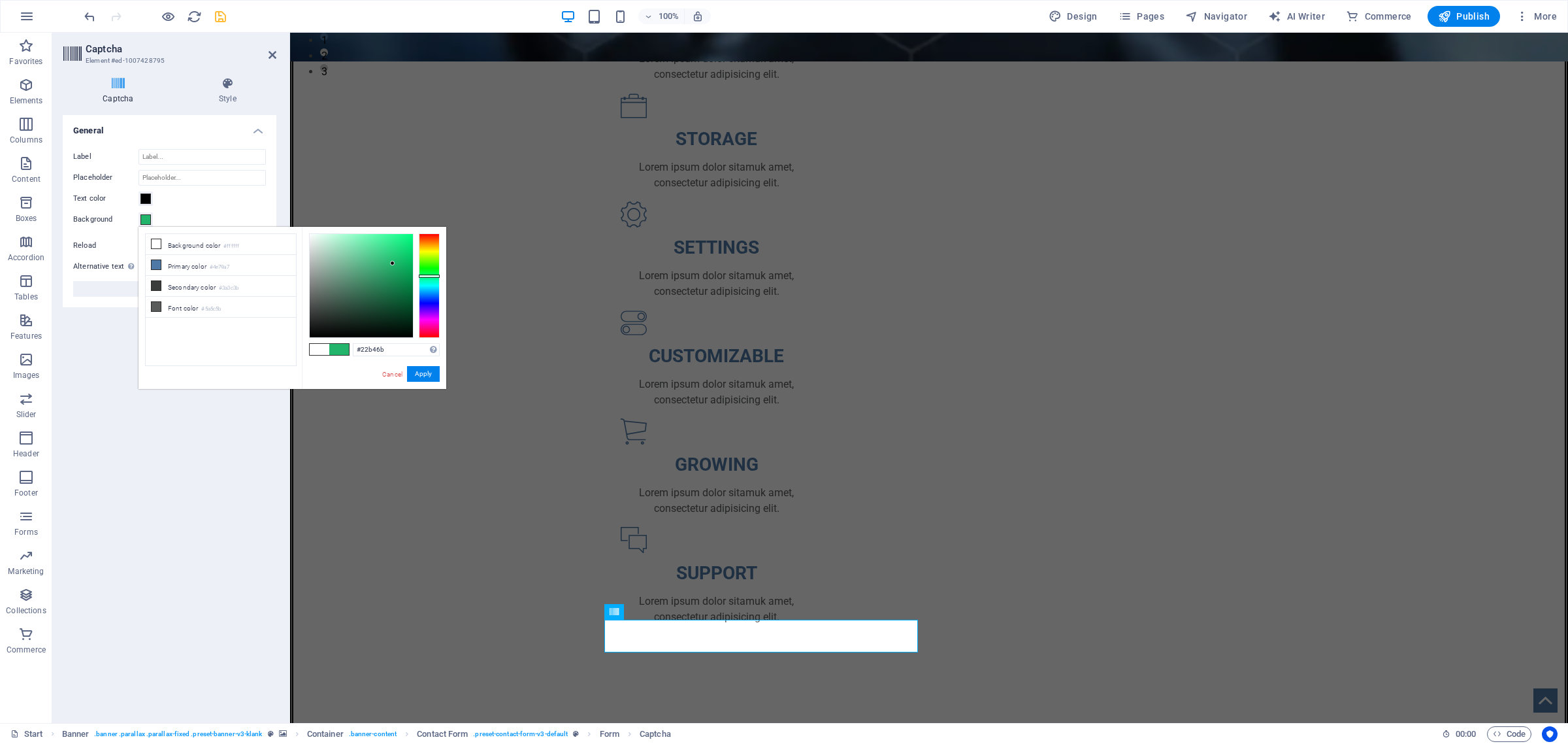
click at [392, 264] on div at bounding box center [392, 263] width 4 height 4
drag, startPoint x: 423, startPoint y: 372, endPoint x: 139, endPoint y: 369, distance: 284.0
click at [423, 372] on button "Apply" at bounding box center [424, 373] width 33 height 16
click at [419, 372] on button "Apply" at bounding box center [424, 373] width 33 height 16
click at [445, 476] on div "OMNI-SERVICES GROUP Your LEAD to Business Development About US New text element…" at bounding box center [929, 602] width 1278 height 2312
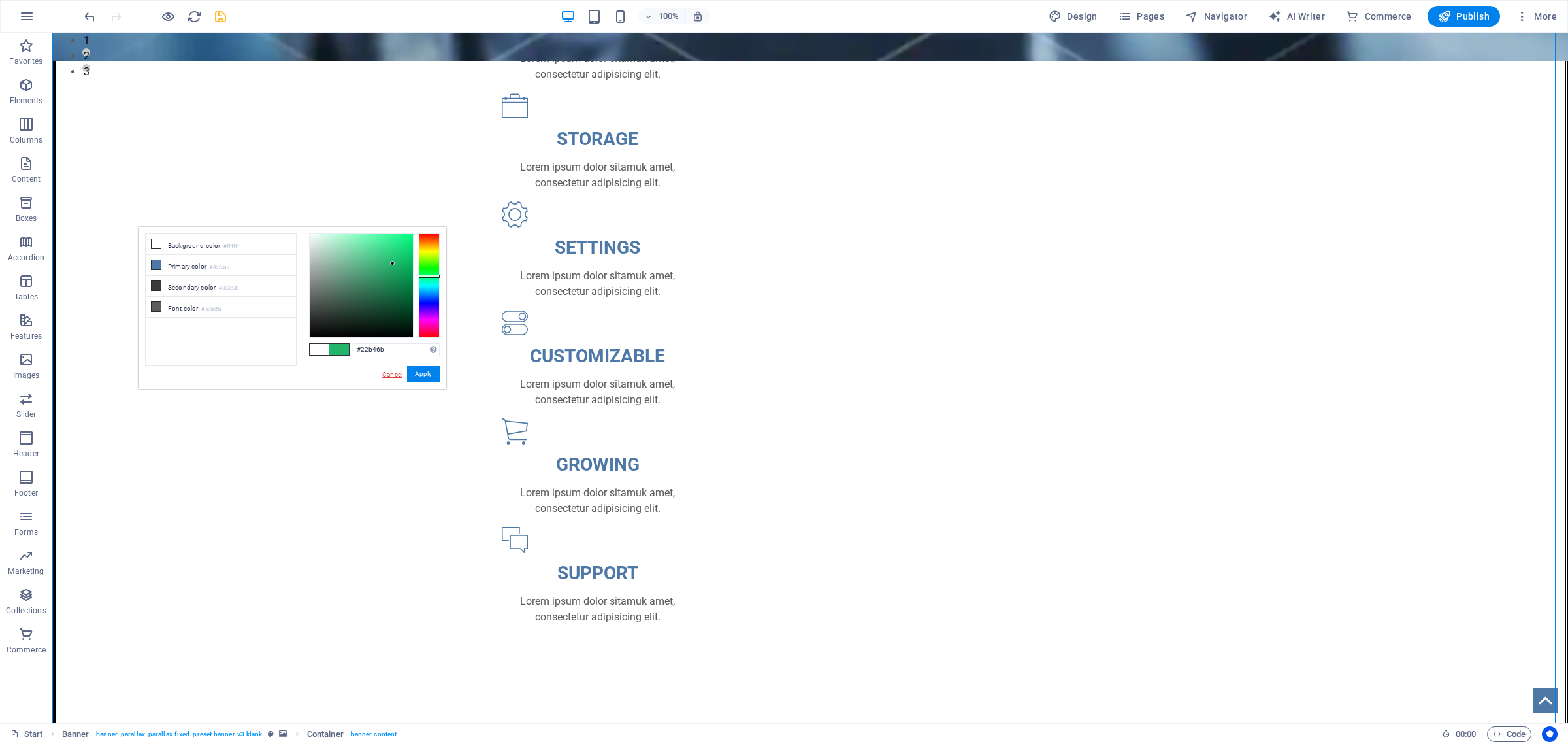
drag, startPoint x: 392, startPoint y: 376, endPoint x: 357, endPoint y: 413, distance: 50.9
click at [392, 376] on link "Cancel" at bounding box center [392, 374] width 23 height 10
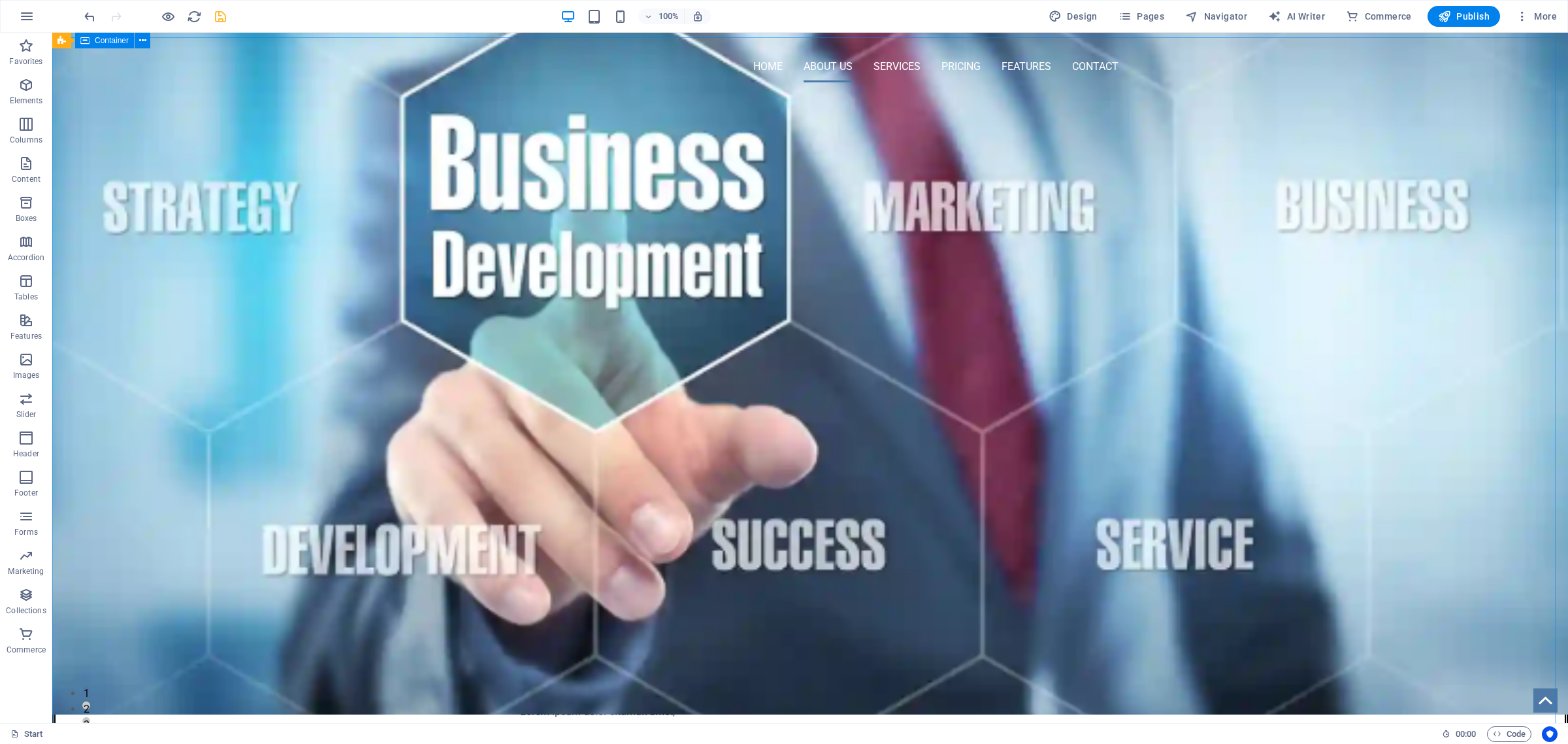
scroll to position [0, 0]
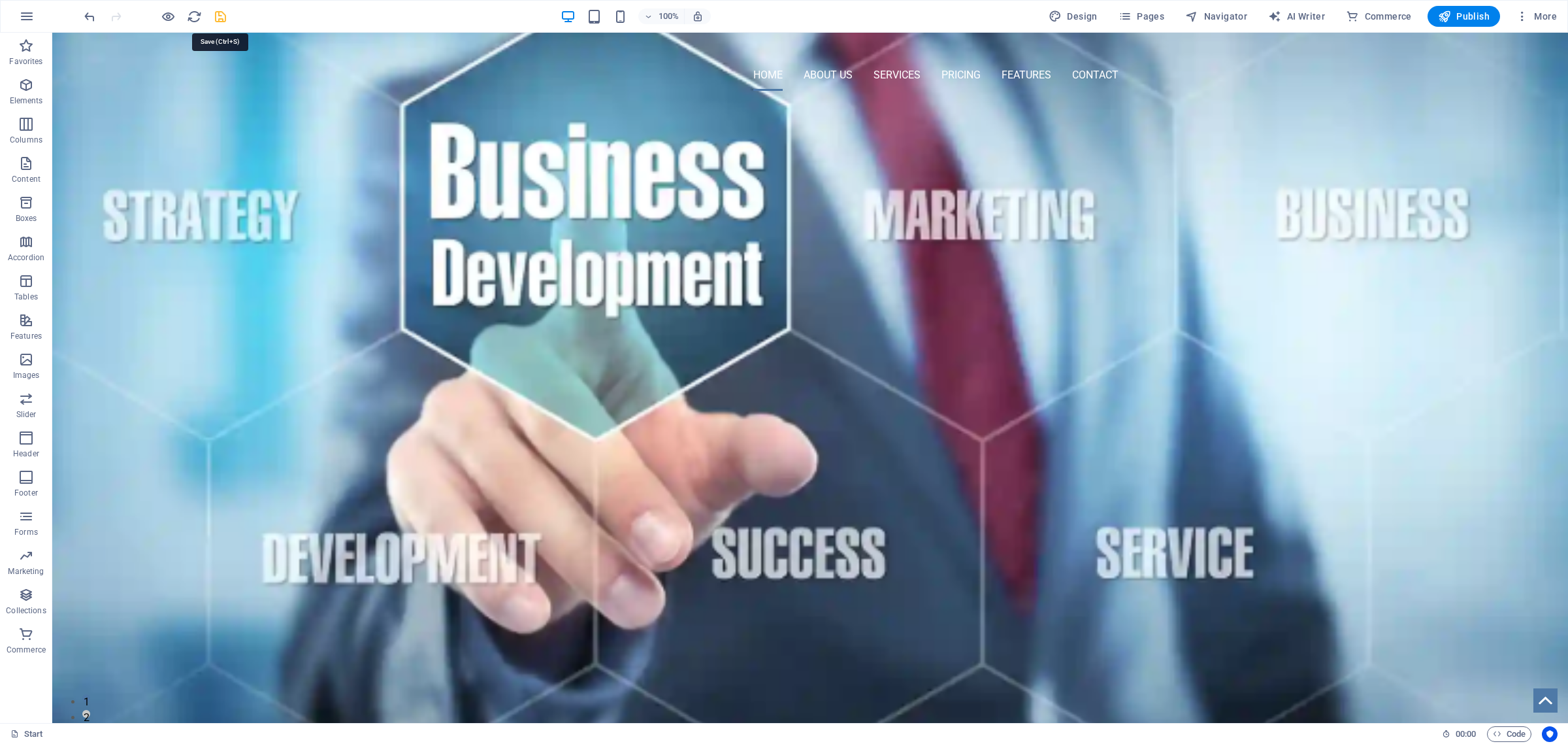
click at [220, 18] on icon "save" at bounding box center [220, 16] width 15 height 15
checkbox input "false"
click at [535, 57] on div at bounding box center [810, 51] width 617 height 16
select select "px"
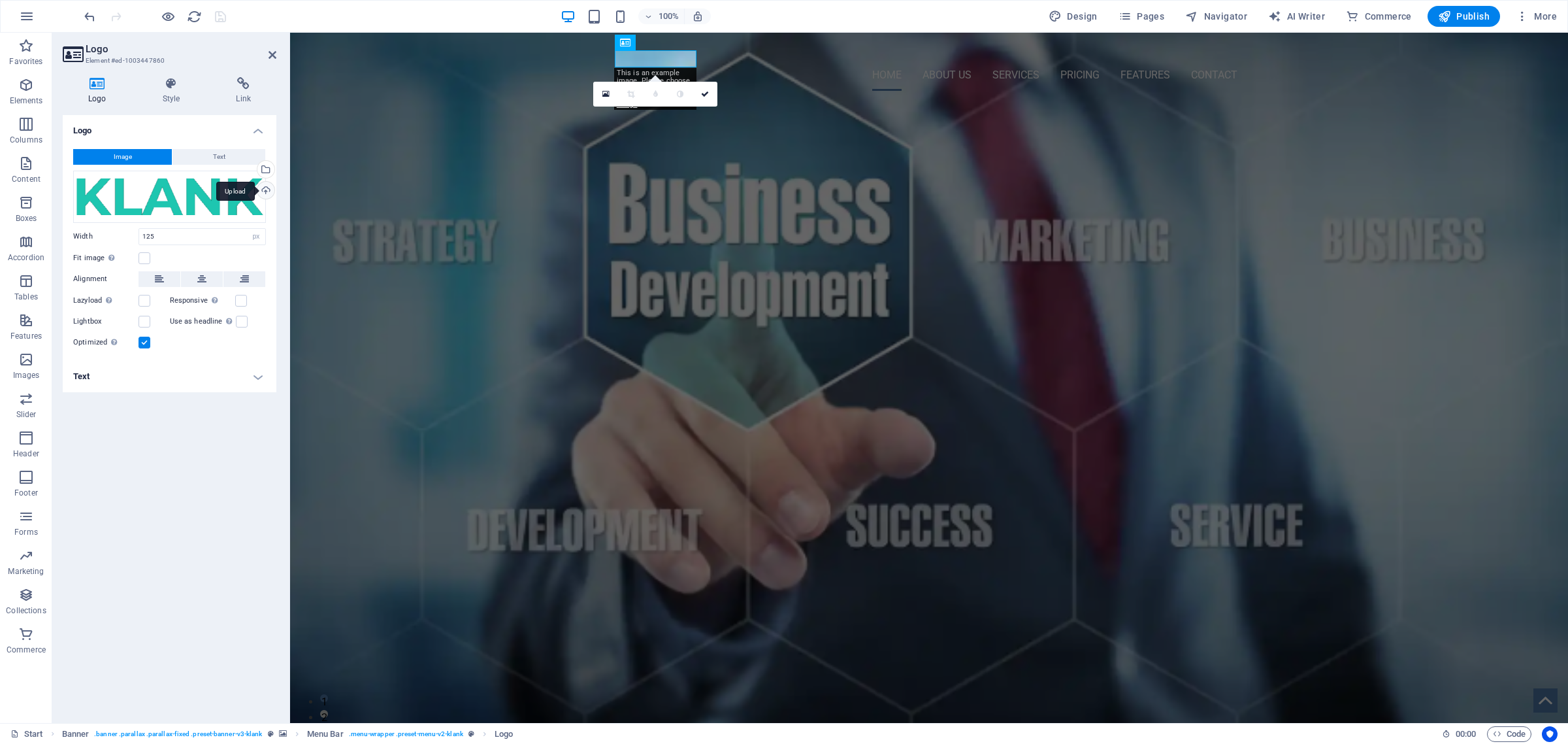
click at [266, 188] on div "Upload" at bounding box center [264, 191] width 19 height 19
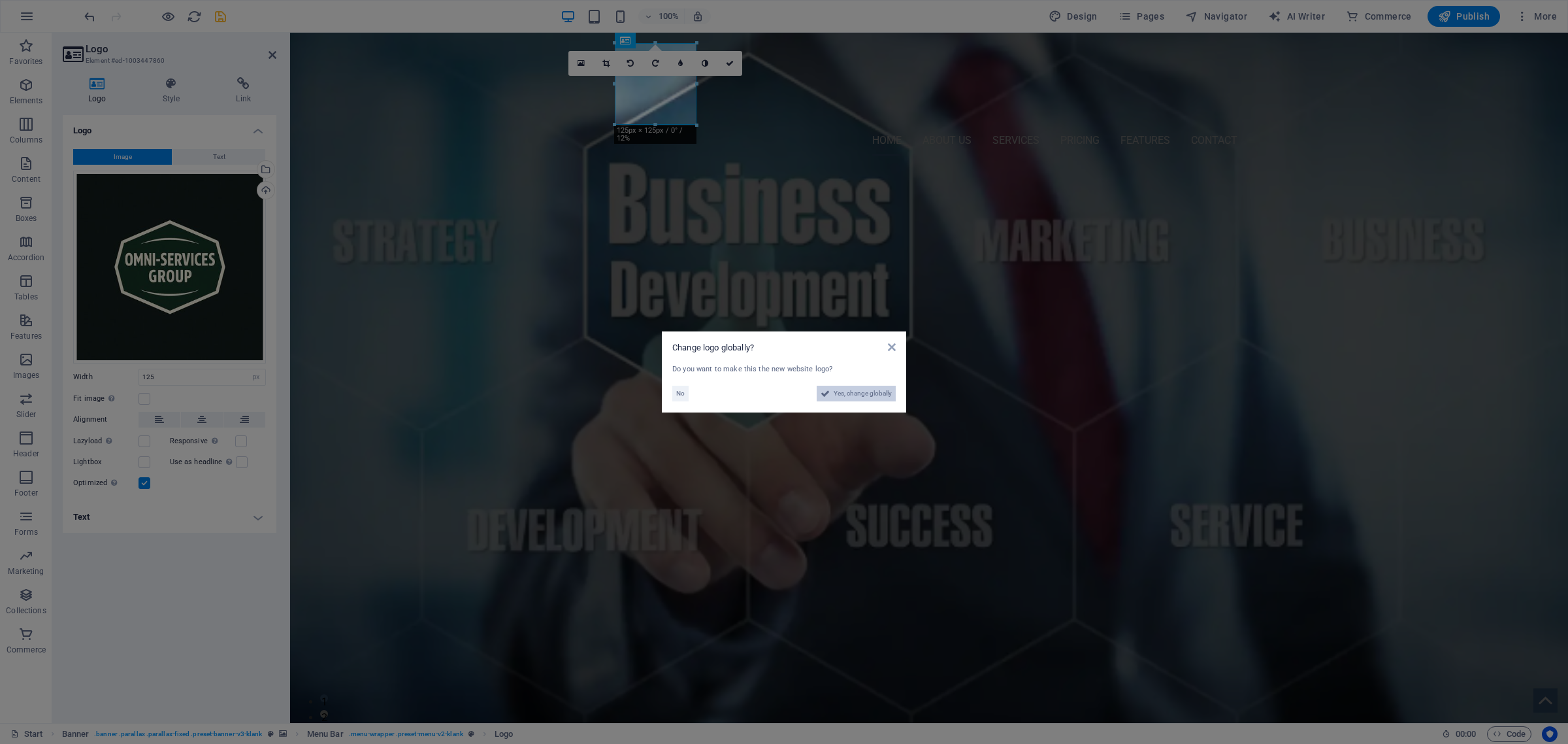
click at [858, 394] on span "Yes, change globally" at bounding box center [863, 393] width 58 height 16
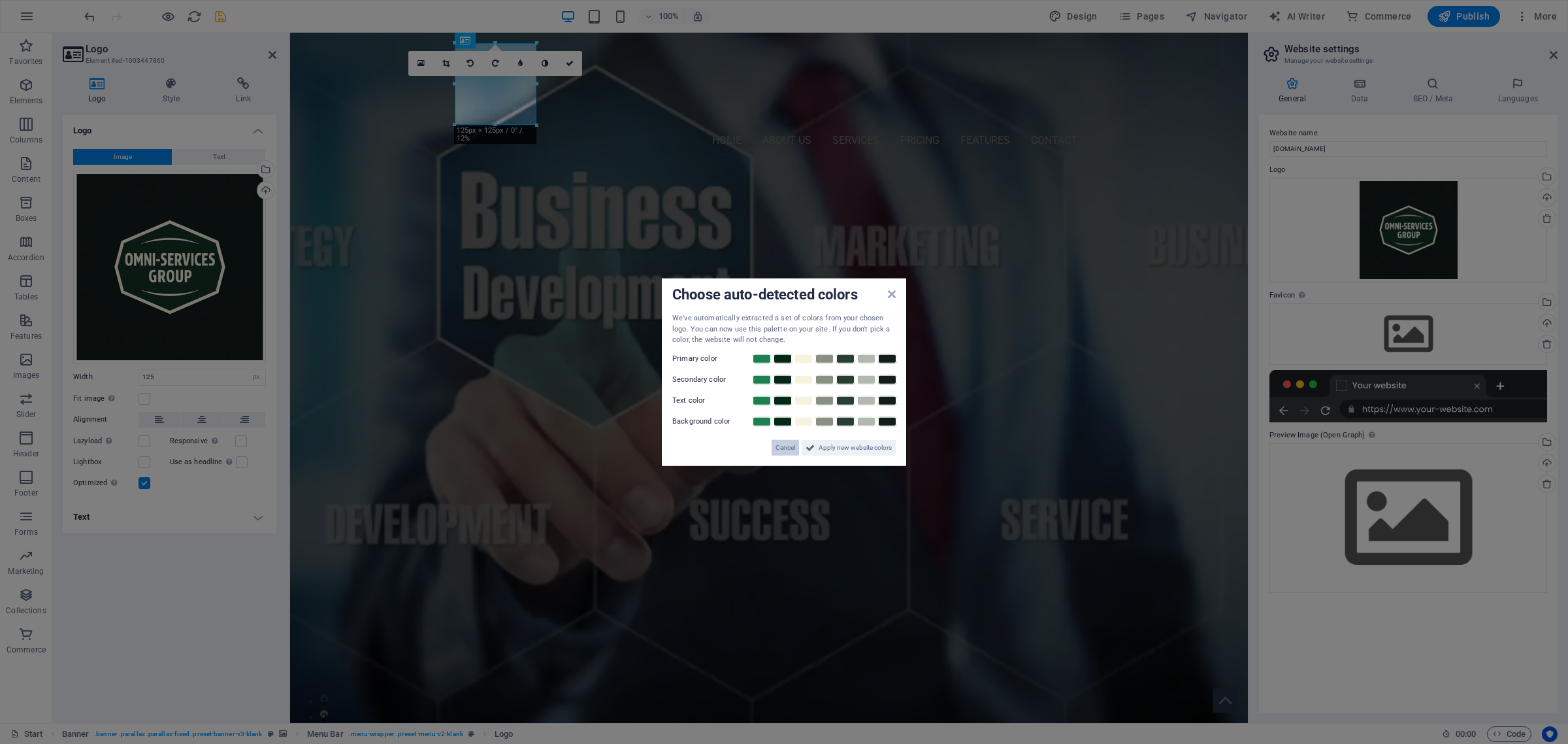
click at [788, 446] on span "Cancel" at bounding box center [785, 447] width 19 height 16
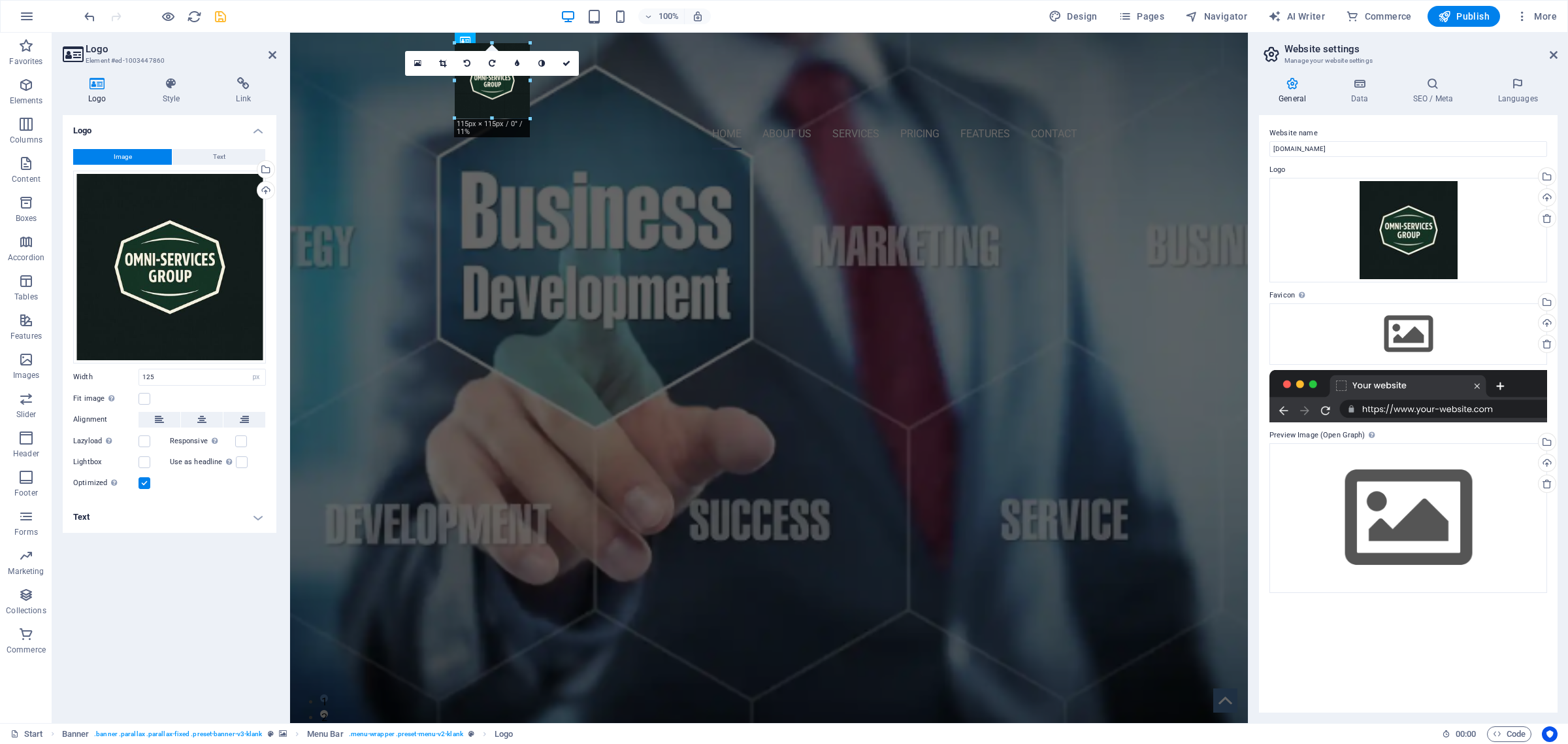
drag, startPoint x: 533, startPoint y: 123, endPoint x: 234, endPoint y: 66, distance: 304.4
type input "115"
drag, startPoint x: 527, startPoint y: 38, endPoint x: 569, endPoint y: 61, distance: 47.9
click at [569, 61] on icon at bounding box center [567, 63] width 8 height 8
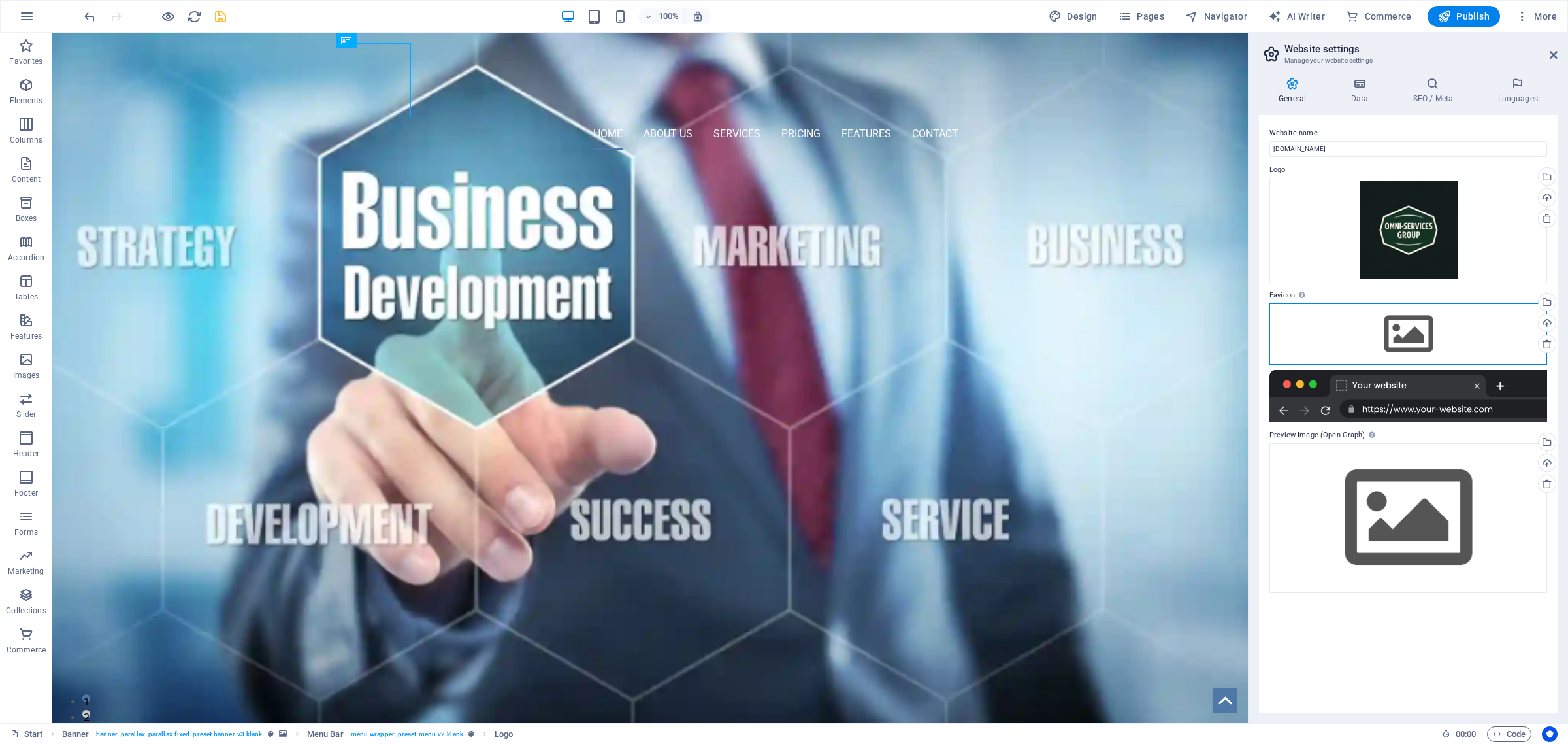
click at [1406, 325] on div "Drag files here, click to choose files or select files from Files or our free s…" at bounding box center [1408, 334] width 278 height 62
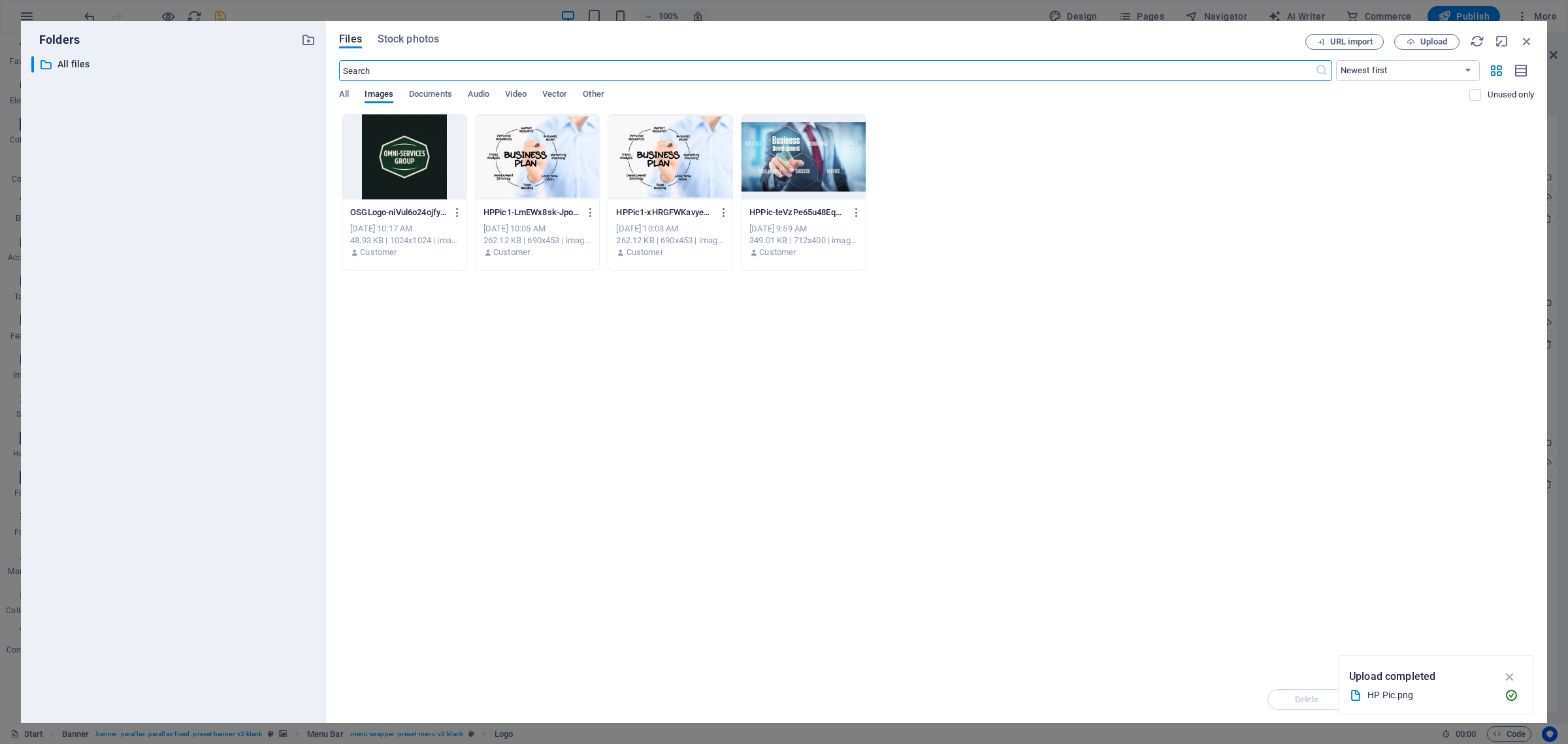
click at [394, 171] on div at bounding box center [404, 157] width 124 height 85
click at [1509, 675] on icon "button" at bounding box center [1511, 676] width 15 height 14
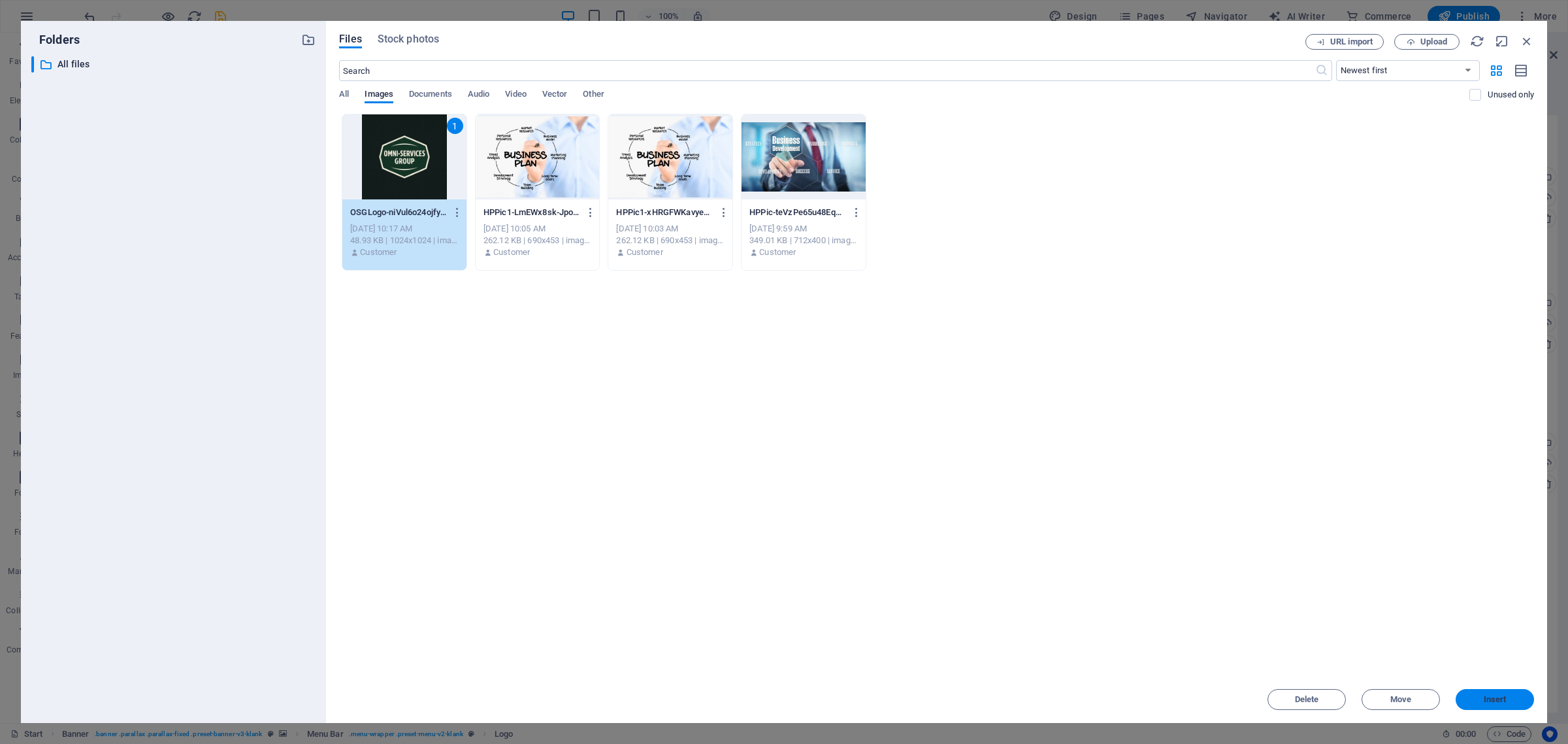
click at [1498, 702] on span "Insert" at bounding box center [1495, 699] width 23 height 8
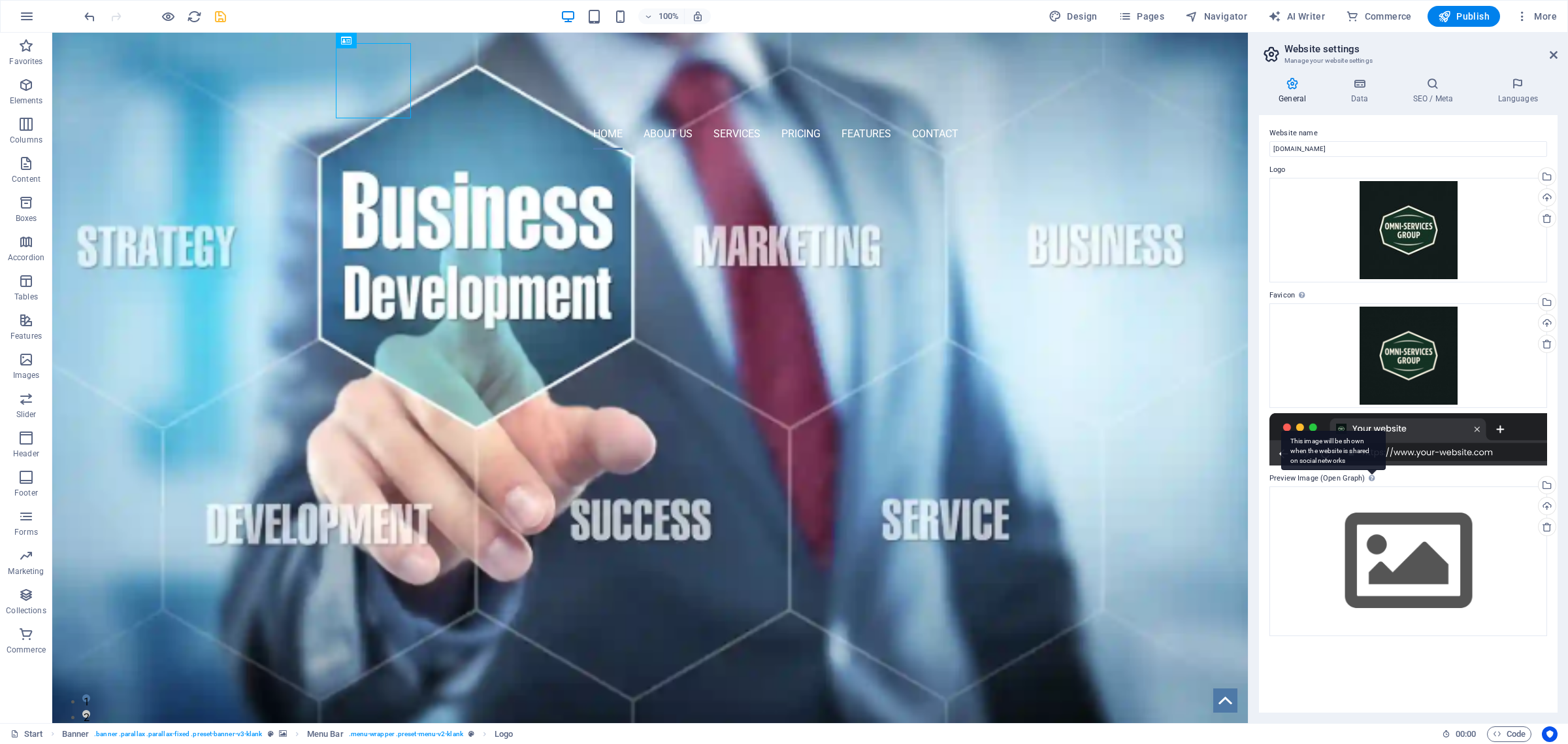
click at [1370, 470] on div "This image will be shown when the website is shared on social networks" at bounding box center [1333, 450] width 104 height 39
click at [1392, 556] on div "Drag files here, click to choose files or select files from Files or our free s…" at bounding box center [1408, 561] width 278 height 150
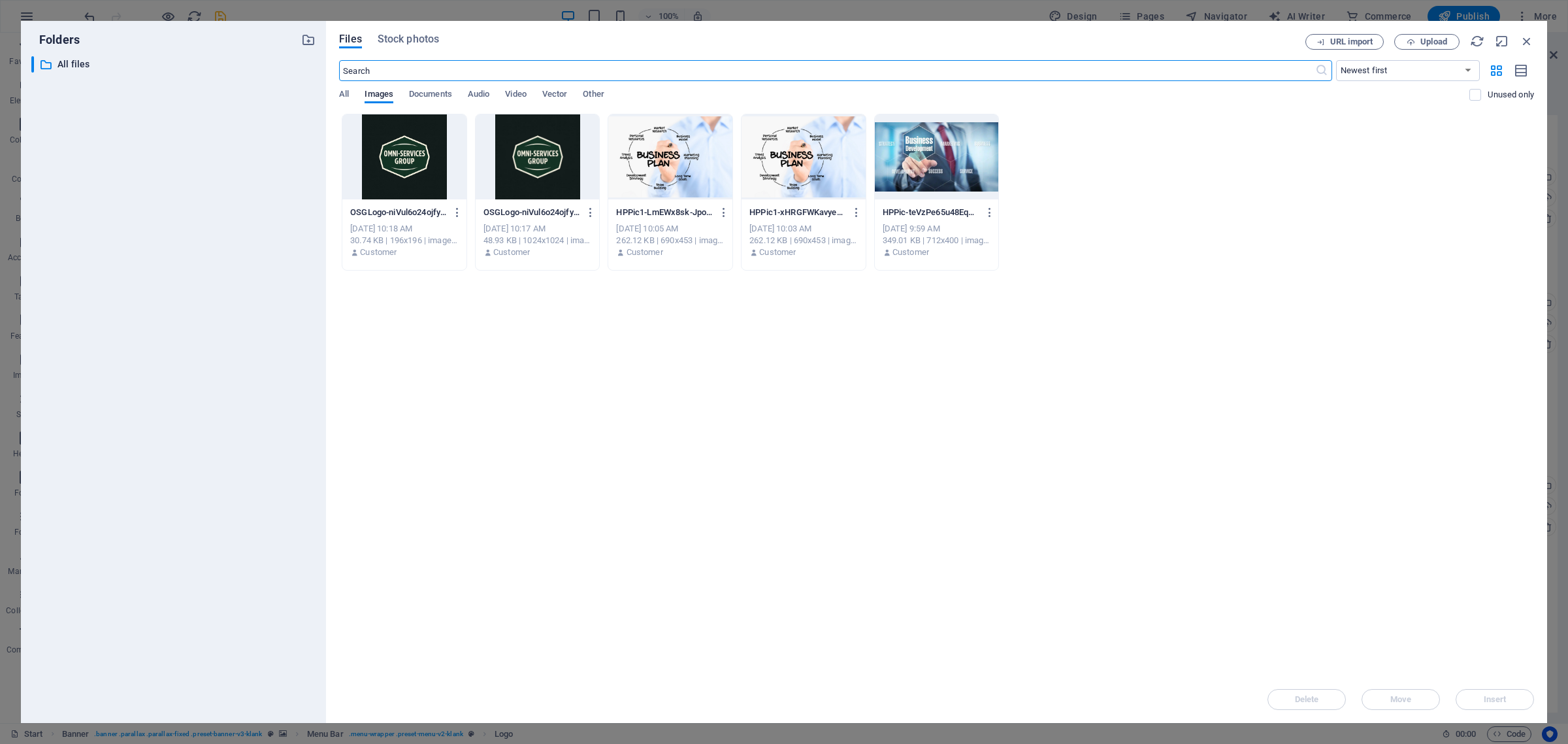
click at [544, 168] on div at bounding box center [538, 157] width 124 height 85
click at [1488, 702] on span "Insert" at bounding box center [1495, 699] width 23 height 8
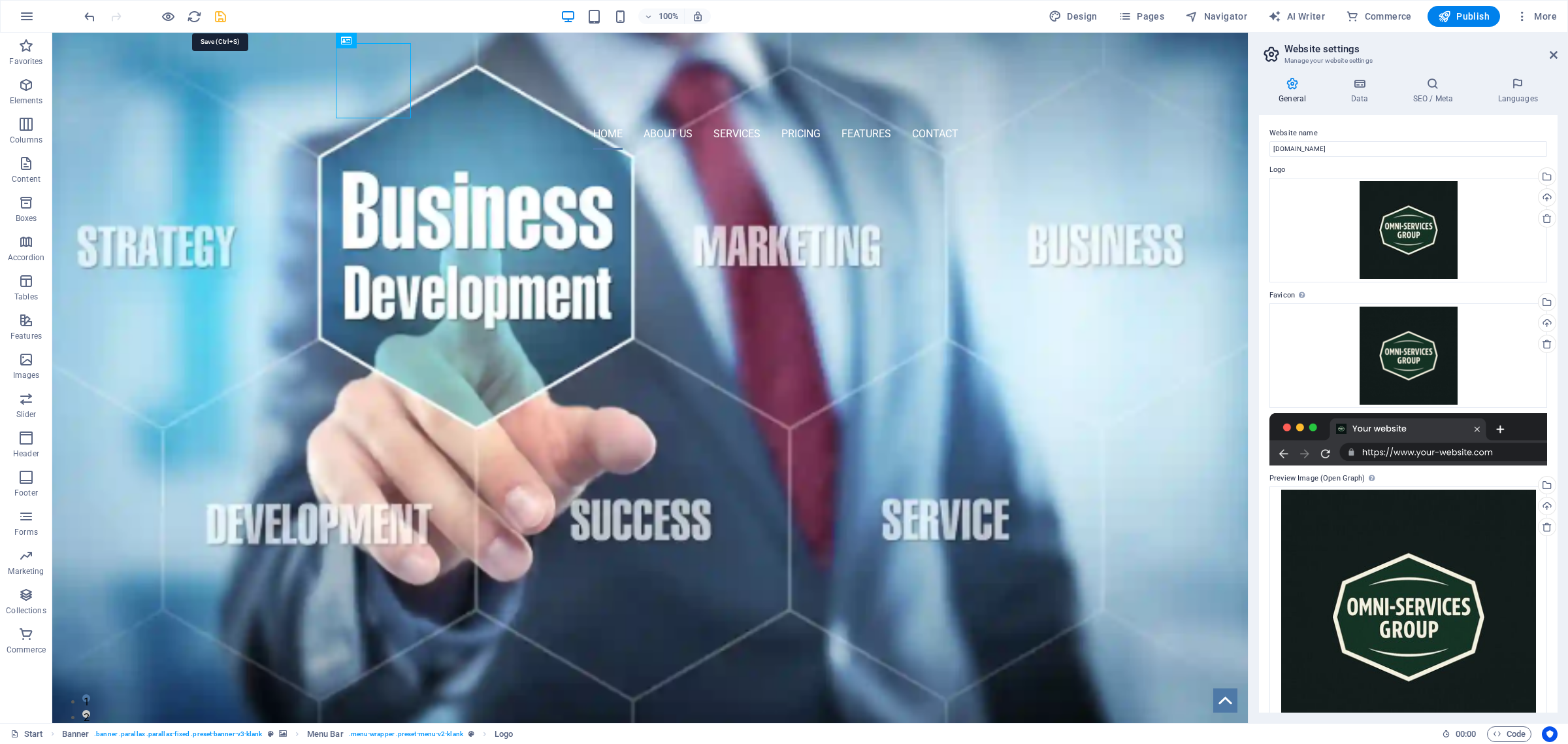
click at [221, 21] on icon "save" at bounding box center [220, 16] width 15 height 15
checkbox input "false"
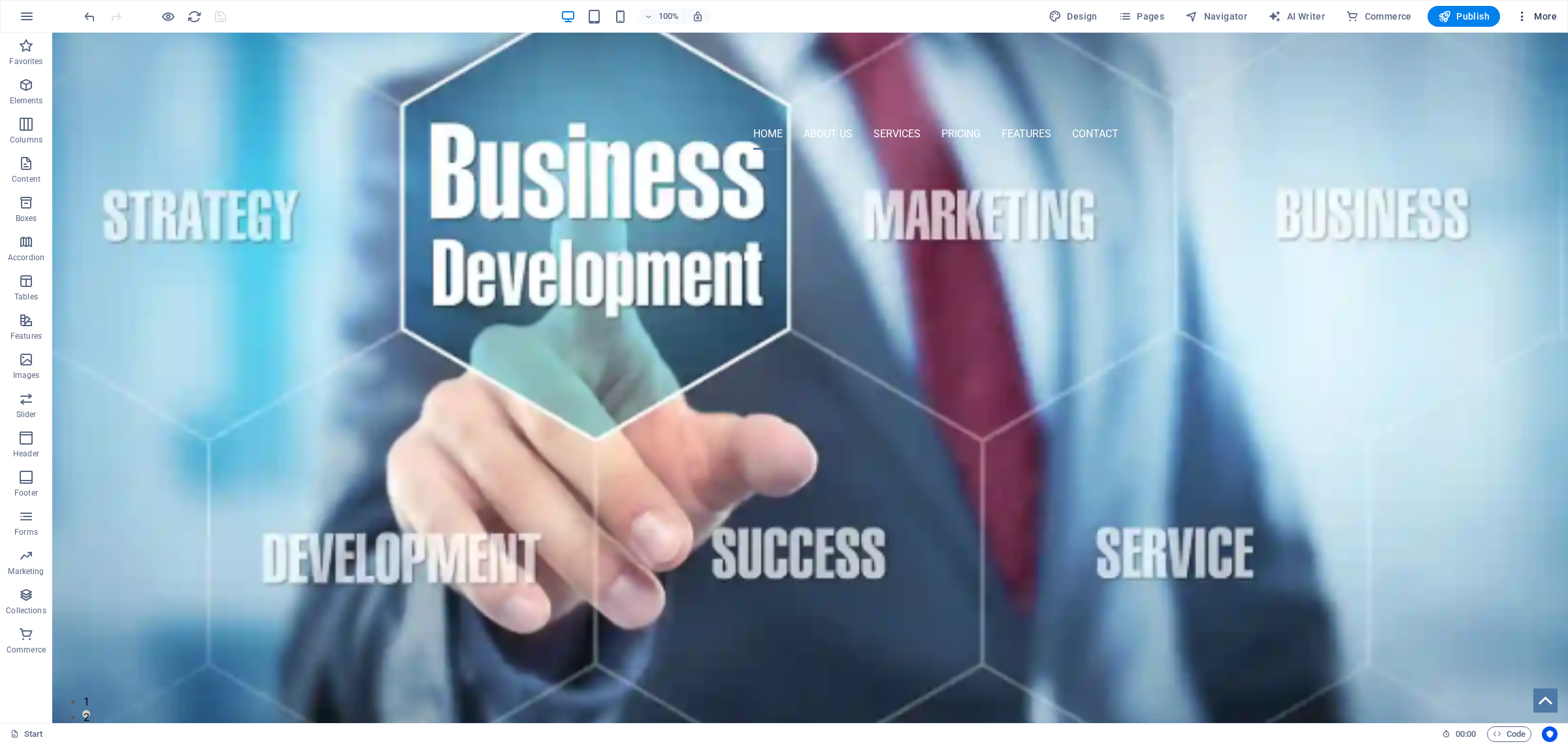
click at [1543, 16] on span "More" at bounding box center [1536, 16] width 41 height 13
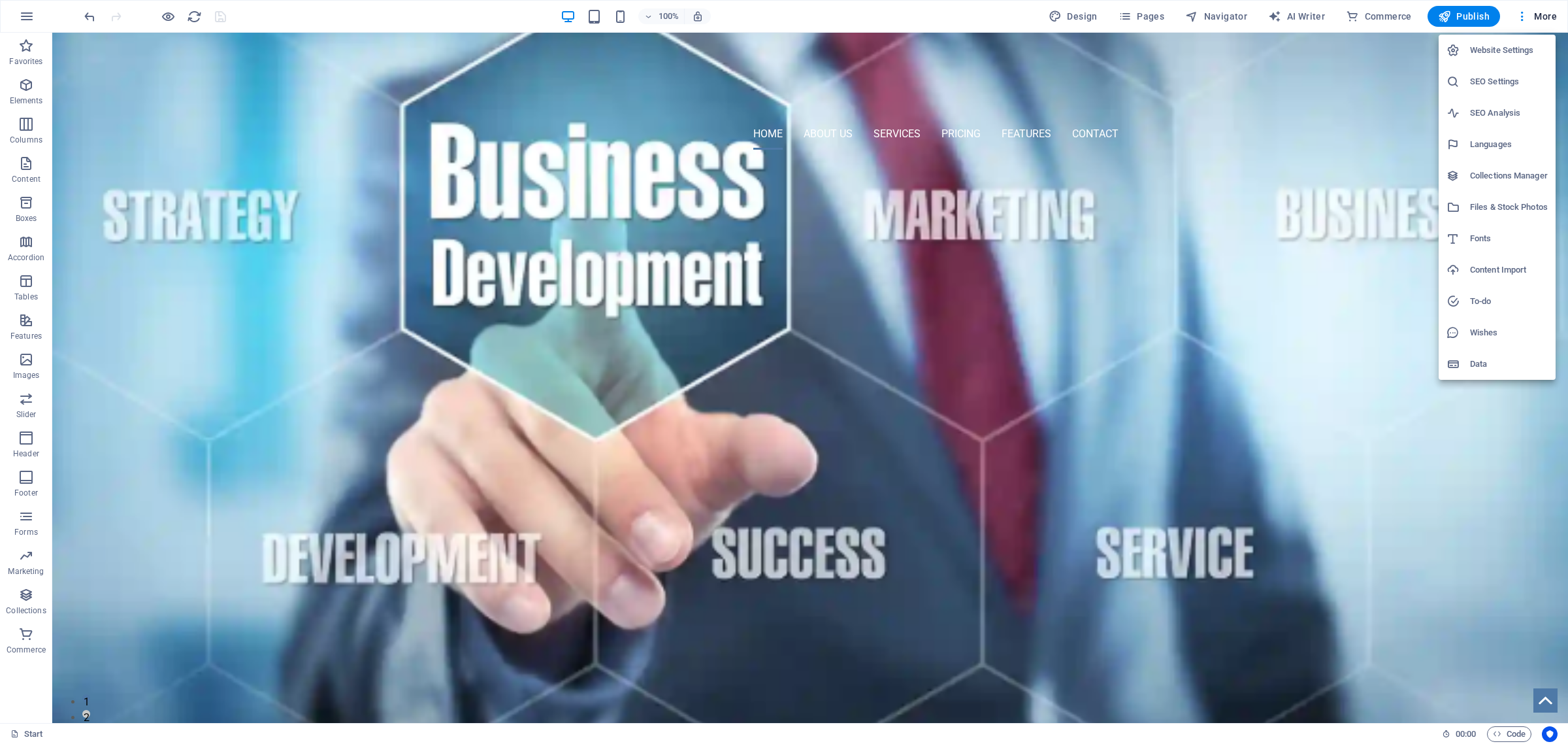
click at [1508, 49] on h6 "Website Settings" at bounding box center [1509, 50] width 77 height 16
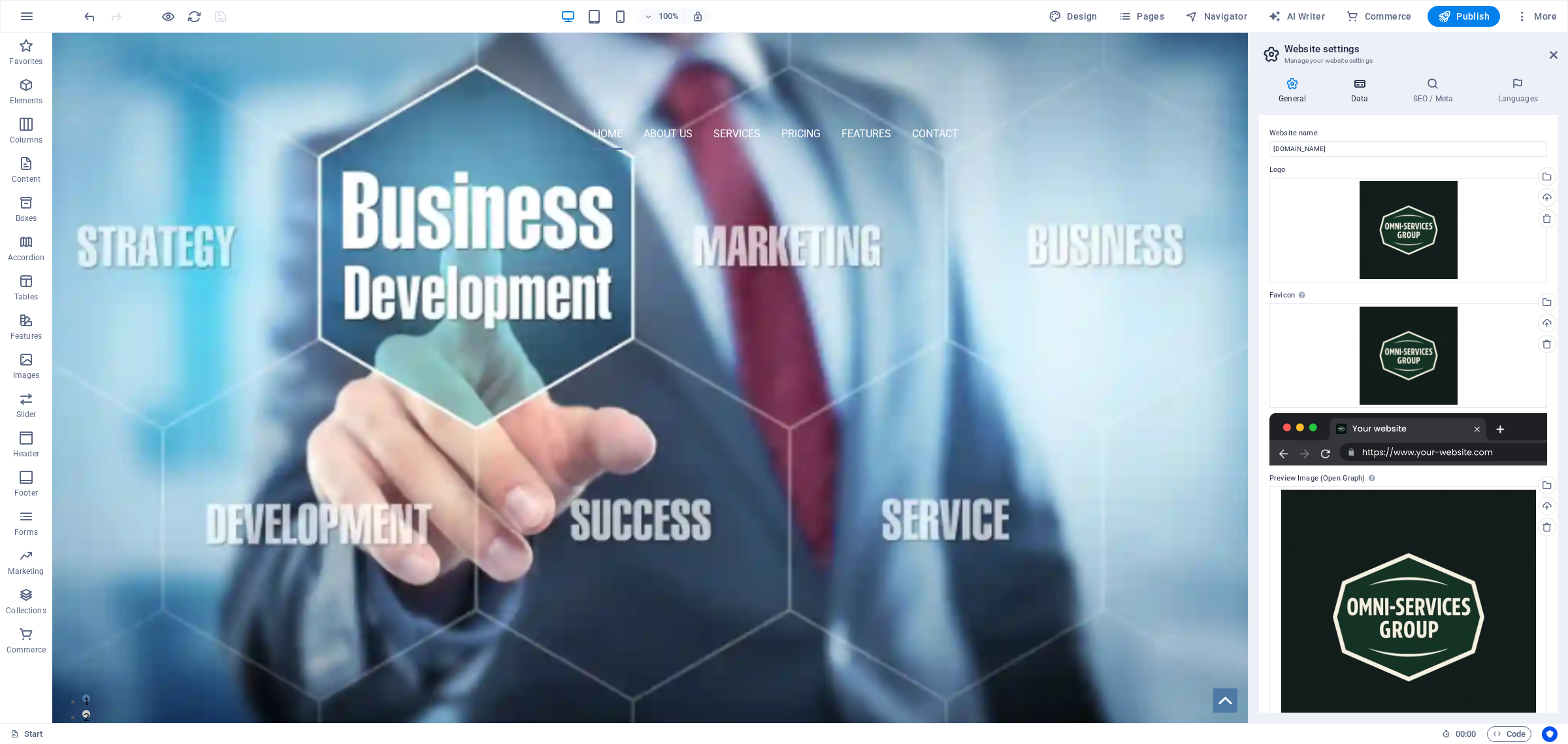
click at [1357, 83] on icon at bounding box center [1360, 84] width 57 height 13
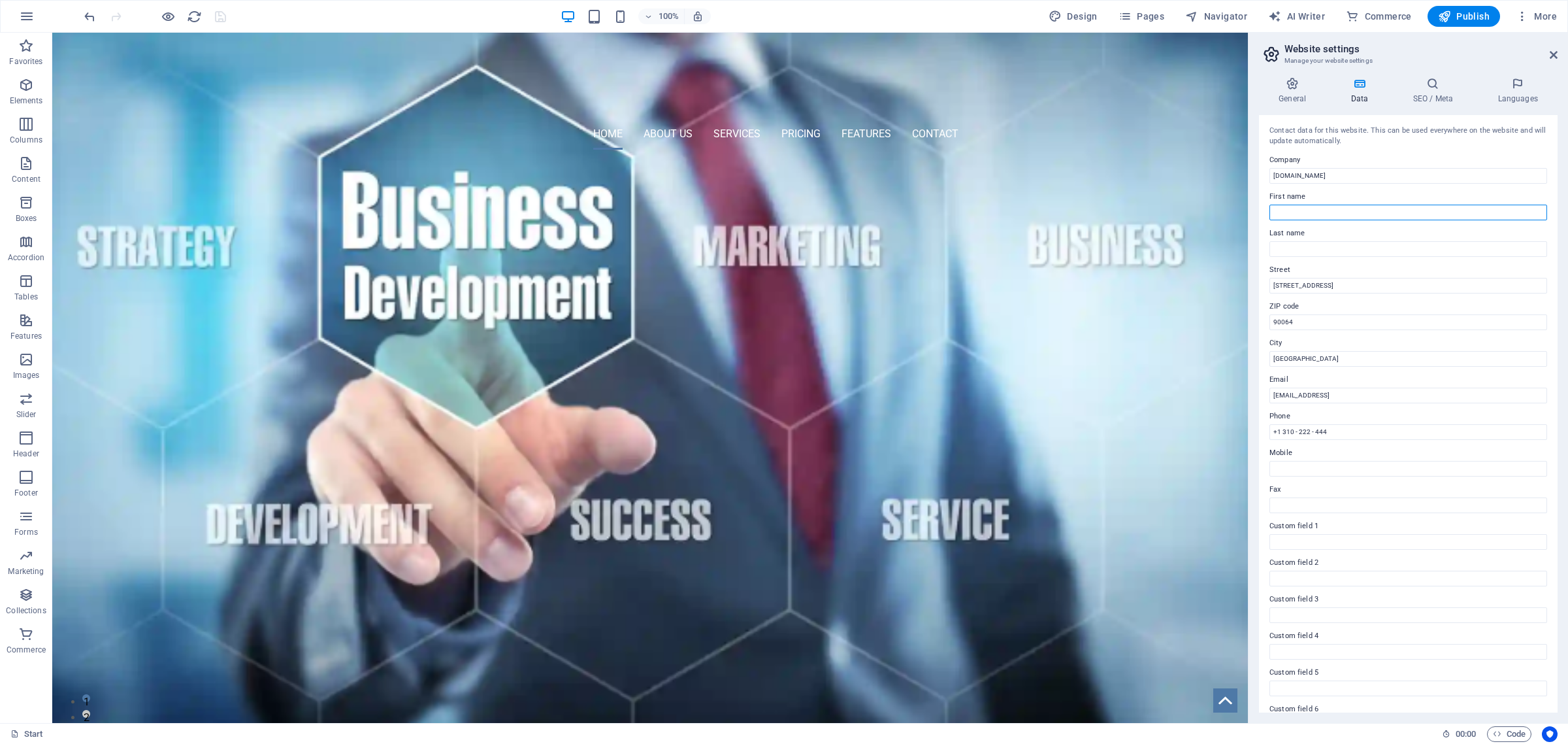
click at [1318, 213] on input "First name" at bounding box center [1408, 212] width 278 height 16
type input "Fouad"
click at [1315, 249] on input "Last name" at bounding box center [1408, 249] width 278 height 16
type input "[PERSON_NAME]"
drag, startPoint x: 1417, startPoint y: 318, endPoint x: 1237, endPoint y: 284, distance: 183.2
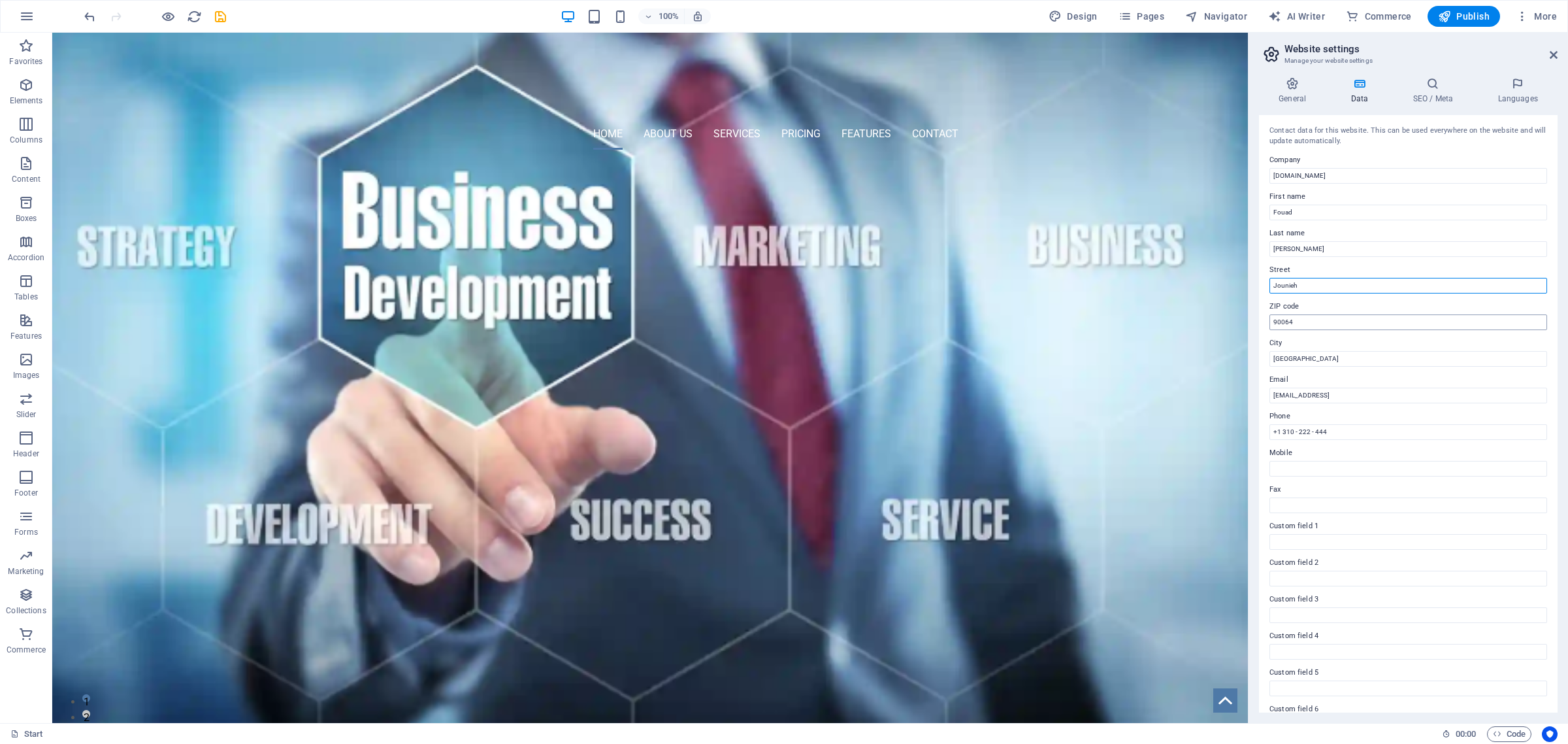
type input "Jounieh"
drag, startPoint x: 1380, startPoint y: 351, endPoint x: 1211, endPoint y: 323, distance: 171.3
drag, startPoint x: 1343, startPoint y: 357, endPoint x: 1249, endPoint y: 360, distance: 94.0
click at [1249, 360] on aside "Website settings Manage your website settings General Data SEO / Meta Languages…" at bounding box center [1408, 378] width 320 height 690
type input "[GEOGRAPHIC_DATA]"
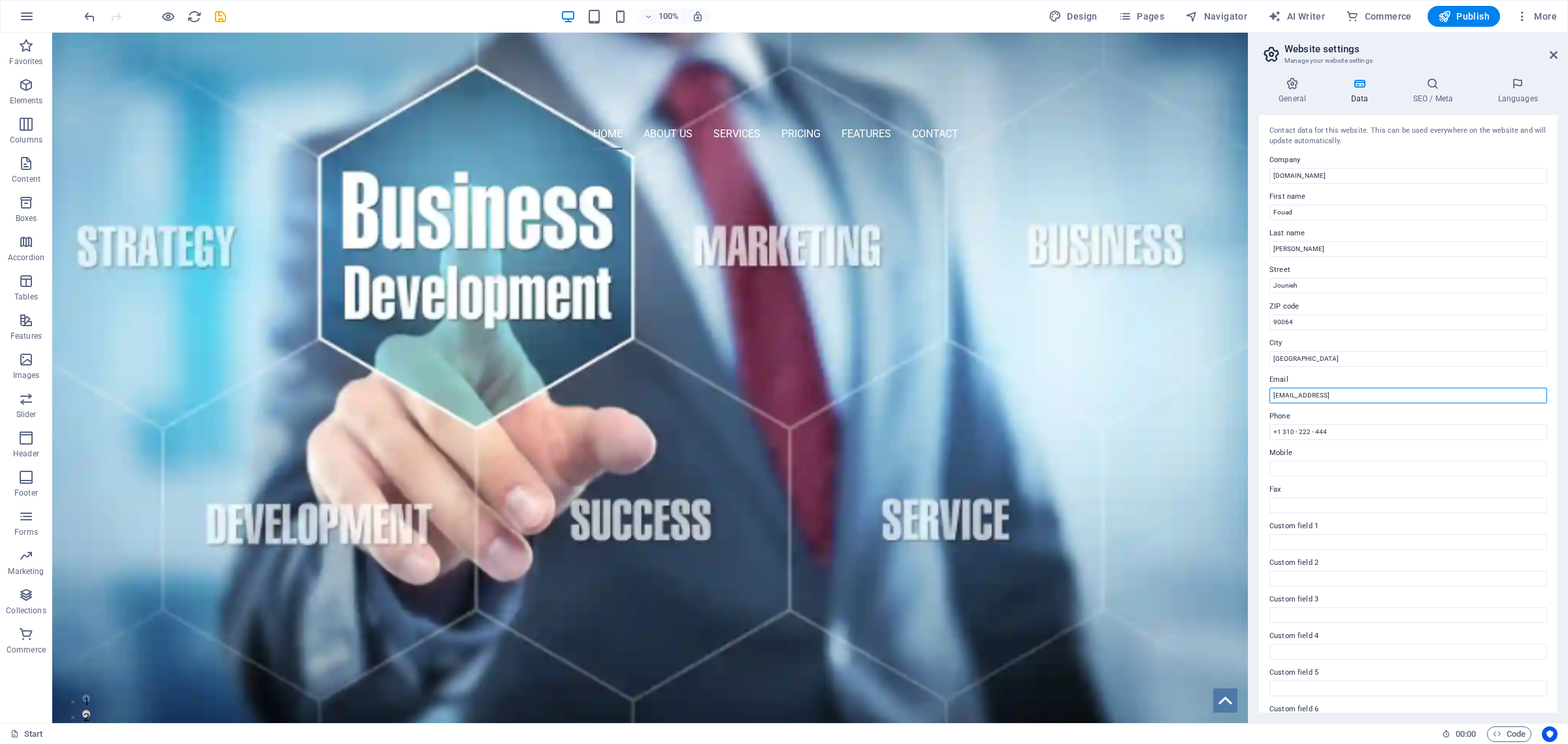
drag, startPoint x: 1492, startPoint y: 432, endPoint x: 1301, endPoint y: 427, distance: 191.1
type input "[EMAIL_ADDRESS][DOMAIN_NAME]"
drag, startPoint x: 1409, startPoint y: 465, endPoint x: 1237, endPoint y: 425, distance: 176.6
click at [1294, 465] on input "Mobile" at bounding box center [1408, 468] width 278 height 16
click at [1282, 462] on input "Mobile" at bounding box center [1408, 468] width 278 height 16
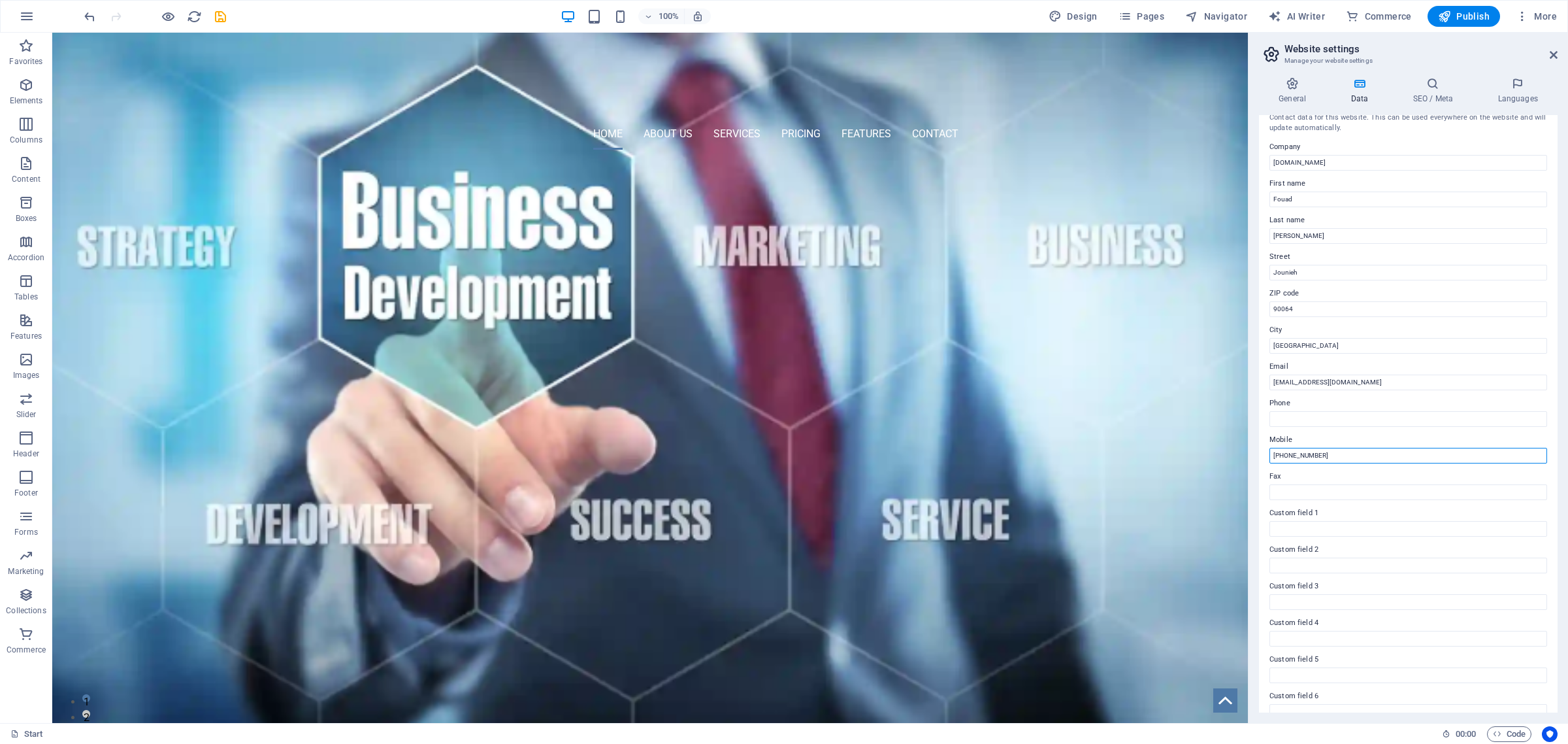
scroll to position [29, 0]
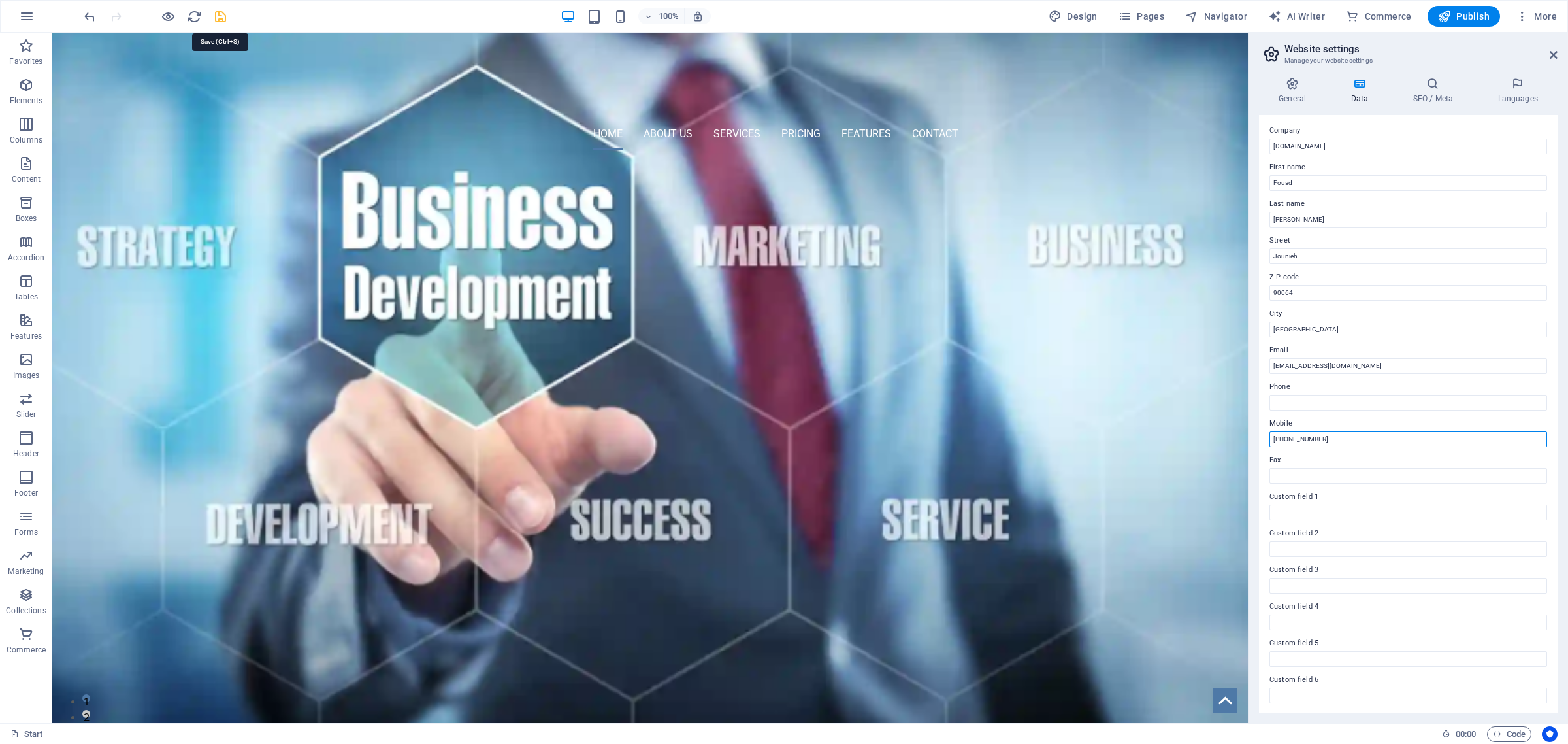
type input "[PHONE_NUMBER]"
click at [220, 17] on icon "save" at bounding box center [220, 16] width 15 height 15
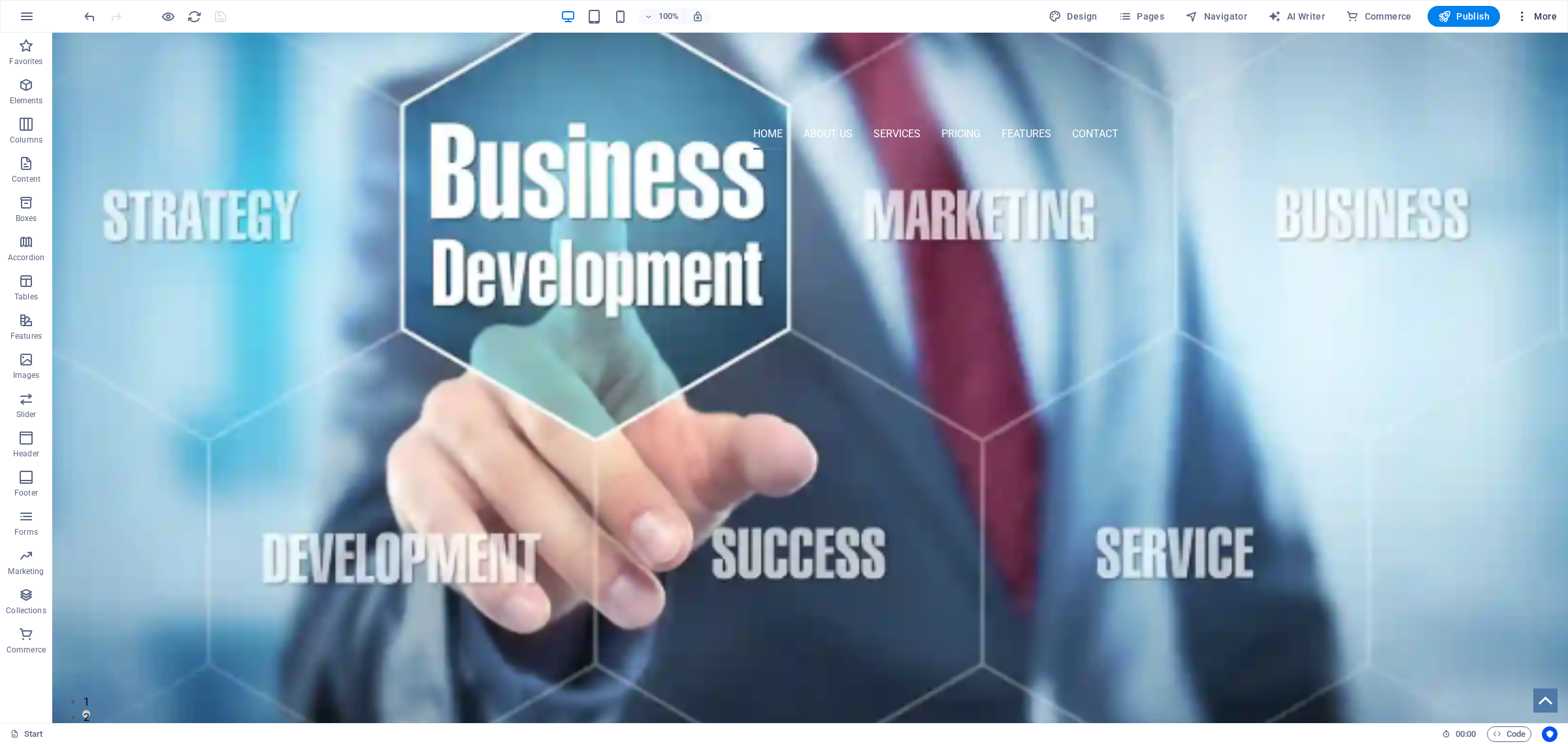
click at [1536, 18] on span "More" at bounding box center [1536, 16] width 41 height 13
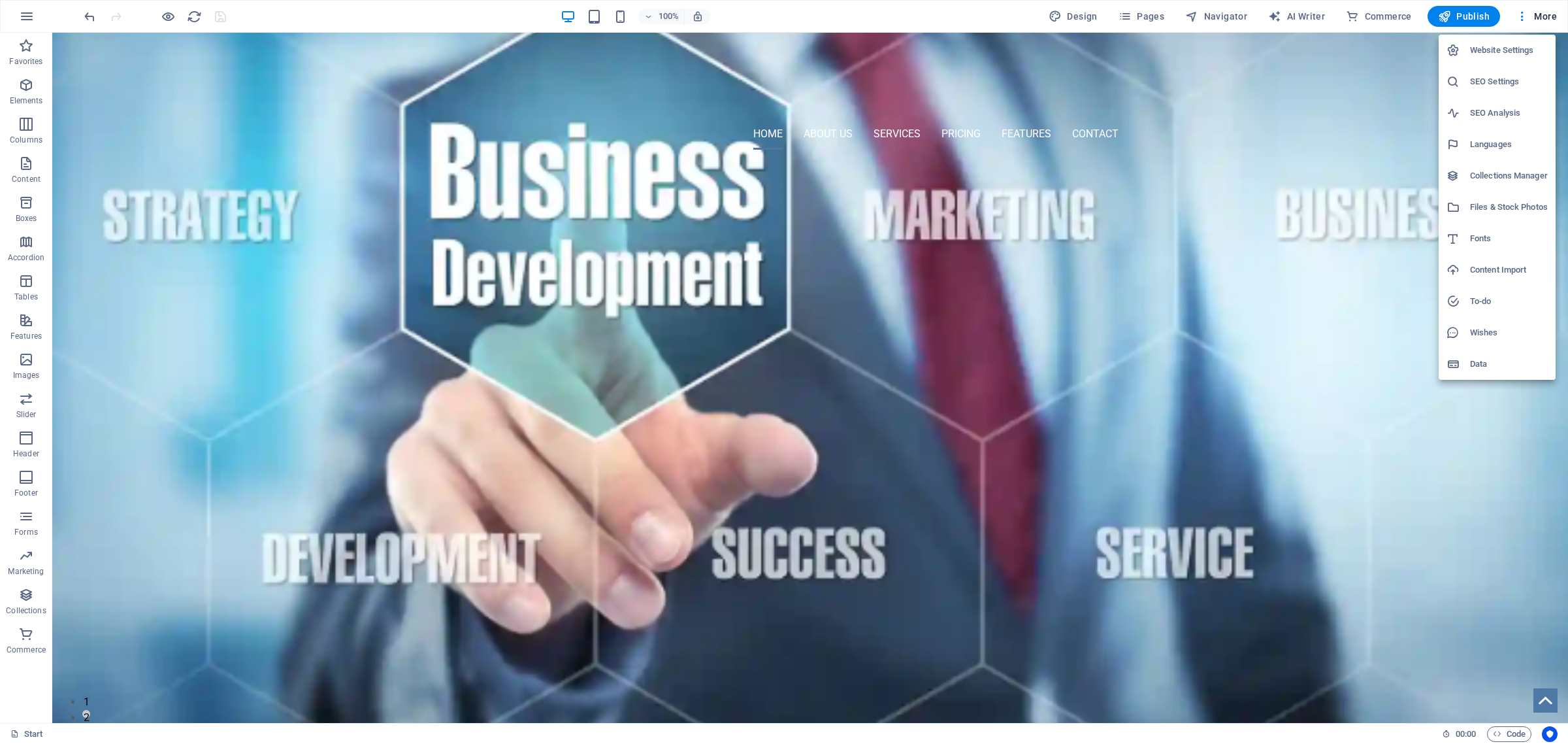
click at [1502, 83] on h6 "SEO Settings" at bounding box center [1509, 81] width 77 height 16
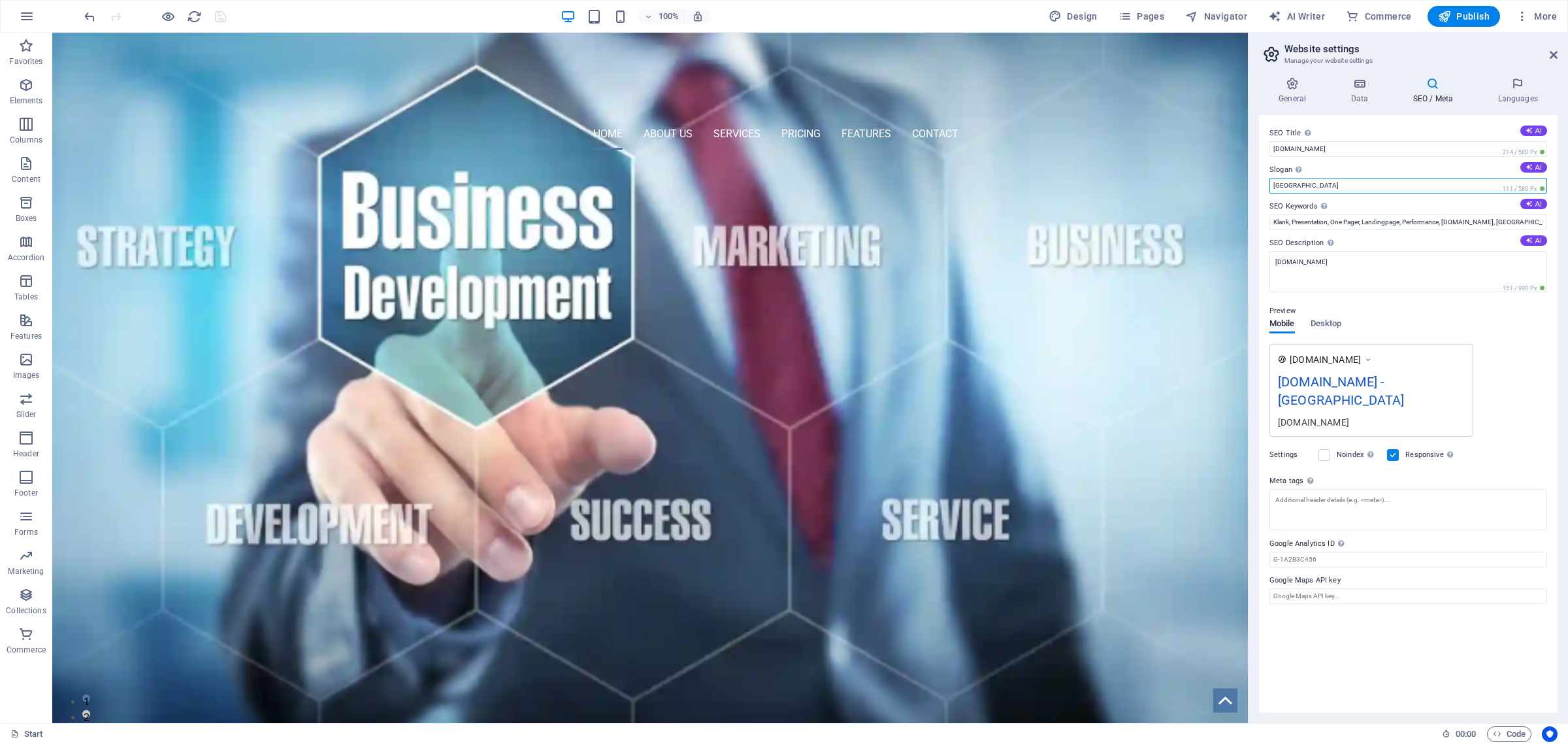
drag, startPoint x: 1354, startPoint y: 180, endPoint x: 1252, endPoint y: 177, distance: 102.0
click at [1252, 177] on aside "Website settings Manage your website settings General Data SEO / Meta Languages…" at bounding box center [1408, 378] width 320 height 690
type input "Beirut [GEOGRAPHIC_DATA]"
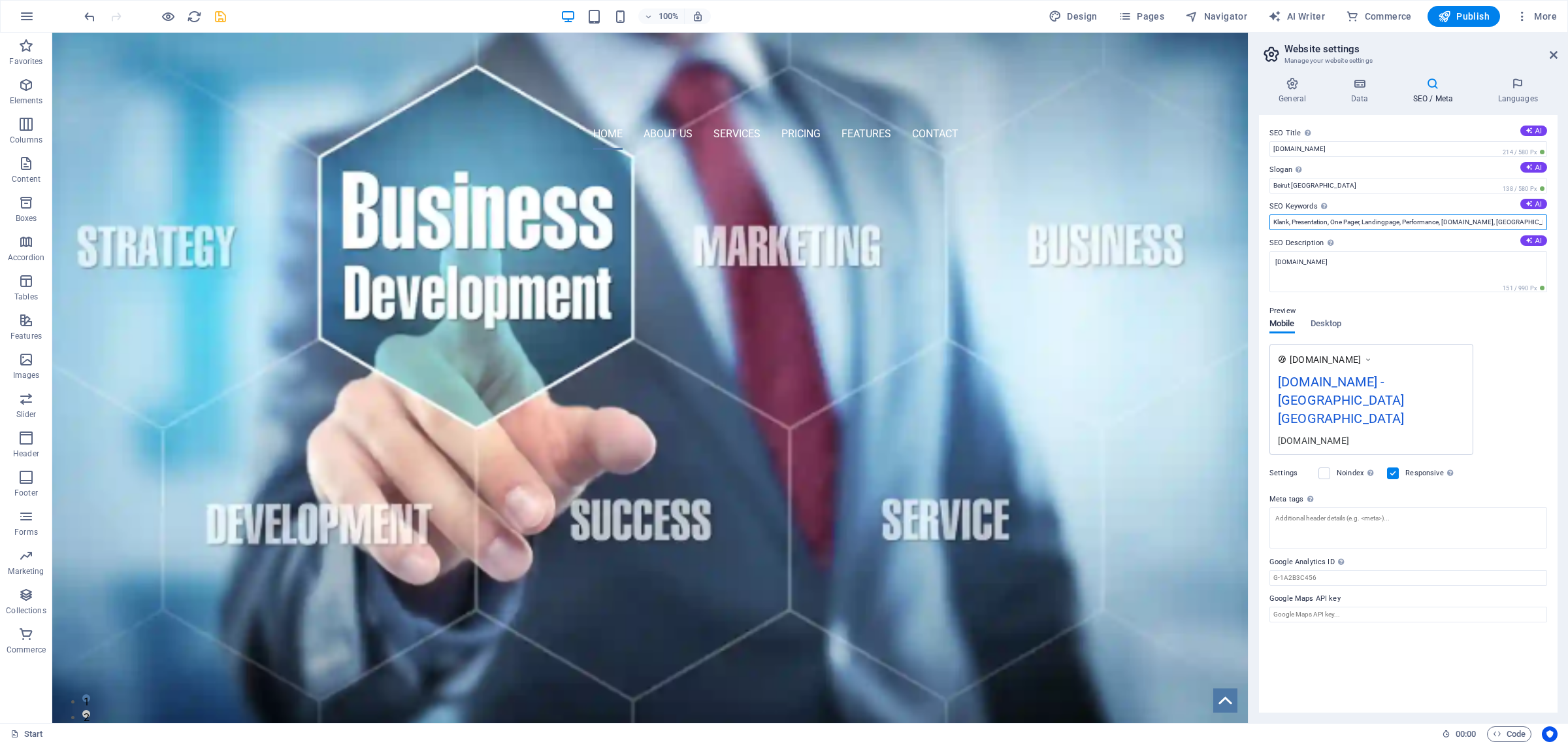
scroll to position [0, 12]
drag, startPoint x: 1272, startPoint y: 223, endPoint x: 1567, endPoint y: 230, distance: 295.1
click at [1567, 230] on div "General Data SEO / Meta Languages Website name [DOMAIN_NAME] Logo Drag files he…" at bounding box center [1408, 395] width 319 height 656
click at [1289, 187] on input "Beirut [GEOGRAPHIC_DATA]" at bounding box center [1408, 185] width 278 height 16
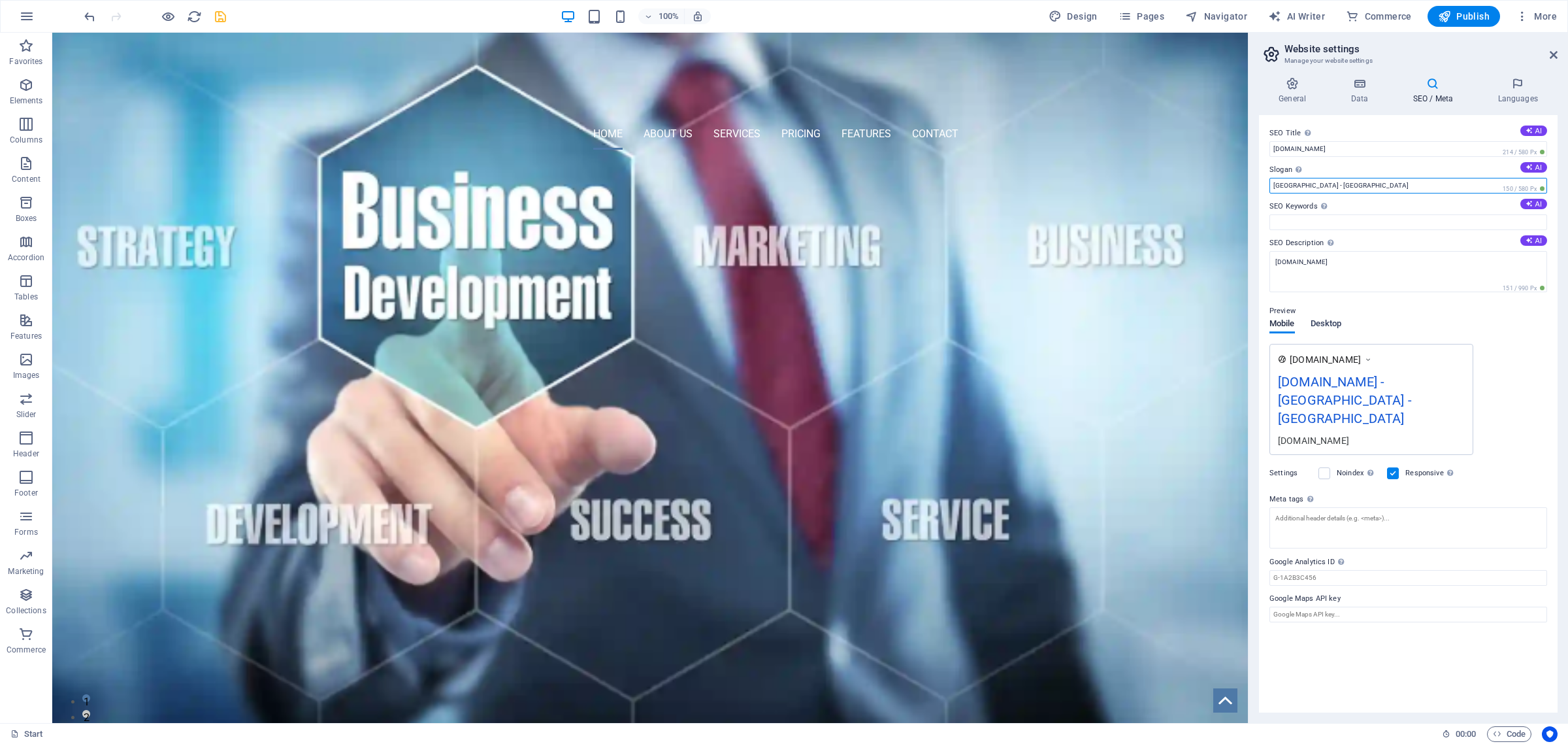
type input "[GEOGRAPHIC_DATA] - [GEOGRAPHIC_DATA]"
click at [1333, 325] on span "Desktop" at bounding box center [1327, 325] width 31 height 19
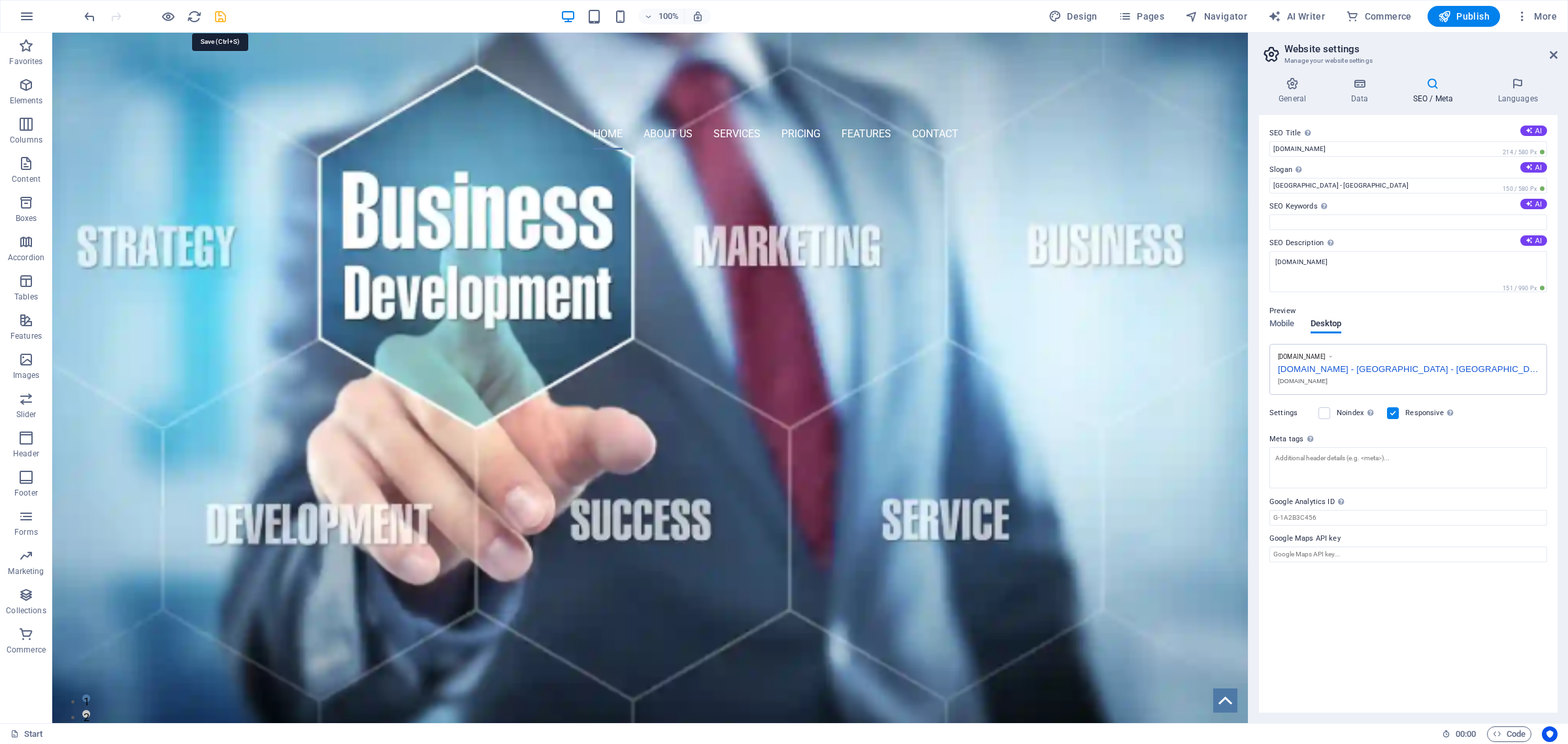
click at [220, 16] on icon "save" at bounding box center [220, 16] width 15 height 15
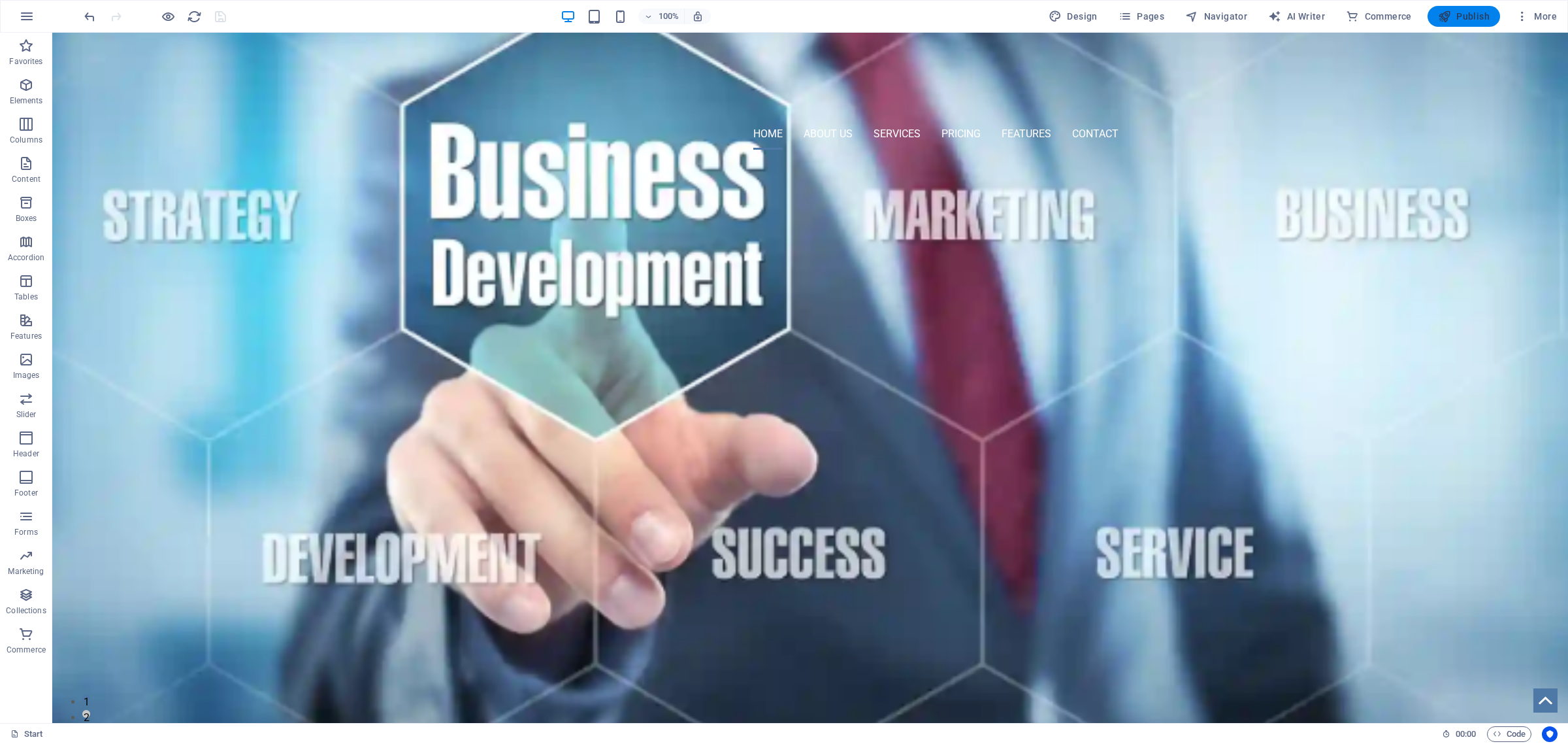
click at [1476, 15] on span "Publish" at bounding box center [1464, 16] width 51 height 13
click at [812, 38] on div "+" at bounding box center [810, 39] width 25 height 12
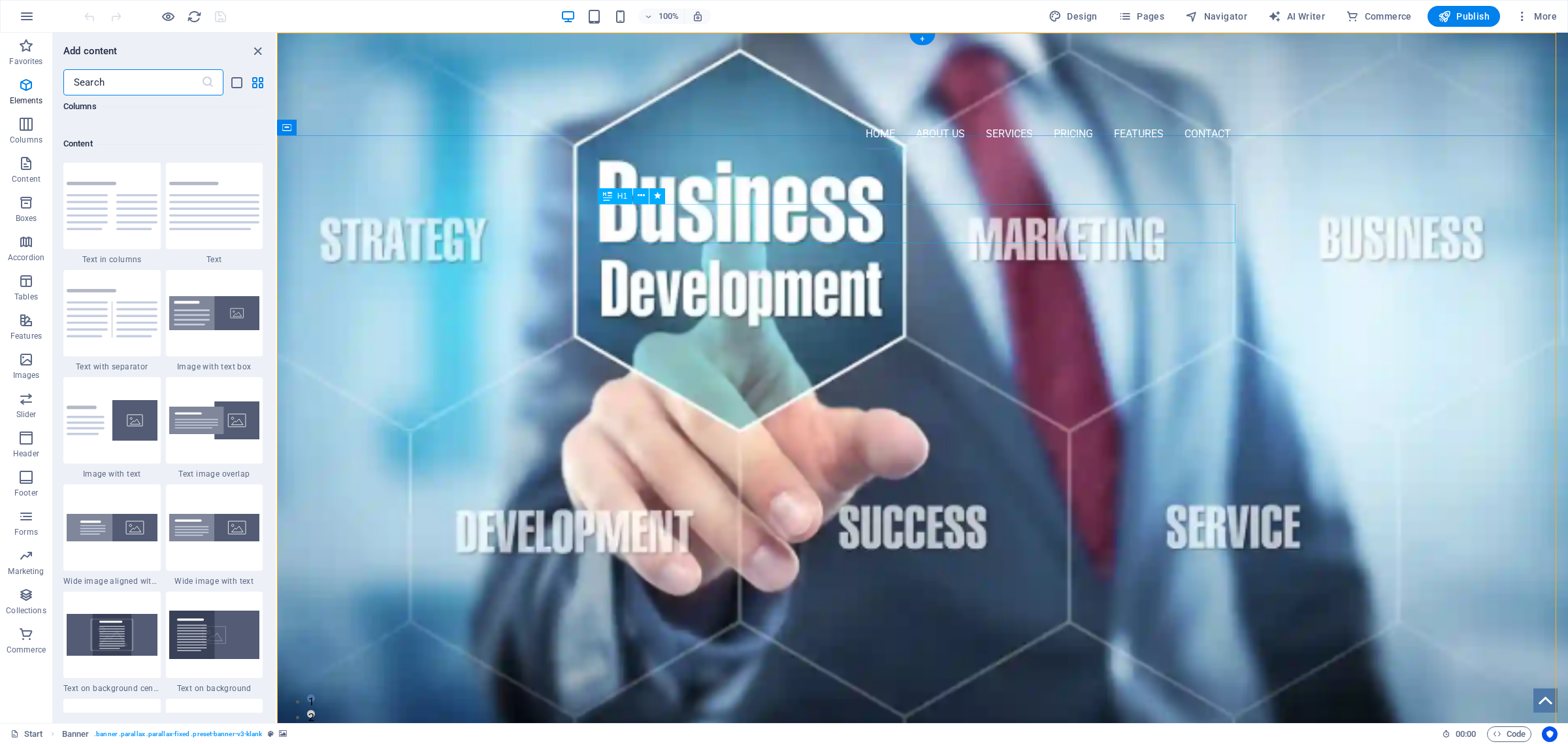
scroll to position [2286, 0]
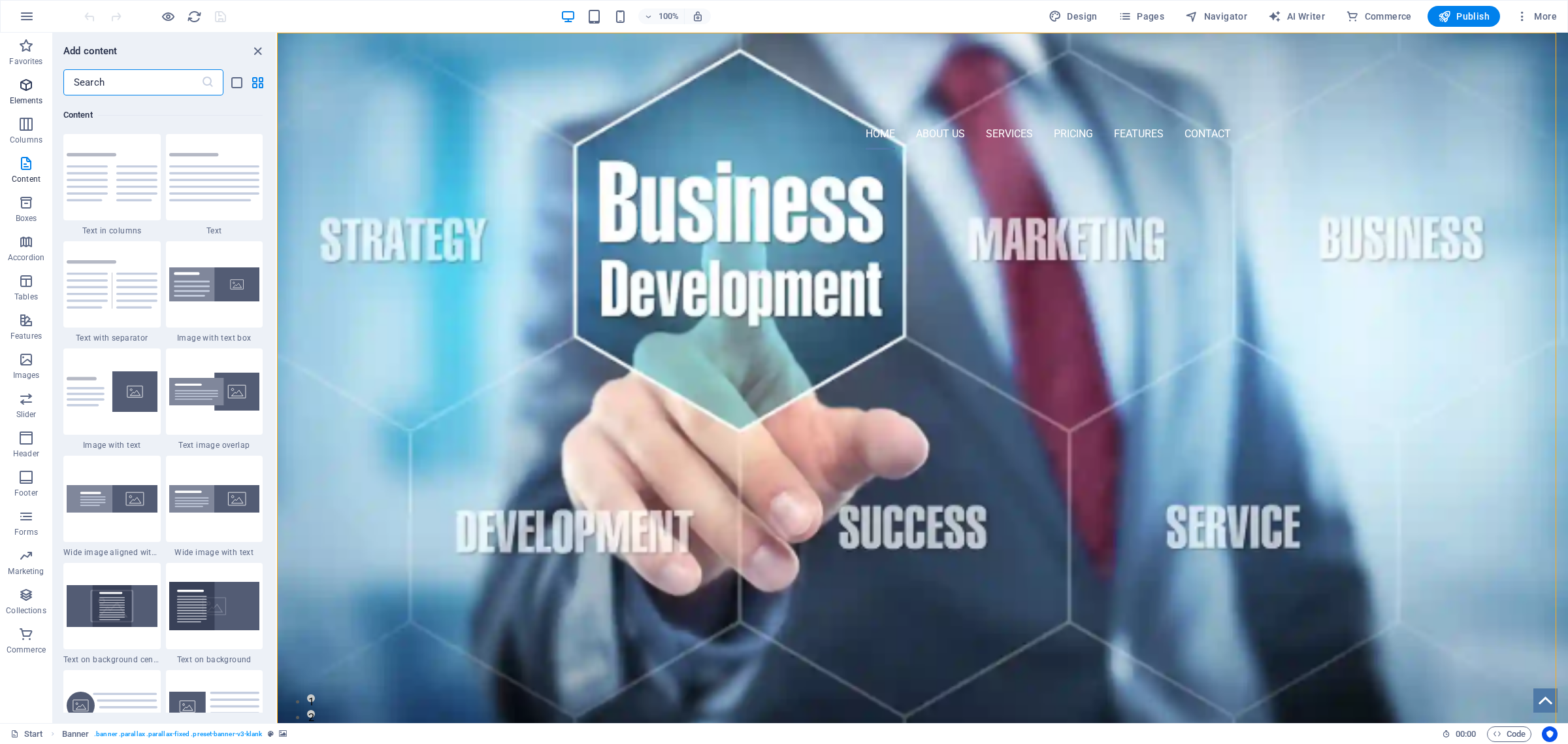
click at [24, 85] on icon "button" at bounding box center [26, 85] width 16 height 16
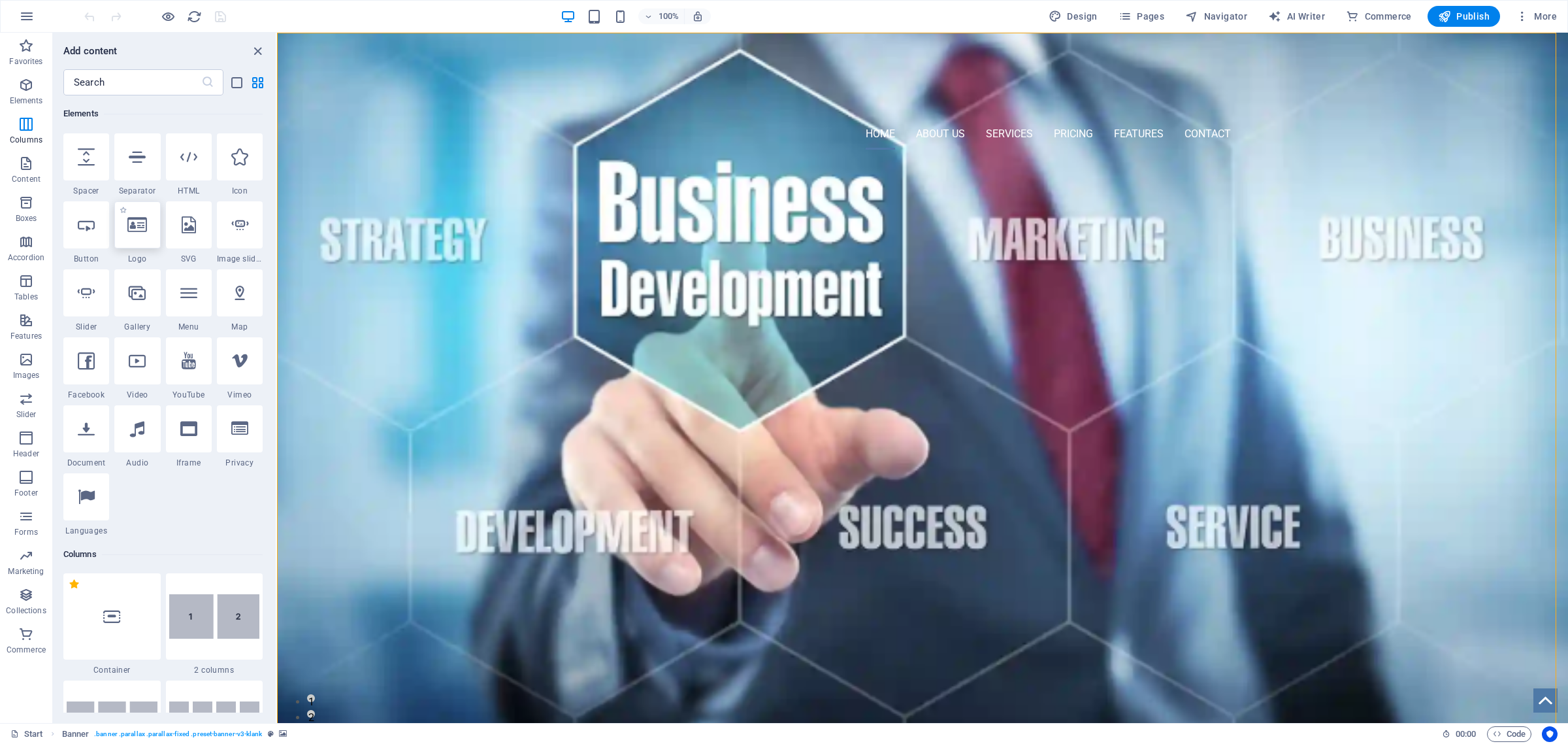
scroll to position [139, 0]
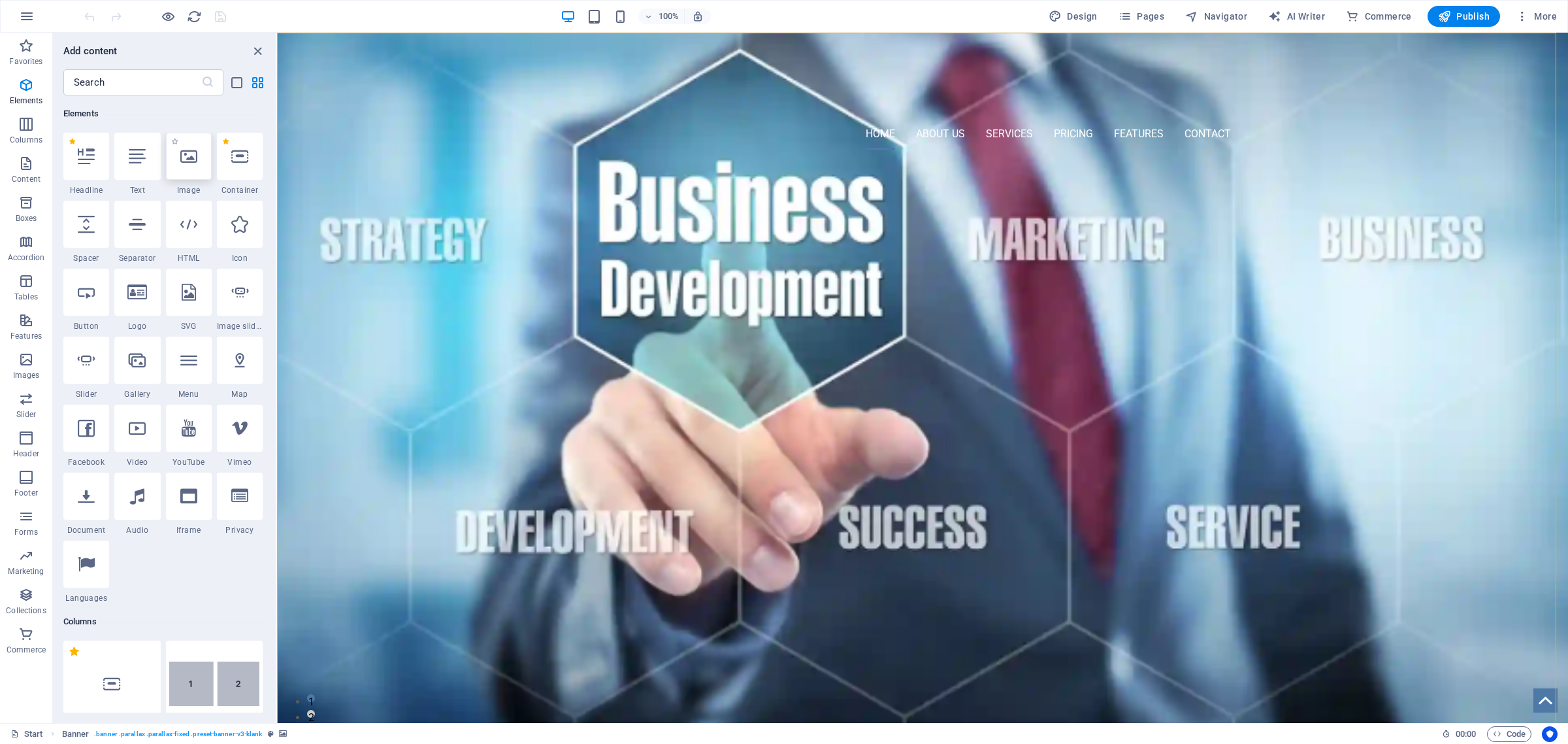
click at [191, 168] on div at bounding box center [188, 156] width 45 height 47
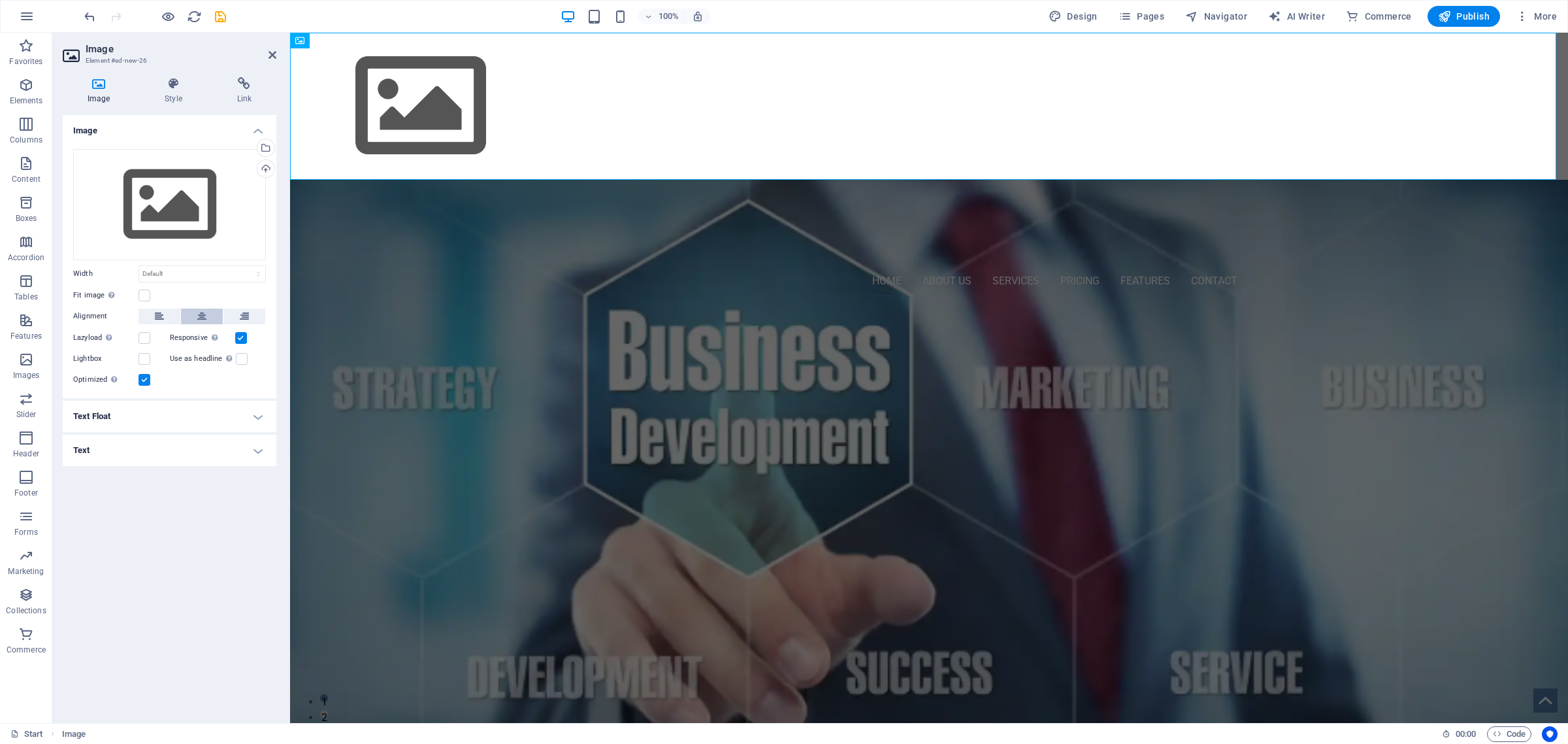
click at [197, 318] on icon at bounding box center [202, 316] width 9 height 16
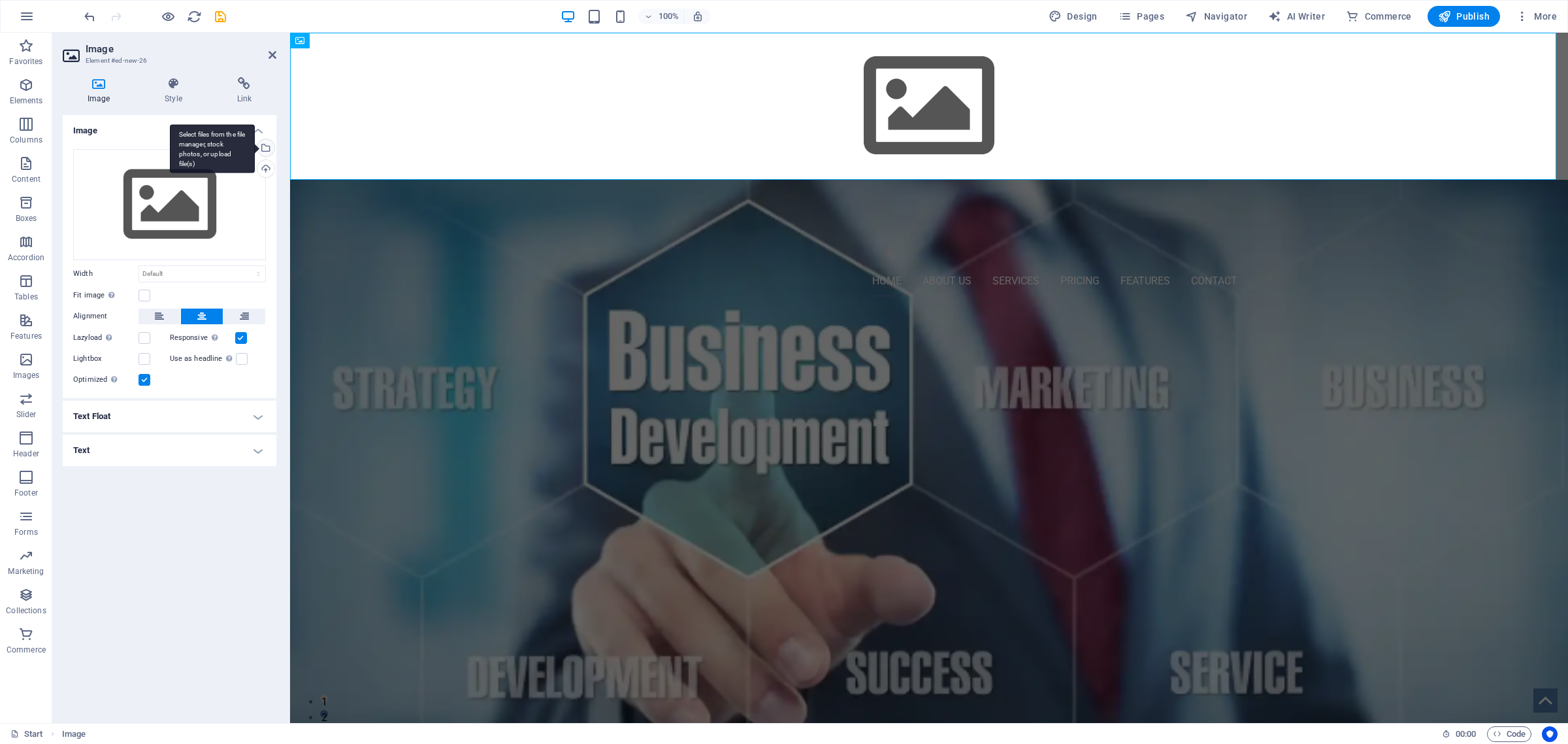
click at [265, 147] on div "Select files from the file manager, stock photos, or upload file(s)" at bounding box center [264, 149] width 19 height 19
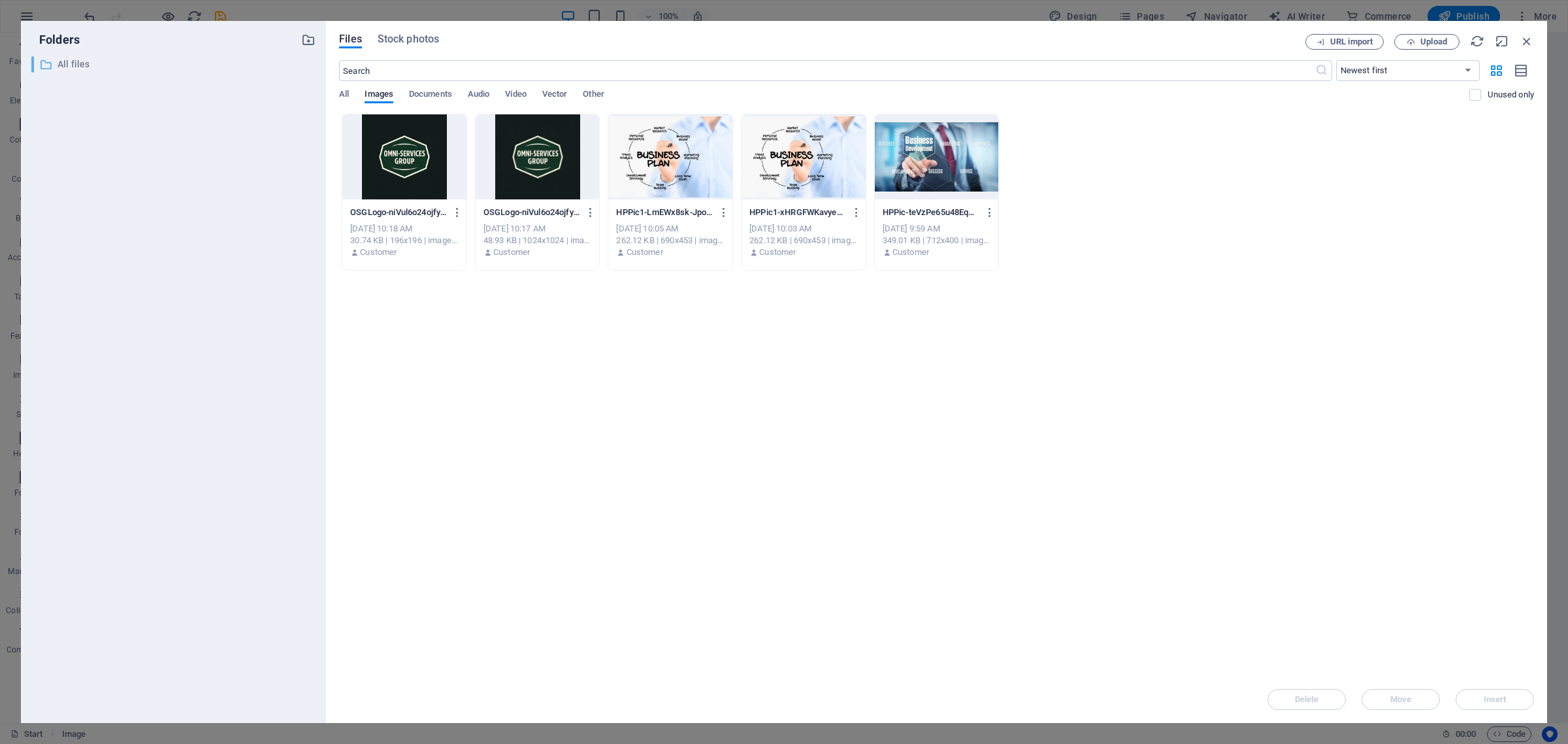
click at [70, 69] on p "All files" at bounding box center [174, 64] width 234 height 15
click at [76, 60] on p "All files" at bounding box center [174, 64] width 234 height 15
click at [1422, 42] on span "Upload" at bounding box center [1434, 42] width 27 height 8
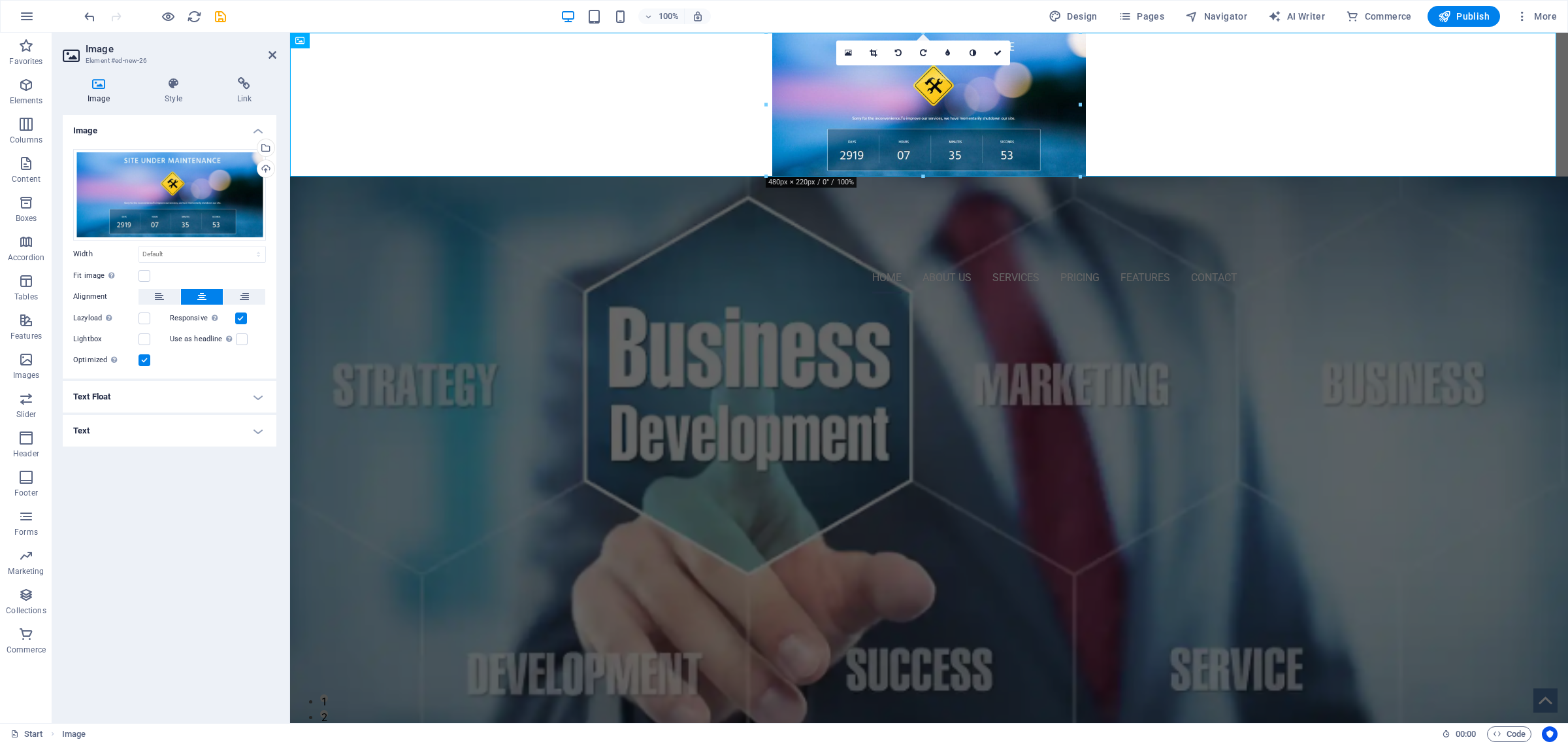
click at [181, 393] on h4 "Text Float" at bounding box center [169, 397] width 214 height 31
click at [165, 422] on span "Image left" at bounding box center [171, 422] width 43 height 16
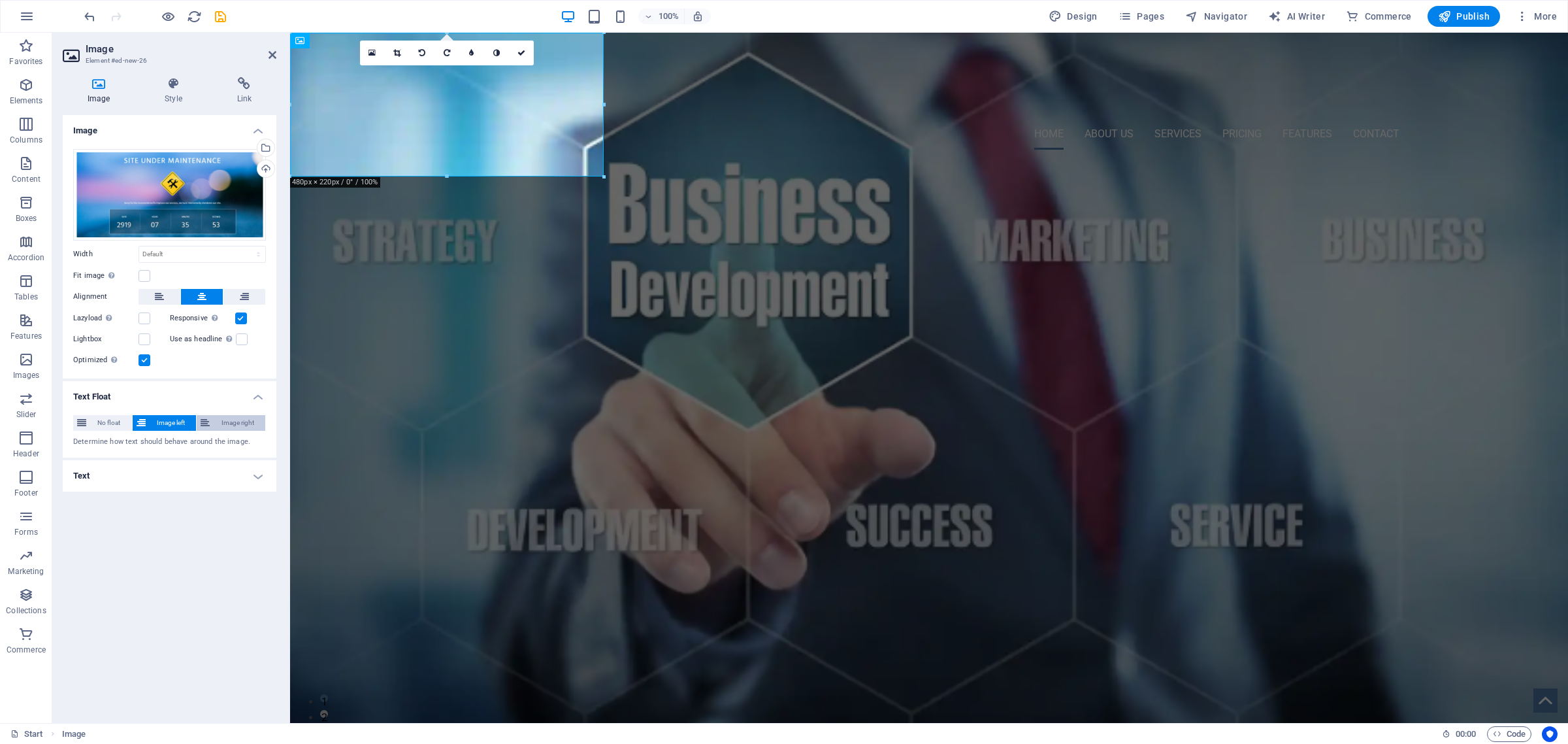
click at [229, 422] on span "Image right" at bounding box center [238, 422] width 48 height 16
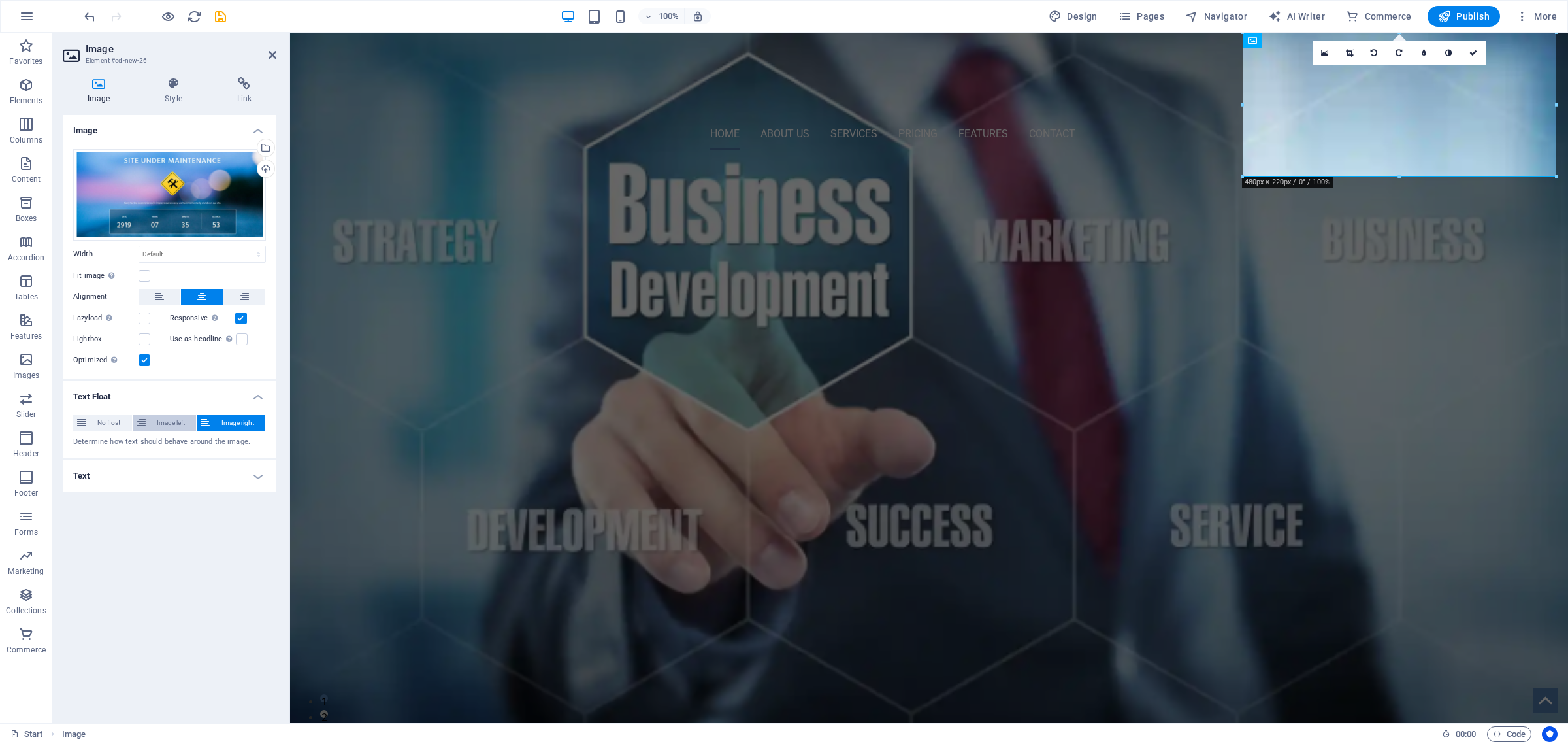
click at [167, 419] on span "Image left" at bounding box center [171, 422] width 43 height 16
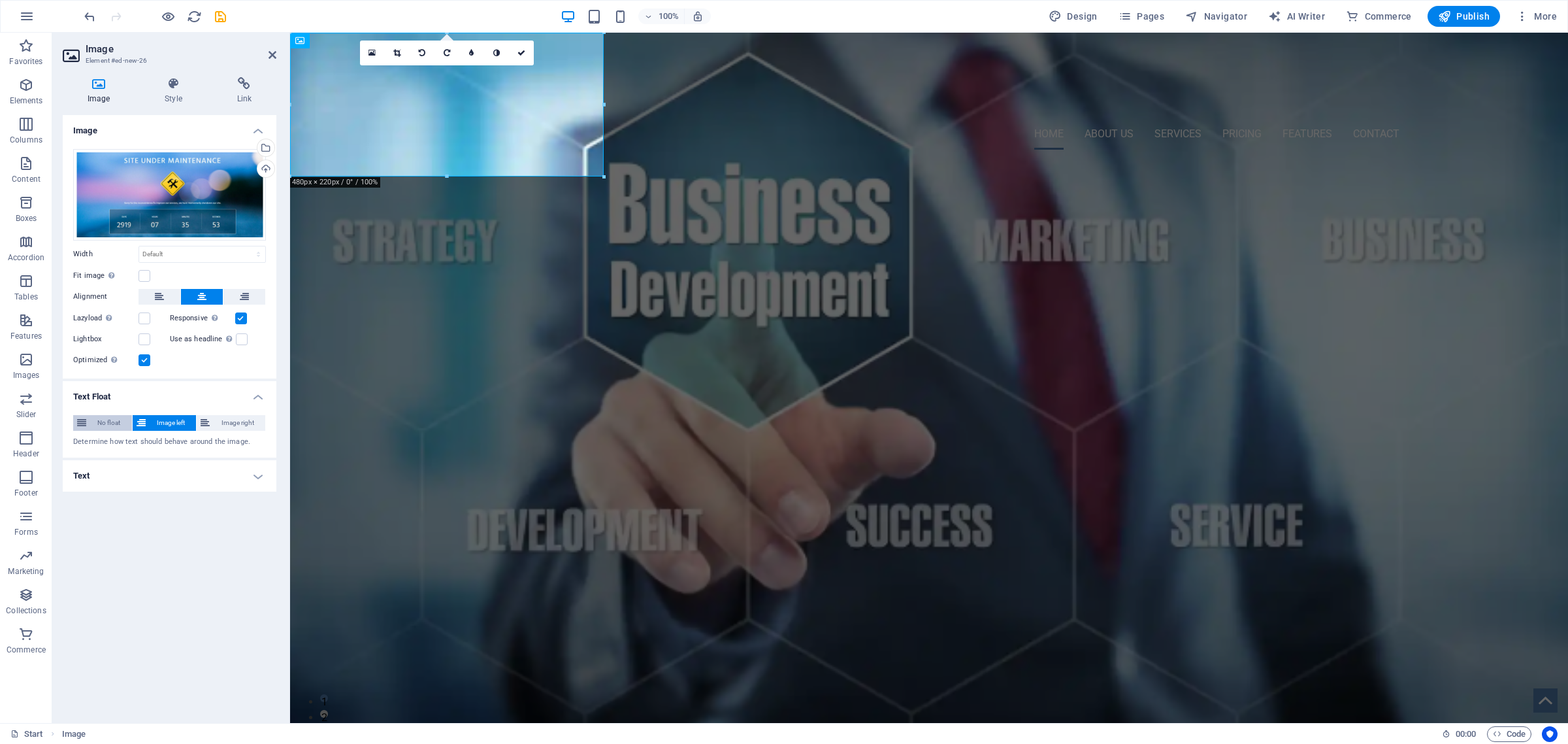
click at [102, 419] on span "No float" at bounding box center [109, 422] width 38 height 16
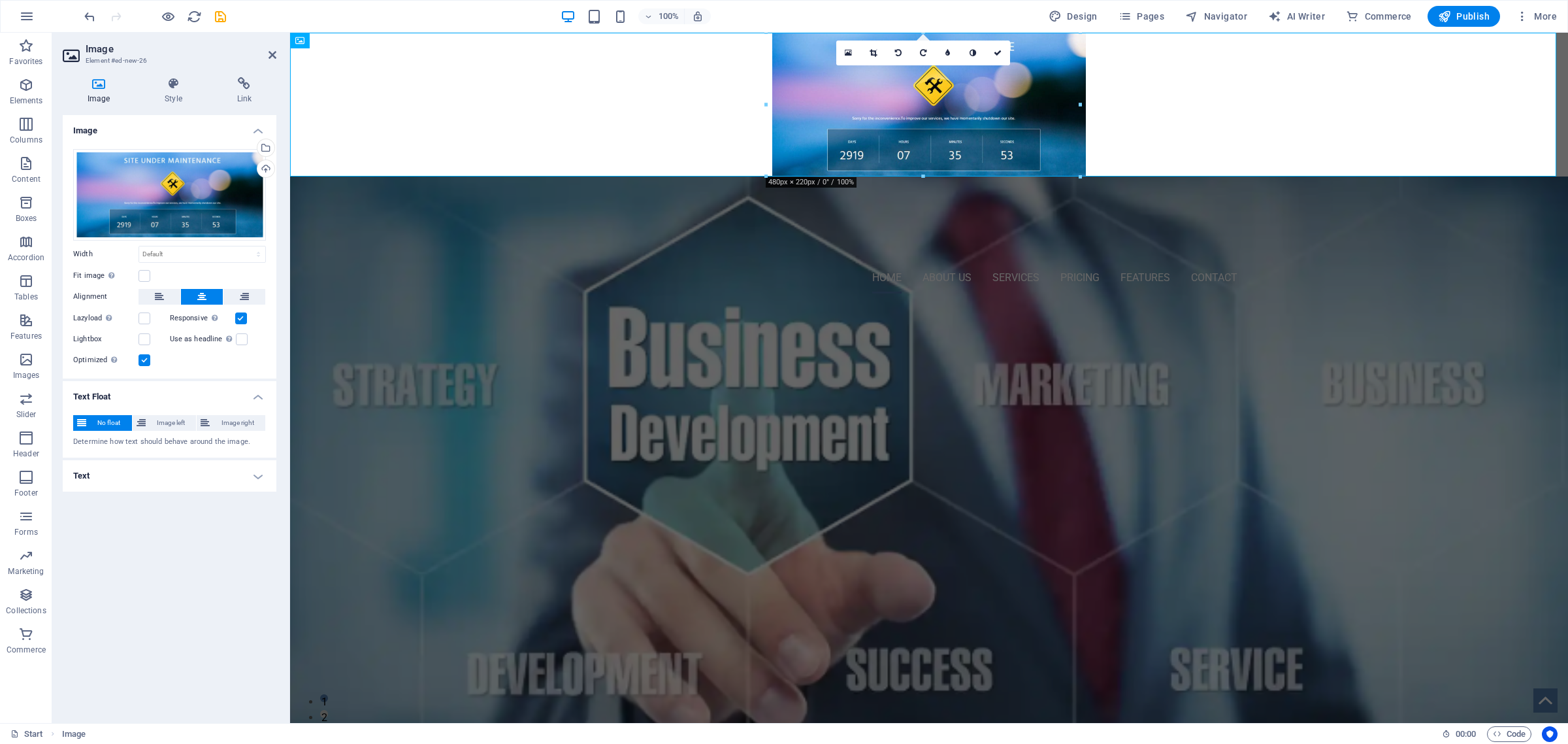
click at [118, 475] on h4 "Text" at bounding box center [169, 476] width 214 height 31
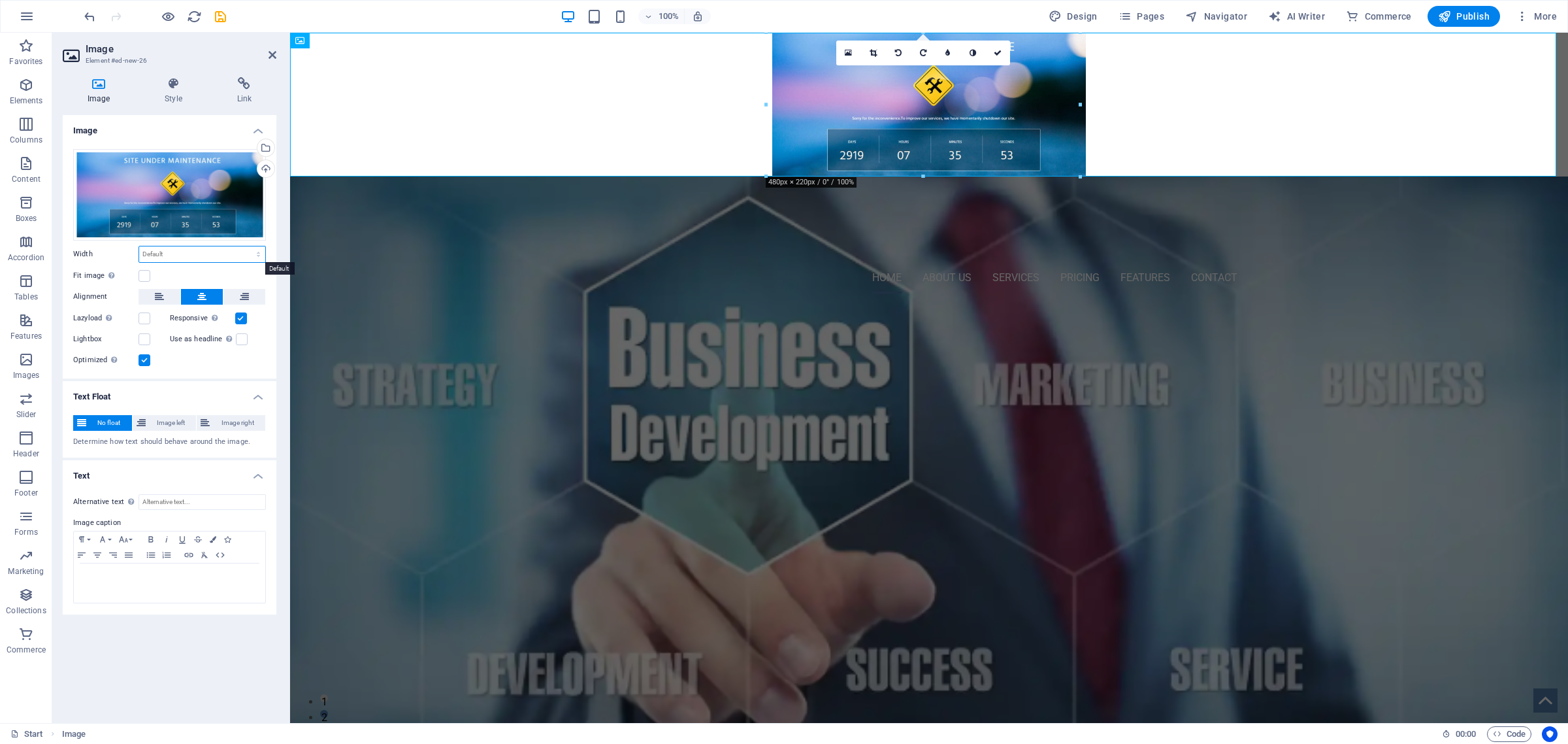
click at [190, 255] on select "Default auto px rem % em vh vw" at bounding box center [202, 254] width 126 height 16
select select "px"
click at [246, 247] on select "Default auto px rem % em vh vw" at bounding box center [202, 254] width 126 height 16
click at [144, 255] on input "480" at bounding box center [202, 254] width 126 height 16
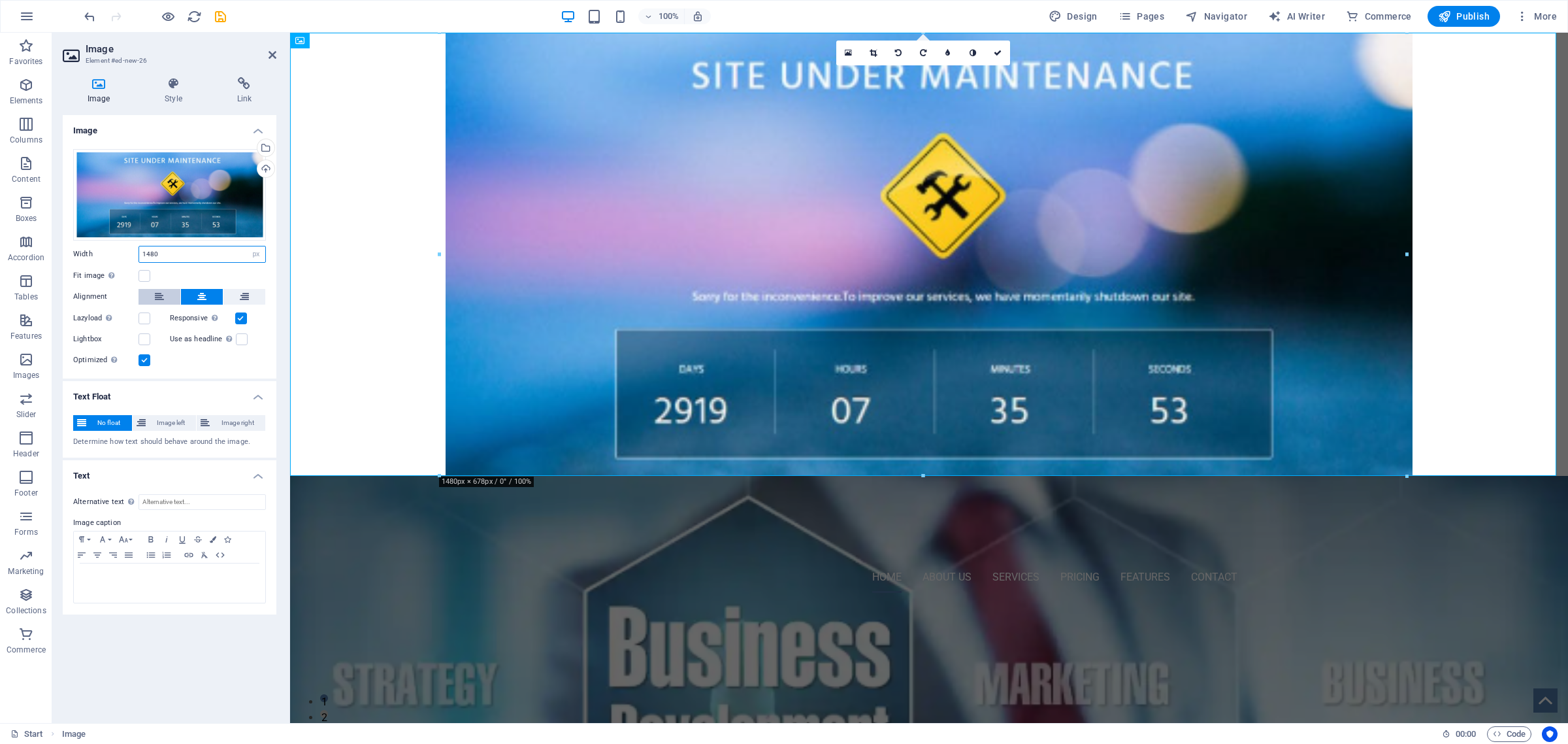
type input "480"
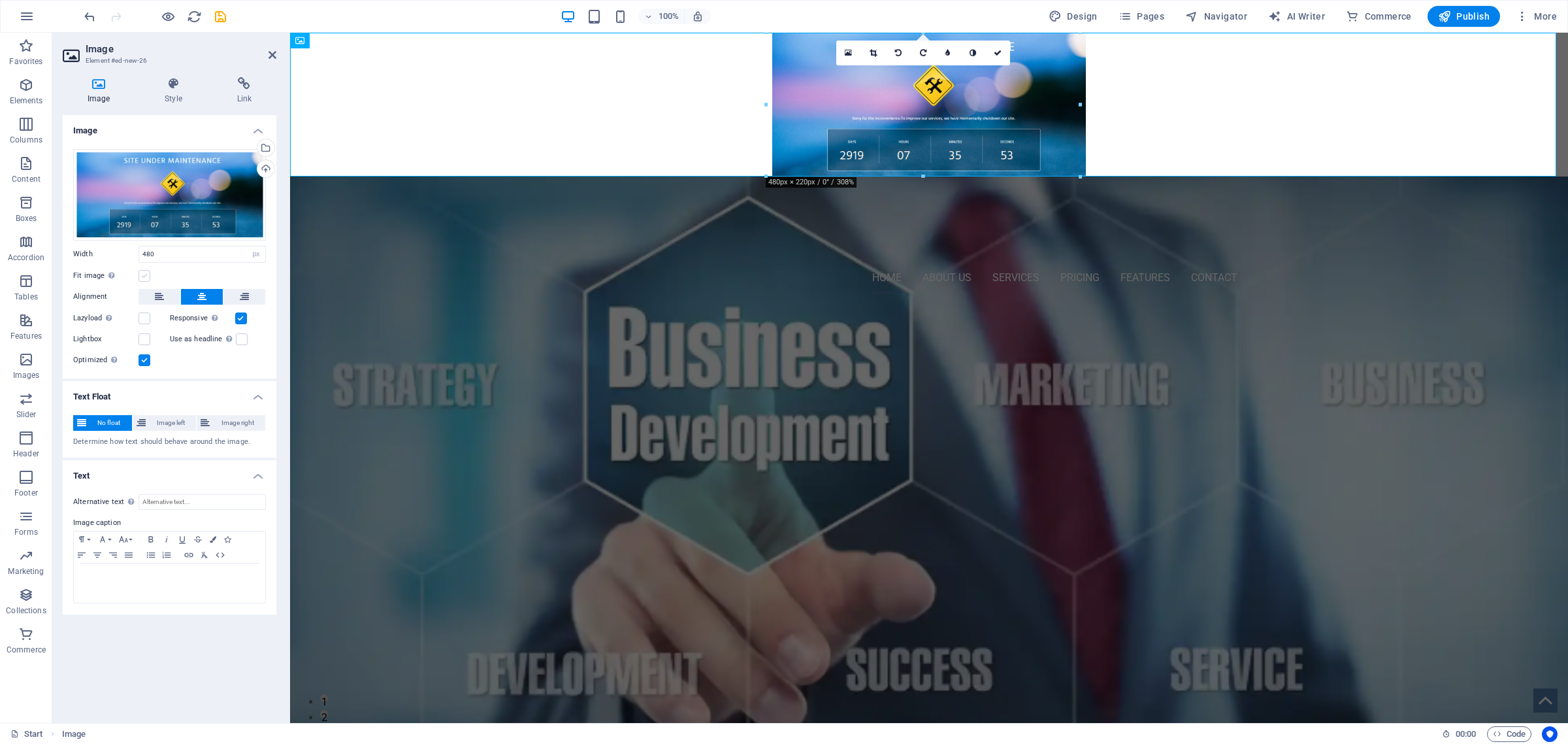
click at [142, 275] on label at bounding box center [144, 276] width 12 height 12
click at [0, 0] on input "Fit image Automatically fit image to a fixed width and height" at bounding box center [0, 0] width 0 height 0
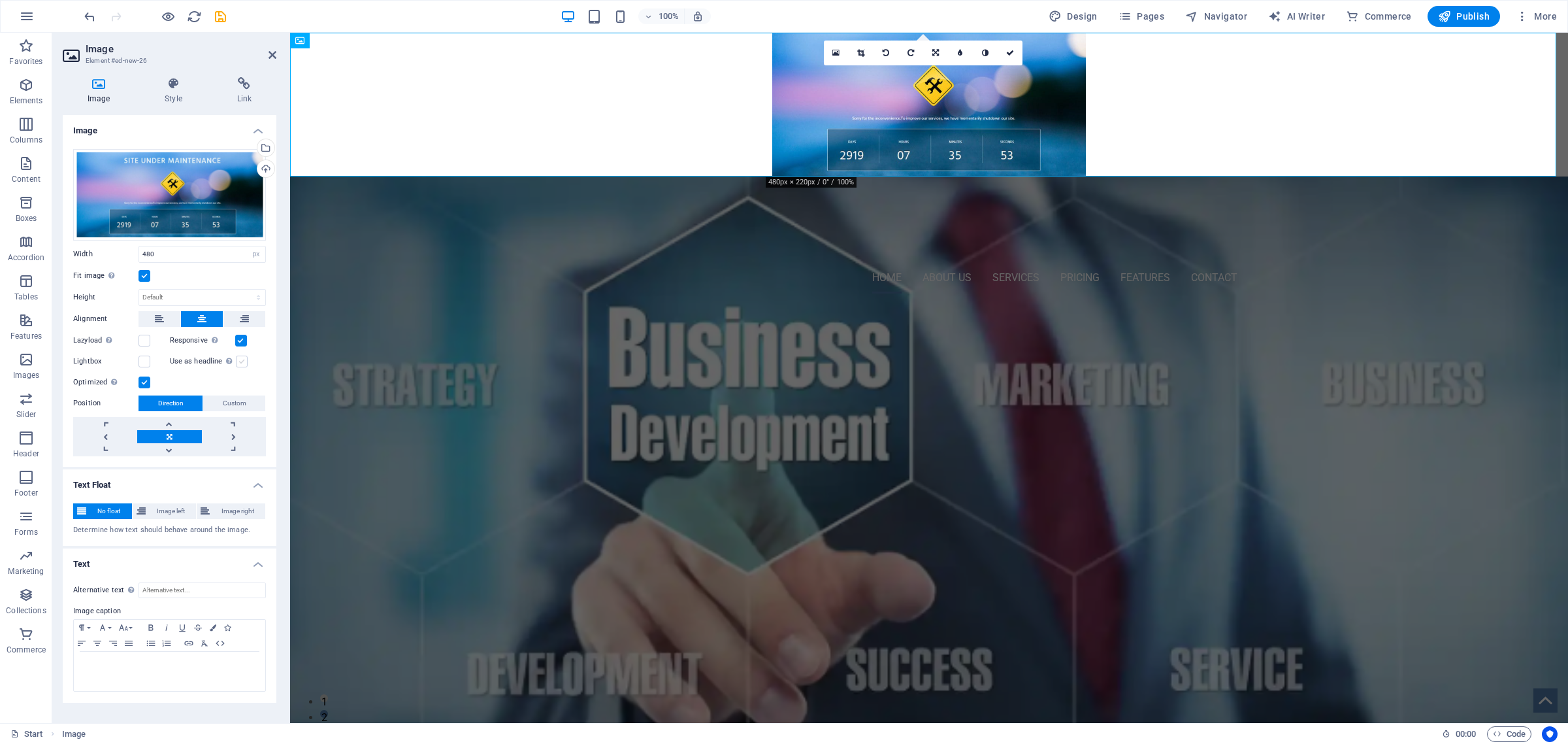
click at [238, 357] on label at bounding box center [242, 361] width 12 height 12
click at [0, 0] on input "Use as headline The image will be wrapped in an H1 headline tag. Useful for giv…" at bounding box center [0, 0] width 0 height 0
click at [145, 364] on label at bounding box center [144, 361] width 12 height 12
click at [0, 0] on input "Lightbox" at bounding box center [0, 0] width 0 height 0
drag, startPoint x: 145, startPoint y: 364, endPoint x: 167, endPoint y: 360, distance: 22.4
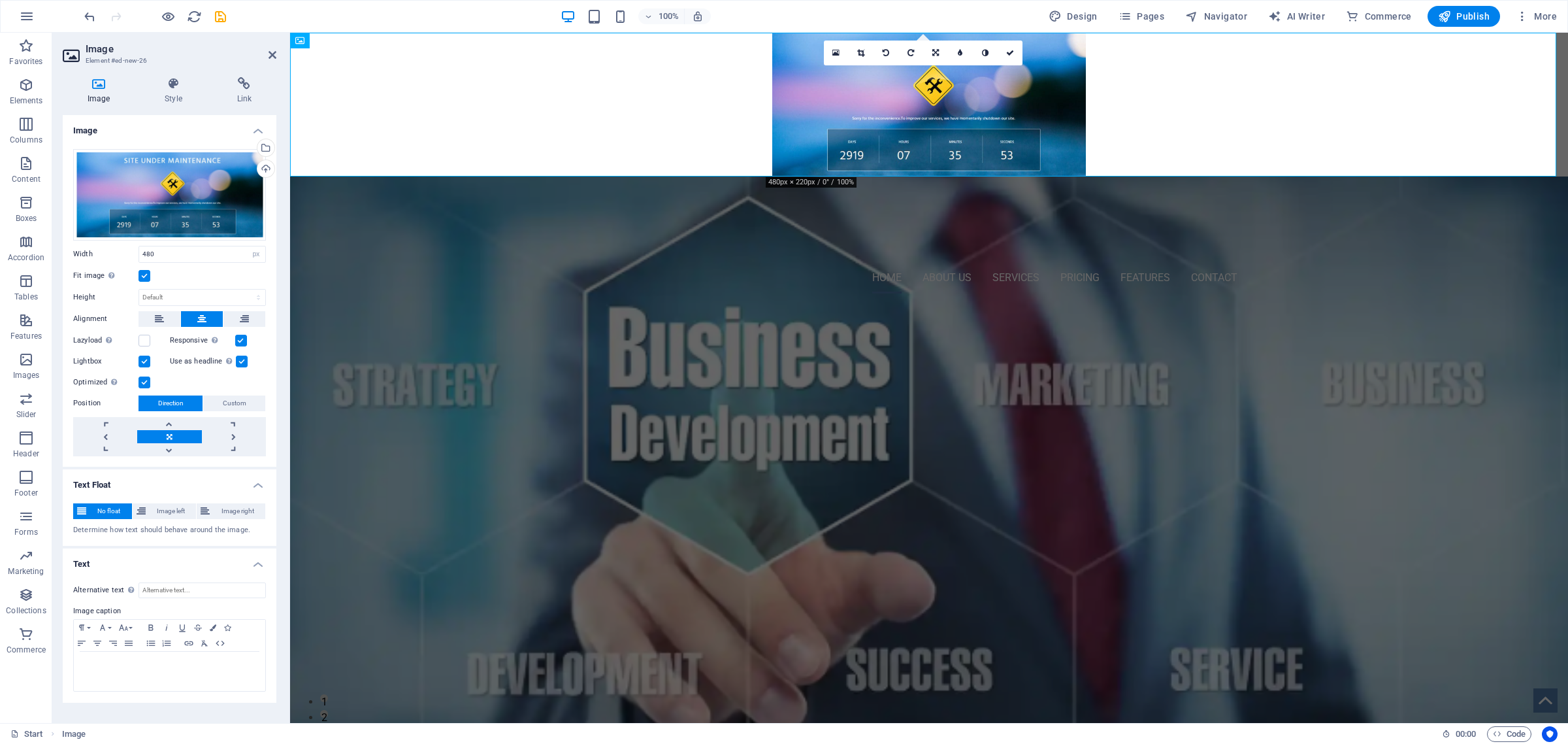
click at [146, 364] on label at bounding box center [144, 361] width 12 height 12
click at [0, 0] on input "Lightbox" at bounding box center [0, 0] width 0 height 0
click at [239, 360] on label at bounding box center [242, 361] width 12 height 12
click at [0, 0] on input "Use as headline The image will be wrapped in an H1 headline tag. Useful for giv…" at bounding box center [0, 0] width 0 height 0
click at [232, 404] on span "Custom" at bounding box center [235, 403] width 24 height 16
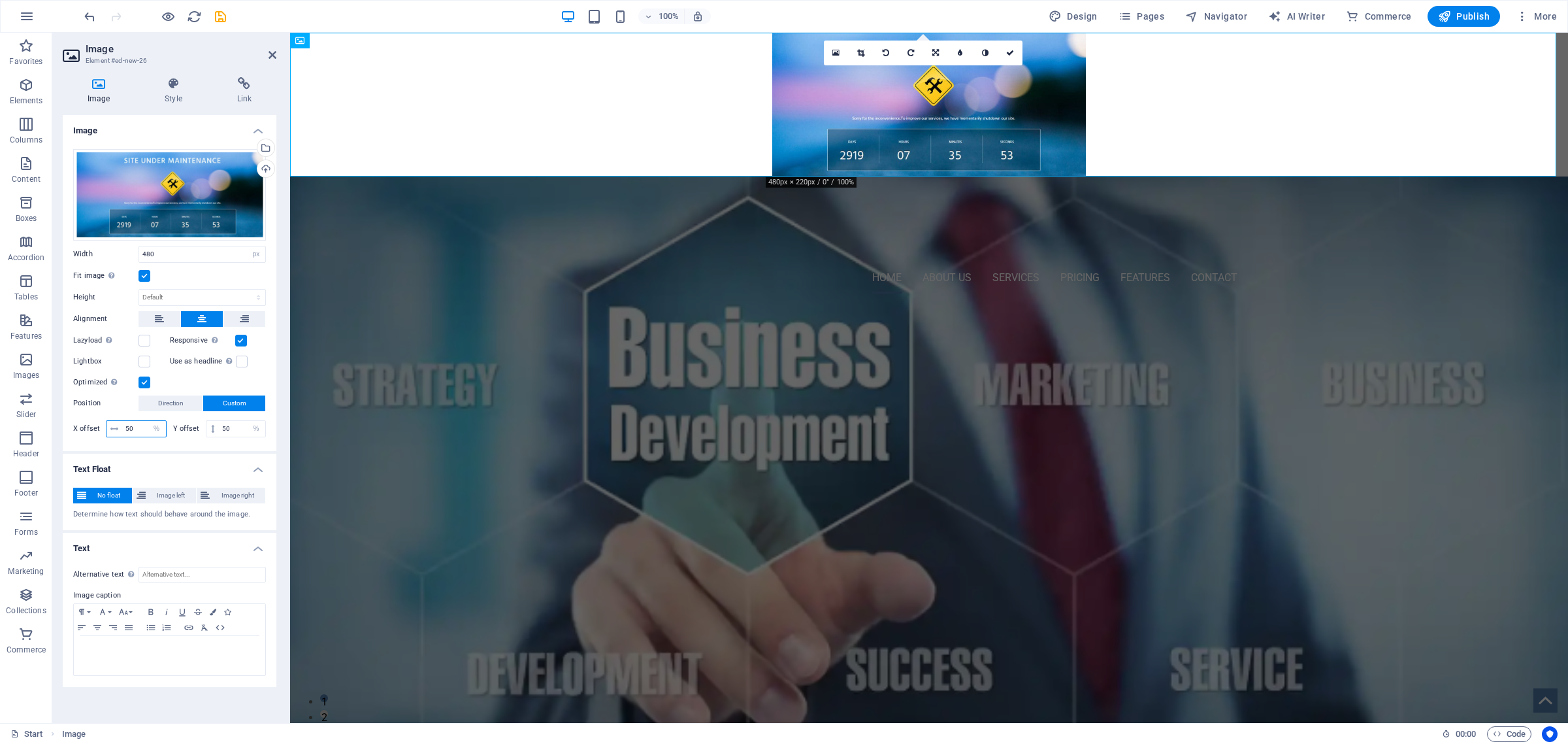
click at [128, 427] on input "50" at bounding box center [144, 428] width 44 height 16
type input "50"
click at [176, 399] on span "Direction" at bounding box center [170, 403] width 25 height 16
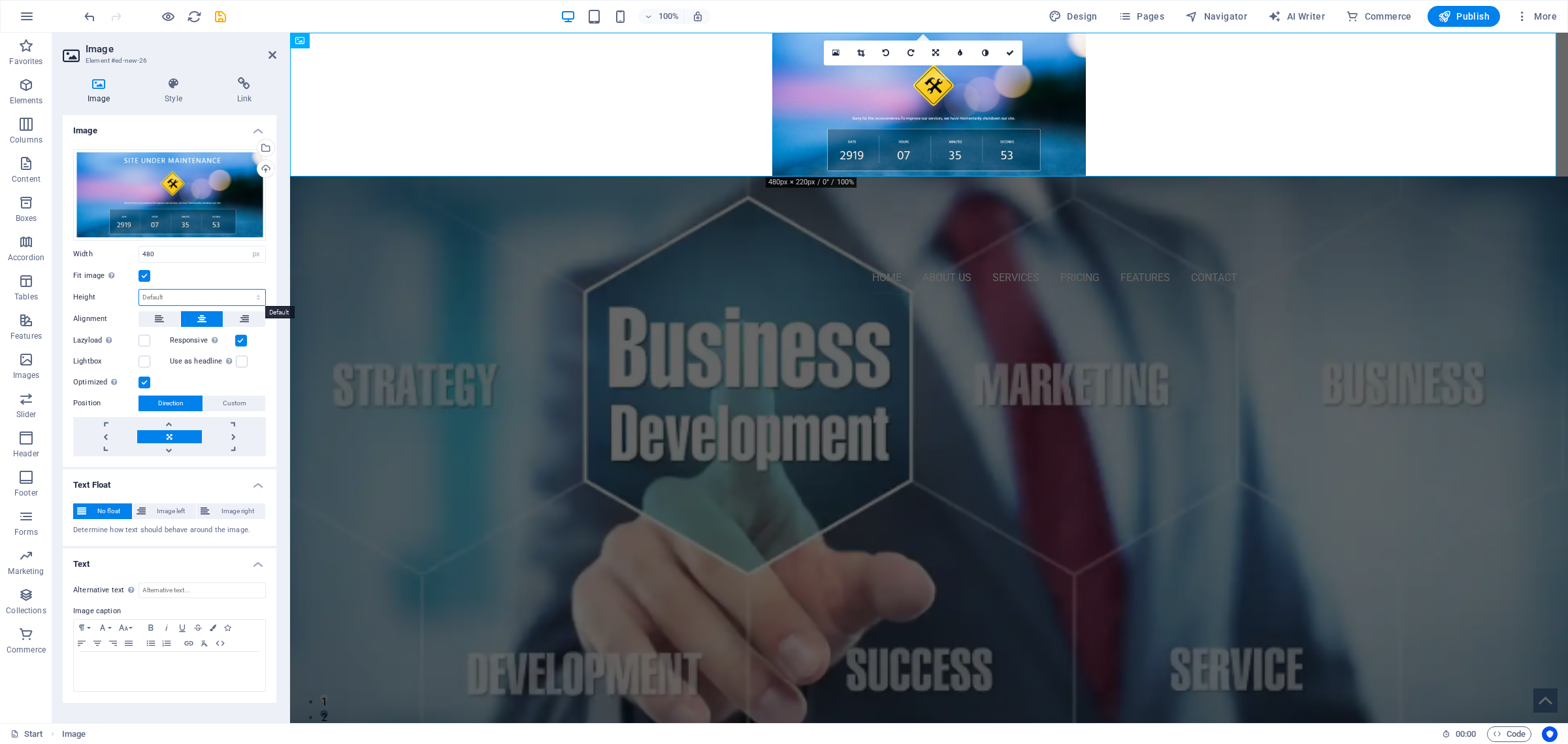
click at [168, 295] on select "Default auto px" at bounding box center [202, 297] width 126 height 16
select select "px"
click at [246, 290] on select "Default auto px" at bounding box center [202, 297] width 126 height 16
type input "220"
click at [144, 253] on input "480" at bounding box center [202, 254] width 126 height 16
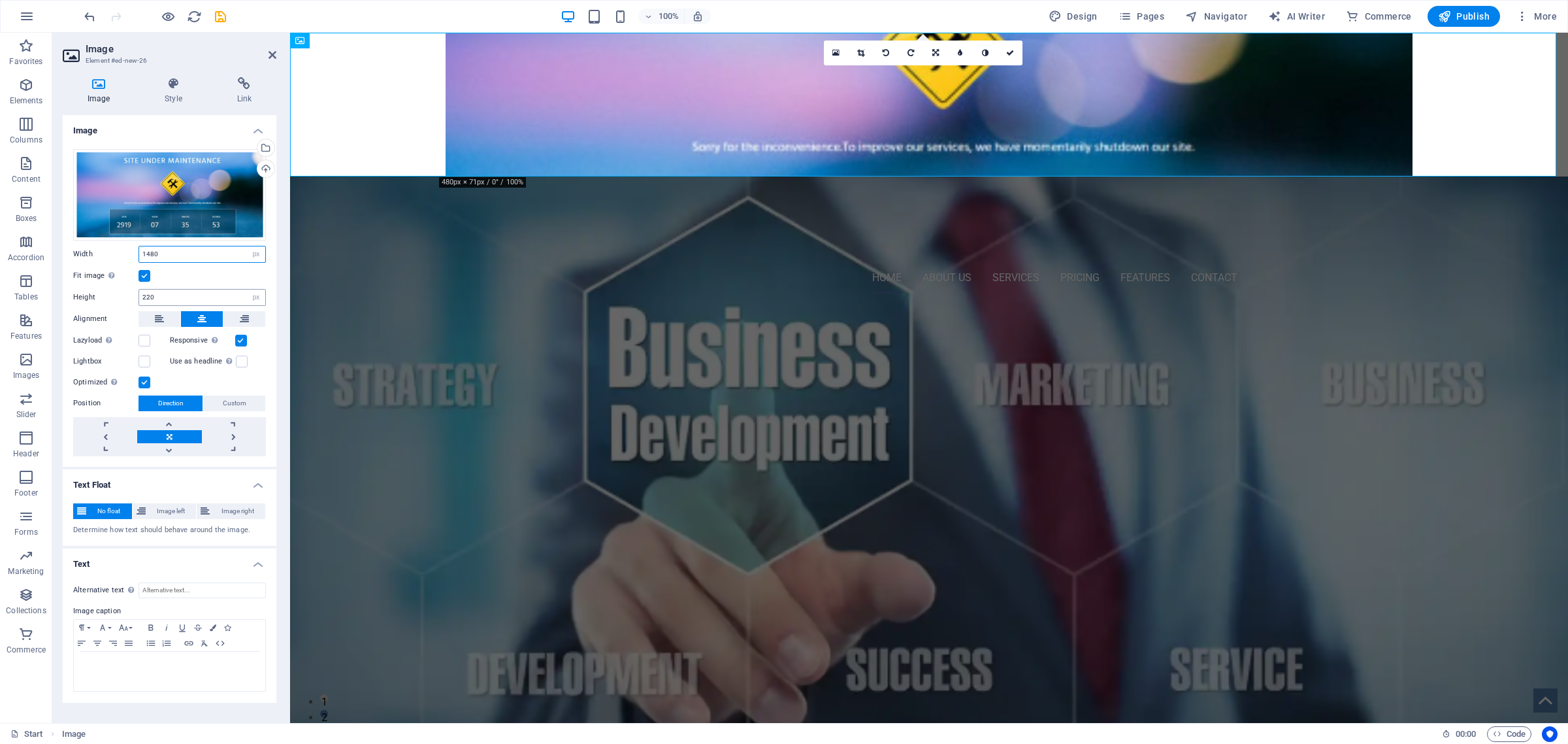
type input "1480"
drag, startPoint x: 144, startPoint y: 298, endPoint x: 127, endPoint y: 296, distance: 17.1
click at [127, 296] on div "Height 220 Default auto px" at bounding box center [169, 297] width 193 height 17
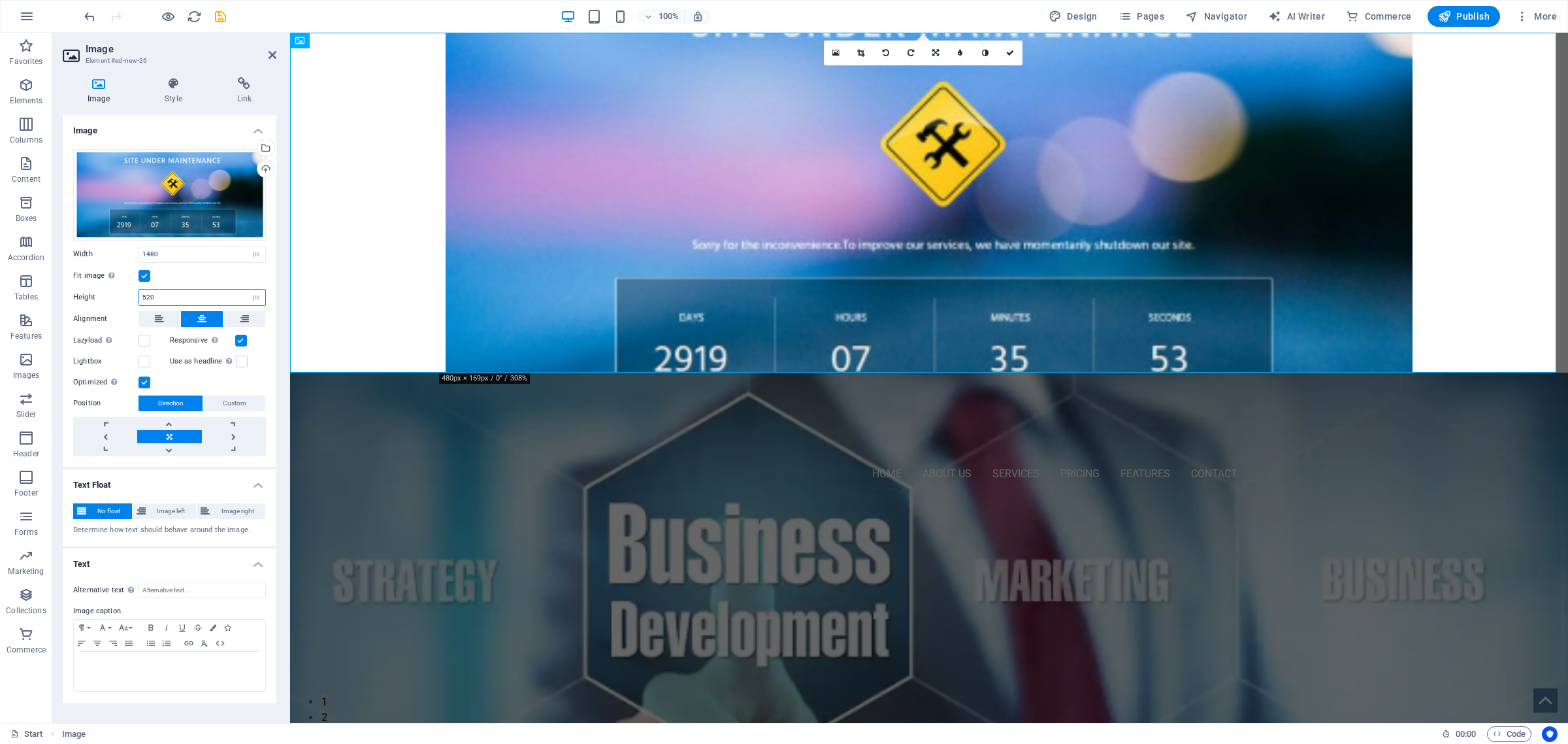
type input "220"
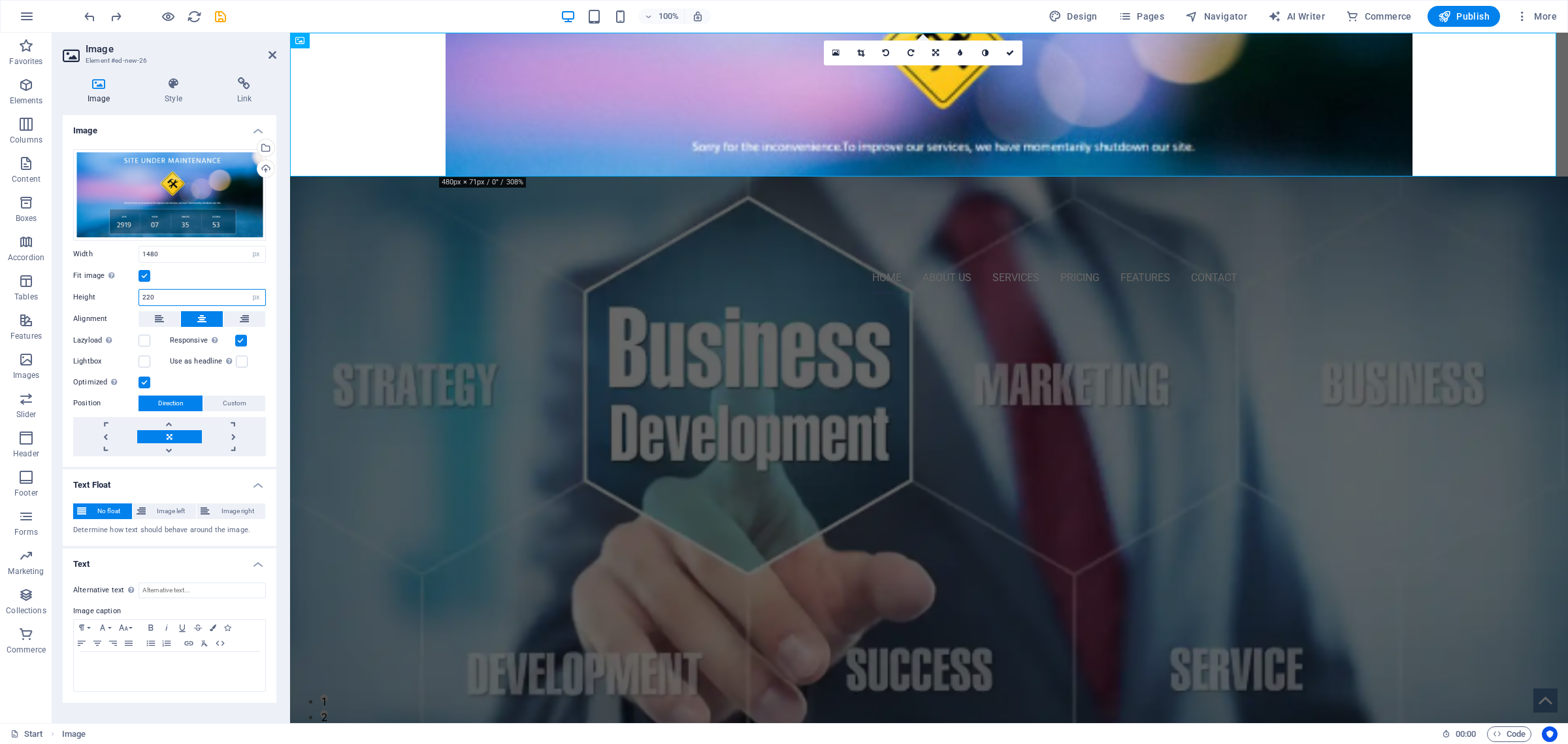
type input "480"
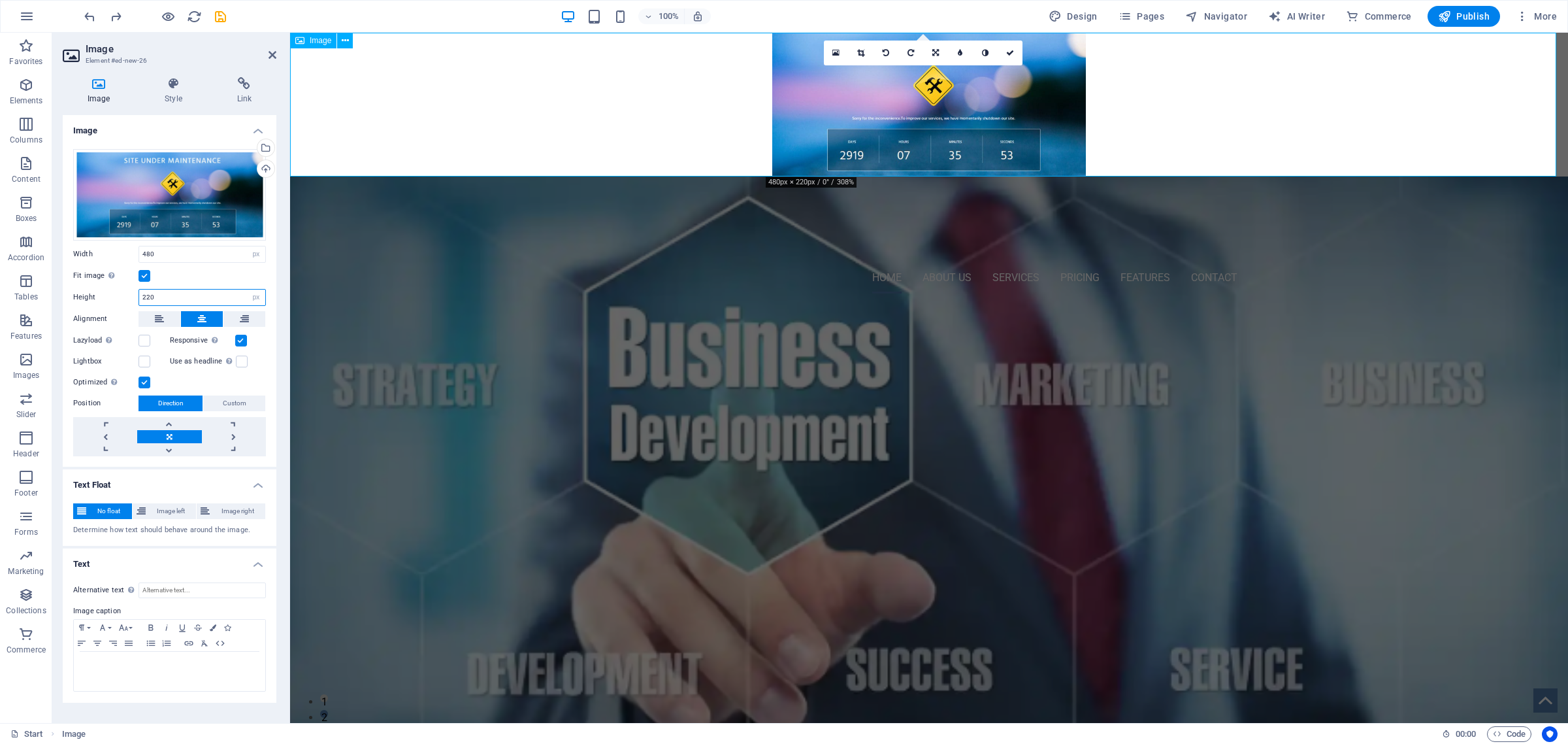
click at [319, 43] on span "Image" at bounding box center [320, 40] width 22 height 8
click at [171, 88] on icon at bounding box center [173, 84] width 67 height 13
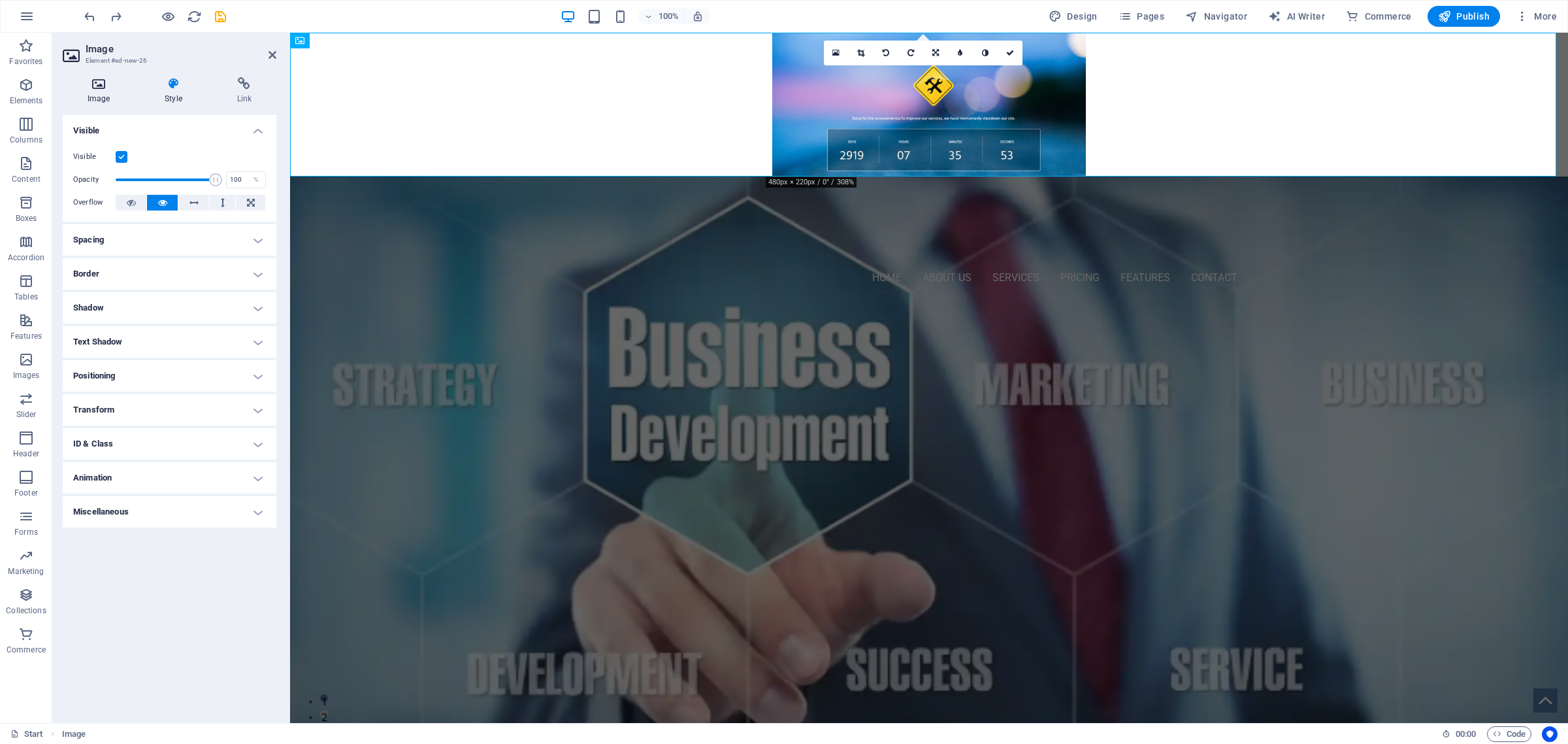
click at [80, 87] on icon at bounding box center [98, 84] width 72 height 13
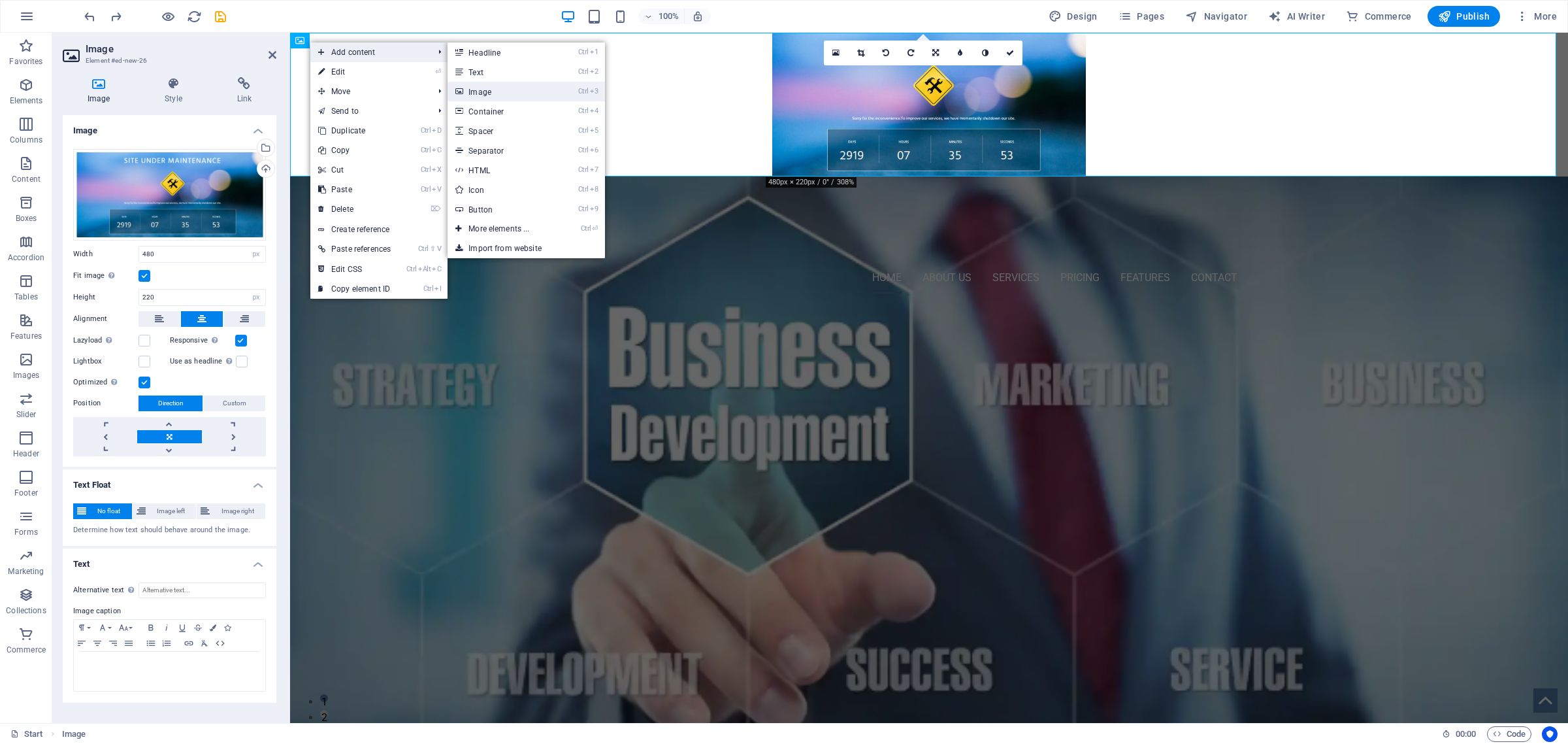
drag, startPoint x: 473, startPoint y: 94, endPoint x: 185, endPoint y: 63, distance: 289.7
click at [473, 94] on link "Ctrl 3 Image" at bounding box center [501, 92] width 108 height 19
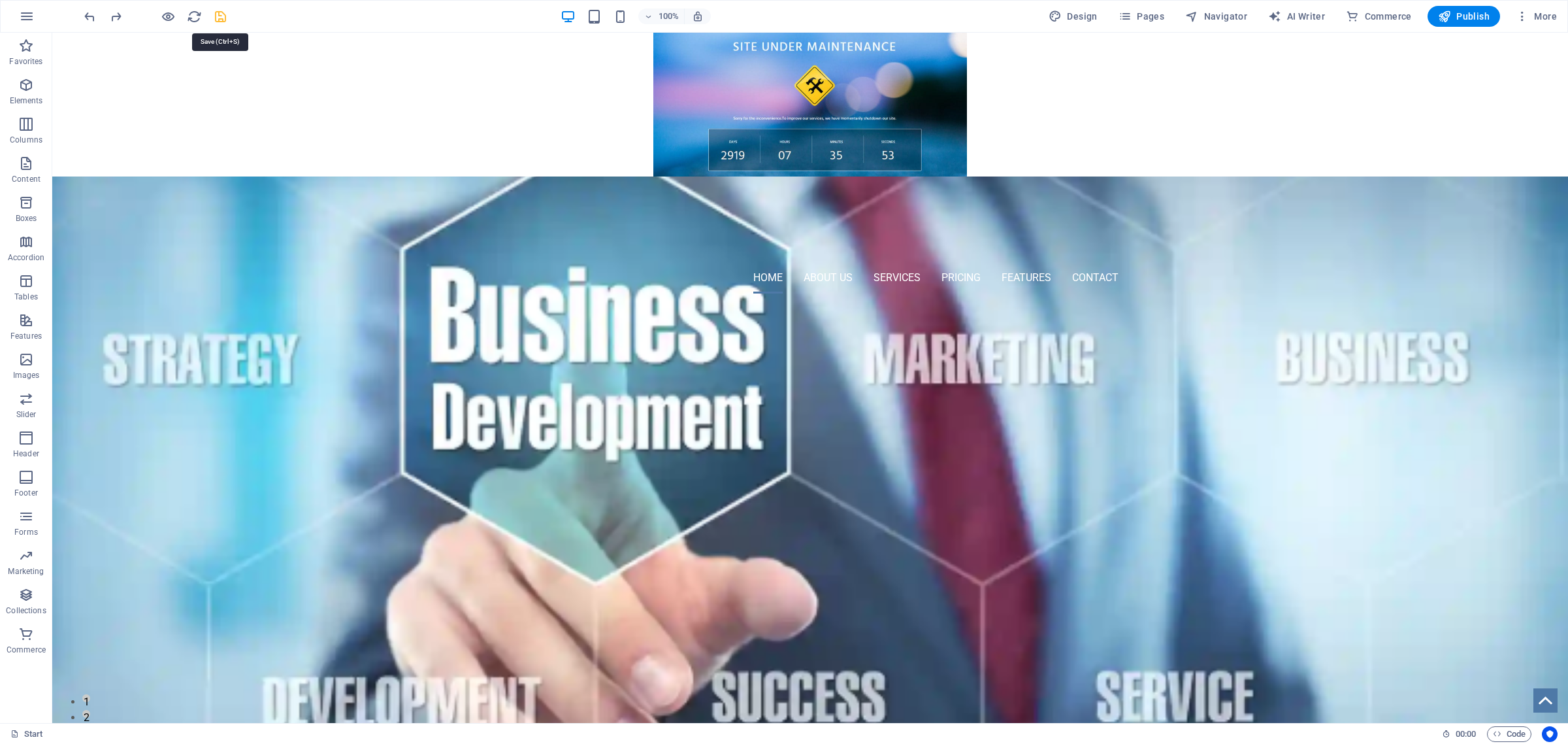
drag, startPoint x: 220, startPoint y: 14, endPoint x: 224, endPoint y: 69, distance: 55.1
click at [220, 14] on icon "save" at bounding box center [220, 16] width 15 height 15
checkbox input "false"
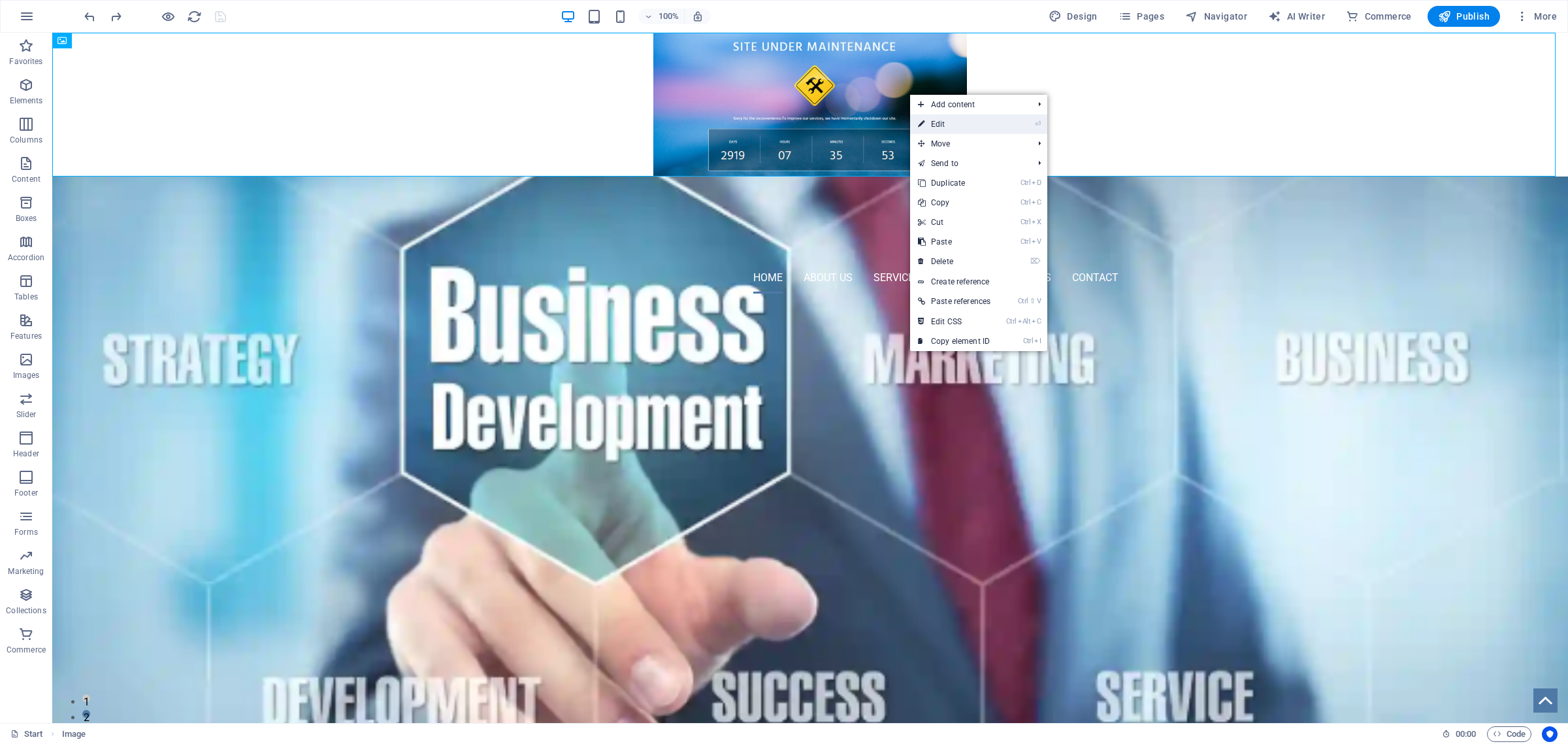
drag, startPoint x: 943, startPoint y: 126, endPoint x: 652, endPoint y: 92, distance: 293.0
click at [943, 126] on link "⏎ Edit" at bounding box center [954, 124] width 88 height 19
select select "px"
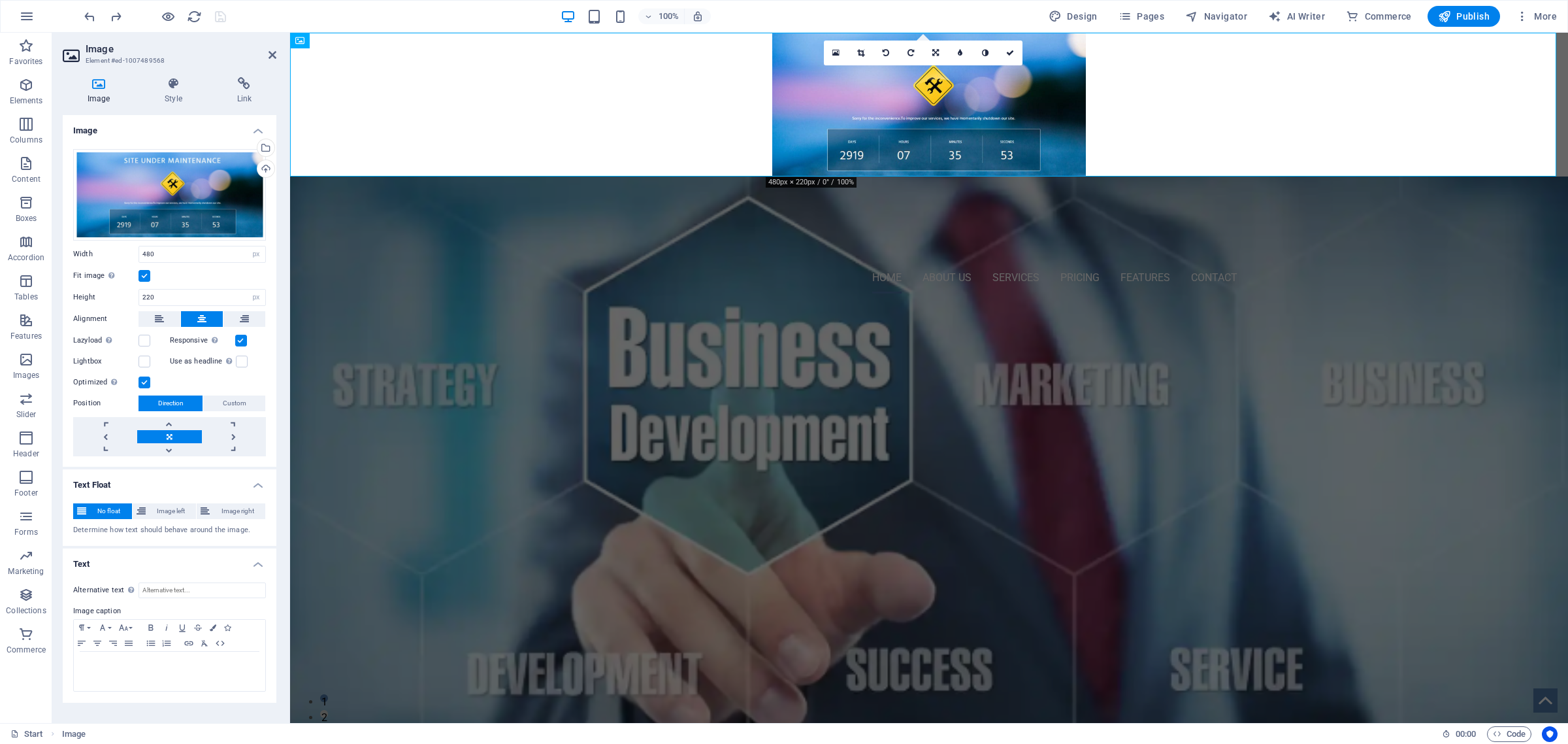
click at [141, 275] on label at bounding box center [144, 276] width 12 height 12
click at [0, 0] on input "Fit image Automatically fit image to a fixed width and height" at bounding box center [0, 0] width 0 height 0
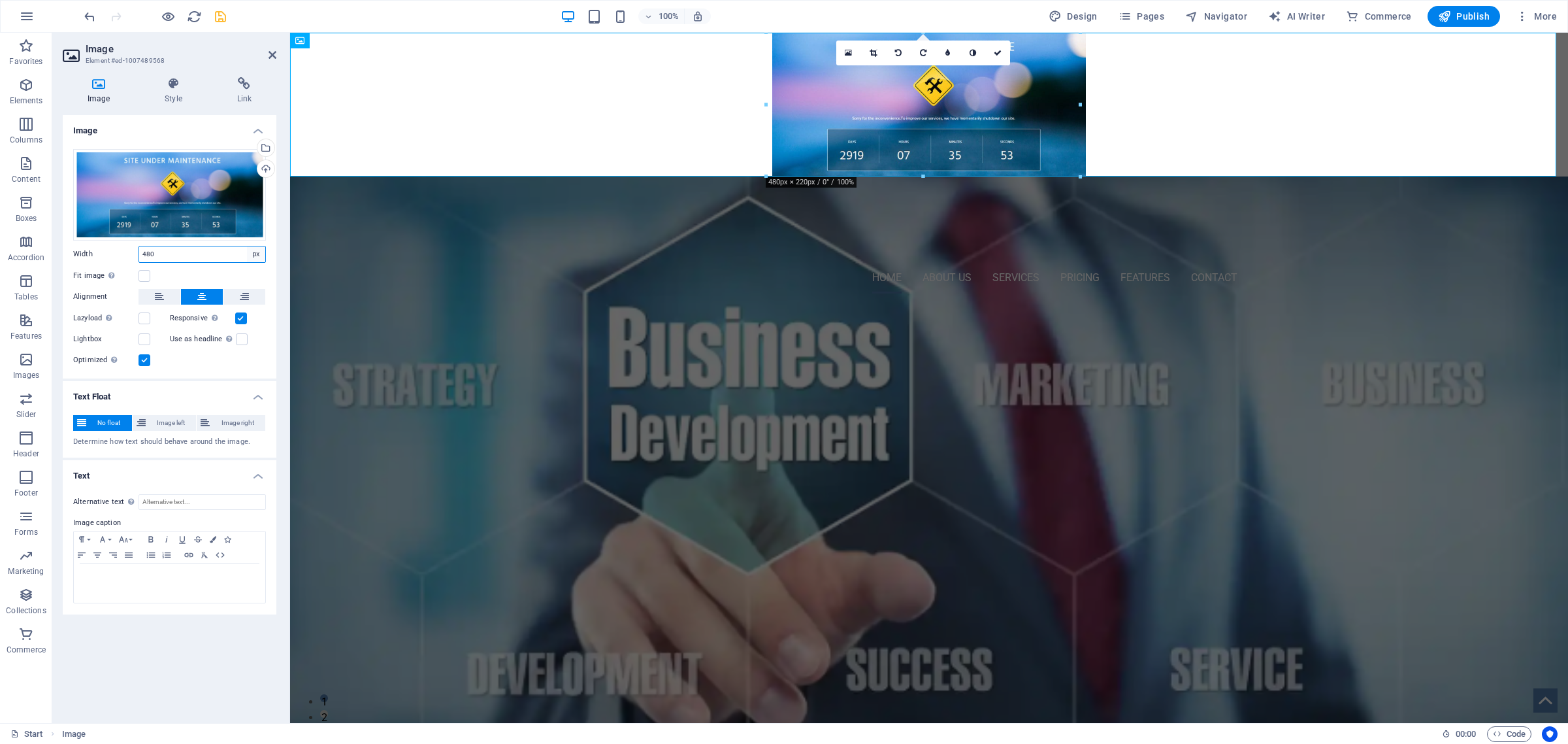
click at [256, 252] on select "Default auto px rem % em vh vw" at bounding box center [256, 254] width 19 height 16
select select "default"
click at [247, 247] on select "Default auto px rem % em vh vw" at bounding box center [256, 254] width 19 height 16
select select "DISABLED_OPTION_VALUE"
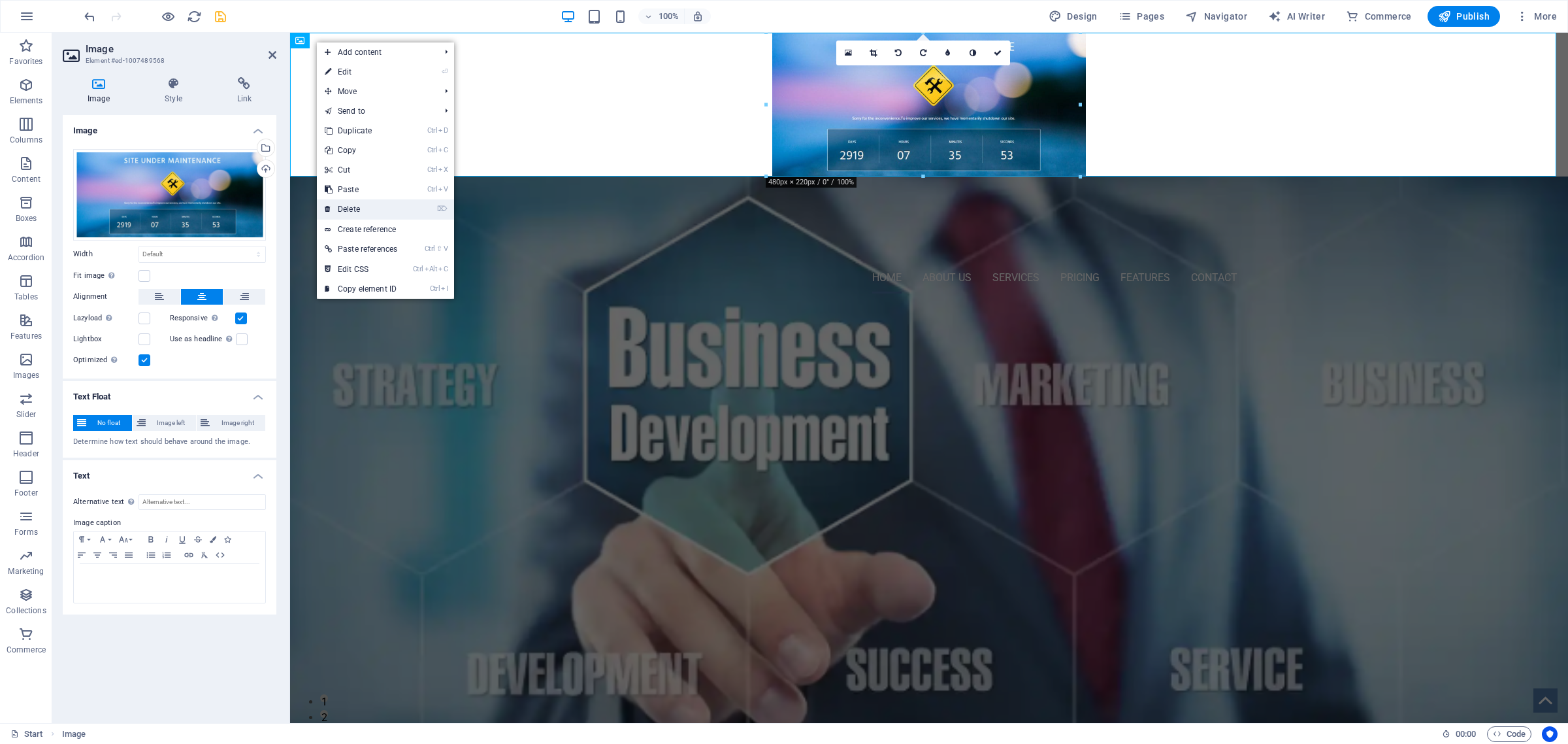
click at [350, 209] on link "⌦ Delete" at bounding box center [361, 209] width 88 height 19
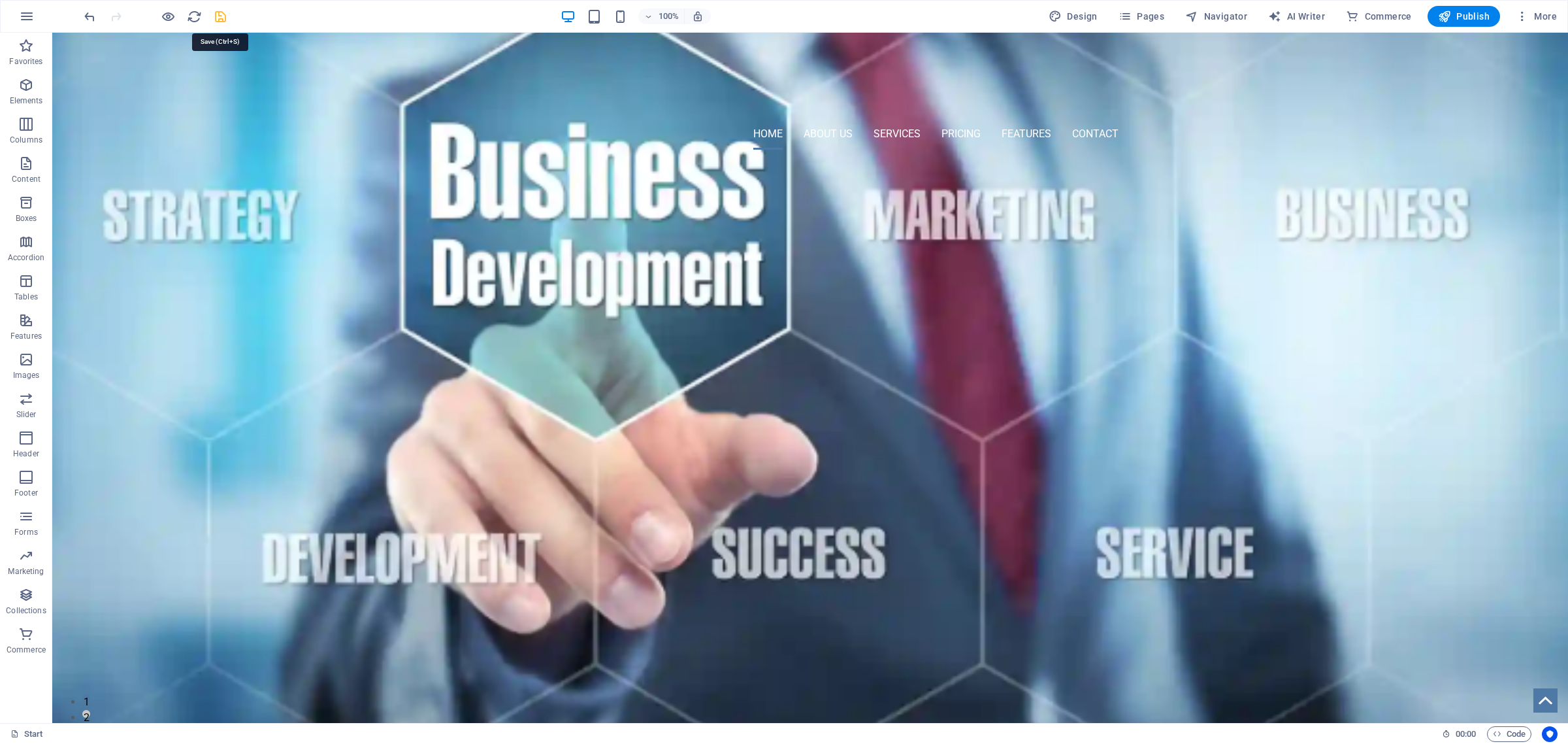
click at [216, 15] on icon "save" at bounding box center [220, 16] width 15 height 15
checkbox input "false"
click at [1469, 19] on span "Publish" at bounding box center [1464, 16] width 51 height 13
